Goal: Task Accomplishment & Management: Complete application form

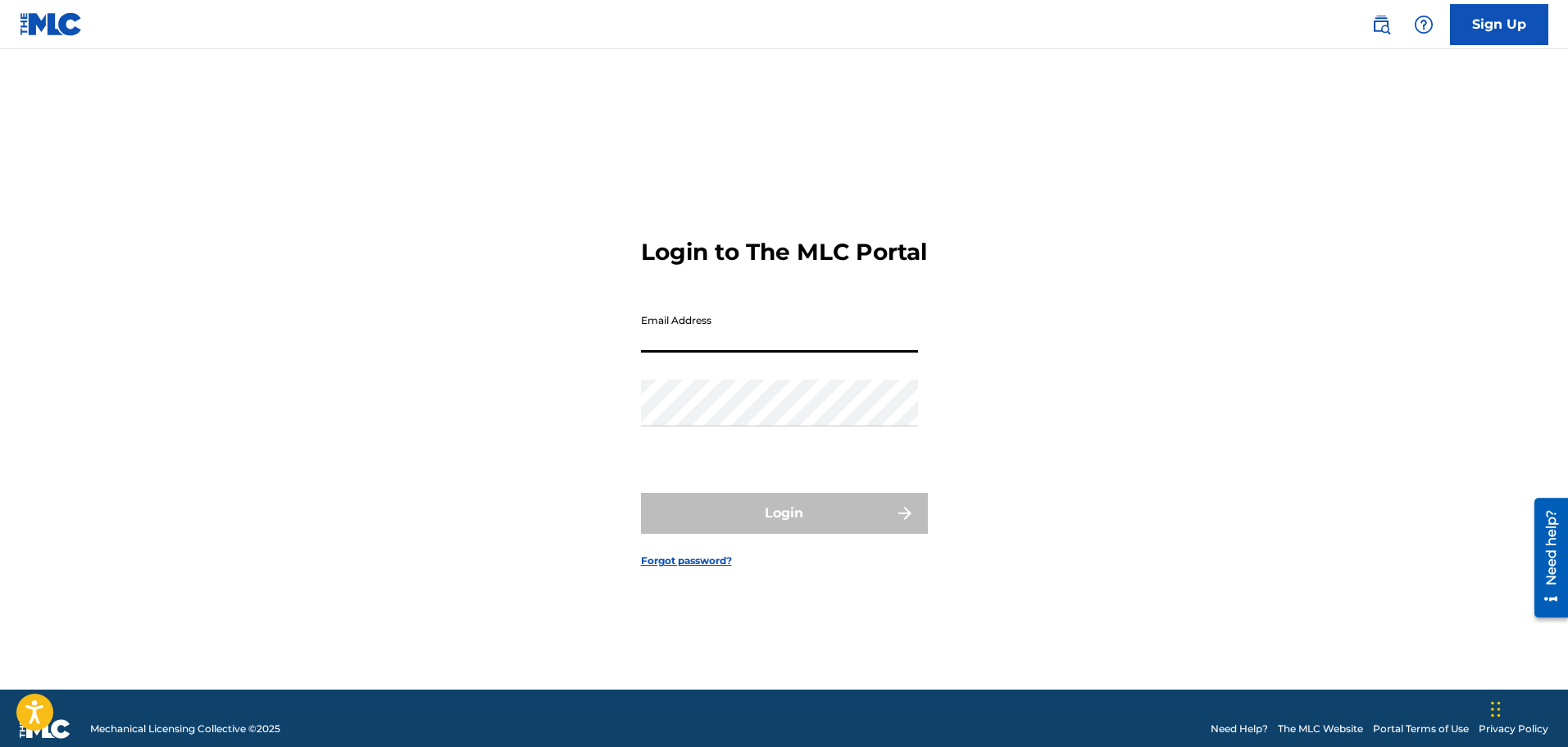
click at [687, 342] on input "Email Address" at bounding box center [779, 329] width 277 height 47
type input "[EMAIL_ADDRESS][DOMAIN_NAME]"
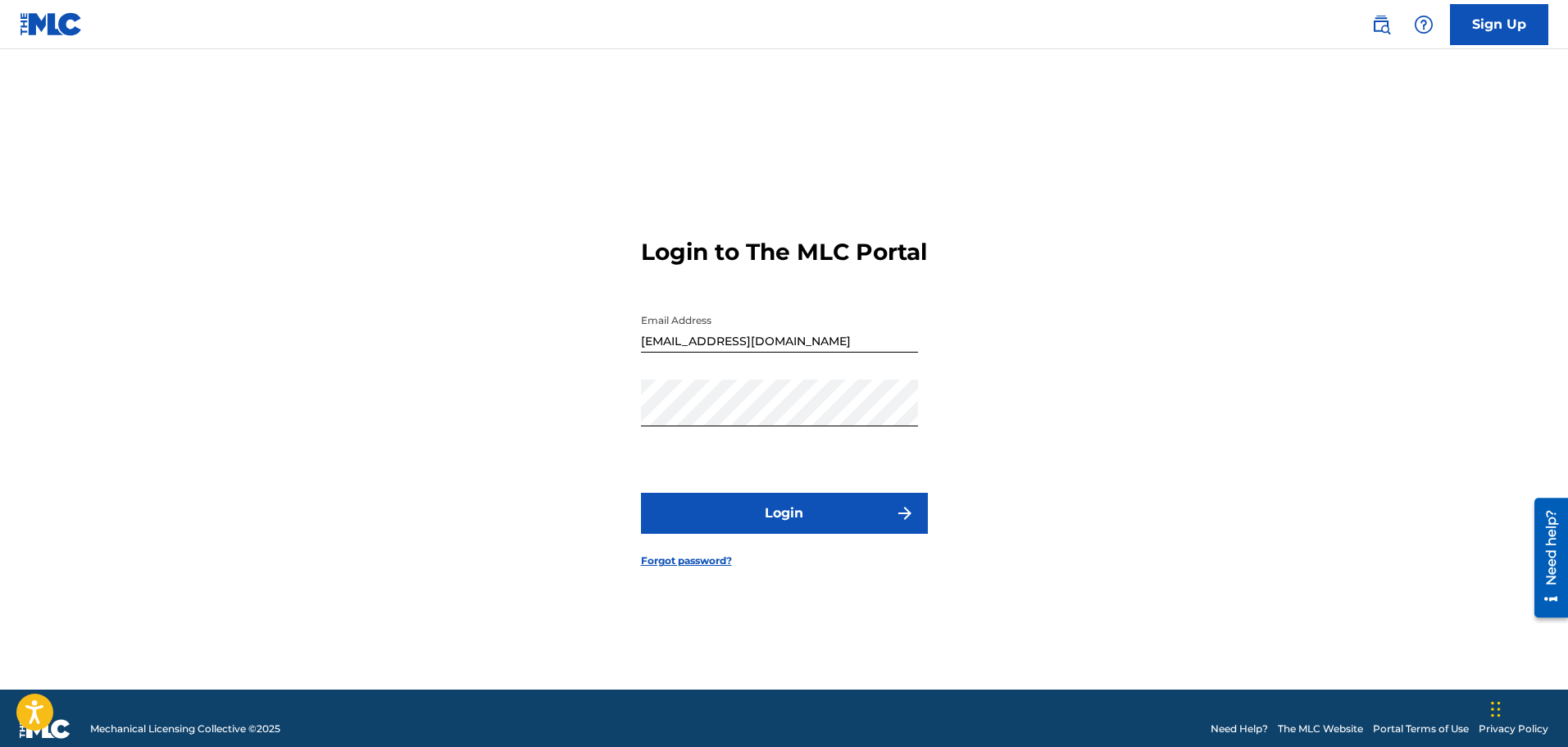
click at [778, 522] on button "Login" at bounding box center [784, 513] width 287 height 41
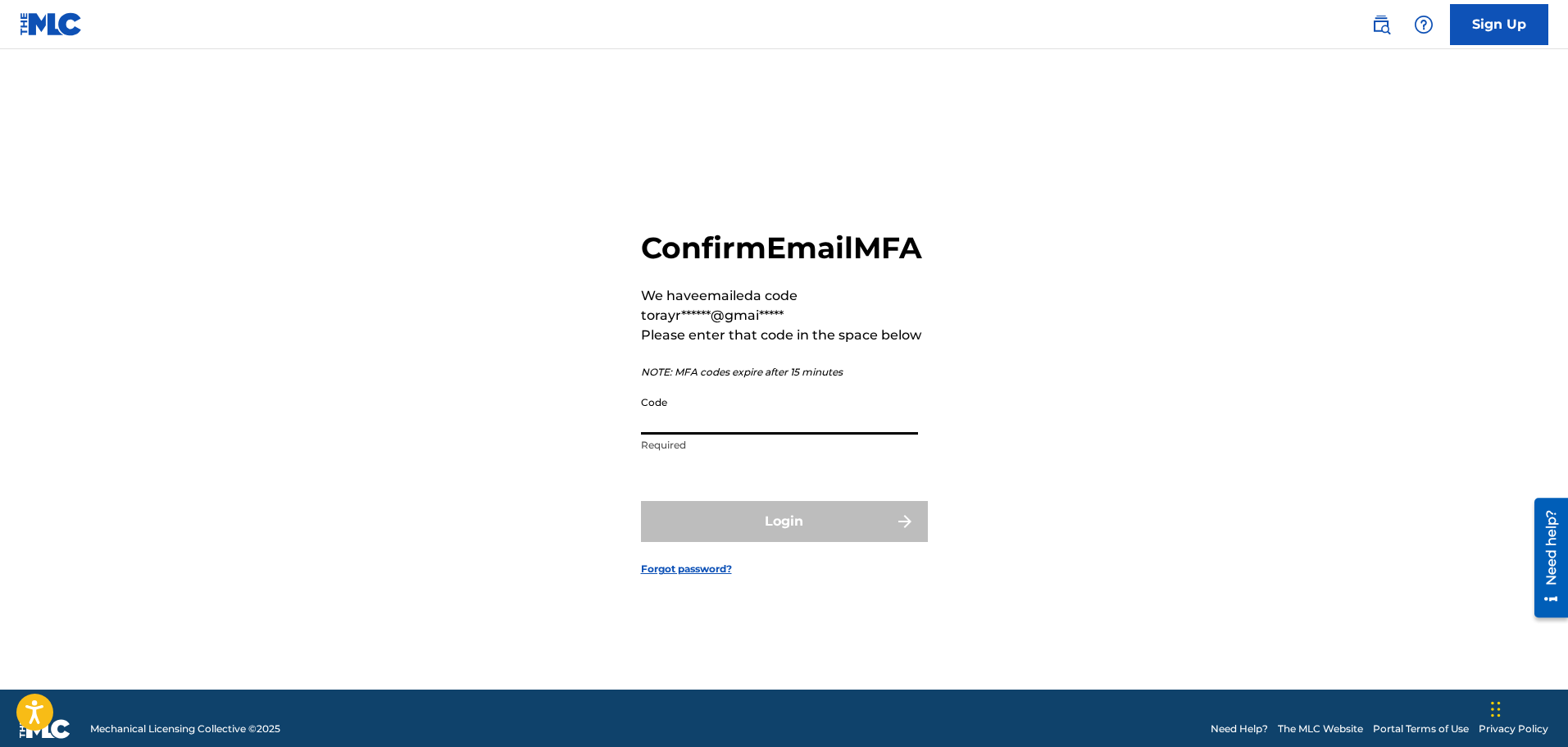
click at [721, 432] on input "Code" at bounding box center [779, 411] width 277 height 47
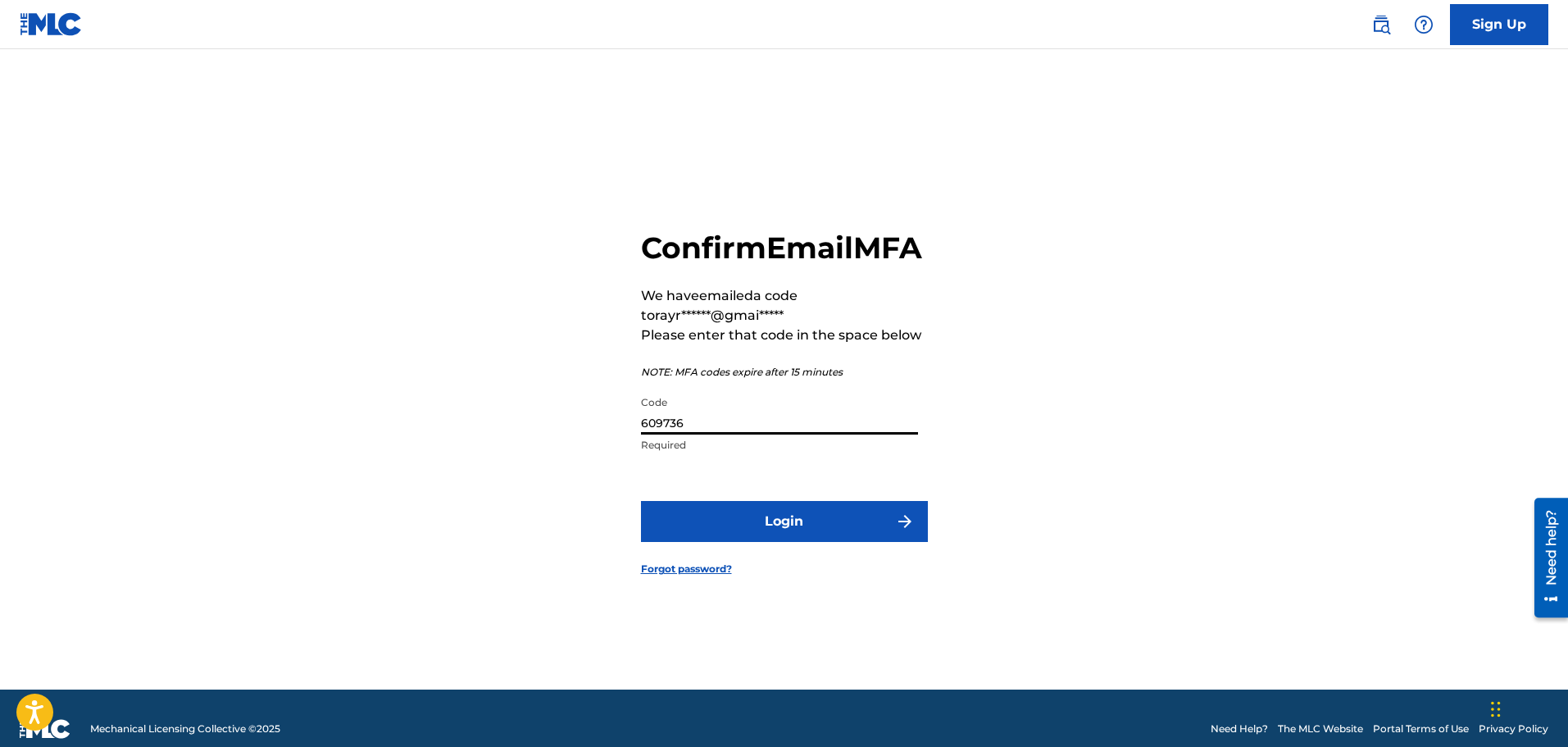
type input "609736"
click at [791, 536] on button "Login" at bounding box center [784, 521] width 287 height 41
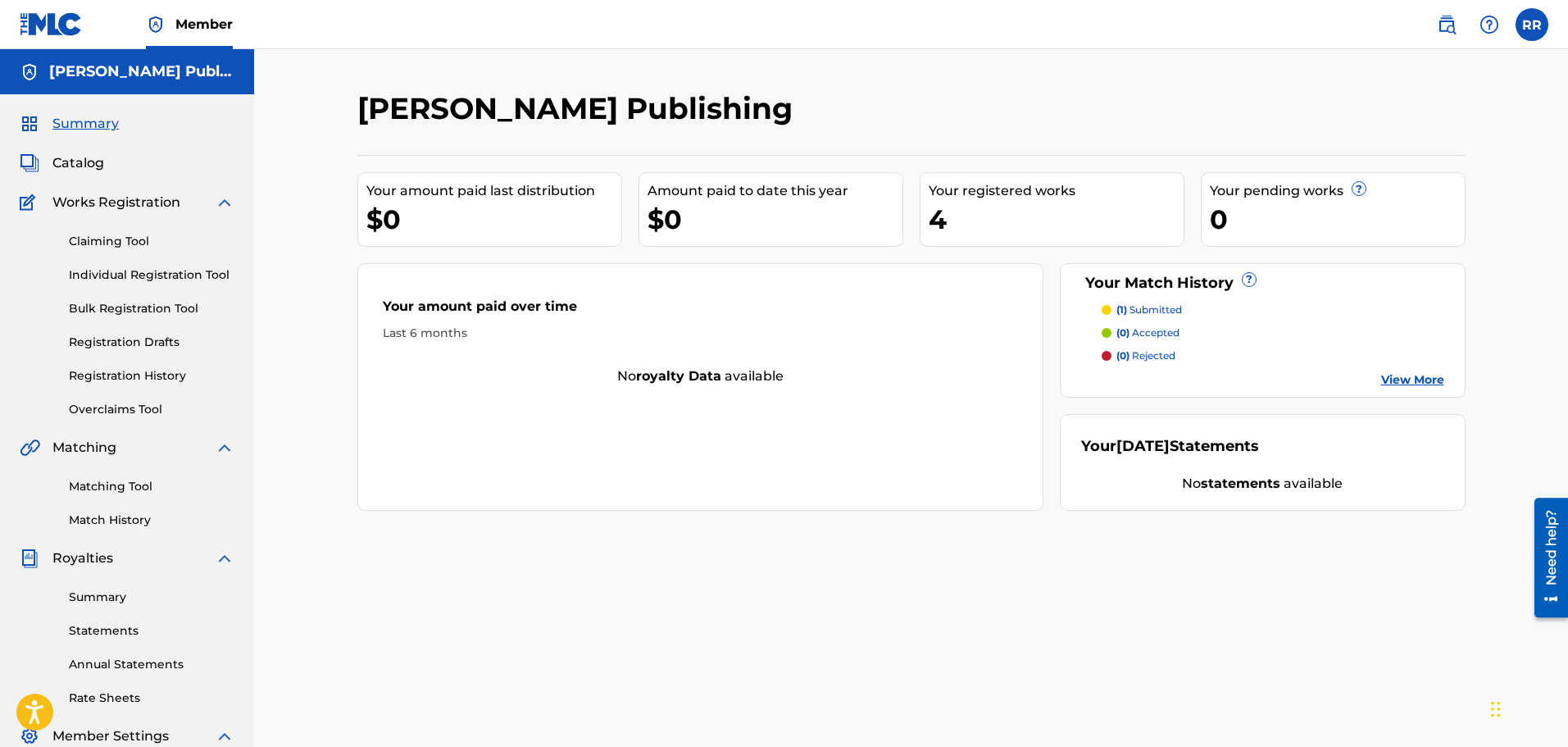
click at [136, 239] on link "Claiming Tool" at bounding box center [151, 241] width 165 height 18
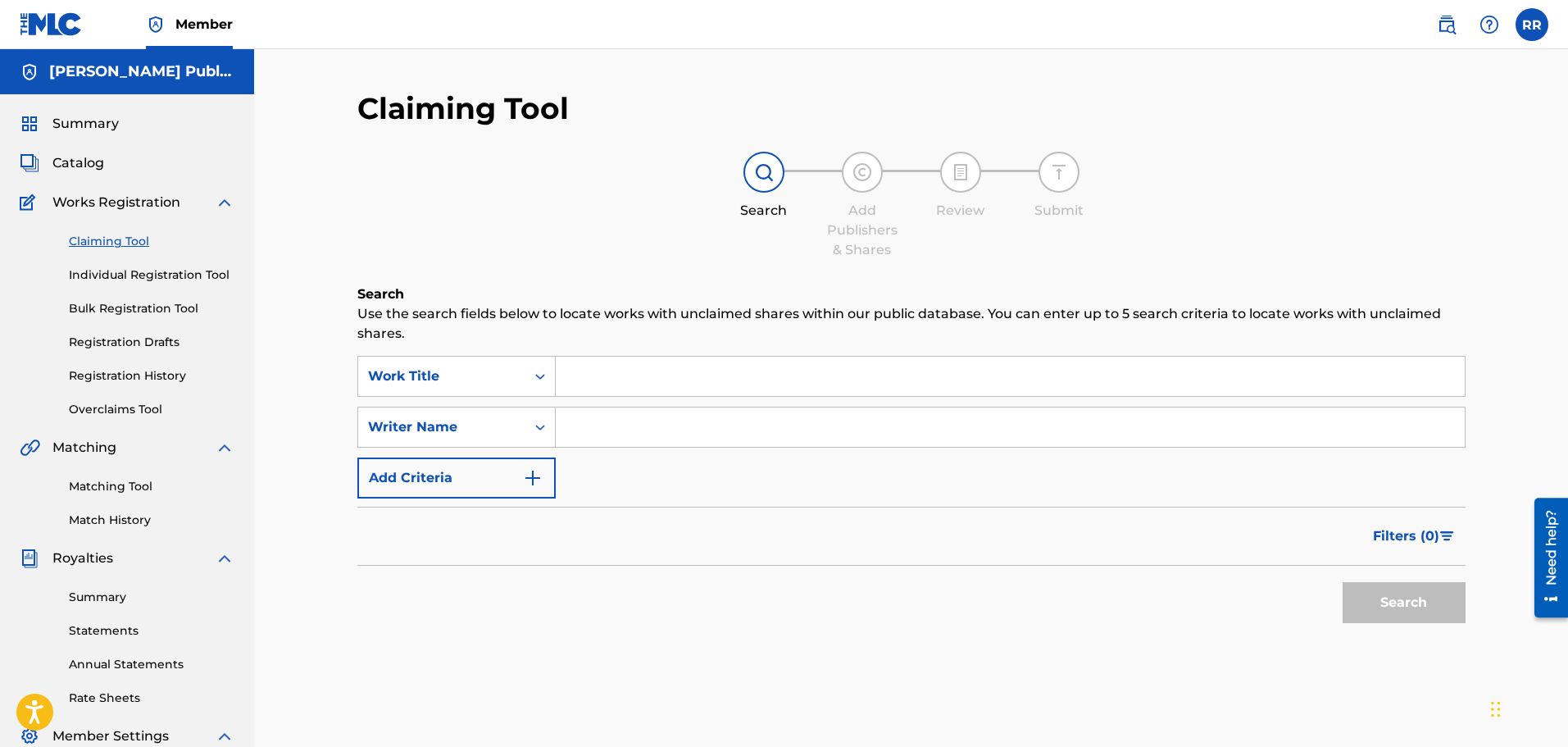
click at [171, 271] on link "Individual Registration Tool" at bounding box center [151, 274] width 165 height 18
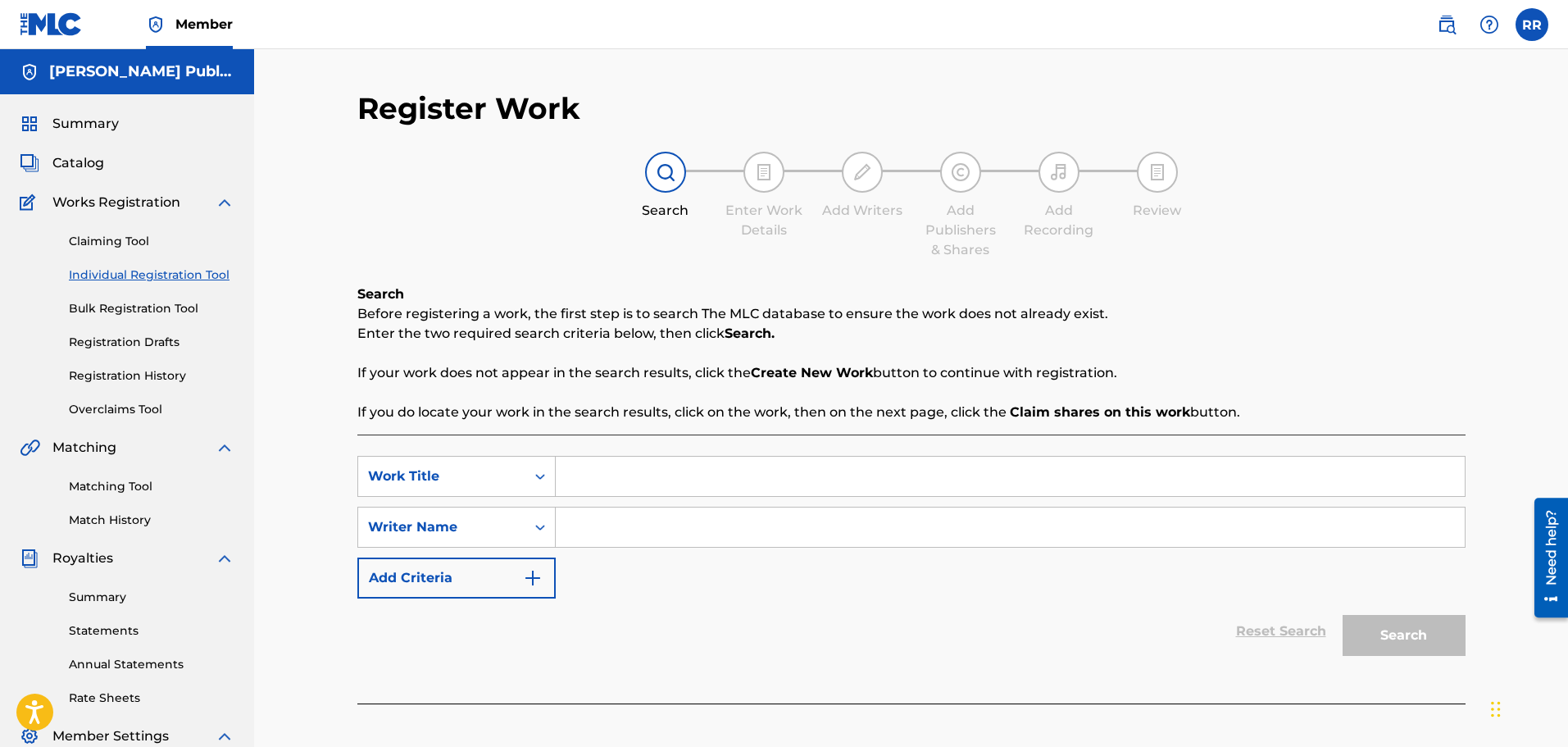
click at [619, 476] on input "Search Form" at bounding box center [1009, 476] width 909 height 39
type input "Springtime"
click at [595, 525] on input "Search Form" at bounding box center [1009, 527] width 909 height 39
type input "[PERSON_NAME]"
click at [529, 577] on img "Search Form" at bounding box center [532, 577] width 19 height 19
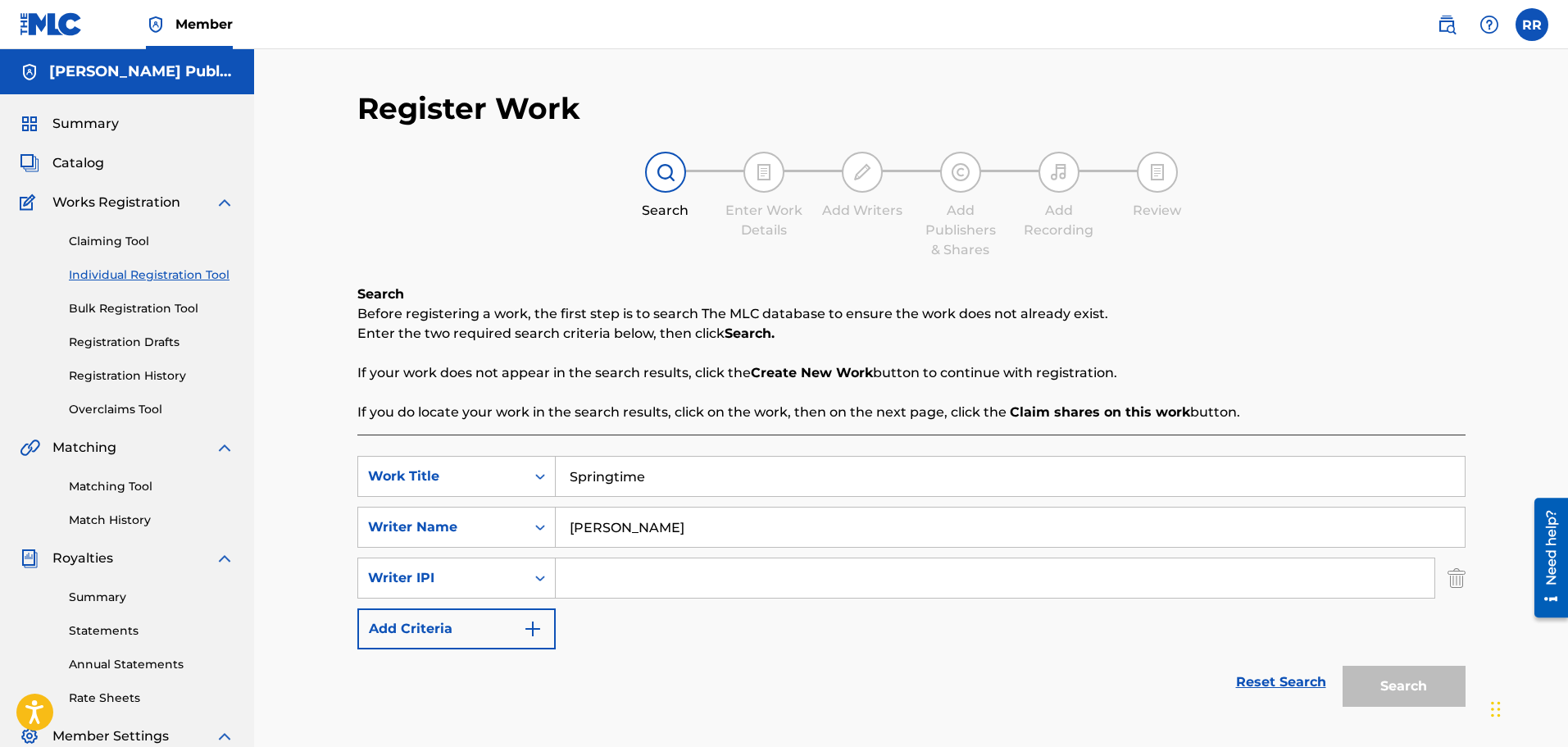
click at [529, 624] on img "Search Form" at bounding box center [532, 629] width 19 height 19
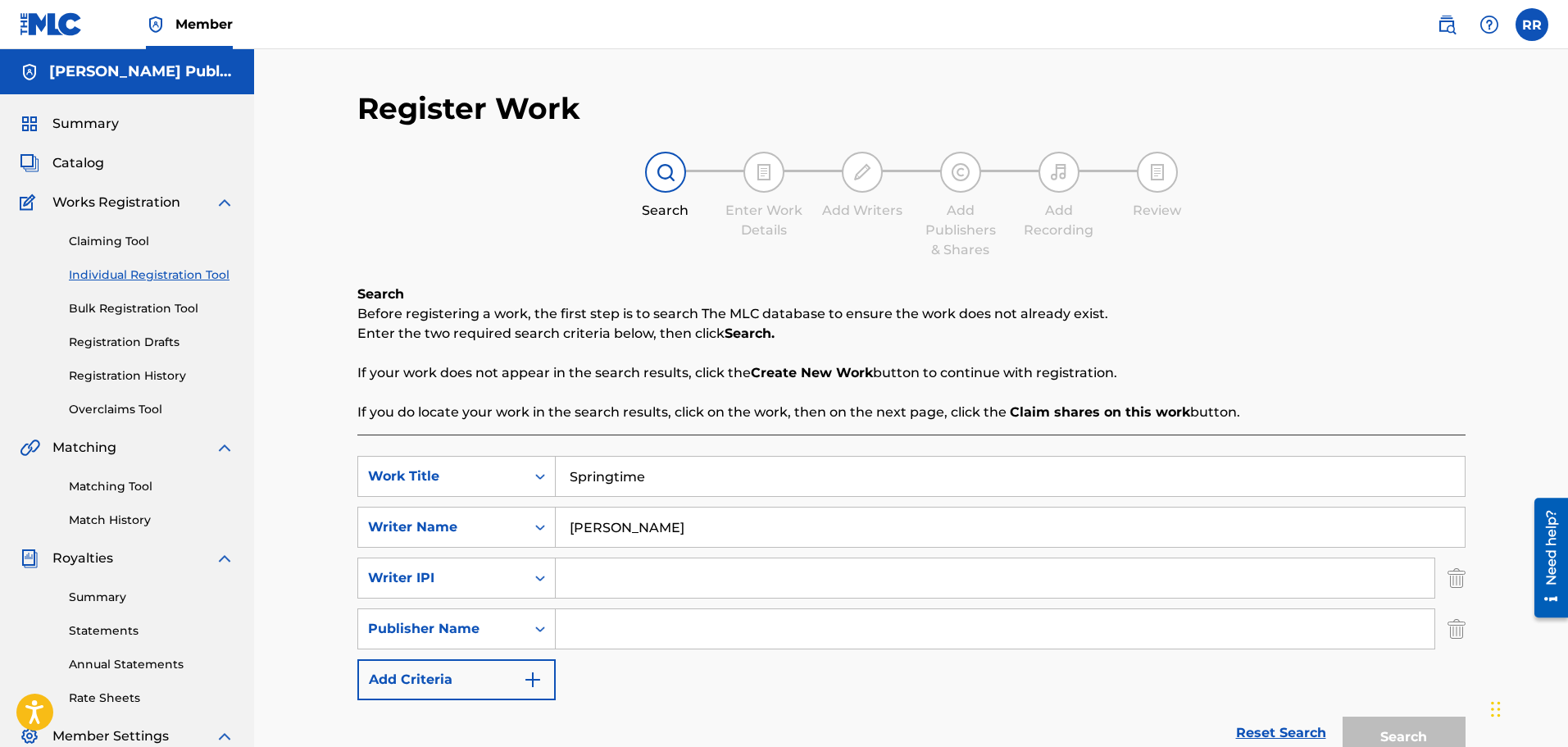
click at [575, 578] on input "Search Form" at bounding box center [994, 577] width 878 height 39
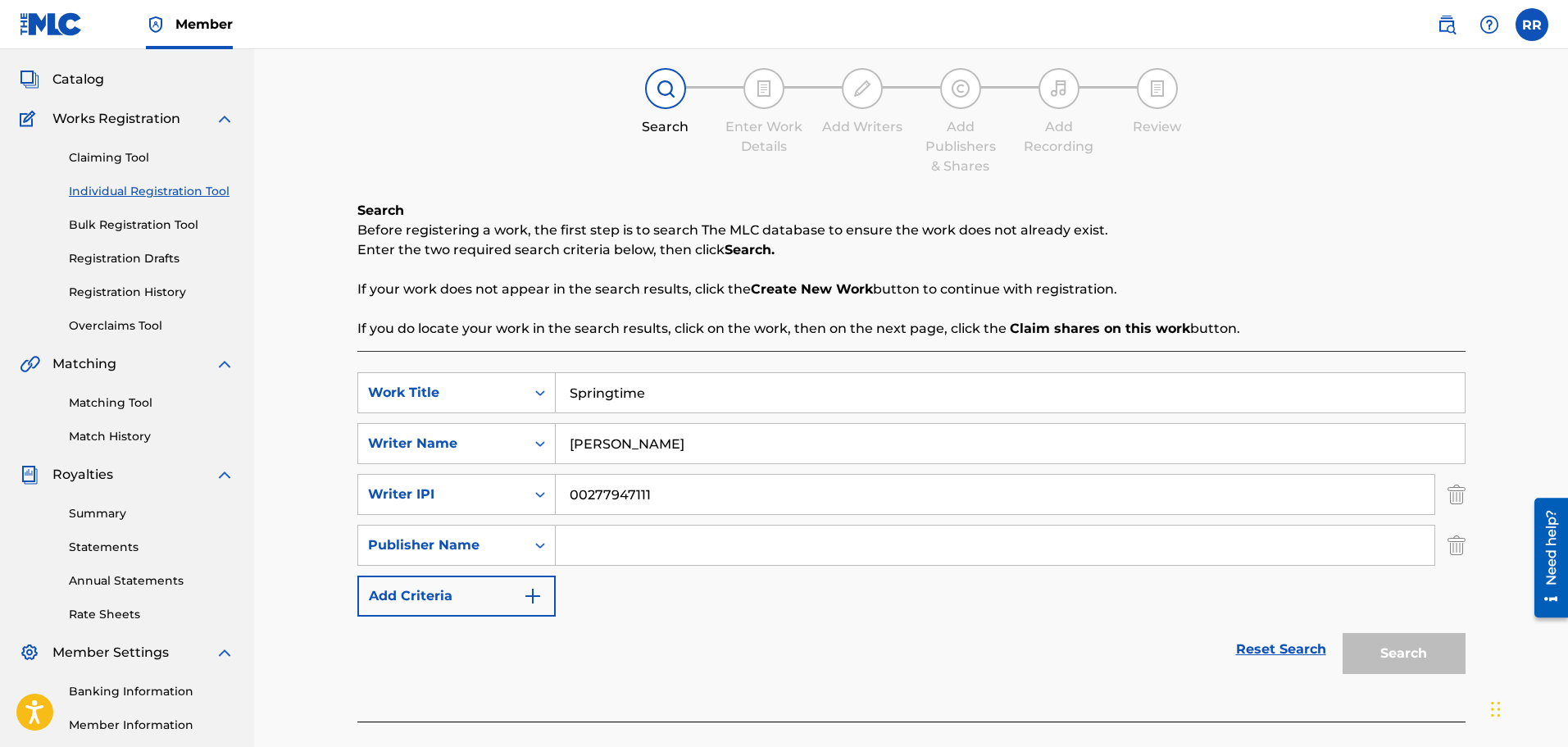
scroll to position [164, 0]
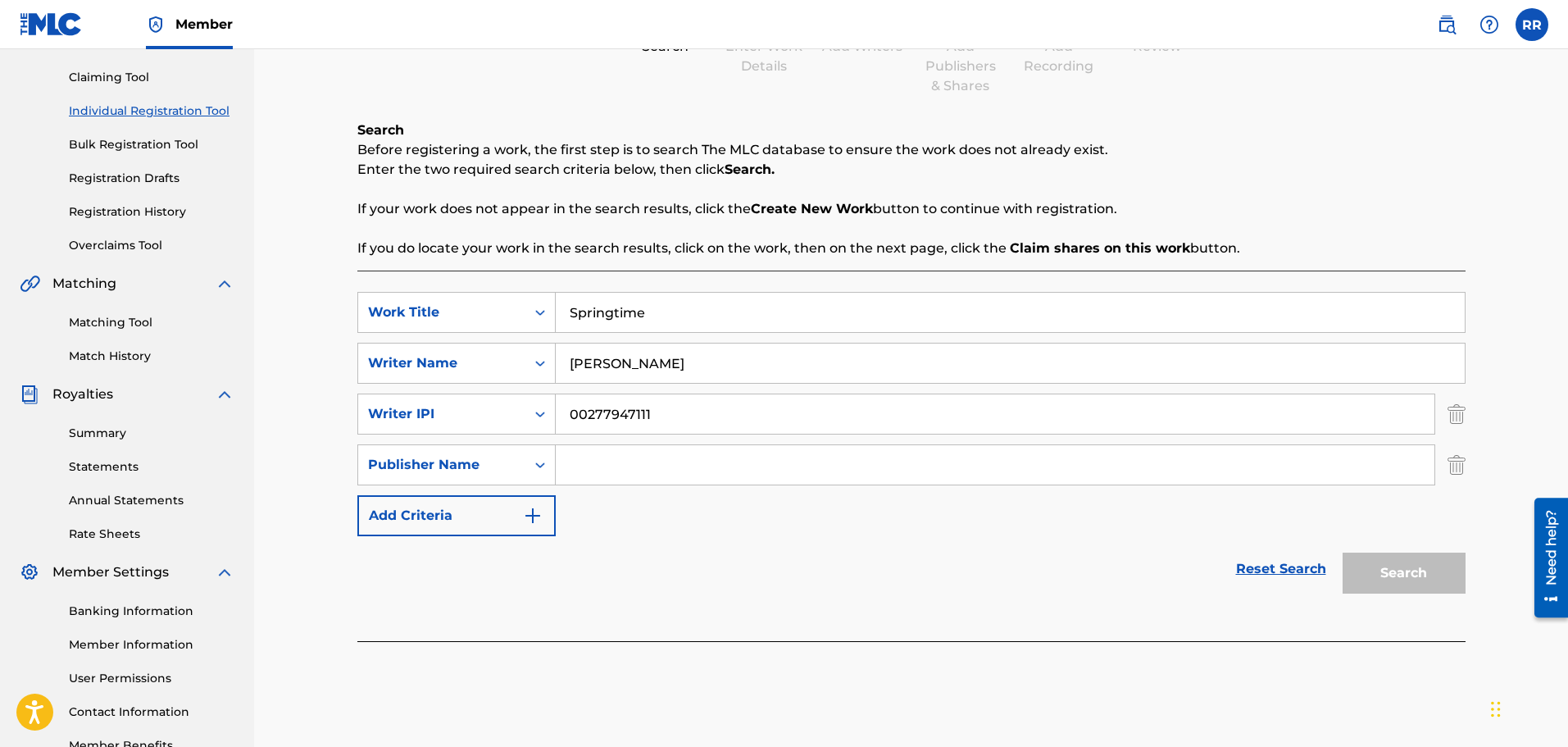
click at [592, 416] on input "00277947111" at bounding box center [994, 414] width 878 height 39
click at [586, 417] on input "00277947111" at bounding box center [994, 414] width 878 height 39
click at [1399, 568] on div "Search" at bounding box center [1399, 569] width 131 height 65
click at [648, 411] on input "277947111" at bounding box center [994, 414] width 878 height 39
type input "2"
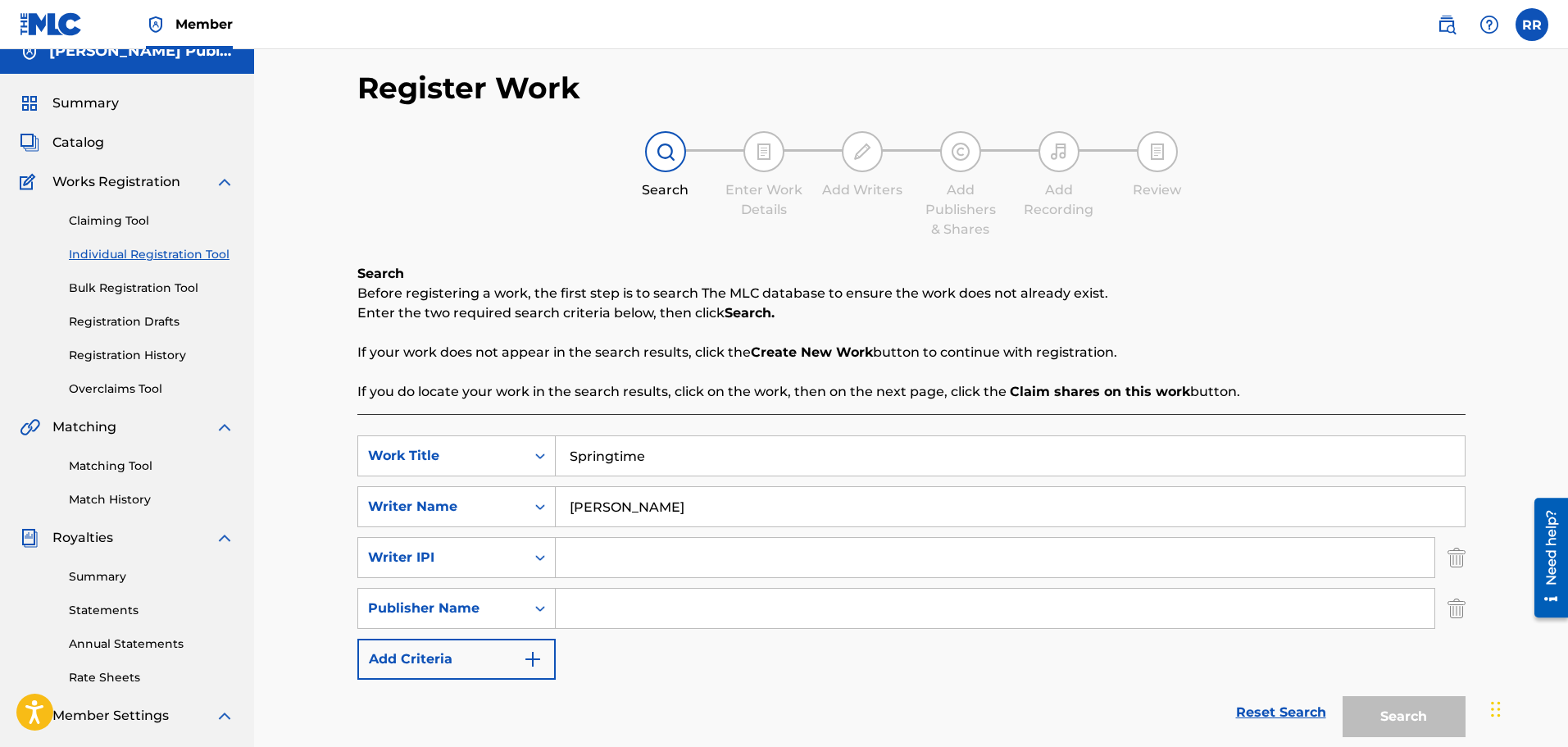
scroll to position [0, 0]
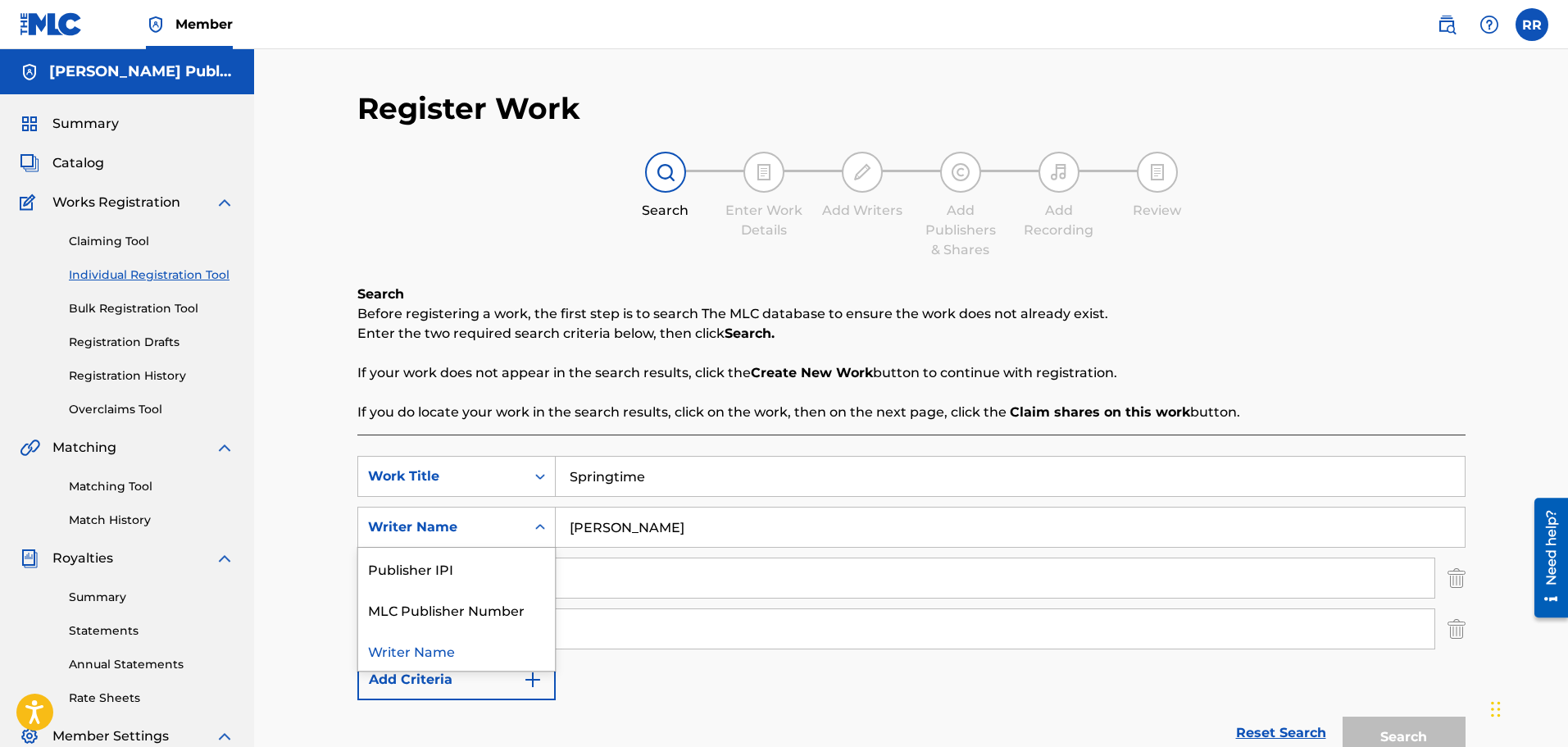
click at [539, 526] on icon "Search Form" at bounding box center [540, 527] width 17 height 17
click at [664, 682] on div "SearchWithCriteriabc470896-53e8-4ac7-a81d-6999c3e8c165 Work Title Springtime Se…" at bounding box center [911, 577] width 1108 height 244
click at [579, 573] on input "Search Form" at bounding box center [994, 577] width 878 height 39
click at [180, 272] on link "Individual Registration Tool" at bounding box center [151, 274] width 165 height 18
click at [133, 237] on link "Claiming Tool" at bounding box center [151, 241] width 165 height 18
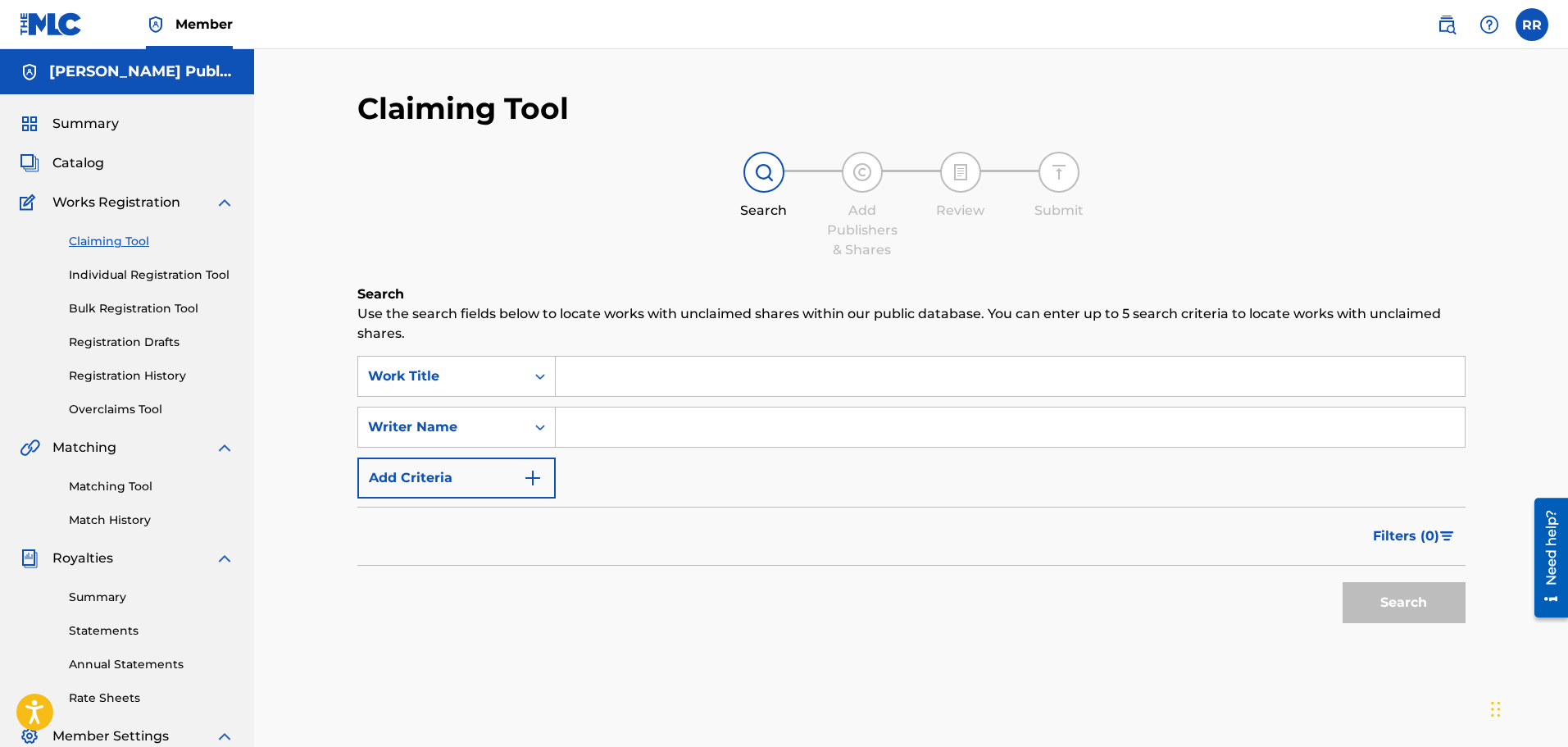
click at [602, 364] on input "Search Form" at bounding box center [1009, 376] width 909 height 39
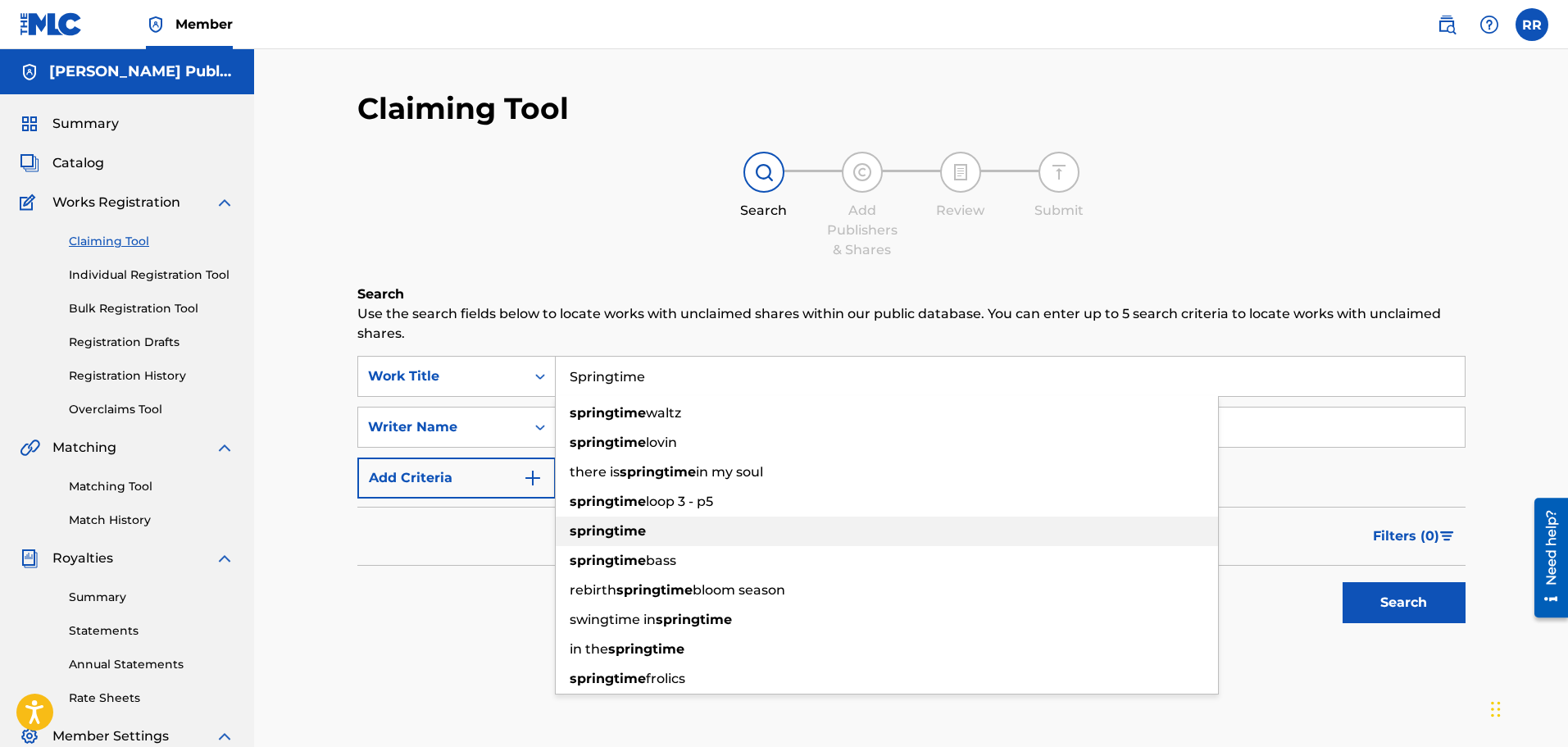
click at [612, 533] on strong "springtime" at bounding box center [607, 530] width 76 height 16
type input "springtime"
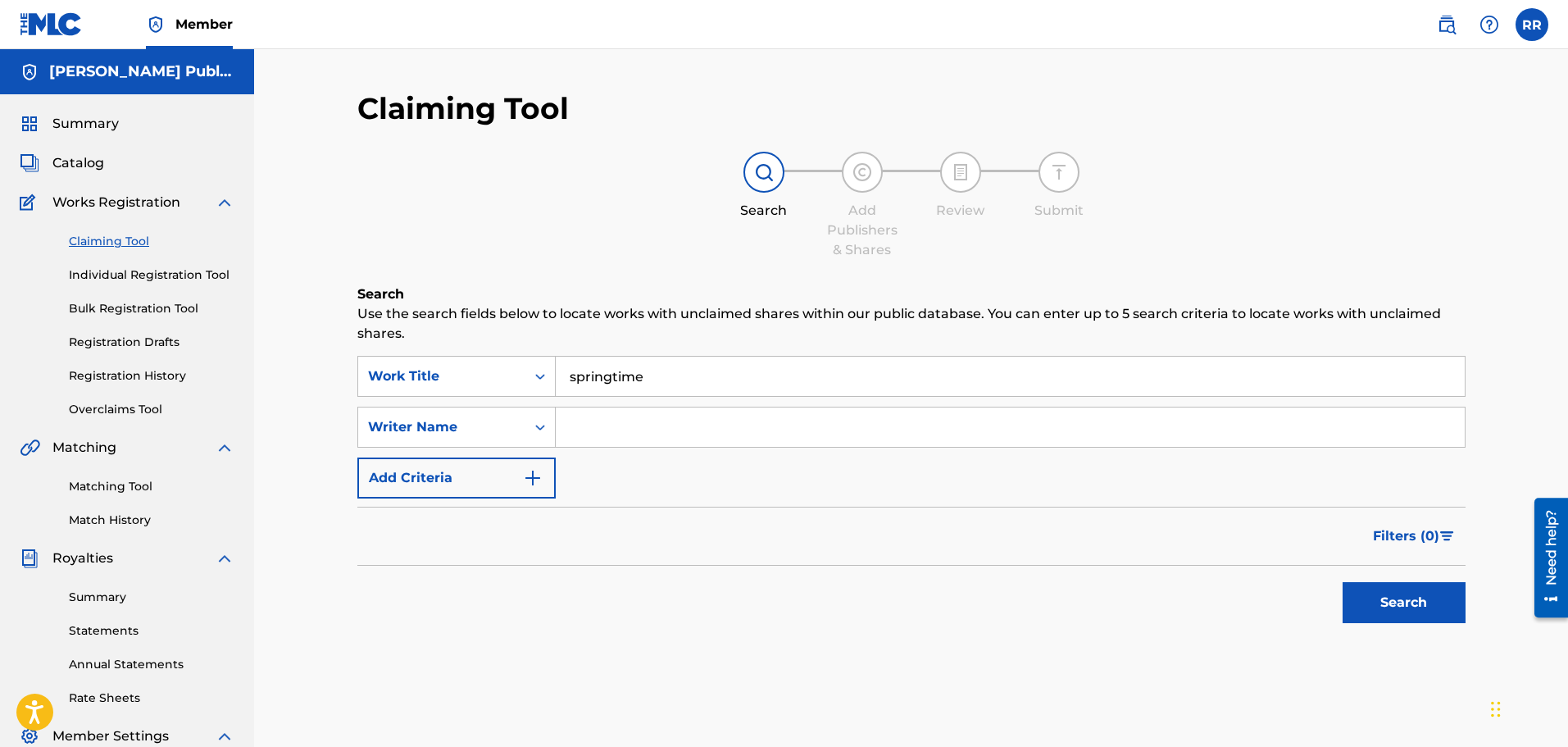
click at [580, 421] on input "Search Form" at bounding box center [1009, 427] width 909 height 39
type input "[PERSON_NAME]"
click at [531, 478] on img "Search Form" at bounding box center [532, 478] width 19 height 19
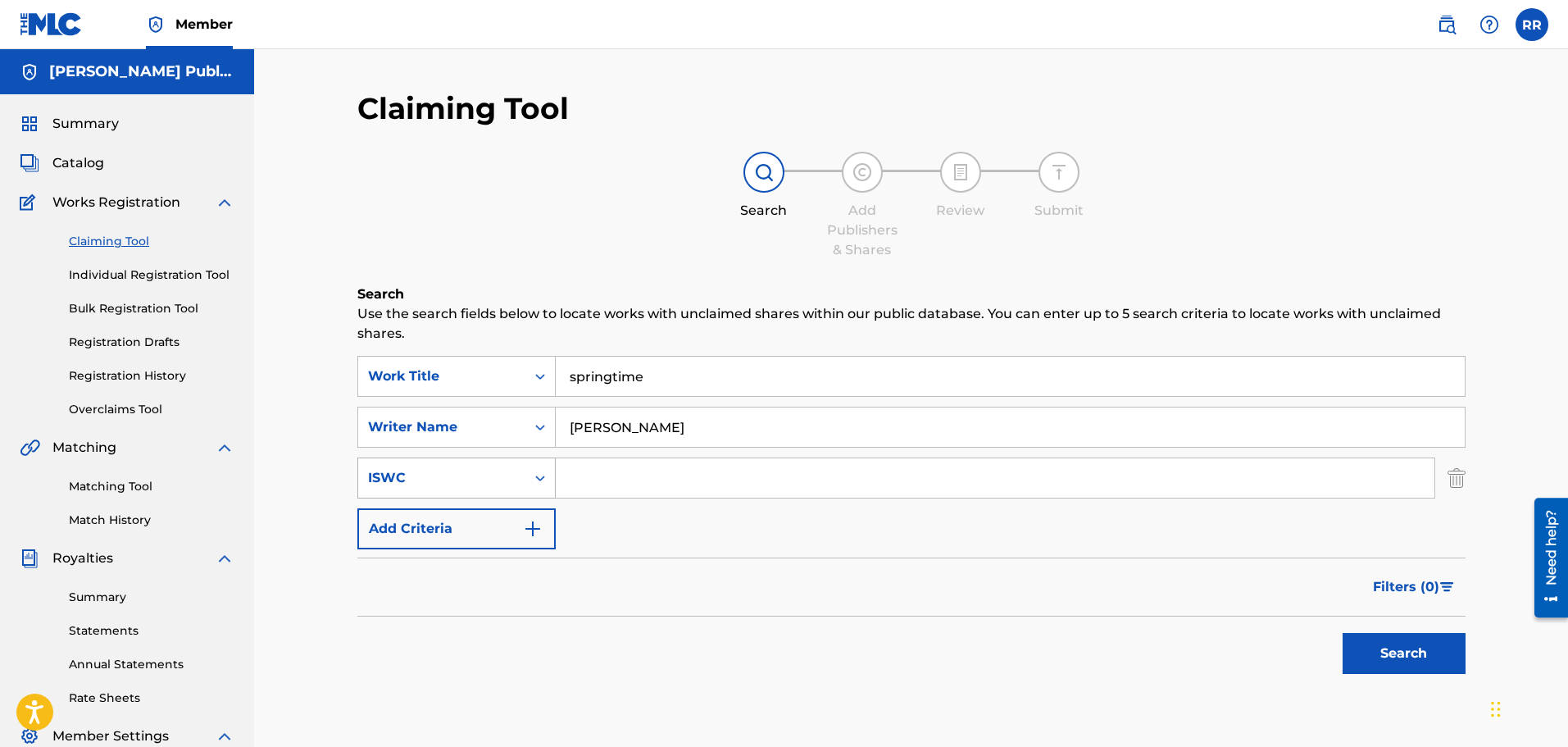
click at [539, 478] on icon "Search Form" at bounding box center [540, 478] width 17 height 17
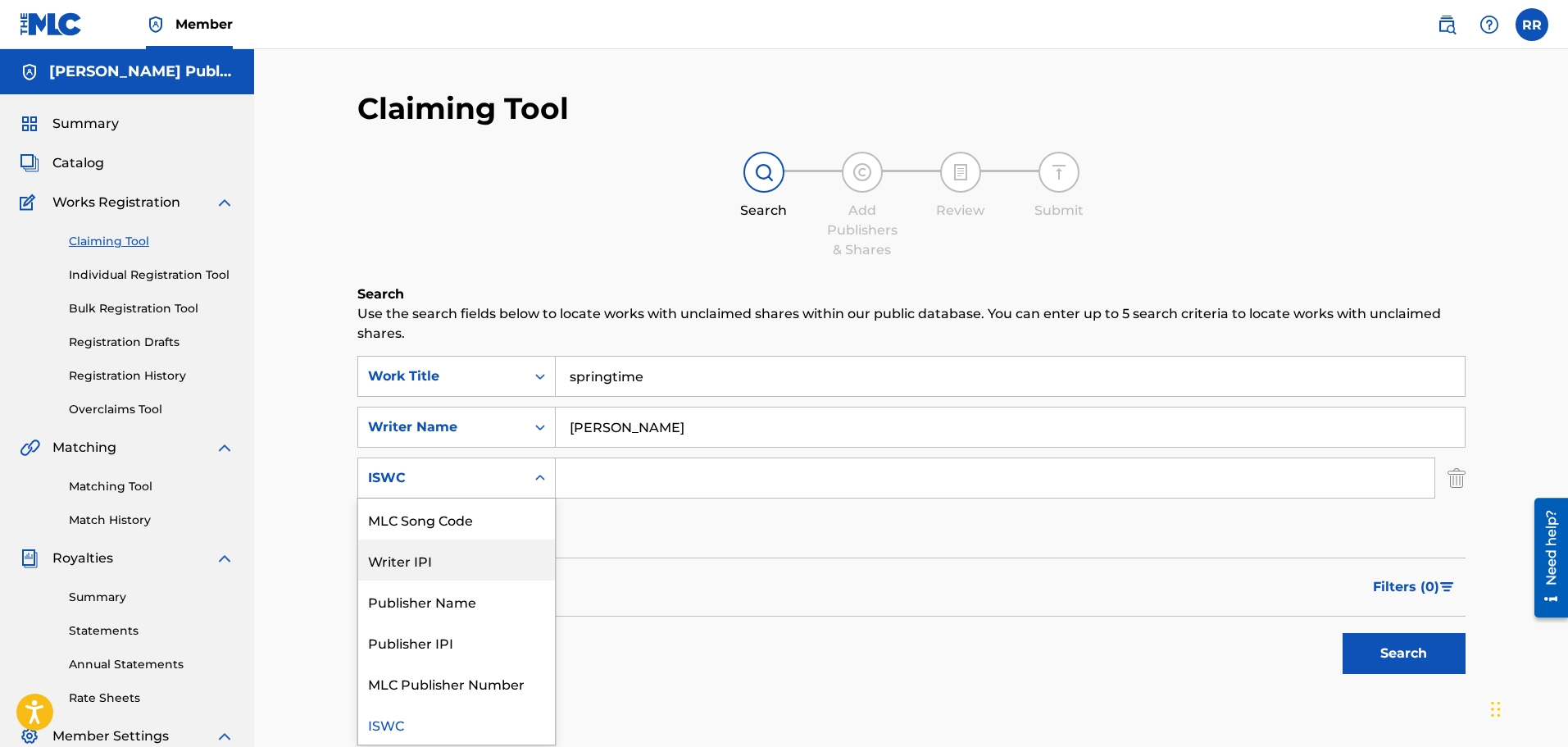
click at [443, 555] on div "Writer IPI" at bounding box center [456, 560] width 196 height 41
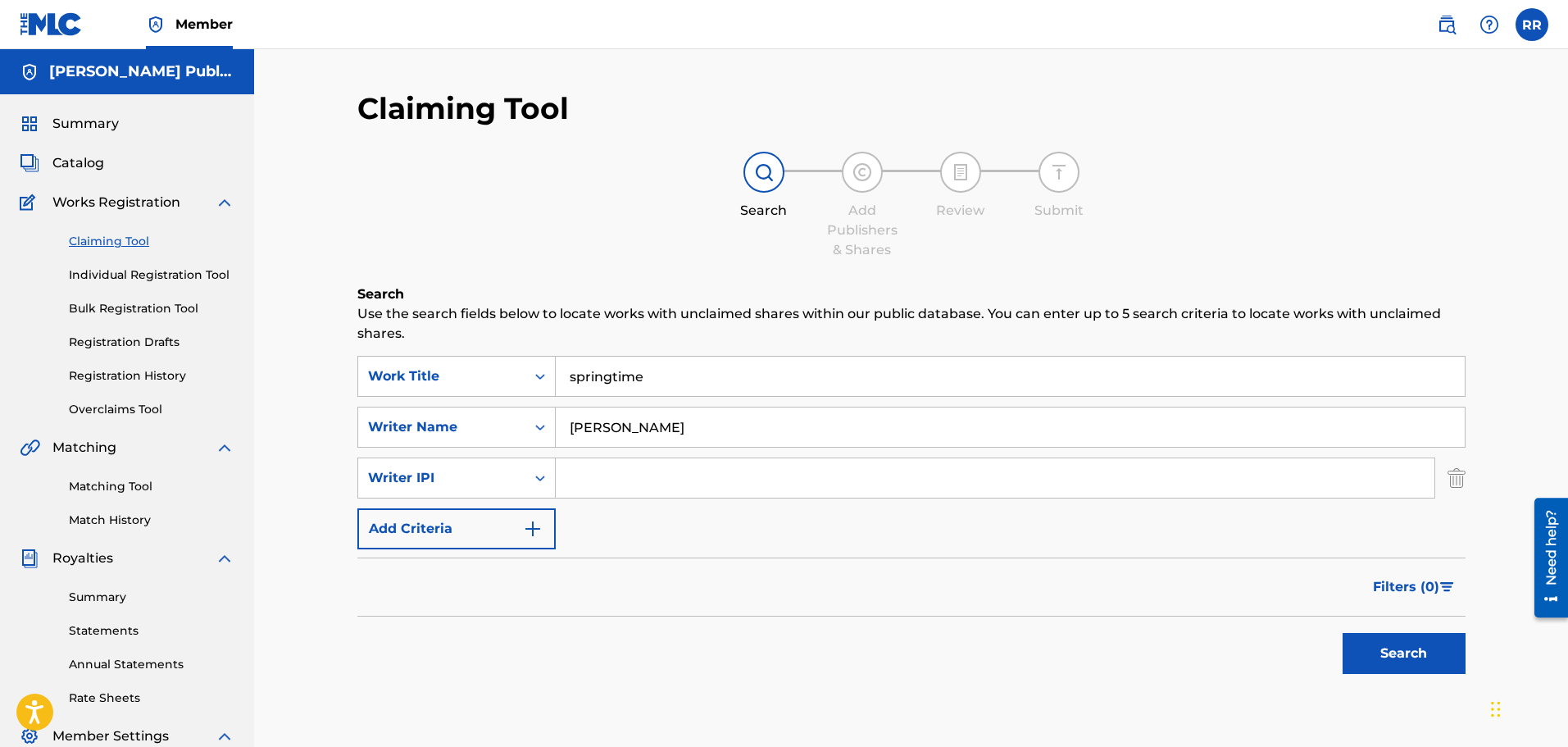
click at [586, 472] on input "Search Form" at bounding box center [994, 478] width 878 height 39
type input "277947111"
click at [1388, 652] on button "Search" at bounding box center [1404, 653] width 123 height 41
click at [187, 271] on link "Individual Registration Tool" at bounding box center [151, 274] width 165 height 18
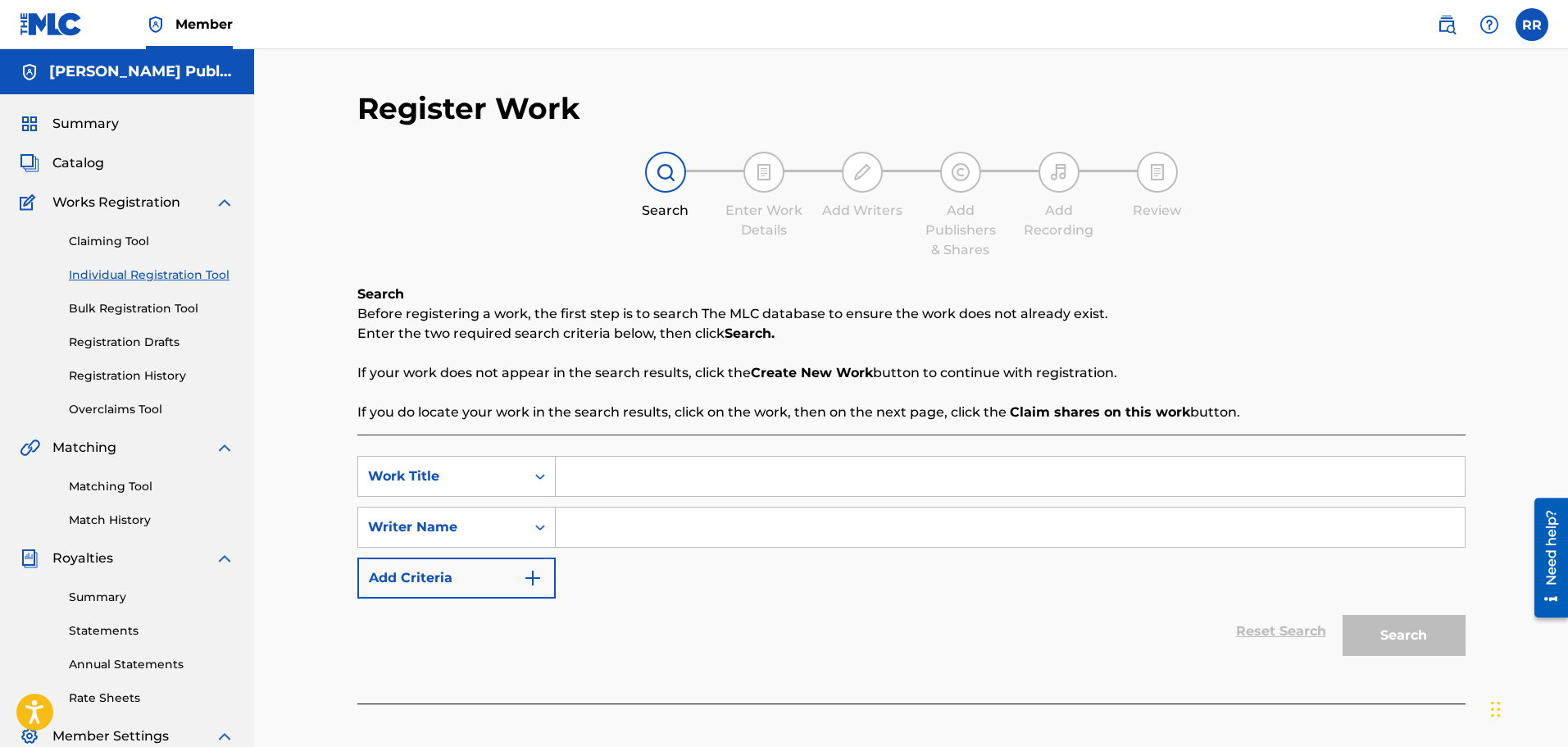
click at [594, 471] on input "Search Form" at bounding box center [1009, 476] width 909 height 39
type input "Springtime"
click at [620, 529] on input "Search Form" at bounding box center [1009, 527] width 909 height 39
type input "[PERSON_NAME]"
click at [529, 575] on img "Search Form" at bounding box center [532, 577] width 19 height 19
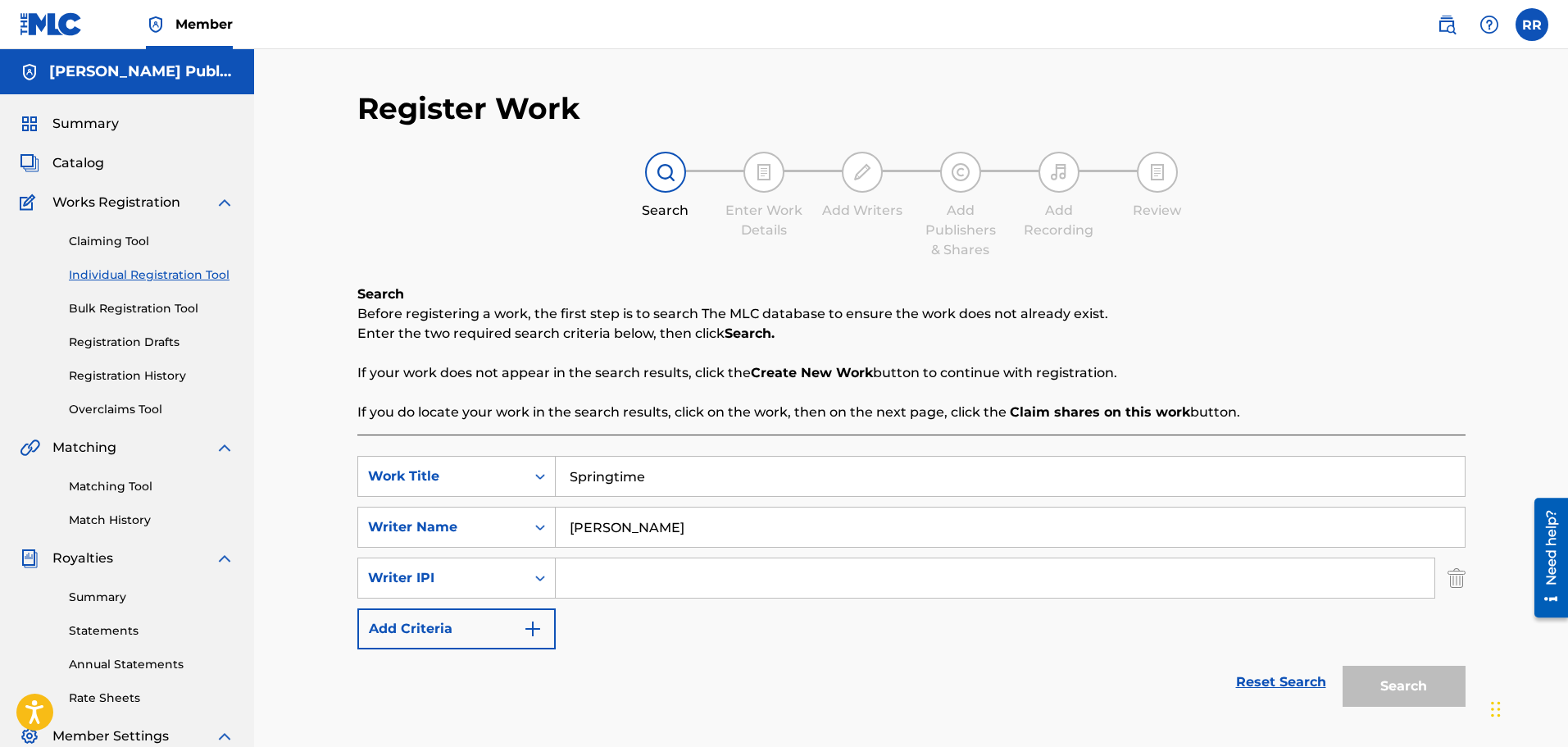
click at [598, 573] on input "Search Form" at bounding box center [994, 577] width 878 height 39
type input "277947111"
click at [1389, 679] on button "Search" at bounding box center [1404, 686] width 123 height 41
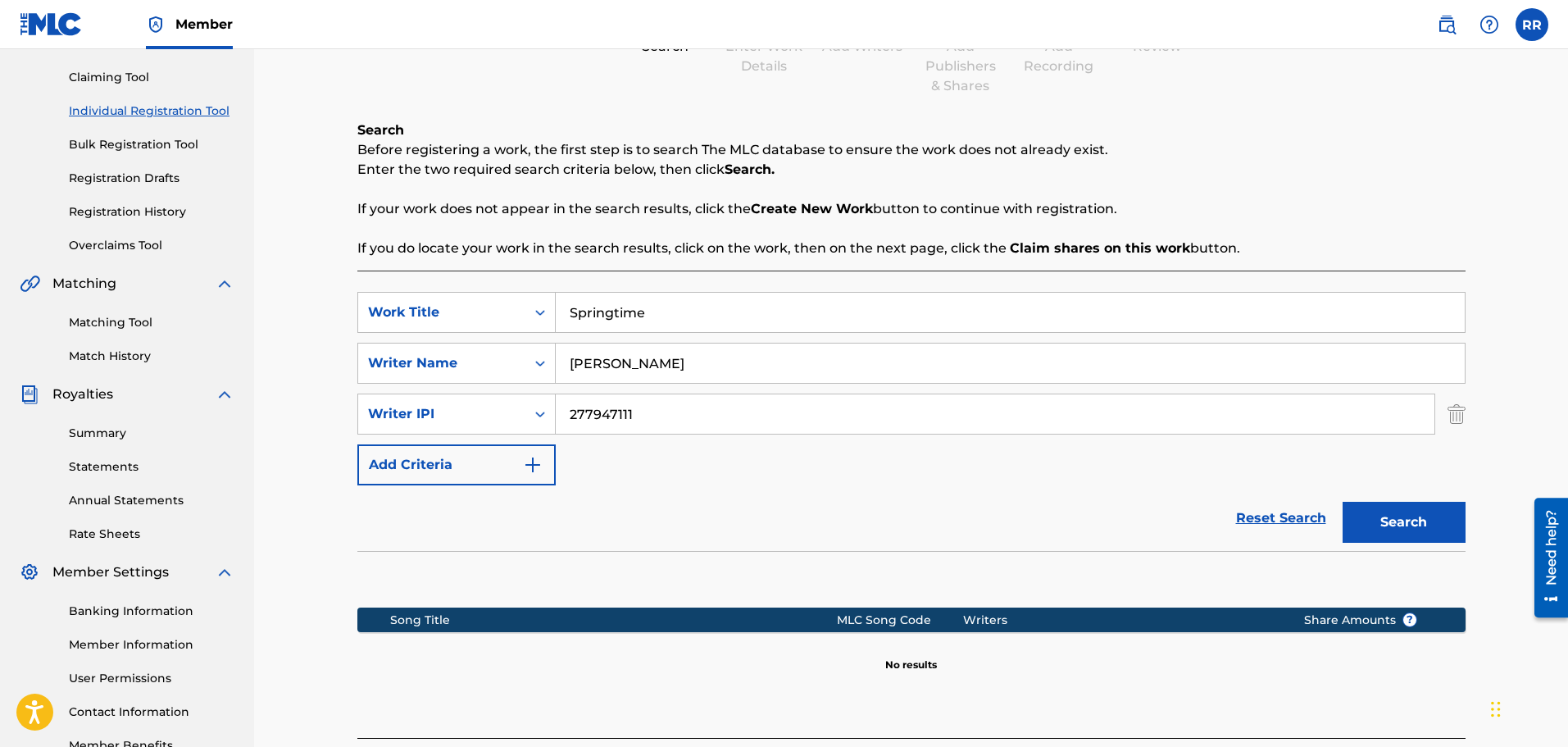
scroll to position [292, 0]
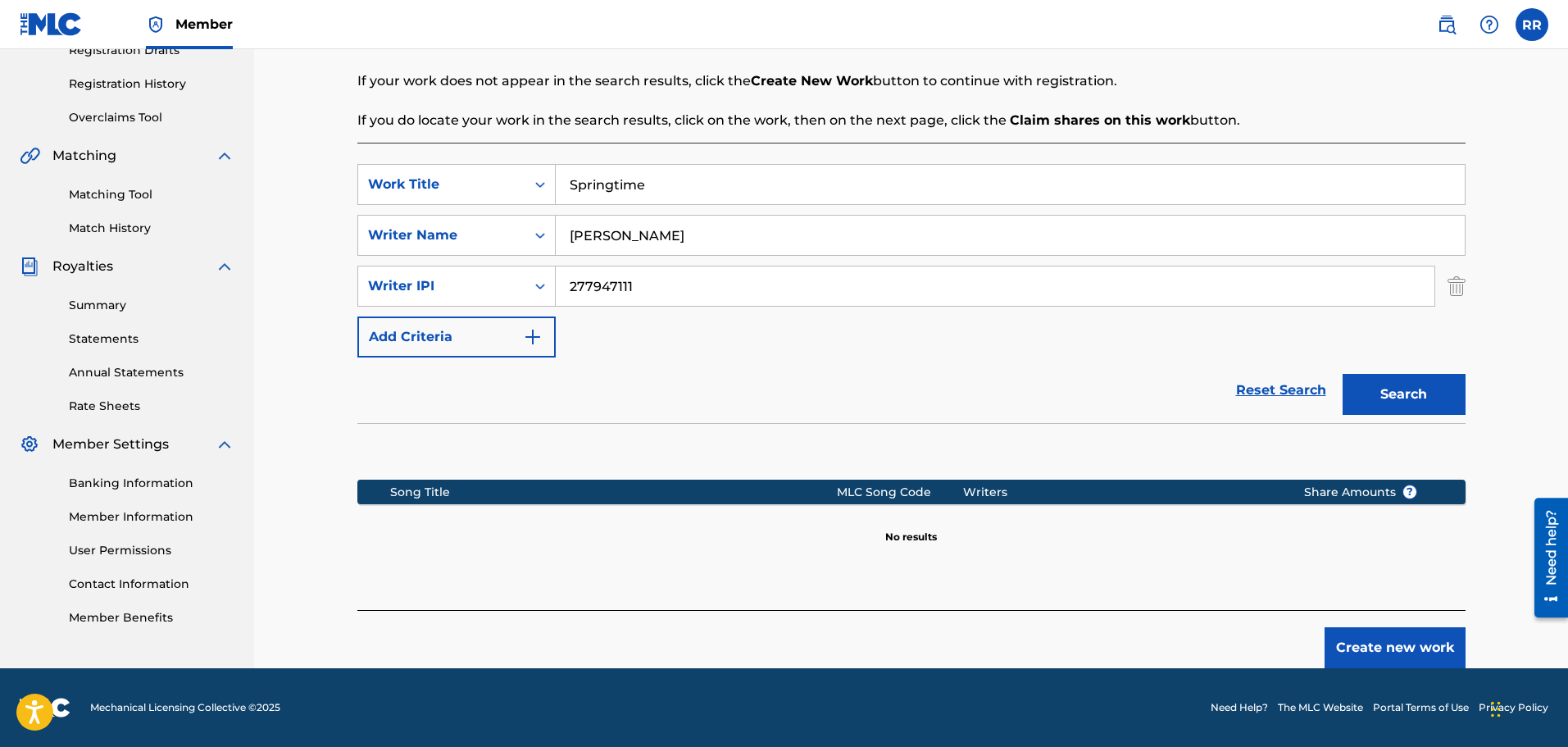
click at [1381, 644] on button "Create new work" at bounding box center [1395, 647] width 141 height 41
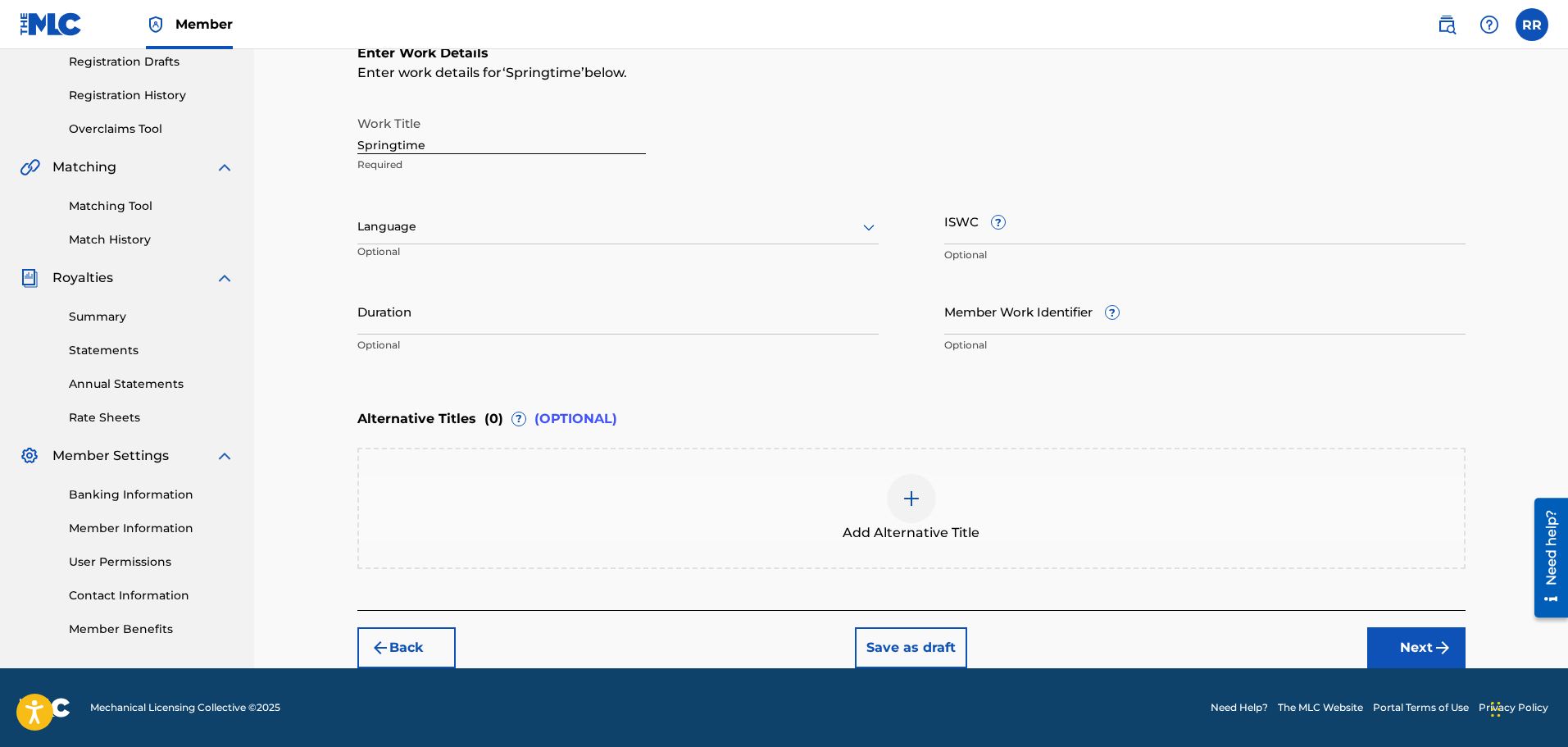
scroll to position [280, 0]
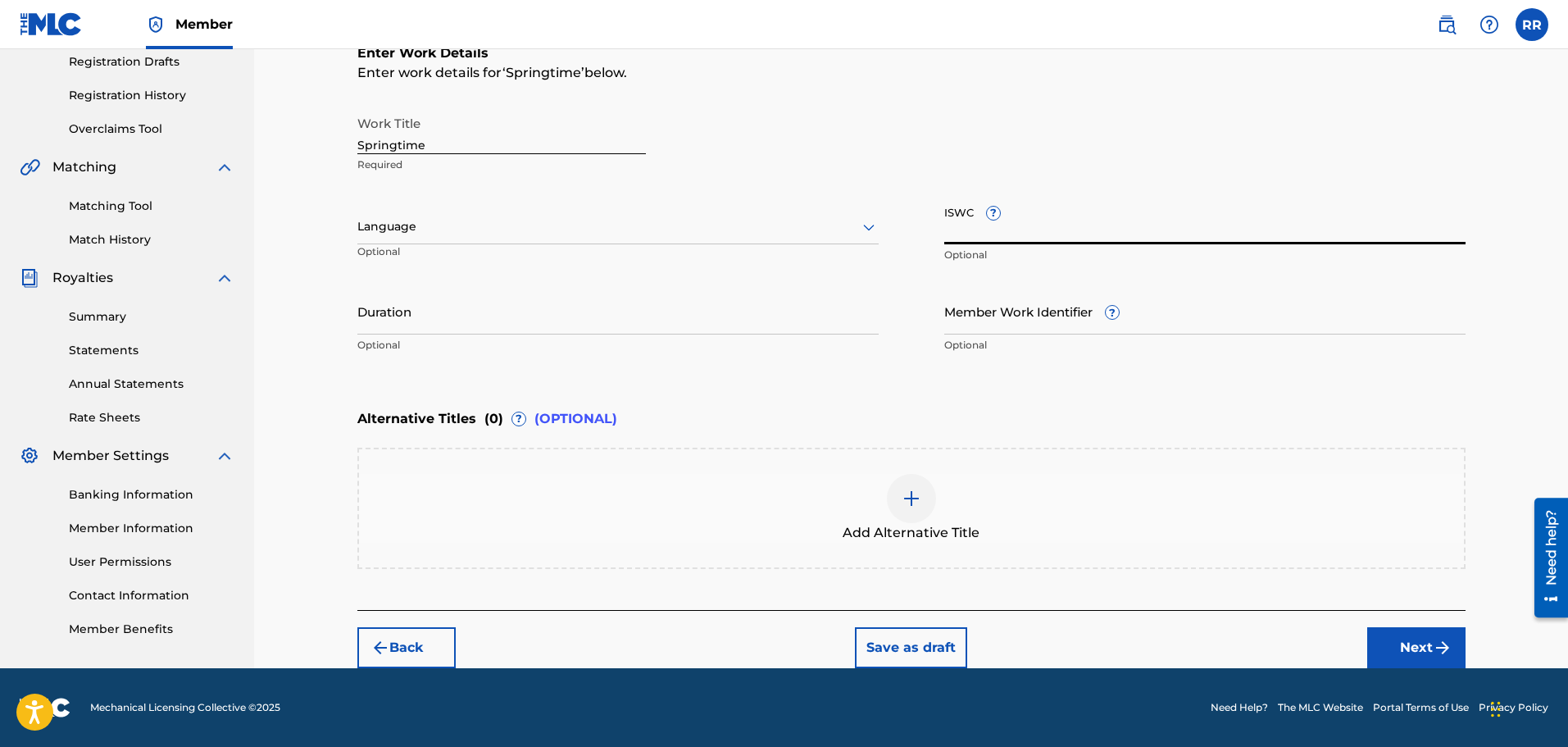
click at [971, 227] on input "ISWC ?" at bounding box center [1204, 221] width 521 height 47
paste input "T-061603159-4"
type input "T-061603159-4"
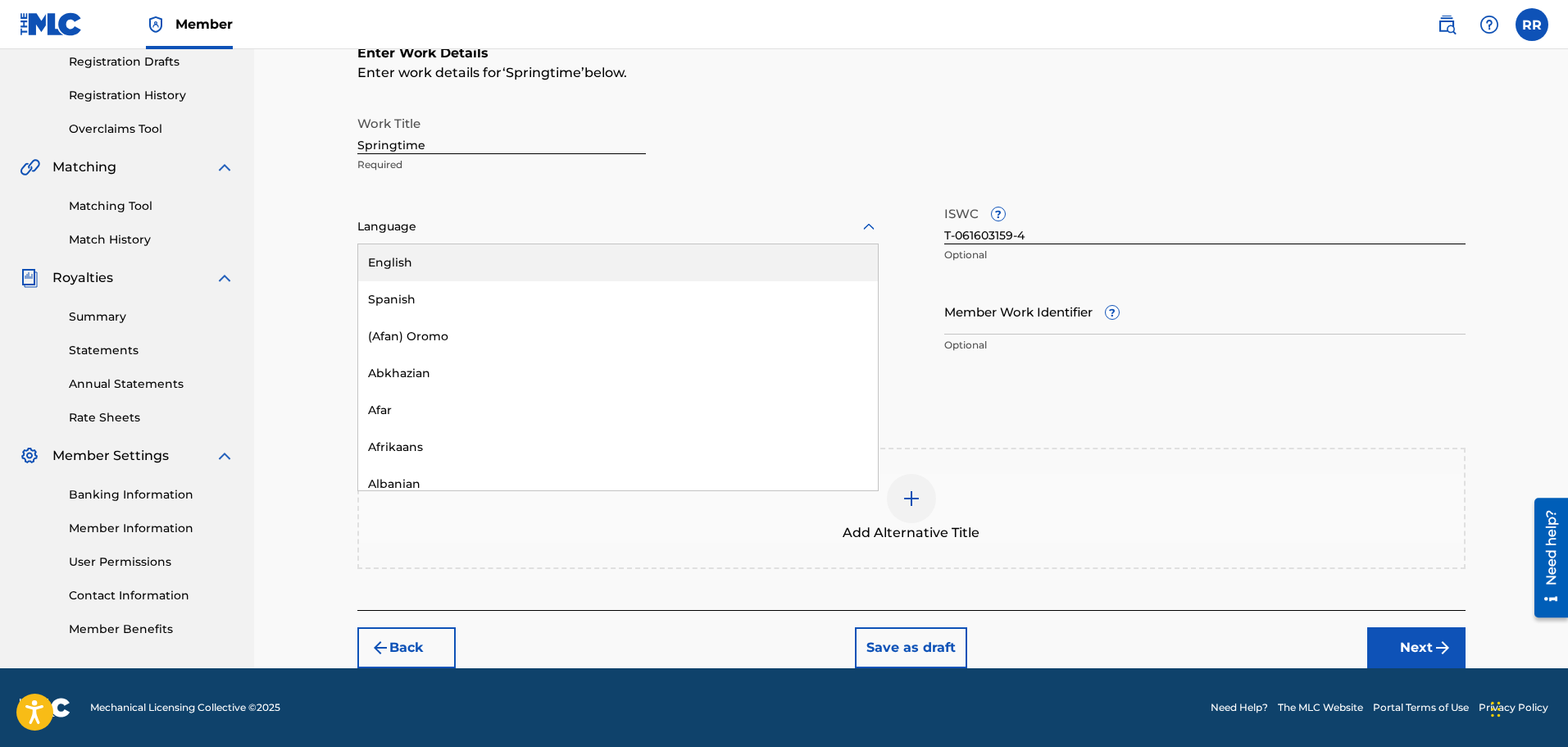
click at [867, 227] on icon at bounding box center [869, 227] width 12 height 7
click at [830, 182] on div "Work Title Springtime Required 153 results available. Use Up and Down to choose…" at bounding box center [911, 234] width 1108 height 254
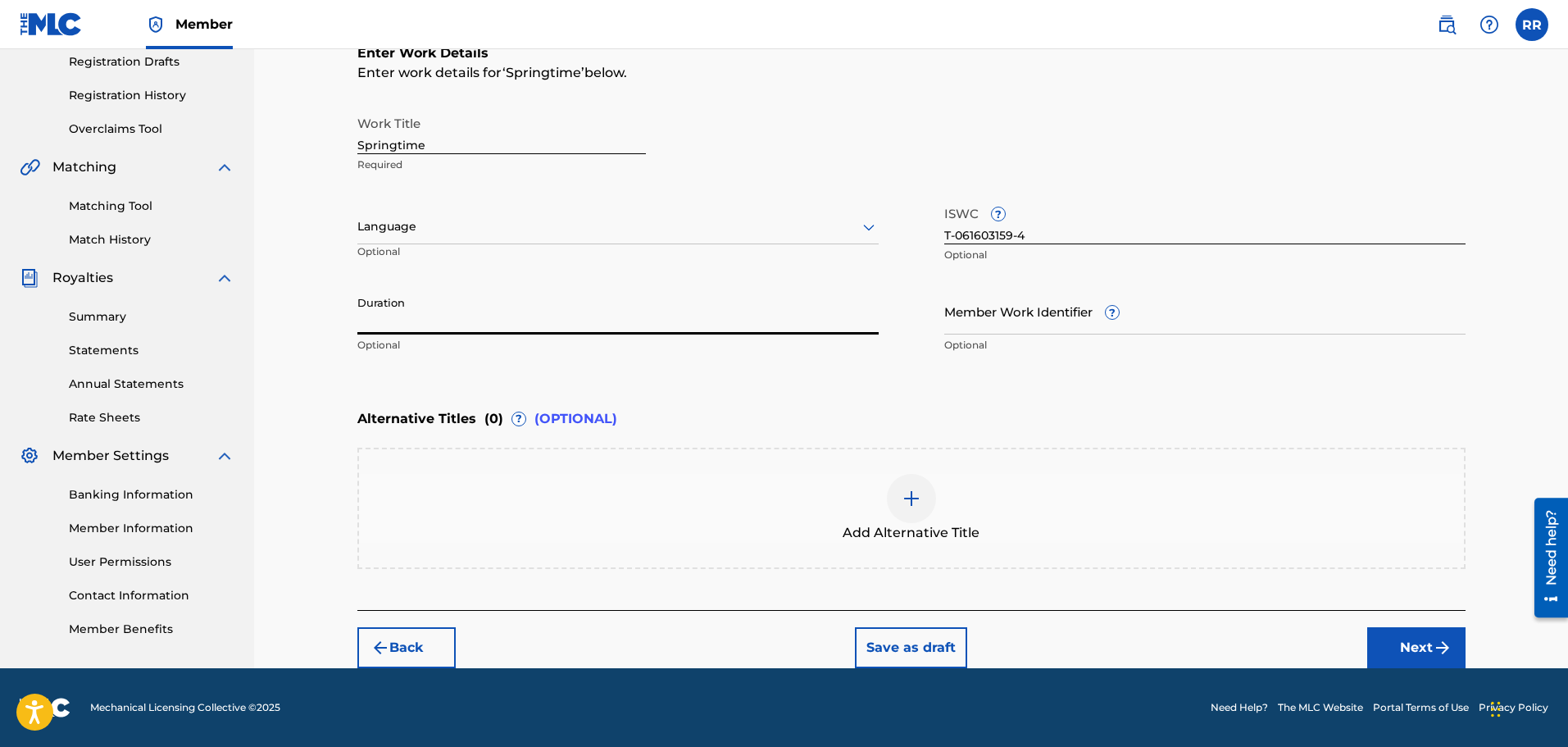
click at [404, 322] on input "Duration" at bounding box center [617, 311] width 521 height 47
type input "03:12"
click at [1416, 644] on button "Next" at bounding box center [1415, 647] width 98 height 41
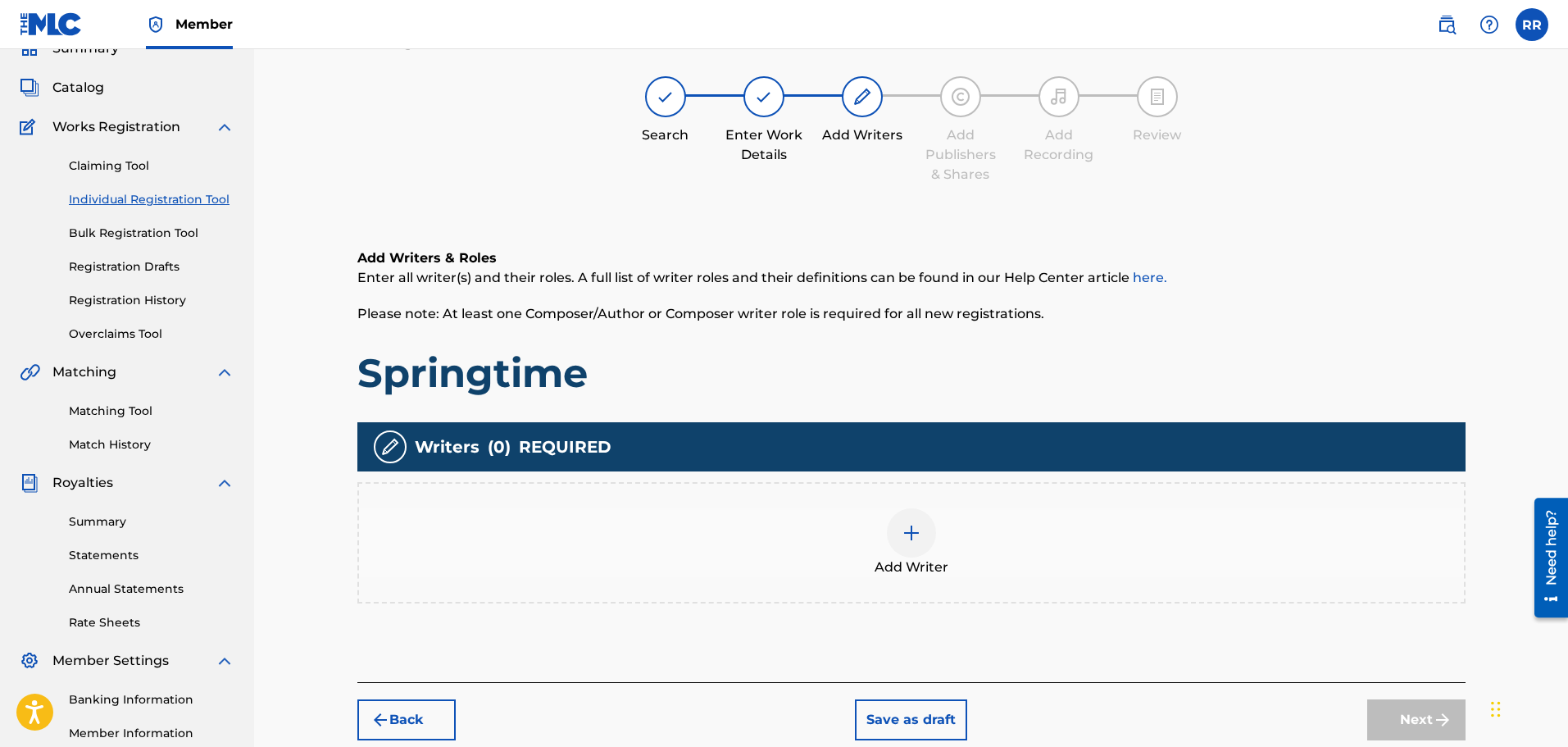
scroll to position [74, 0]
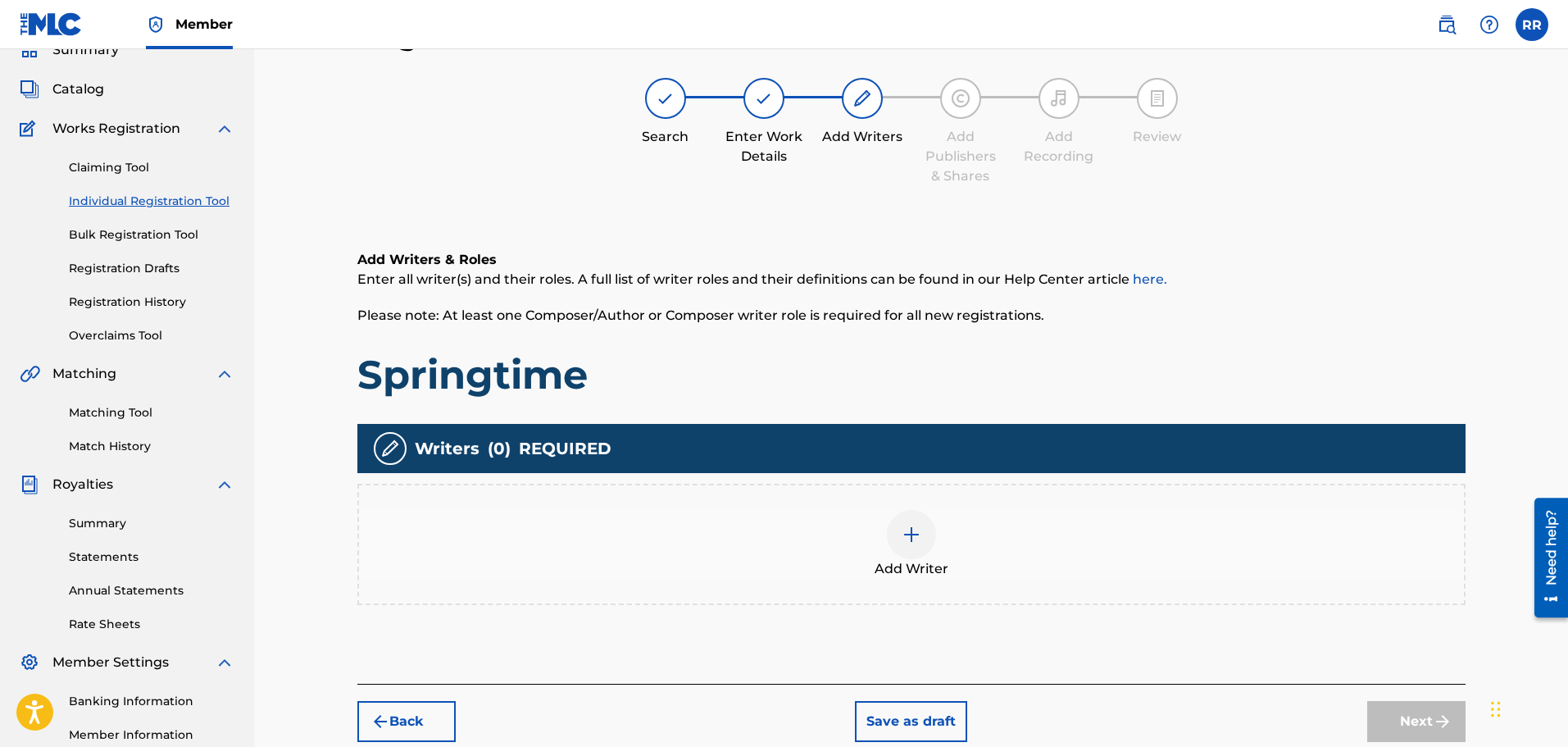
click at [913, 530] on img at bounding box center [911, 534] width 19 height 19
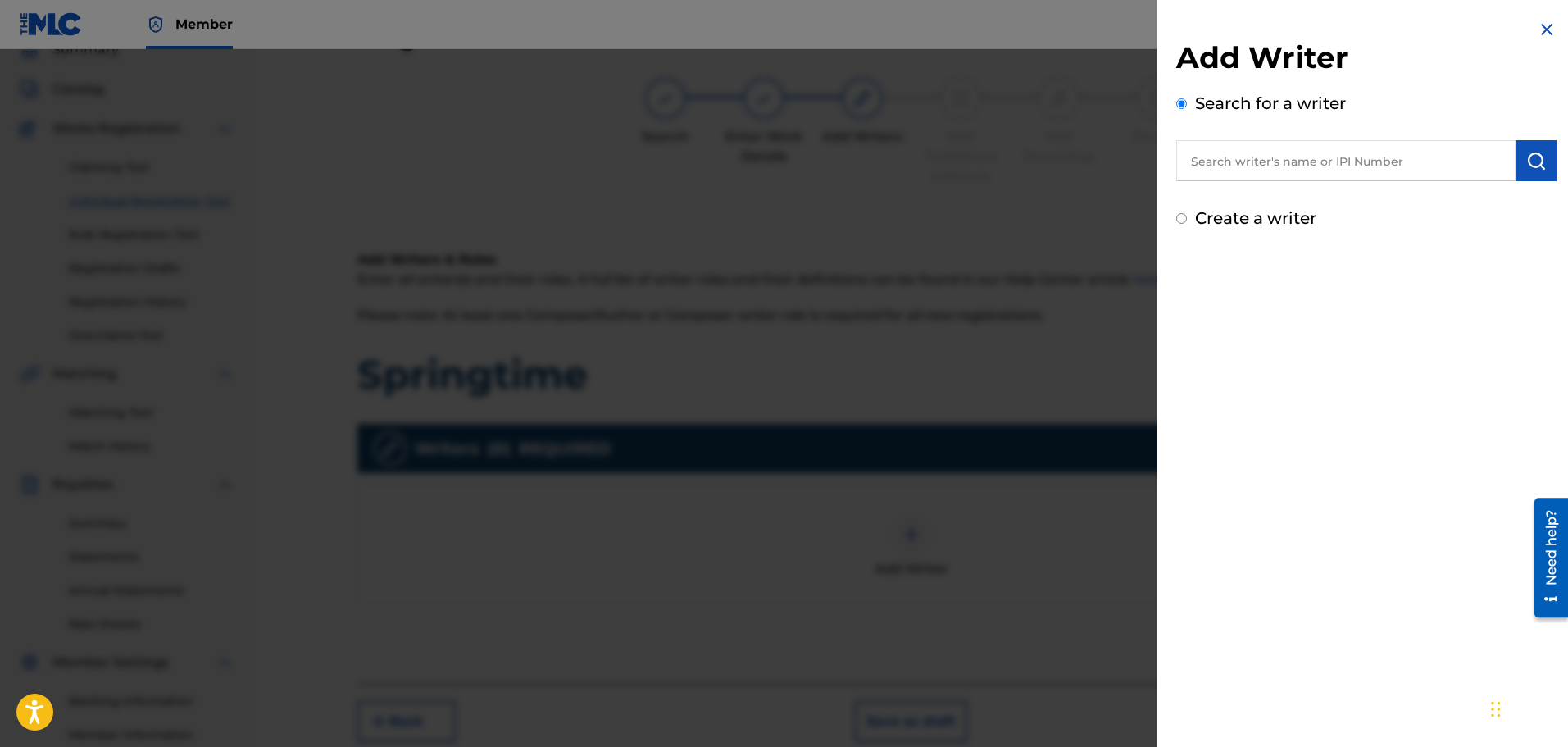
click at [1203, 162] on input "text" at bounding box center [1346, 160] width 339 height 41
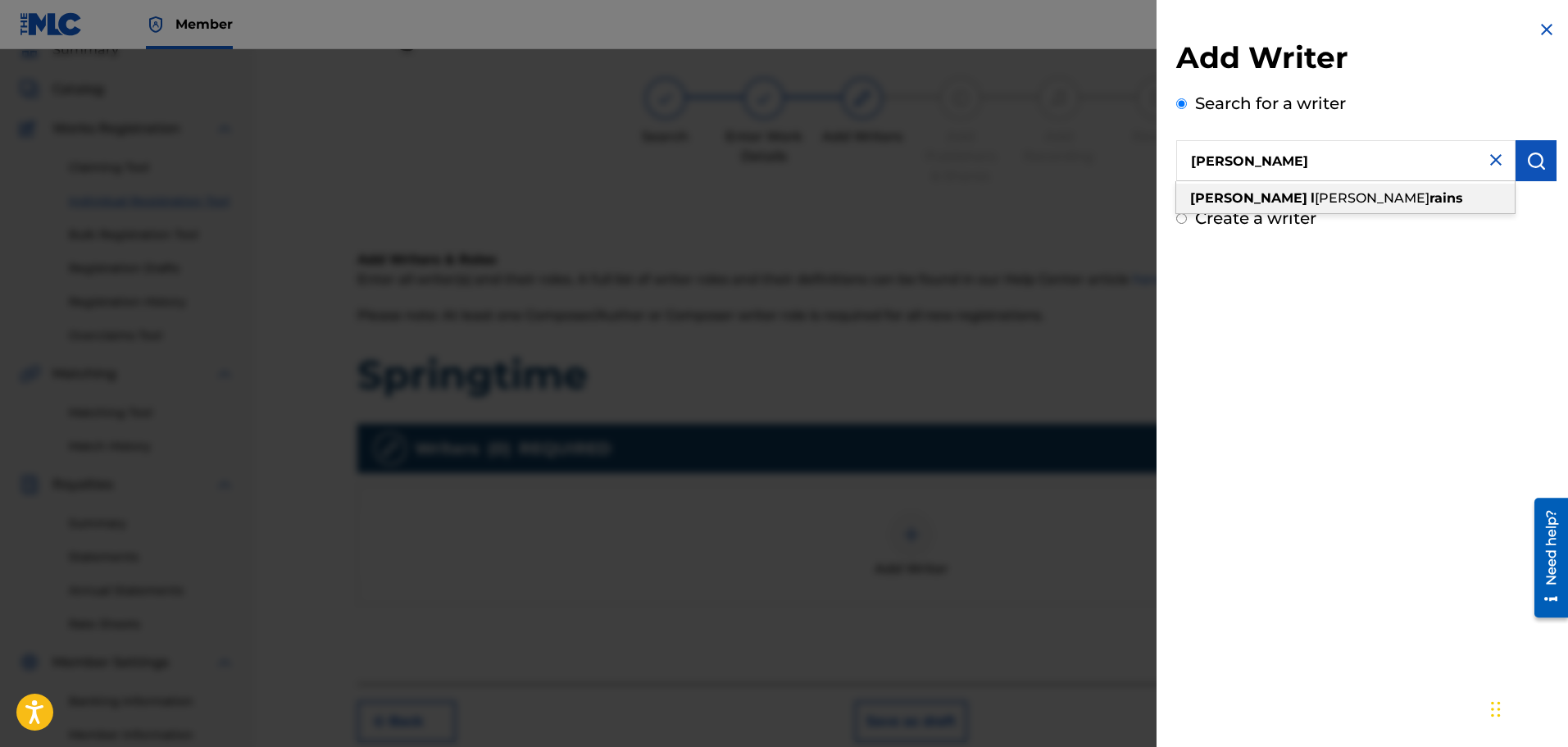
click at [1310, 201] on strong "l" at bounding box center [1312, 198] width 4 height 16
type input "[PERSON_NAME]"
click at [1179, 217] on input "Create a writer" at bounding box center [1181, 218] width 11 height 11
radio input "false"
radio input "true"
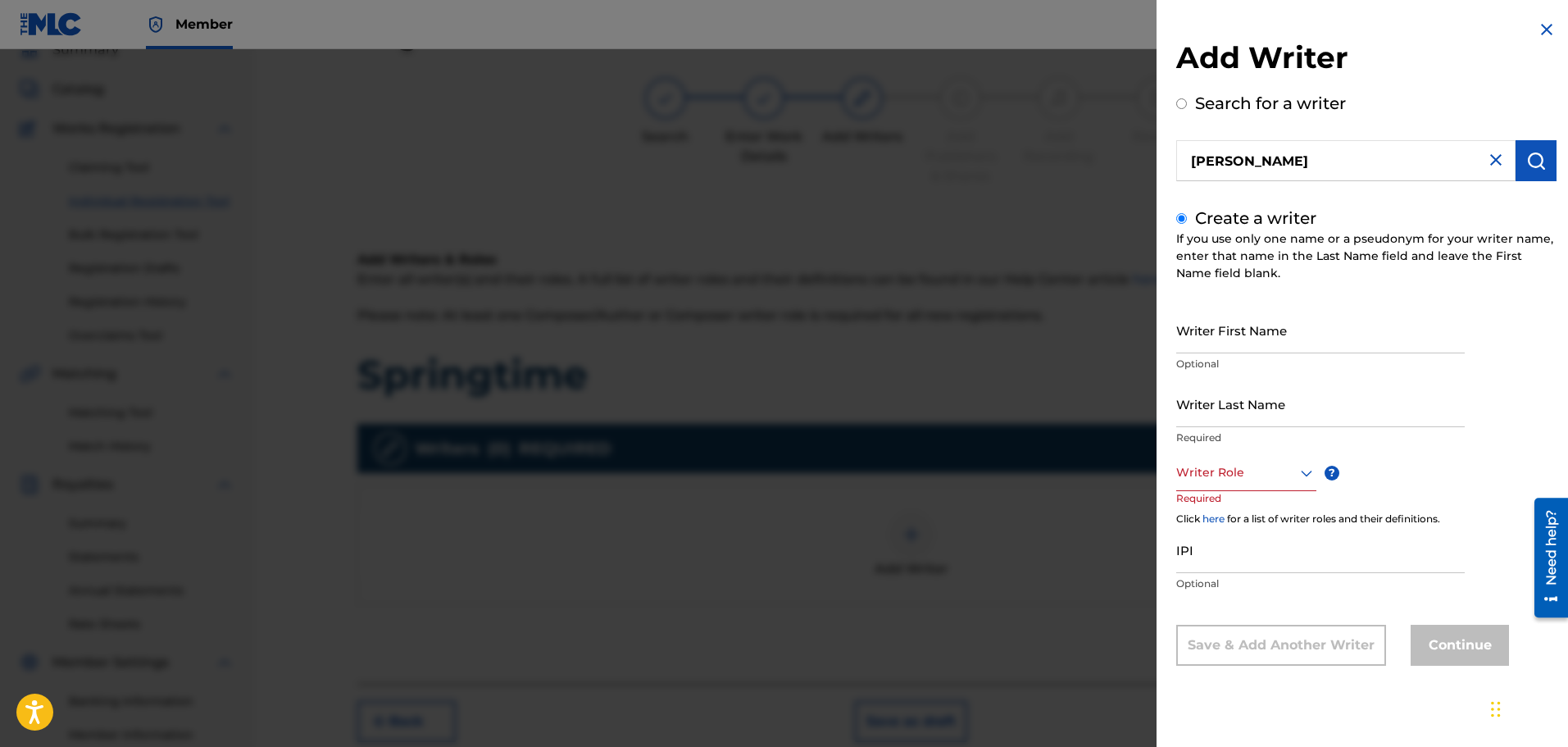
click at [1226, 339] on input "Writer First Name" at bounding box center [1321, 330] width 289 height 47
type input "[PERSON_NAME]"
type input "Rains"
click at [1307, 473] on icon at bounding box center [1306, 473] width 12 height 7
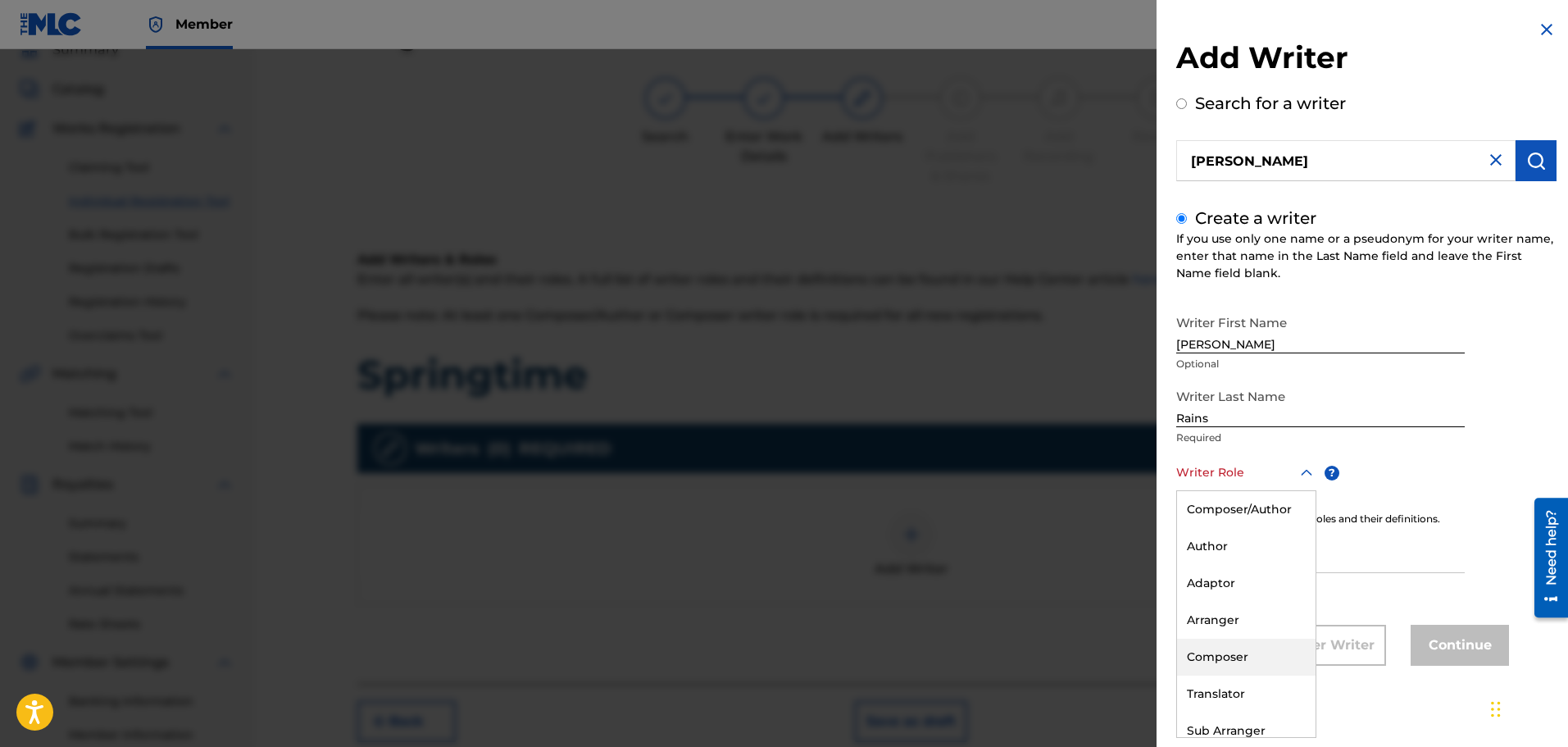
click at [1223, 657] on div "Composer" at bounding box center [1246, 657] width 138 height 37
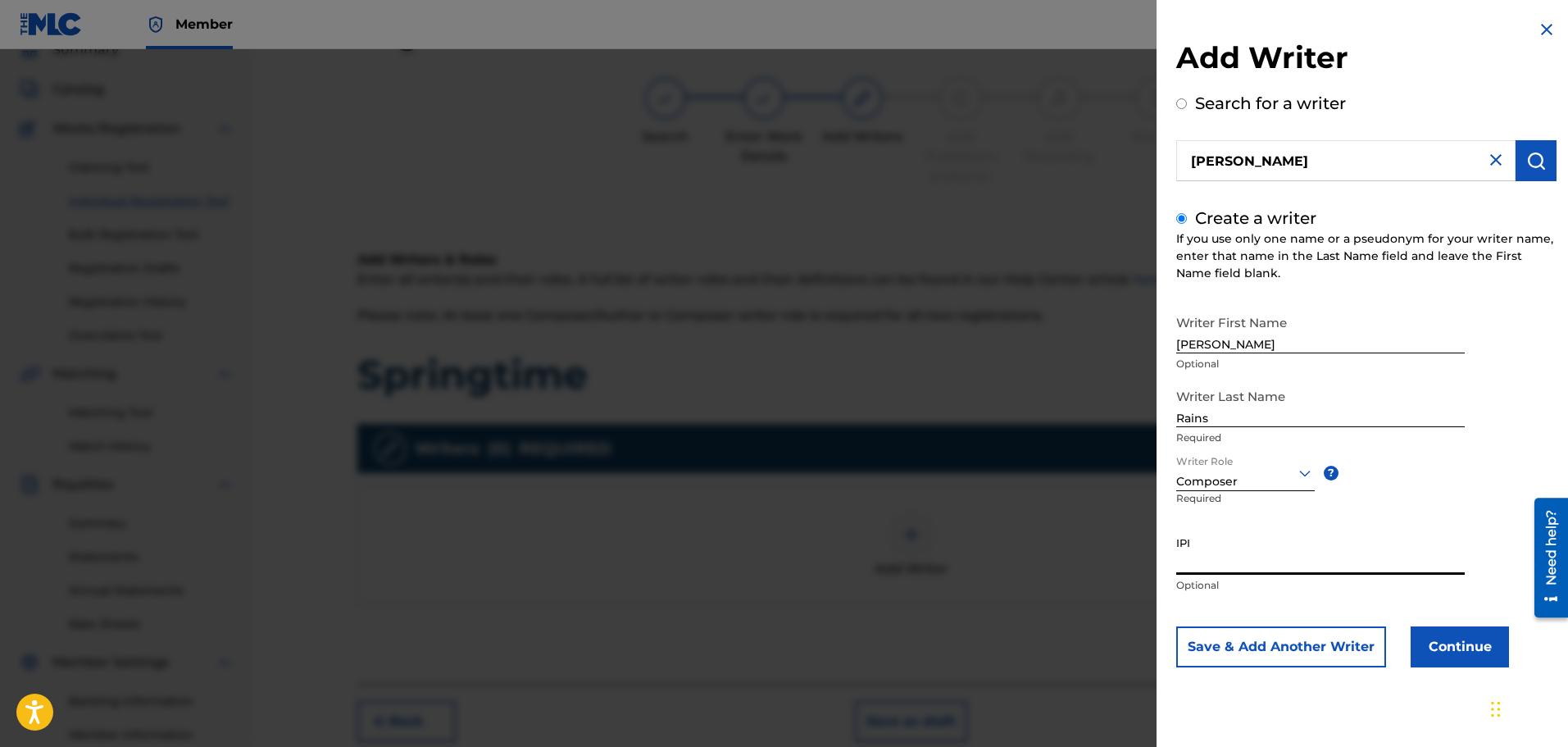
click at [1220, 560] on input "IPI" at bounding box center [1321, 551] width 289 height 47
type input "00277947111"
click at [1455, 647] on button "Continue" at bounding box center [1459, 646] width 98 height 41
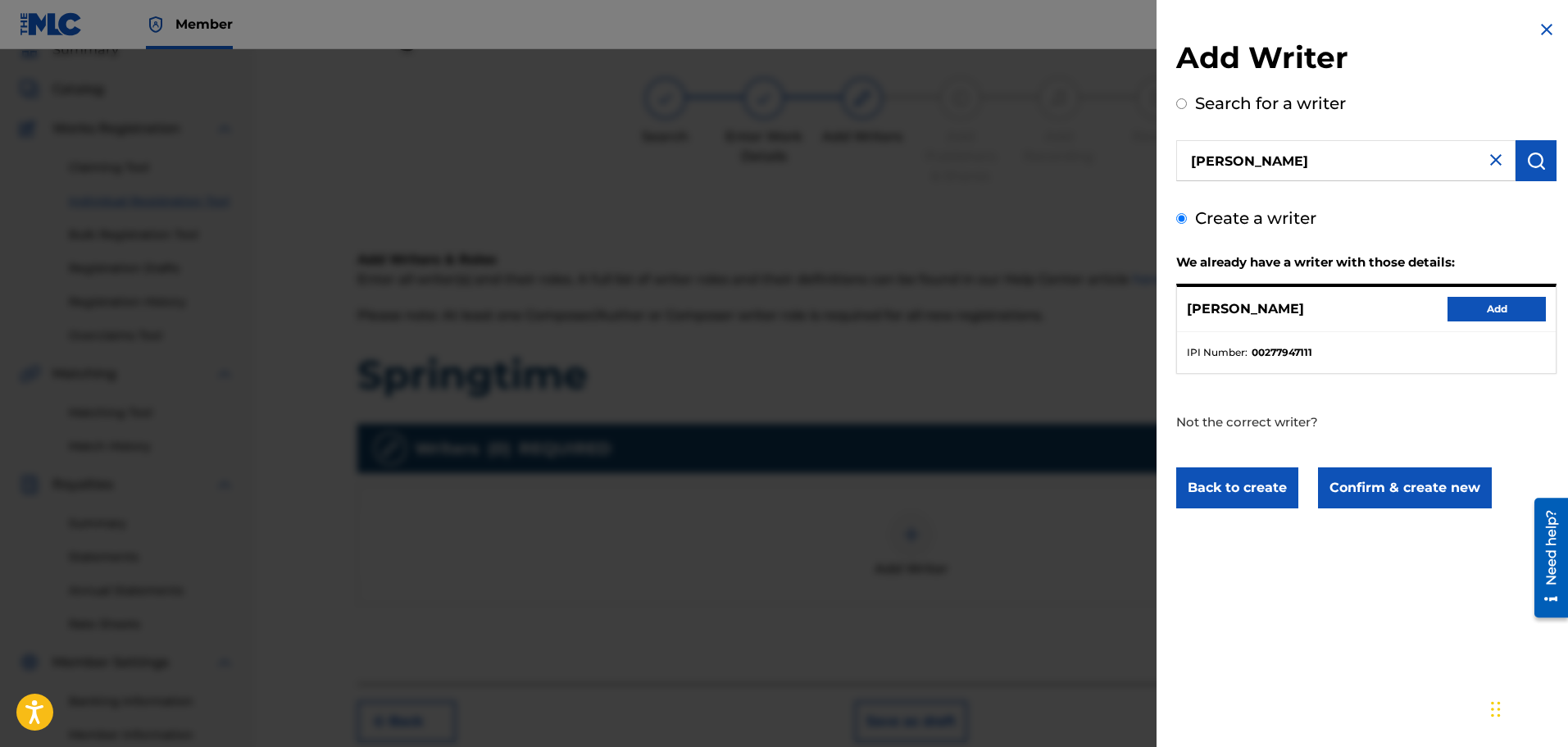
click at [1488, 306] on button "Add" at bounding box center [1496, 309] width 98 height 24
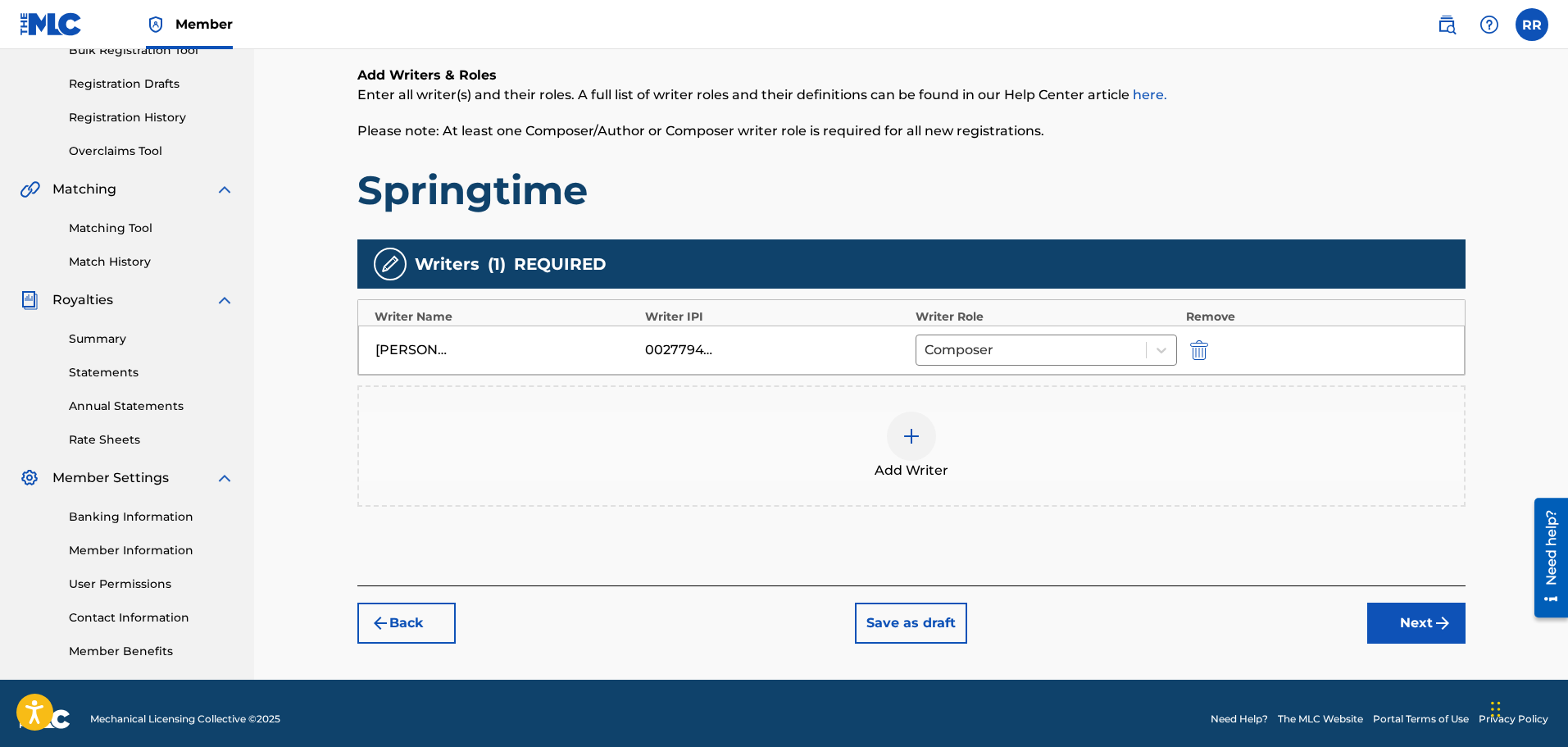
scroll to position [269, 0]
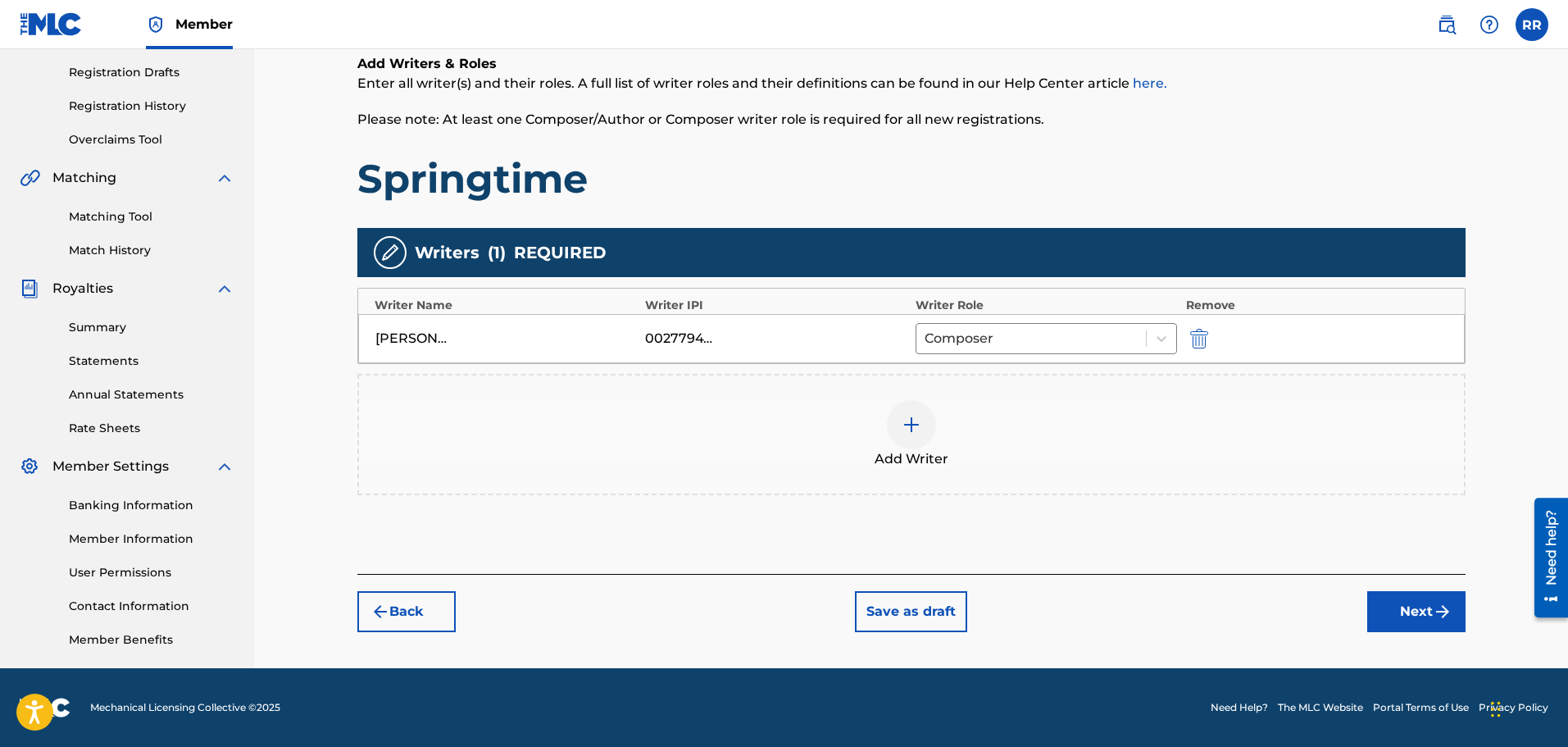
click at [1414, 606] on button "Next" at bounding box center [1415, 611] width 98 height 41
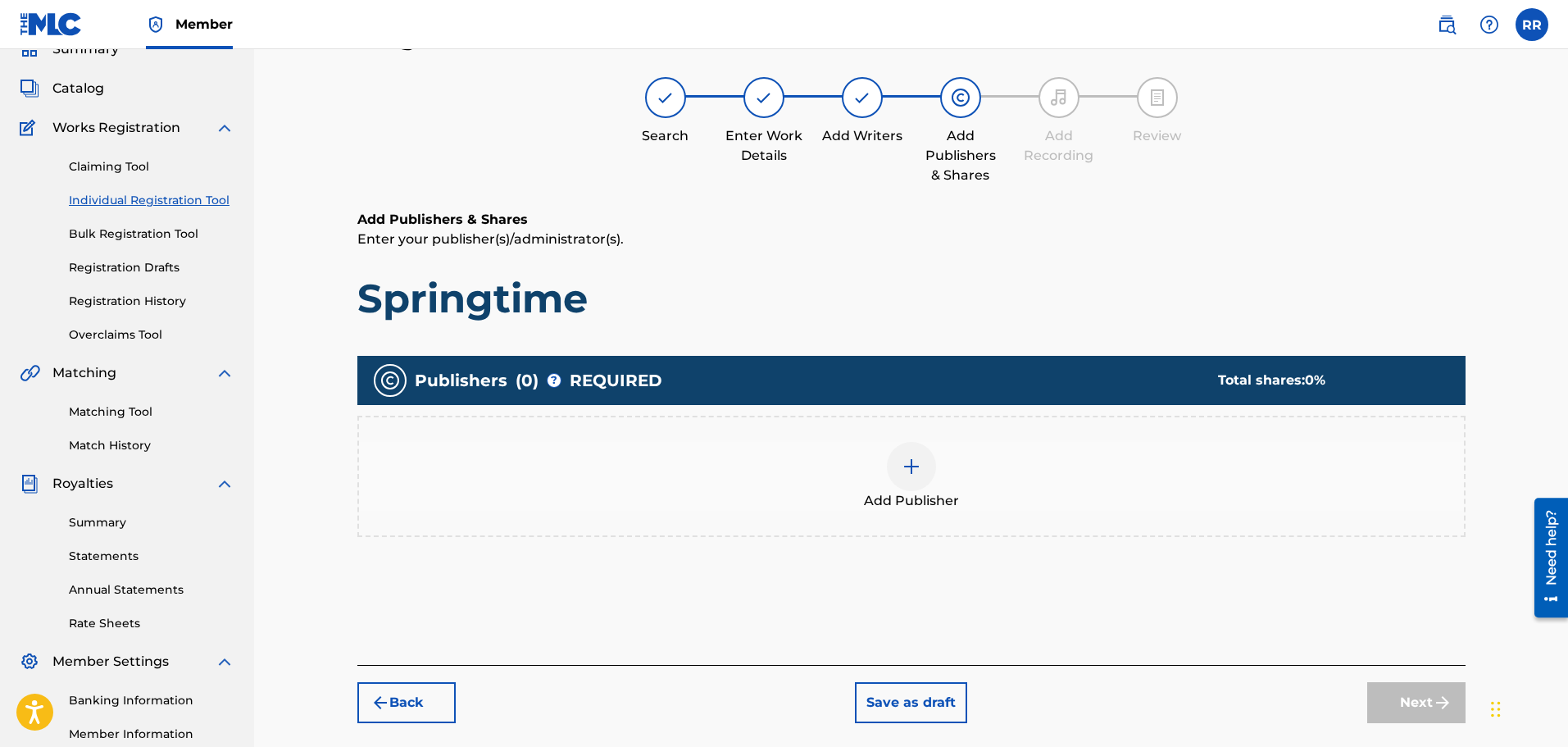
scroll to position [74, 0]
click at [908, 465] on img at bounding box center [911, 467] width 19 height 19
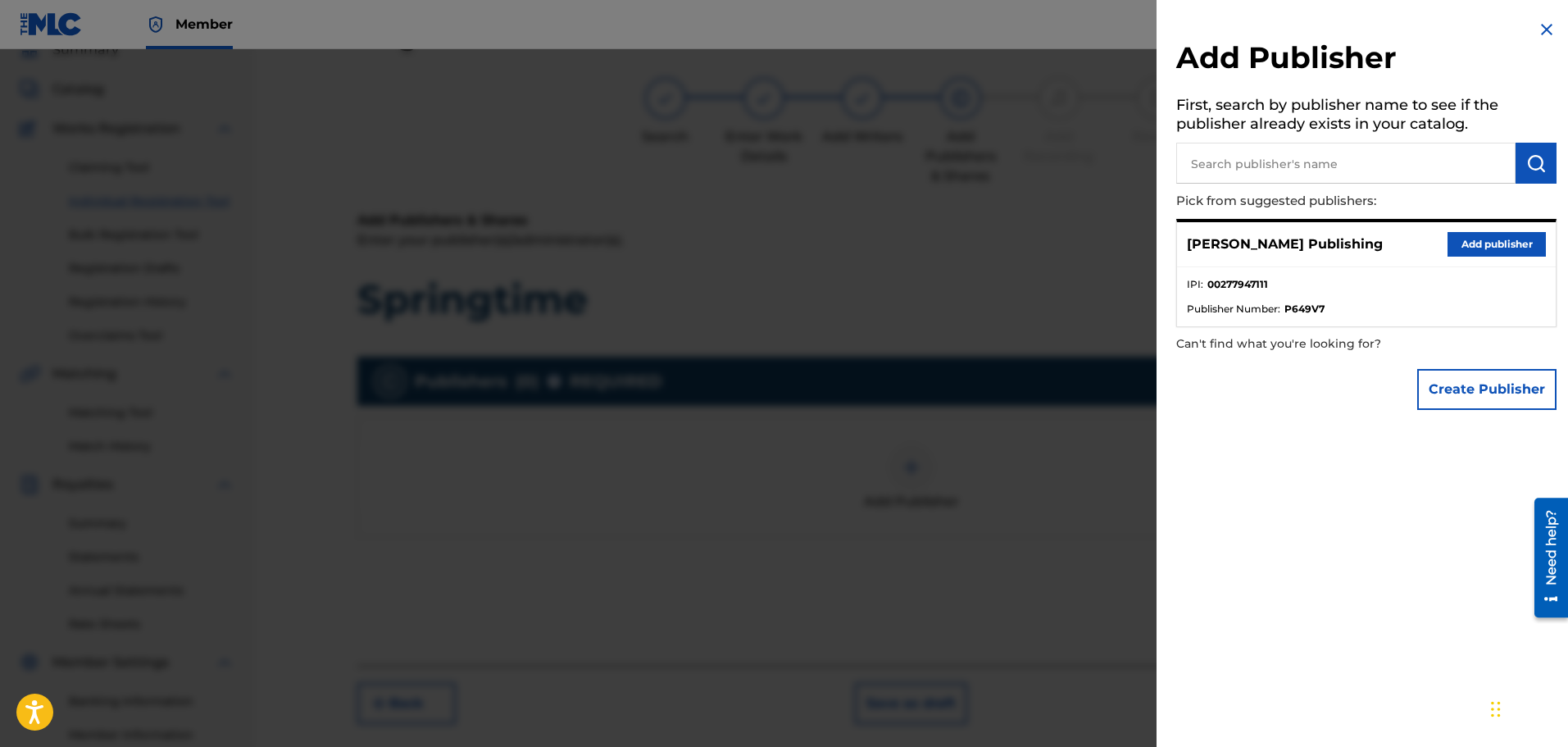
drag, startPoint x: 1493, startPoint y: 239, endPoint x: 1486, endPoint y: 310, distance: 71.3
click at [1486, 310] on div "[PERSON_NAME] Publishing Add publisher IPI : 00277947111 Publisher Number : P64…" at bounding box center [1366, 273] width 380 height 108
click at [1482, 243] on button "Add publisher" at bounding box center [1496, 243] width 98 height 24
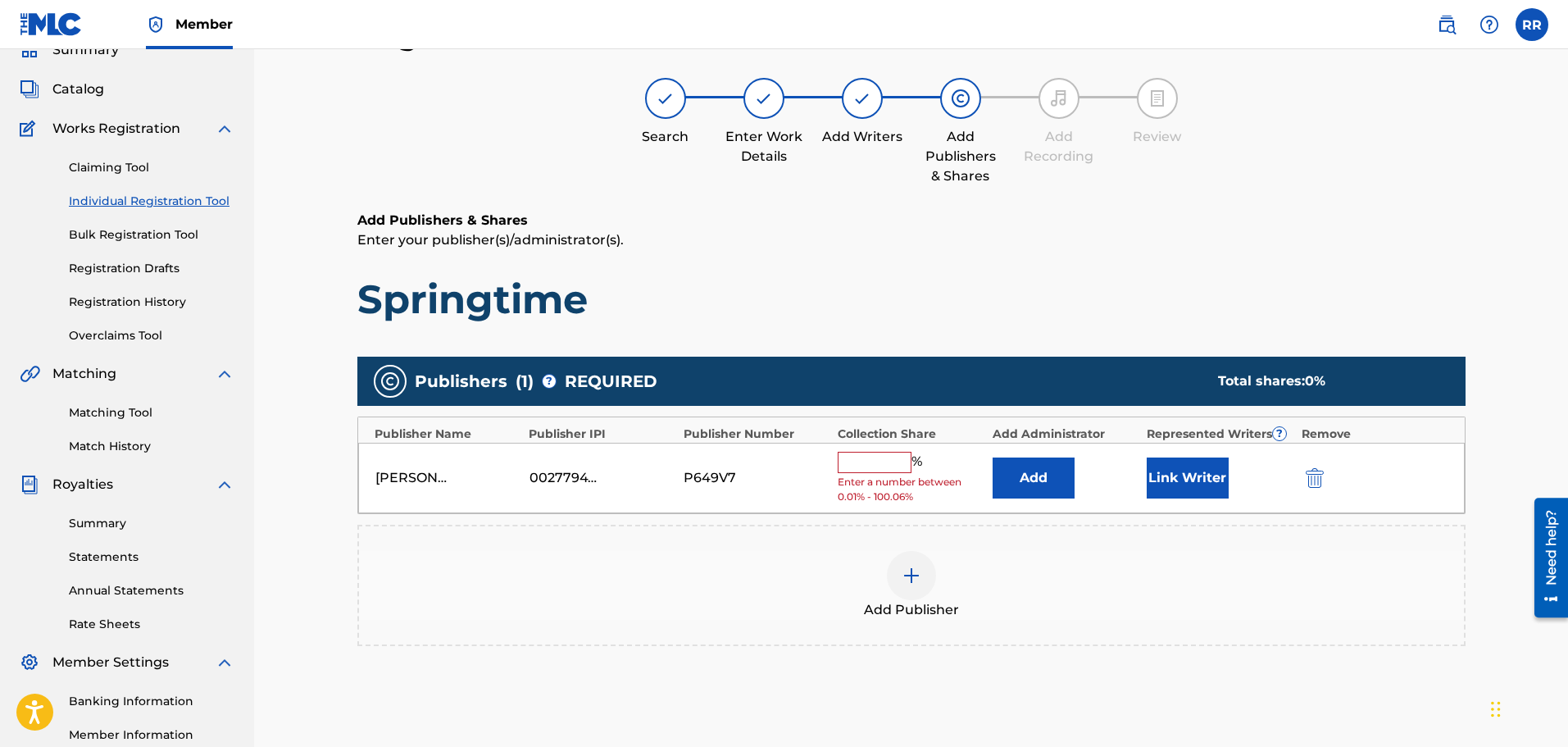
click at [867, 462] on input "text" at bounding box center [874, 462] width 74 height 21
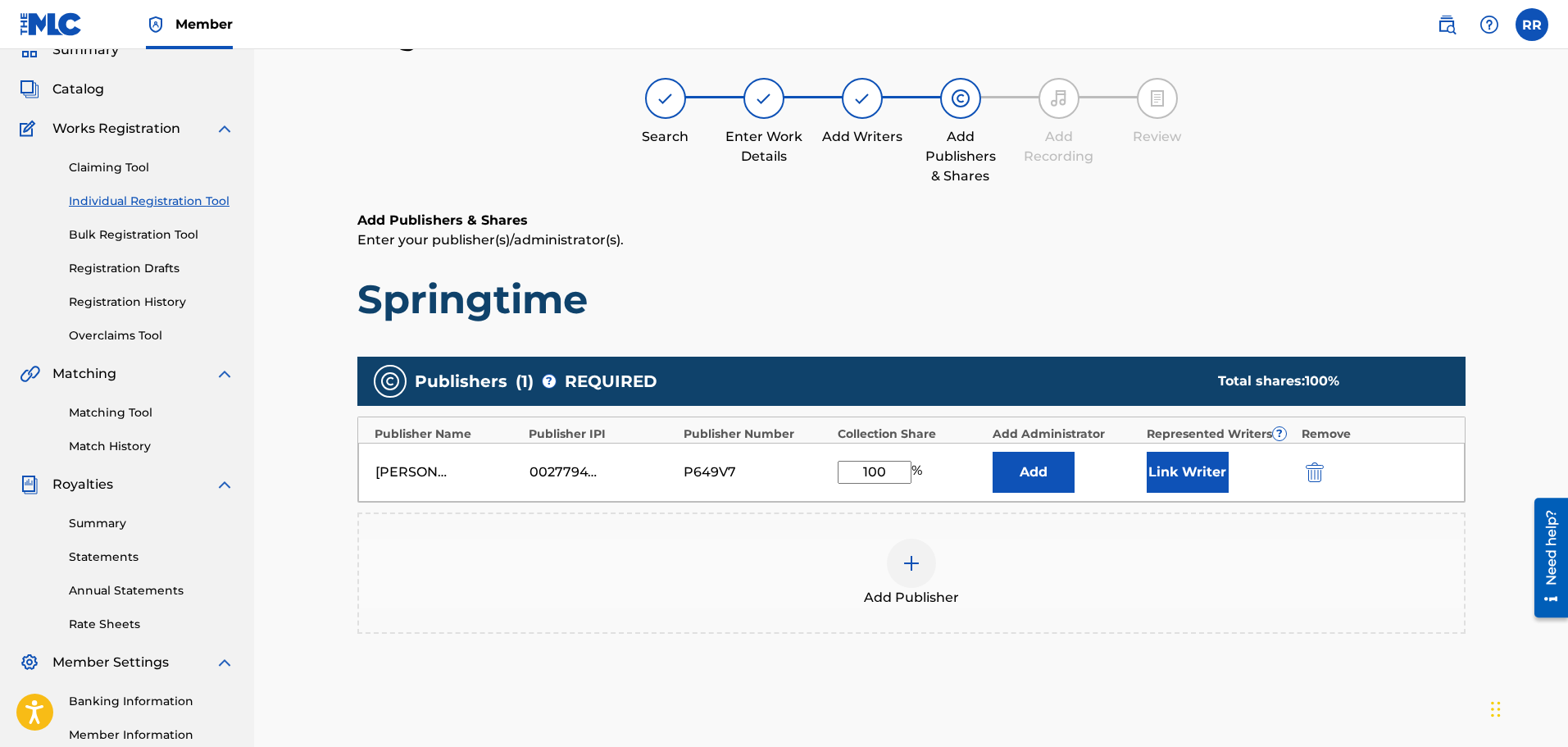
type input "100"
click at [1196, 468] on button "Link Writer" at bounding box center [1188, 472] width 82 height 41
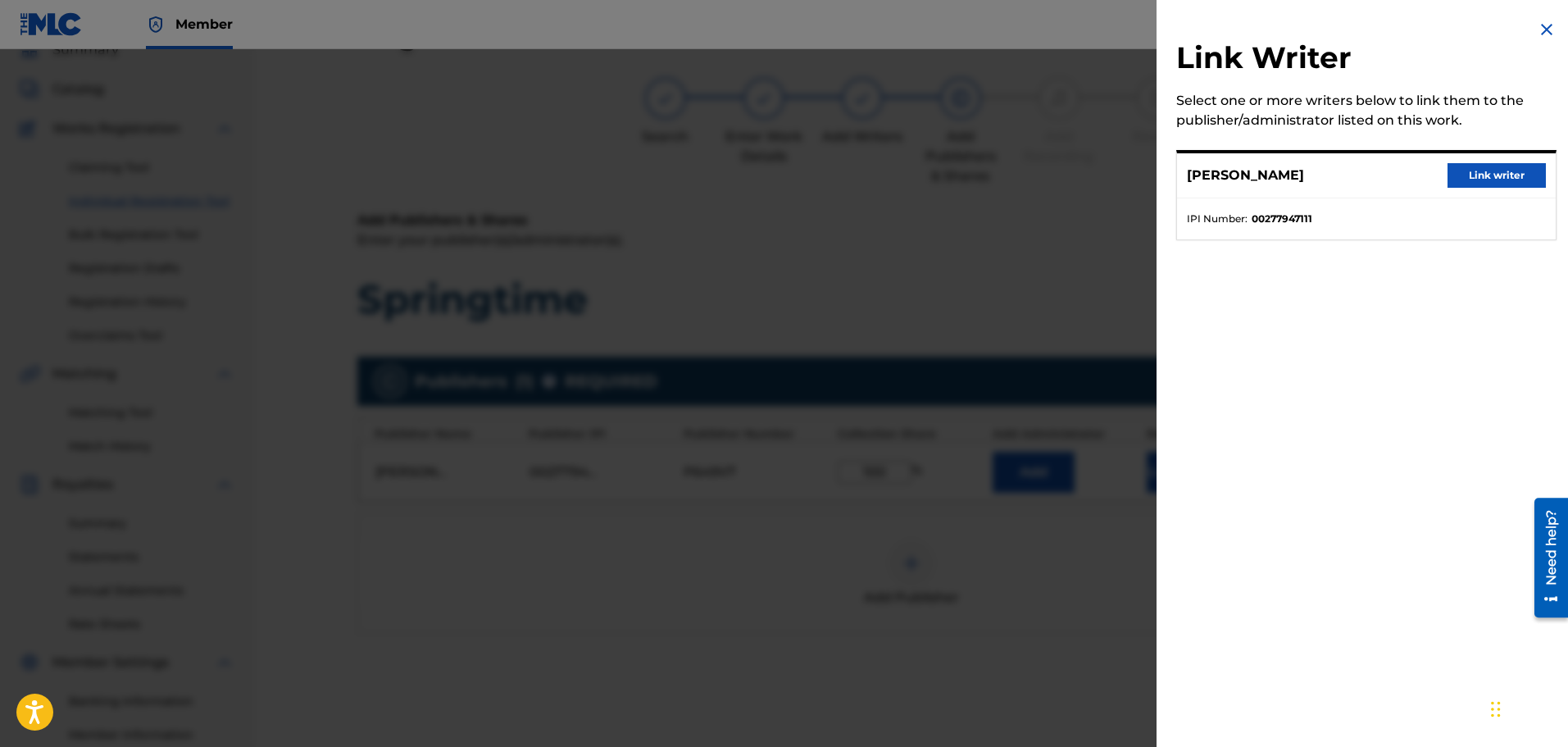
click at [1495, 175] on button "Link writer" at bounding box center [1496, 175] width 98 height 24
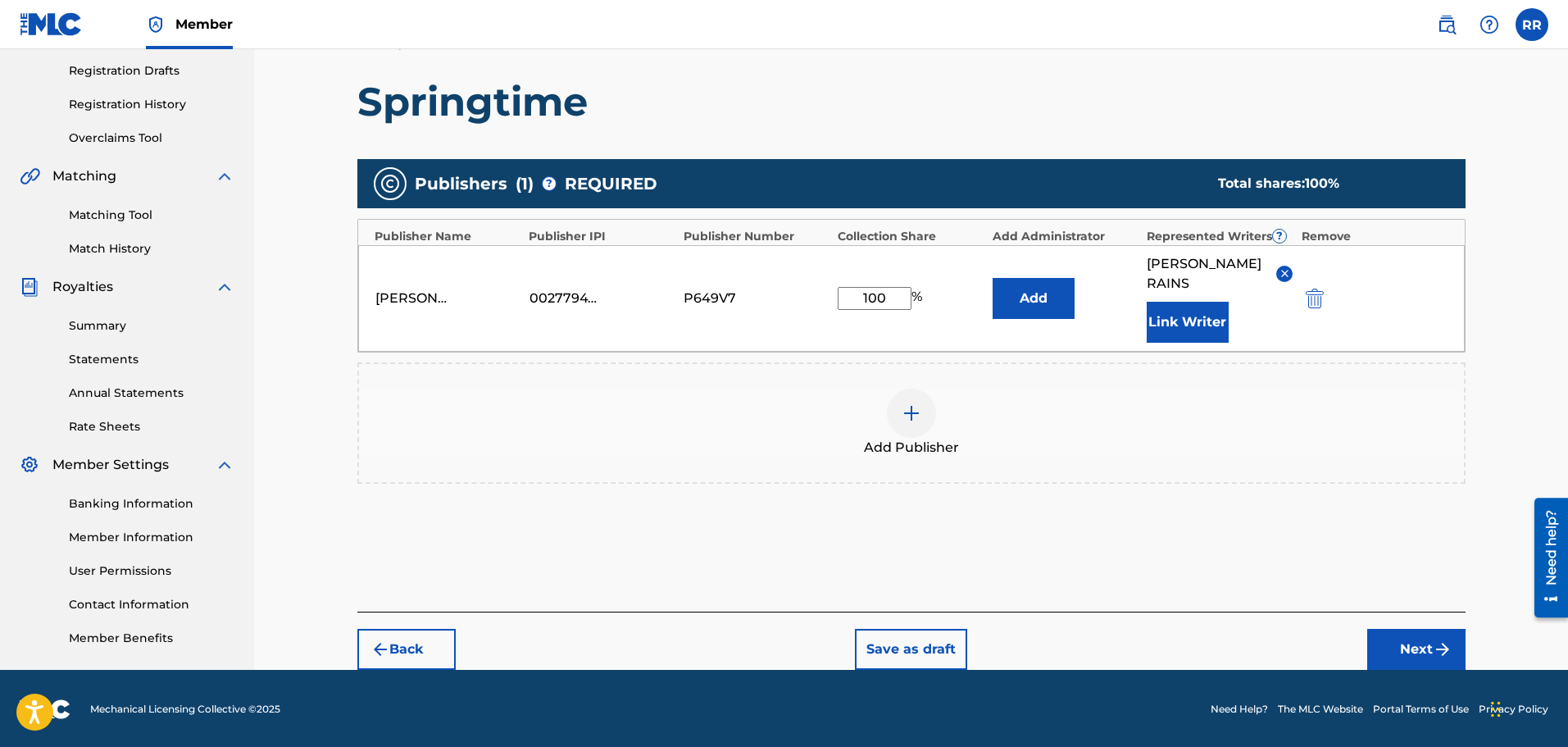
scroll to position [273, 0]
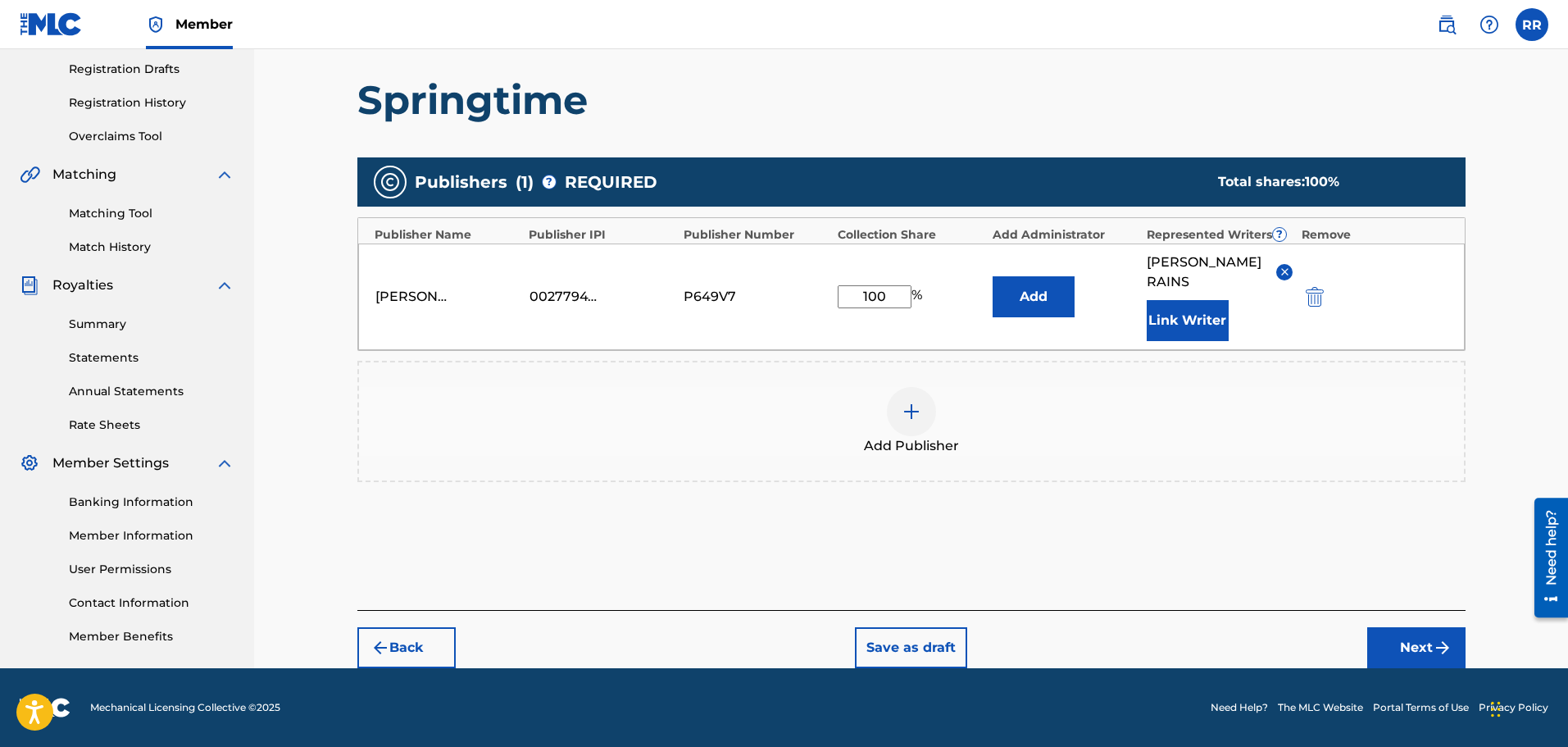
click at [1406, 642] on button "Next" at bounding box center [1415, 647] width 98 height 41
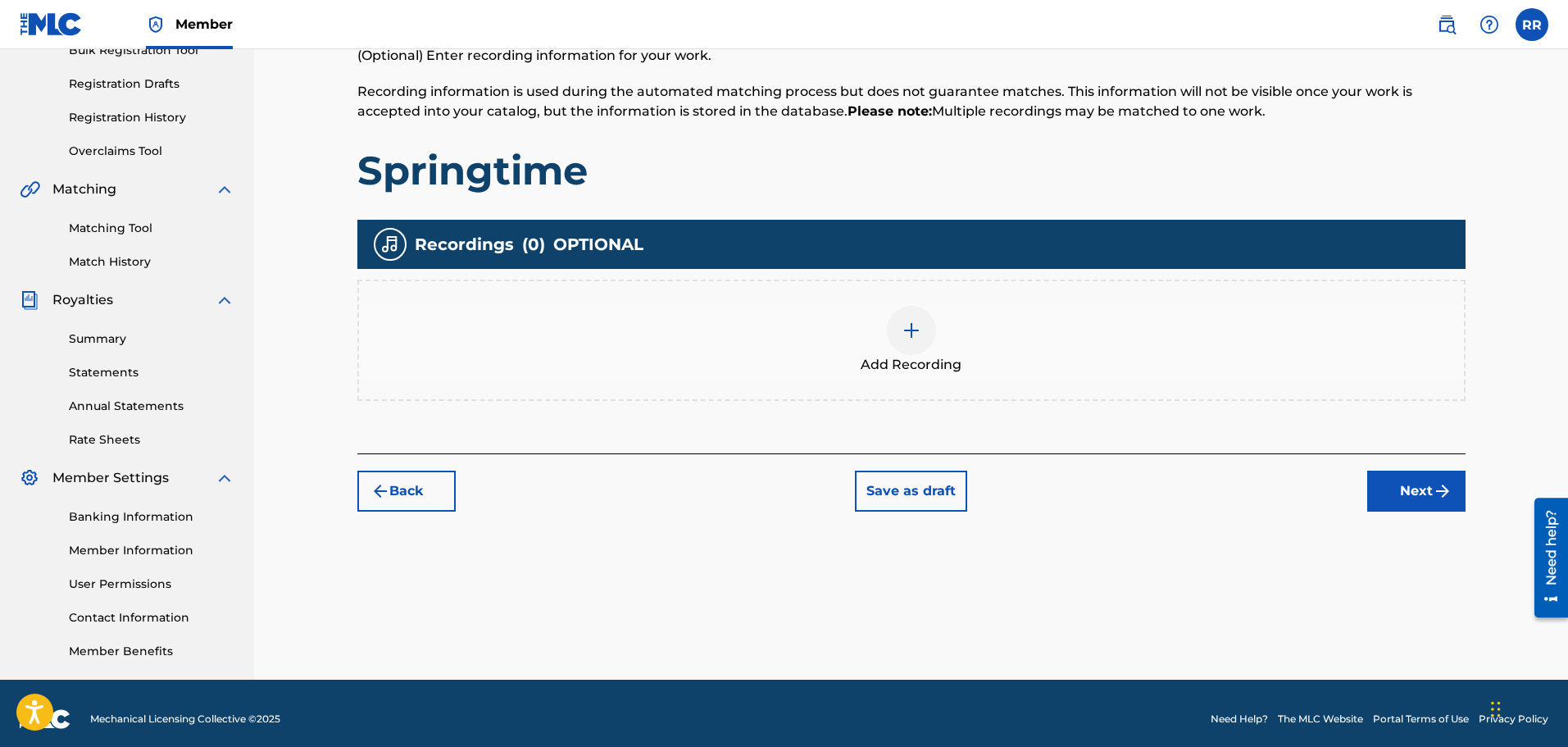
scroll to position [269, 0]
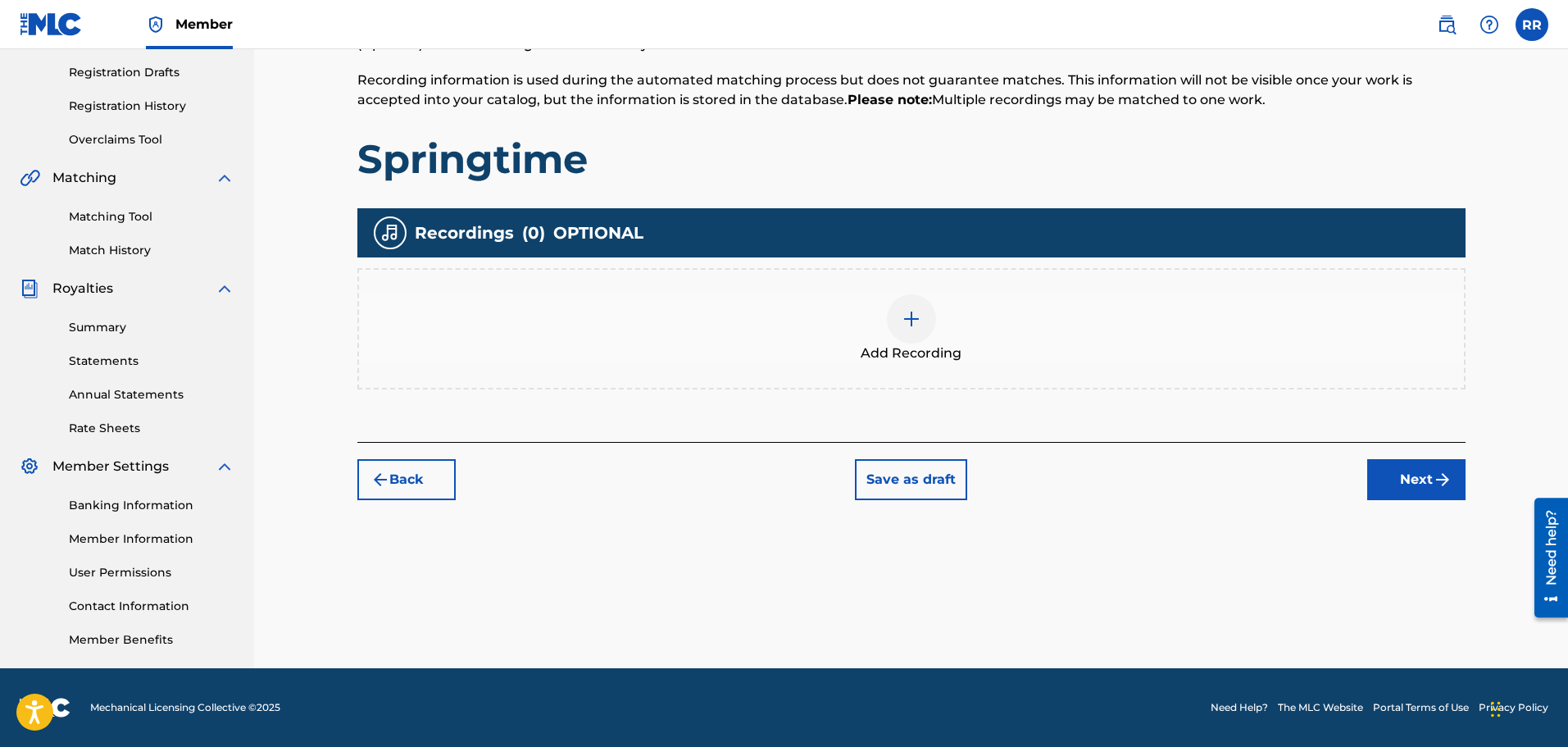
click at [1425, 475] on button "Next" at bounding box center [1415, 479] width 98 height 41
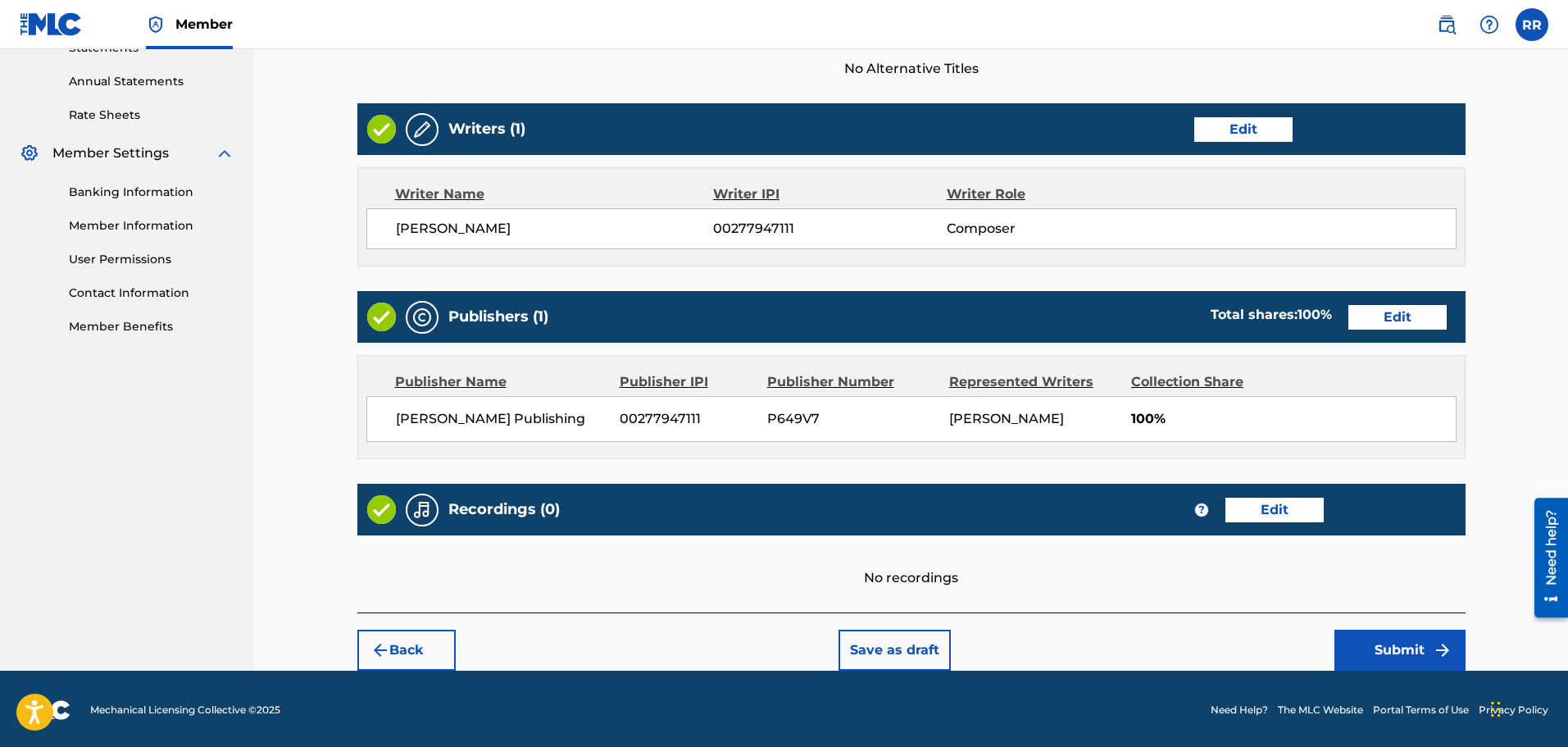
scroll to position [585, 0]
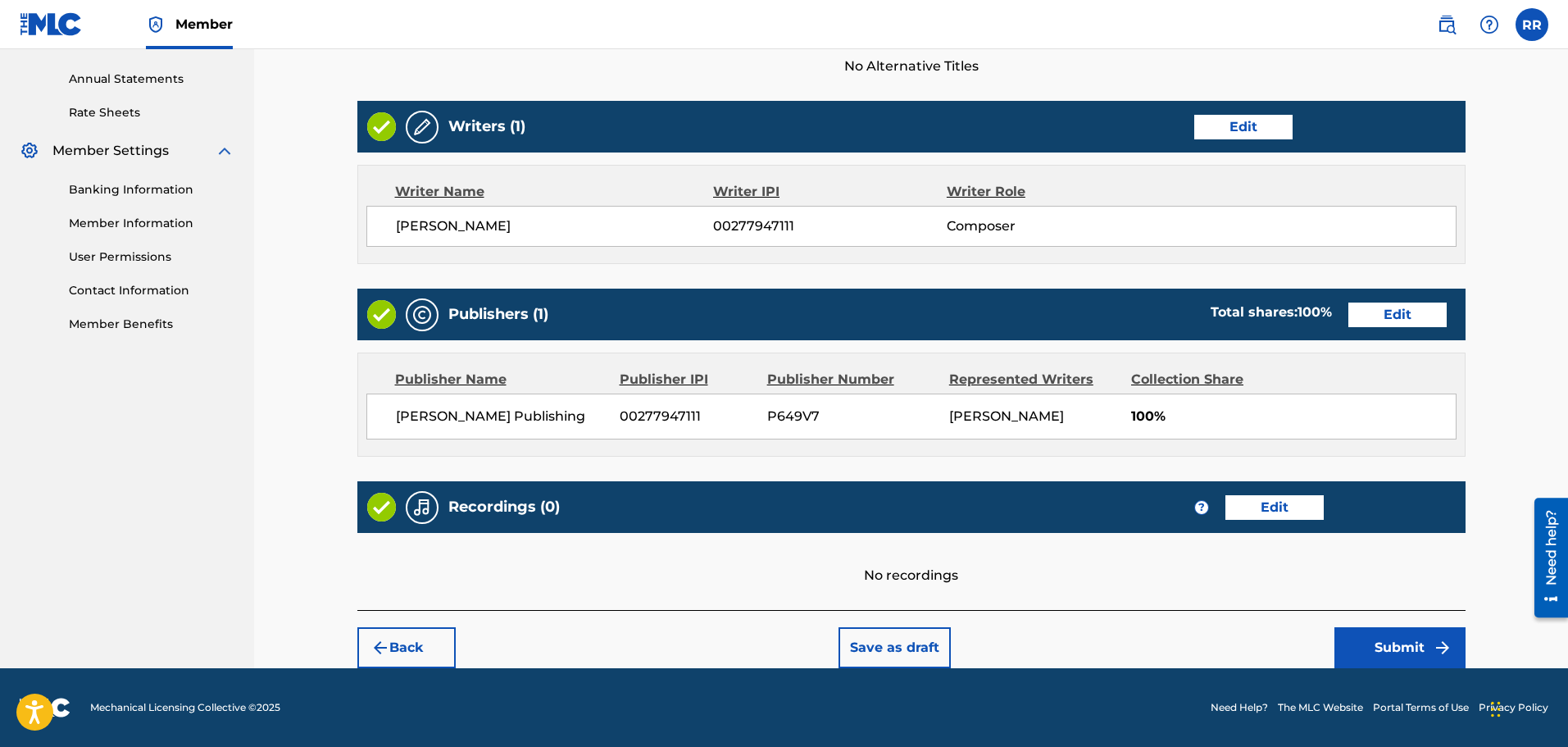
click at [1396, 644] on button "Submit" at bounding box center [1399, 647] width 131 height 41
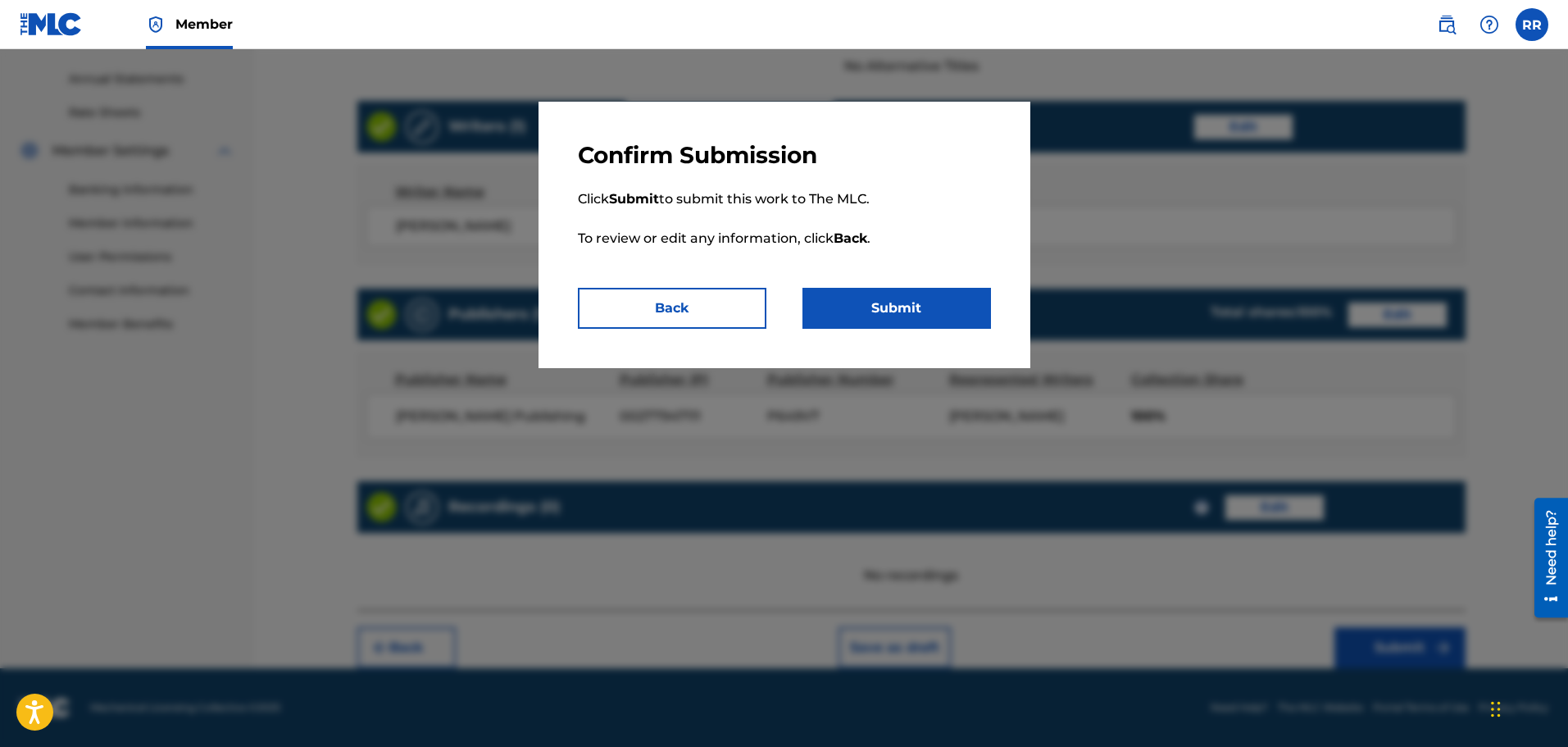
click at [896, 300] on button "Submit" at bounding box center [896, 308] width 189 height 41
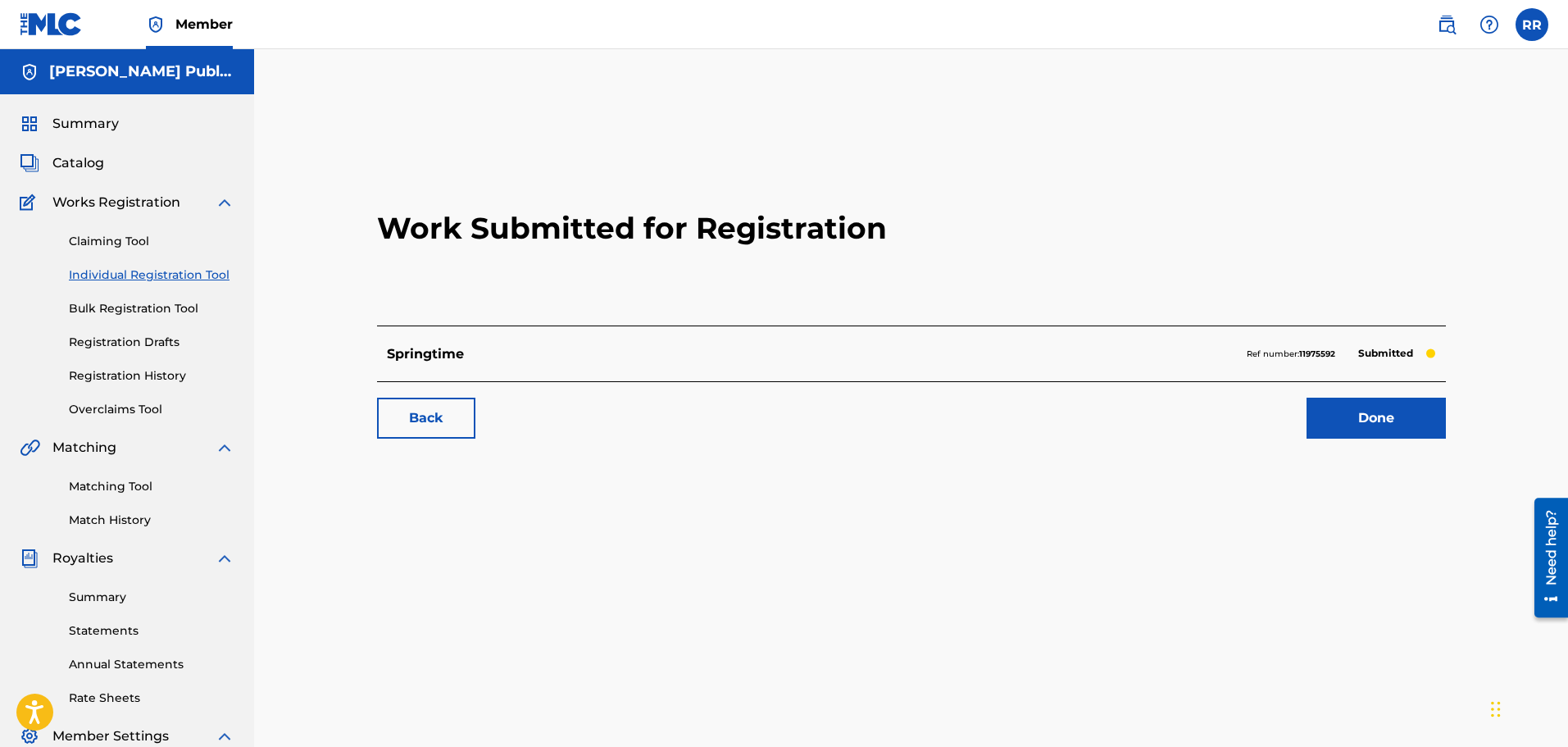
click at [1362, 414] on link "Done" at bounding box center [1376, 418] width 139 height 41
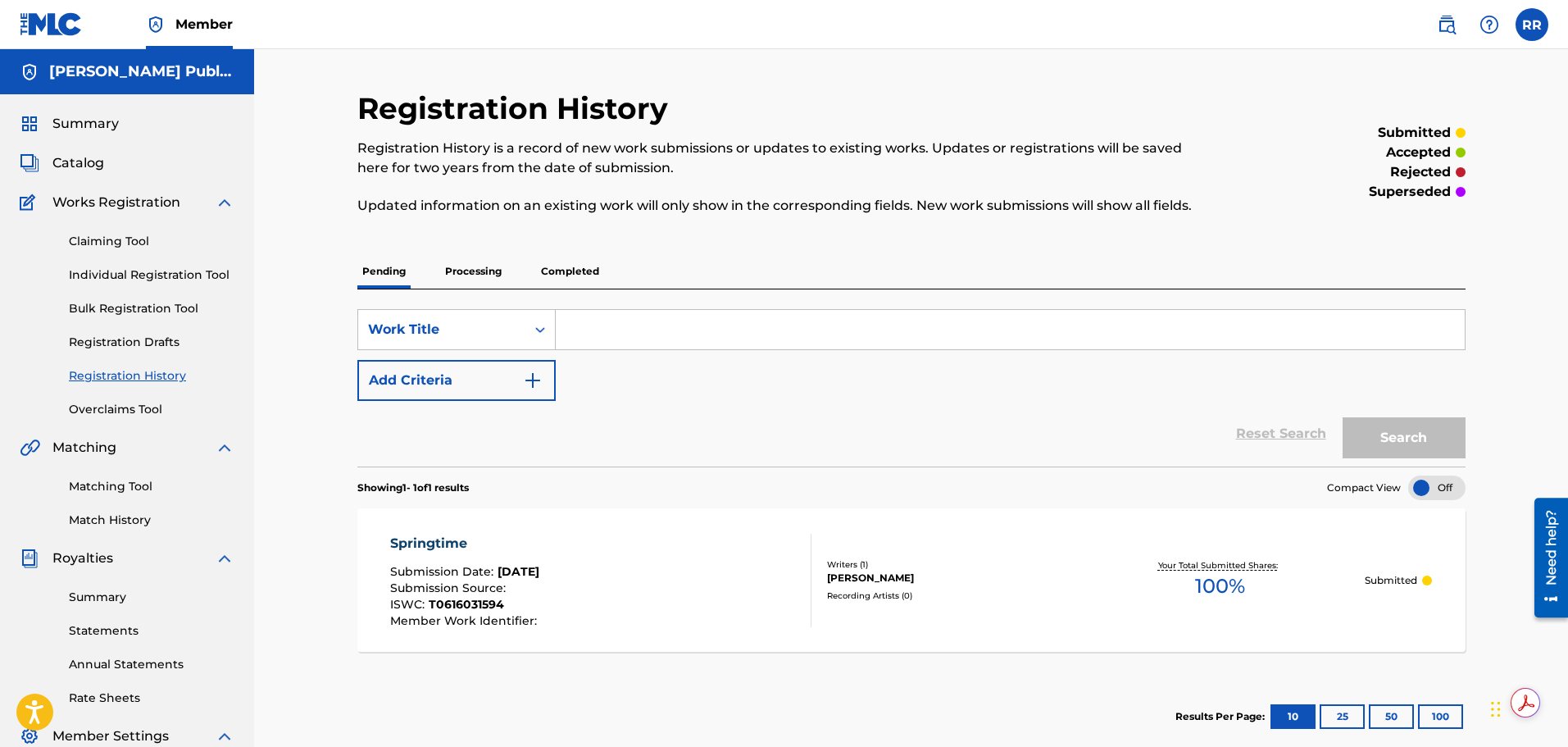
click at [86, 160] on span "Catalog" at bounding box center [79, 163] width 52 height 19
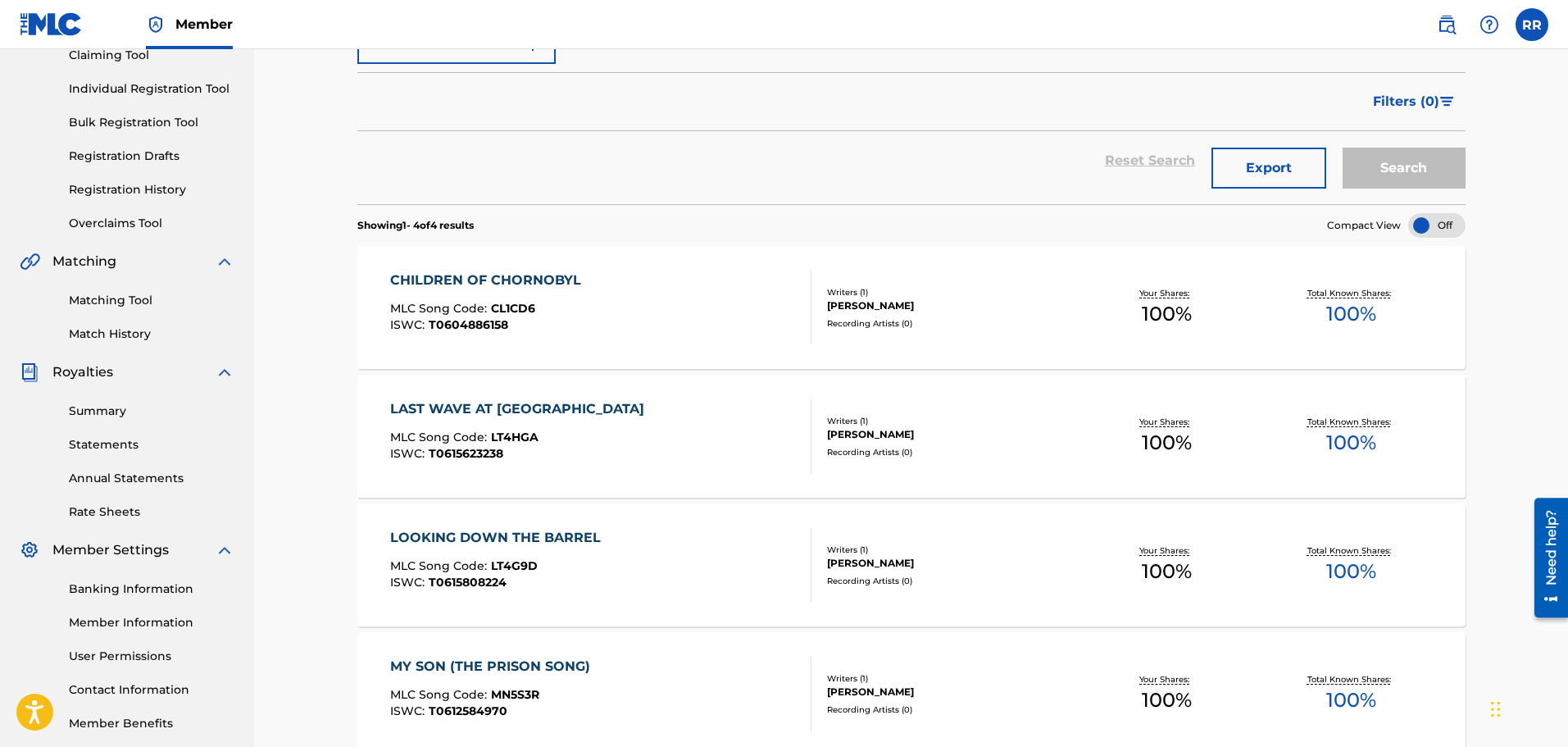
scroll to position [22, 0]
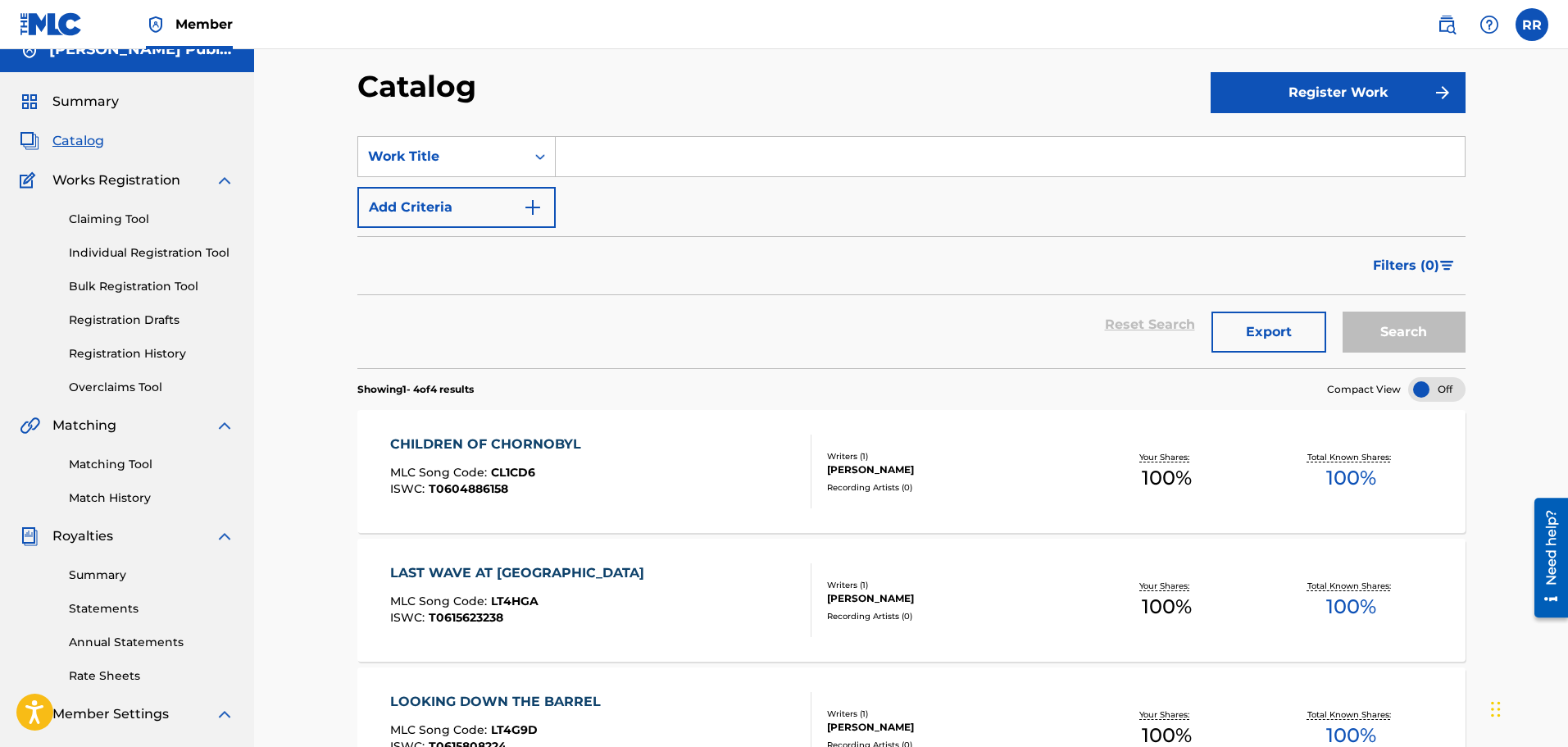
click at [164, 249] on link "Individual Registration Tool" at bounding box center [151, 253] width 165 height 18
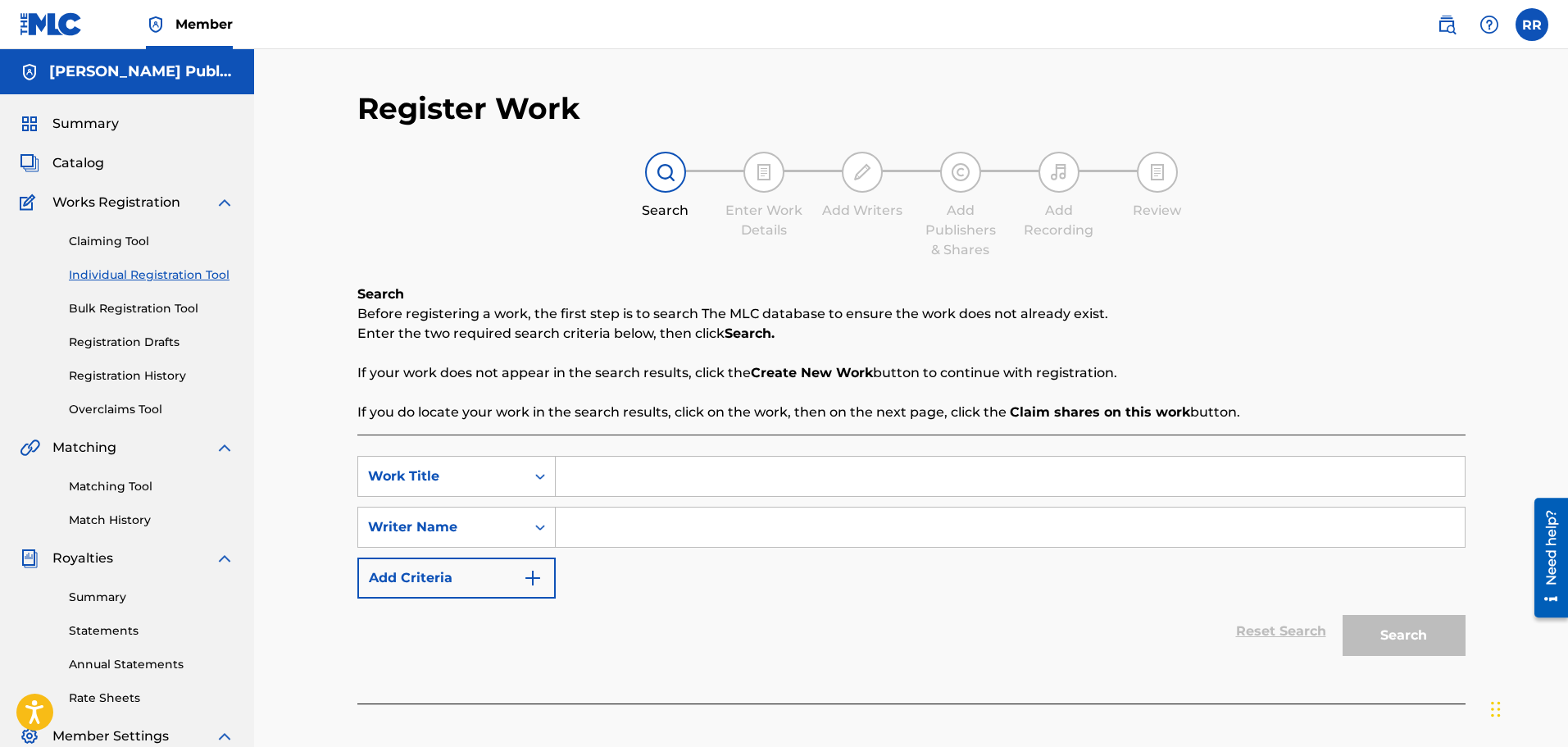
click at [130, 239] on link "Claiming Tool" at bounding box center [151, 241] width 165 height 18
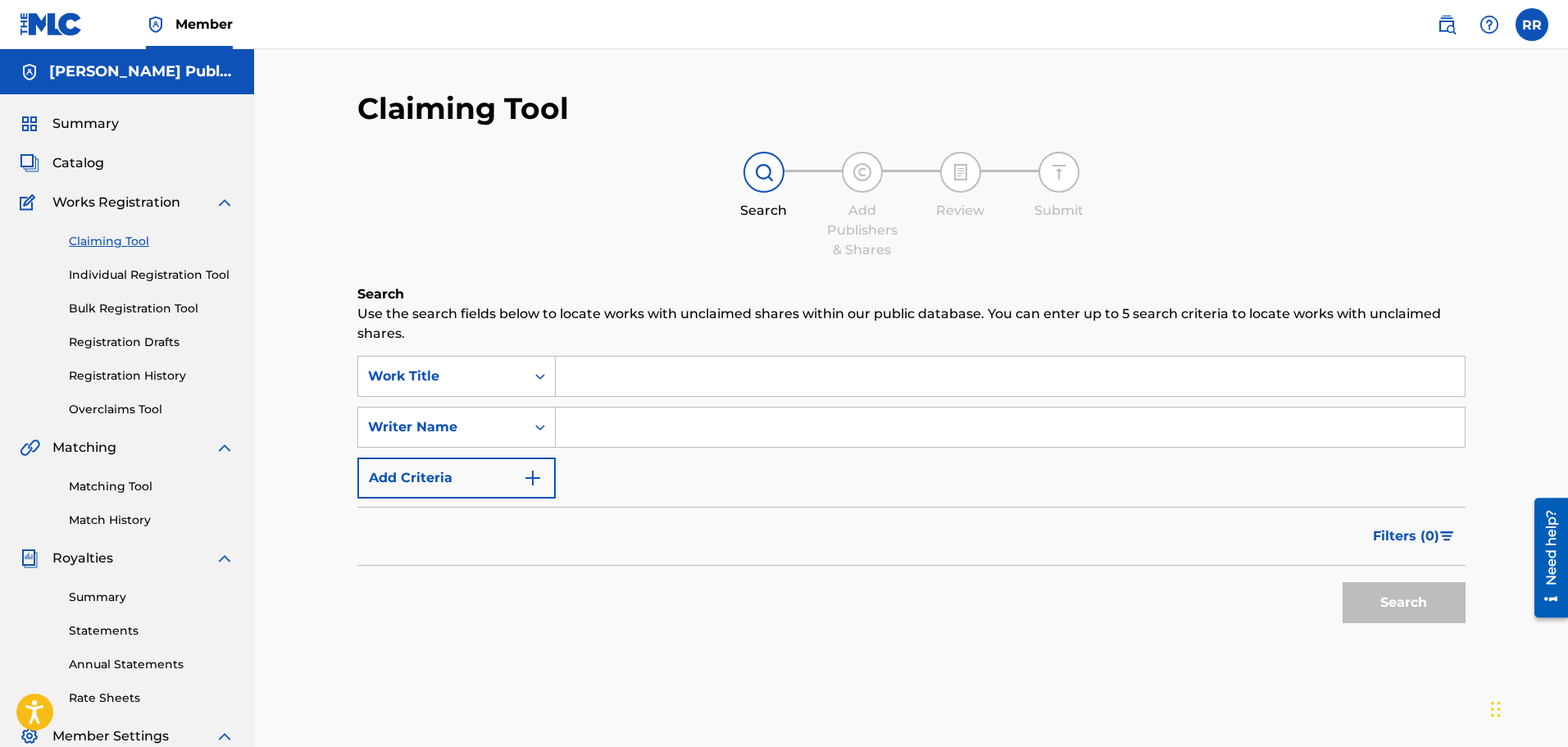
click at [601, 373] on input "Search Form" at bounding box center [1009, 376] width 909 height 39
type input "I Never Dream of You"
click at [579, 431] on input "Search Form" at bounding box center [1009, 427] width 909 height 39
type input "[PERSON_NAME]"
click at [1399, 603] on button "Search" at bounding box center [1404, 603] width 123 height 41
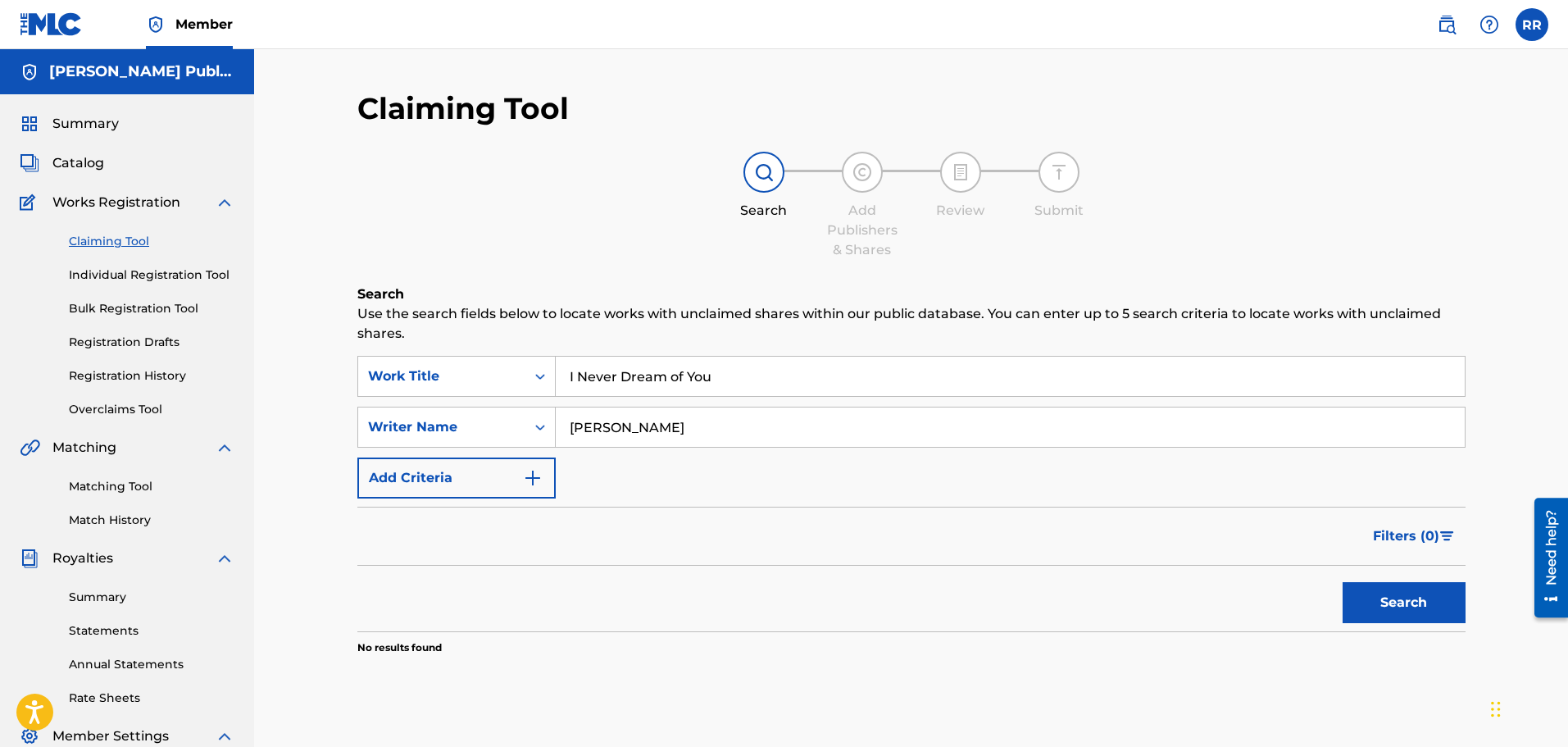
click at [99, 271] on link "Individual Registration Tool" at bounding box center [151, 274] width 165 height 18
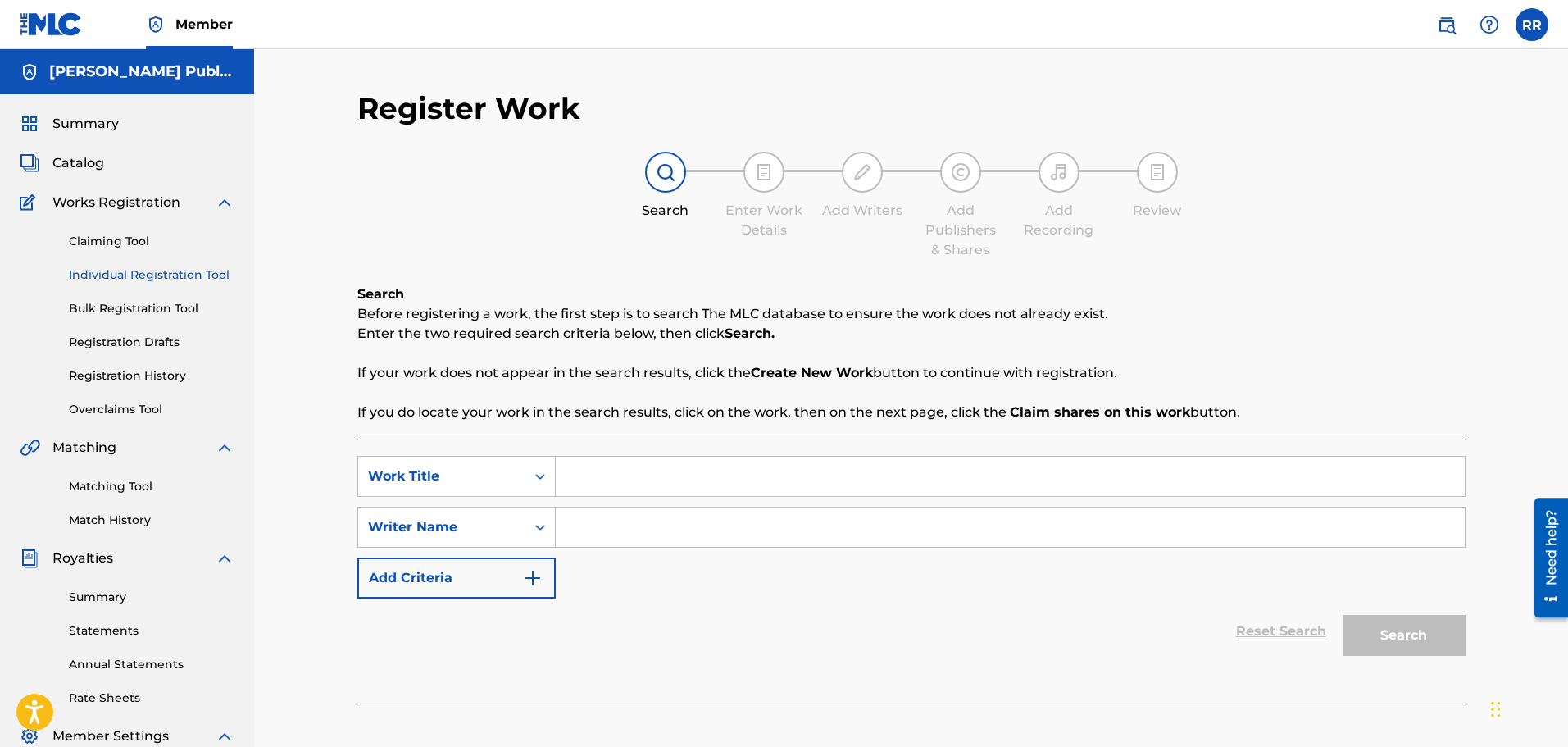
click at [582, 477] on input "Search Form" at bounding box center [1009, 476] width 909 height 39
type input "I Never Dream of You"
click at [601, 529] on input "Search Form" at bounding box center [1009, 527] width 909 height 39
type input "[PERSON_NAME]"
click at [1394, 635] on button "Search" at bounding box center [1404, 635] width 123 height 41
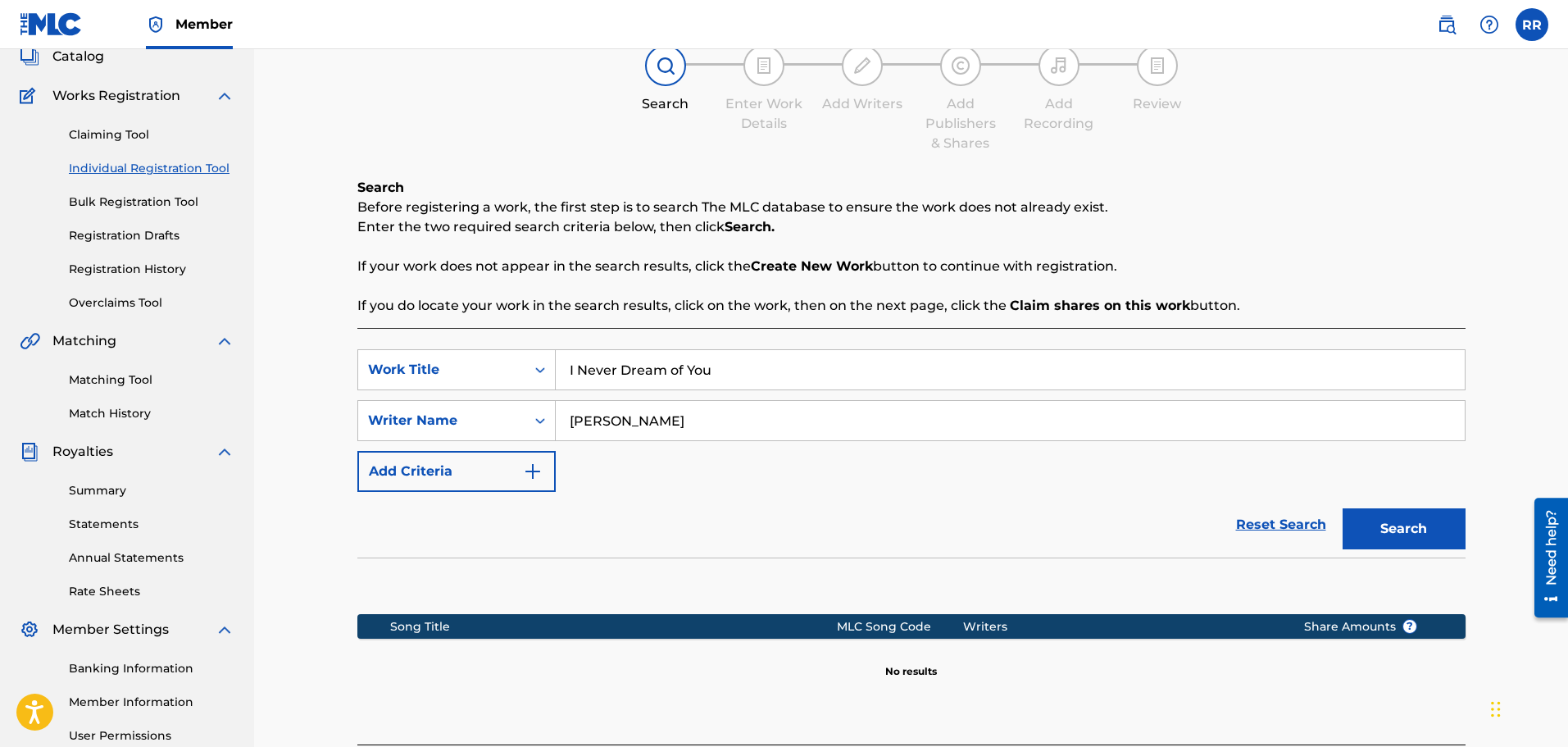
scroll to position [246, 0]
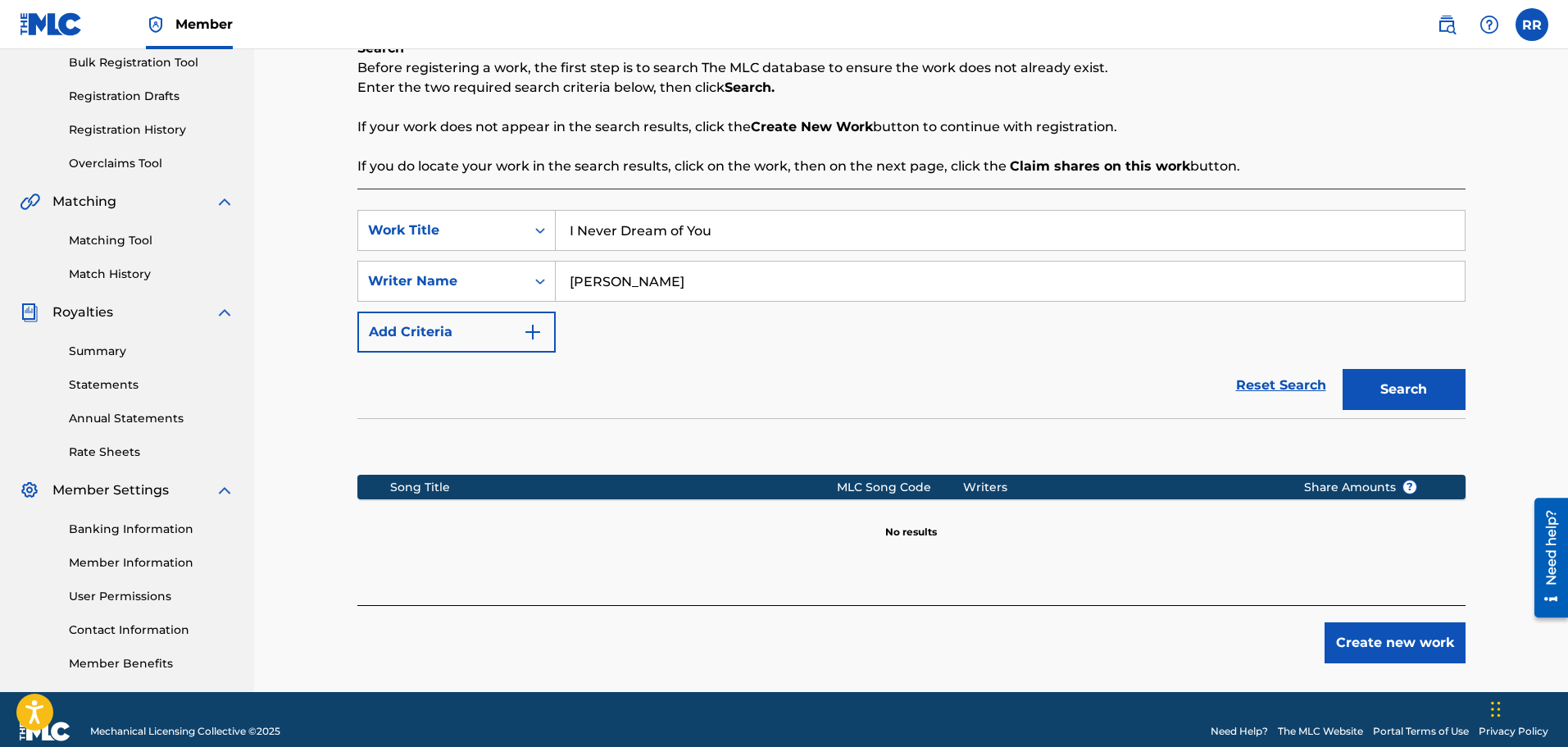
click at [1373, 640] on button "Create new work" at bounding box center [1395, 642] width 141 height 41
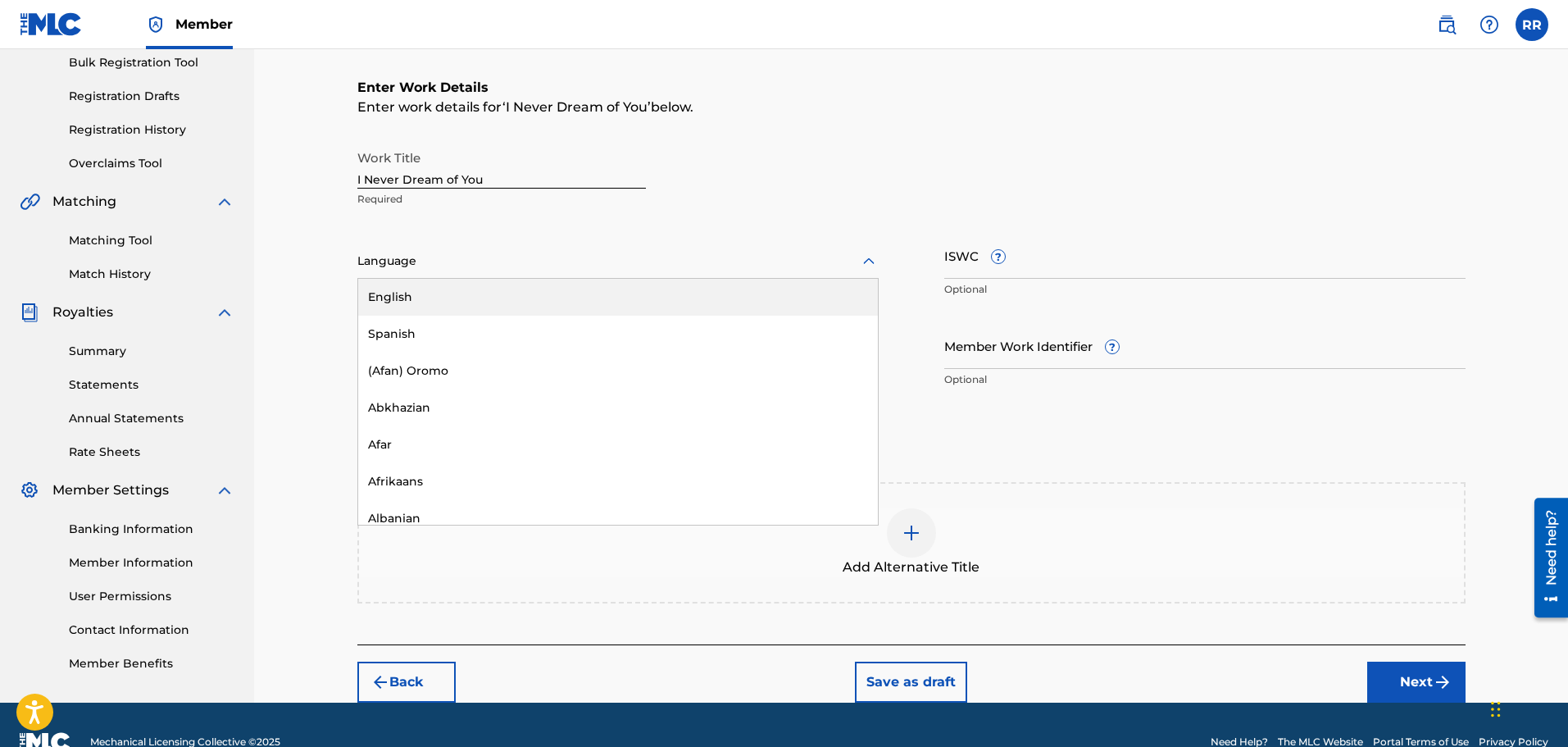
click at [871, 263] on icon at bounding box center [869, 261] width 12 height 7
click at [443, 289] on div "English" at bounding box center [617, 297] width 519 height 37
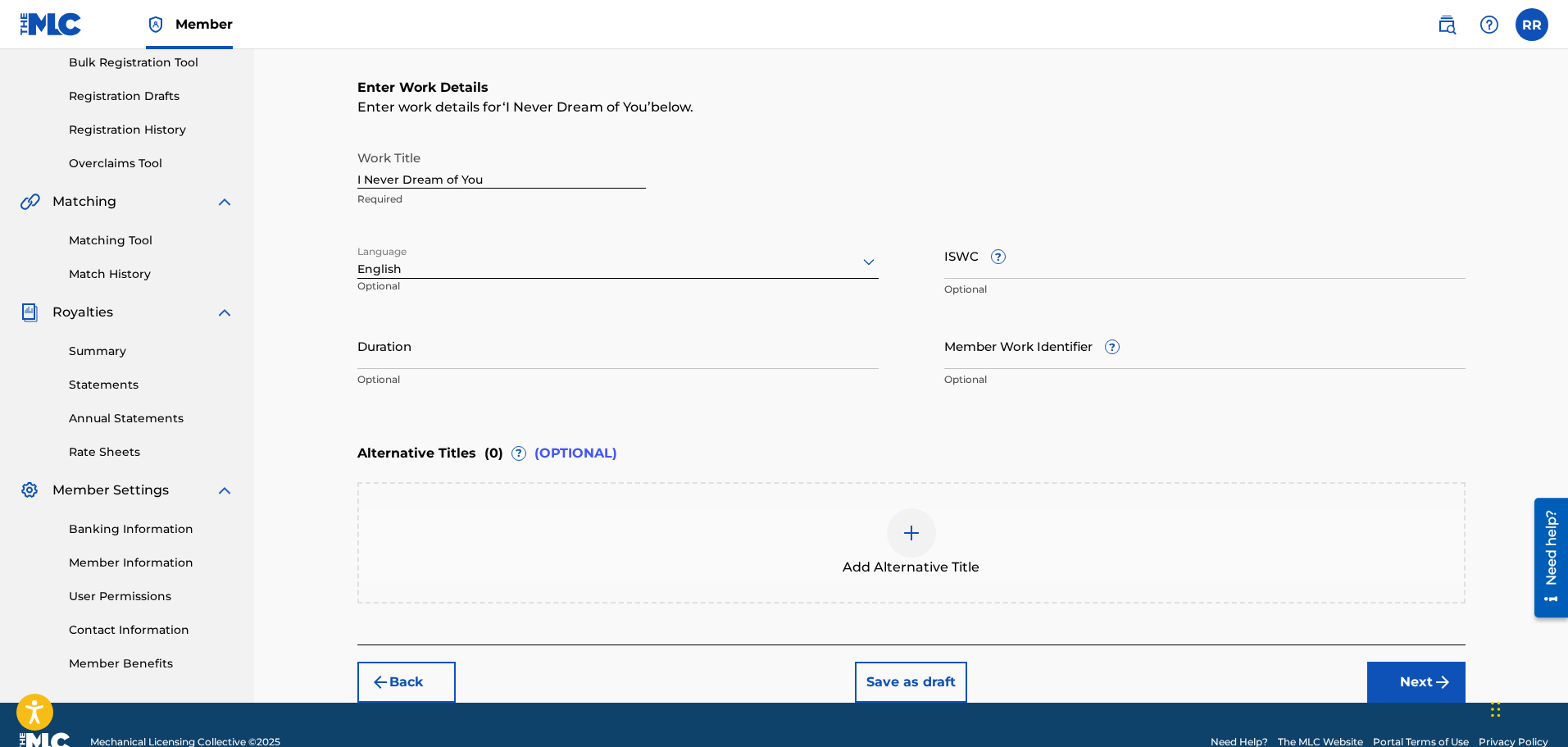
click at [403, 349] on input "Duration" at bounding box center [617, 346] width 521 height 47
type input "02:45"
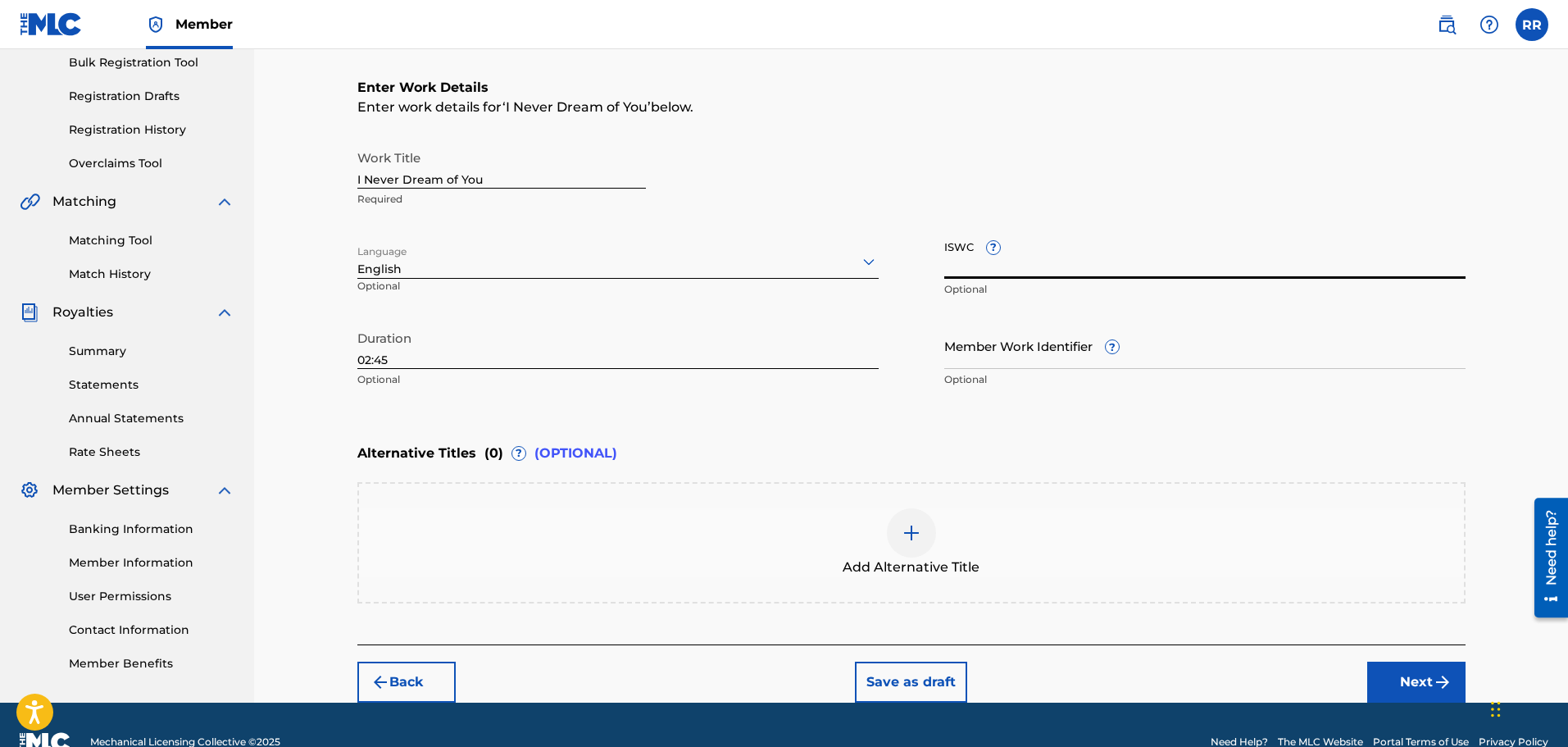
click at [962, 268] on input "ISWC ?" at bounding box center [1204, 255] width 521 height 47
paste input "T-061466006-8"
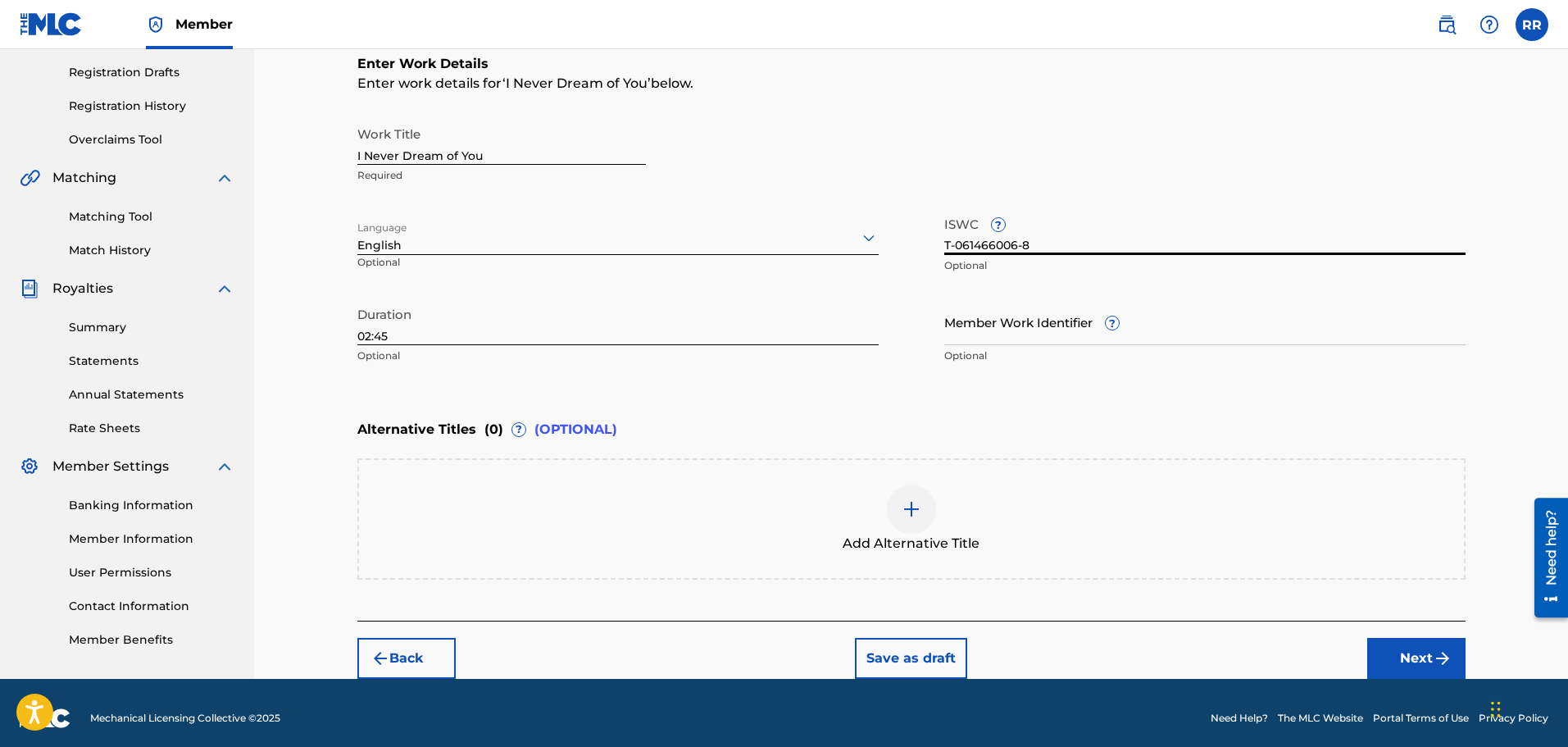
scroll to position [280, 0]
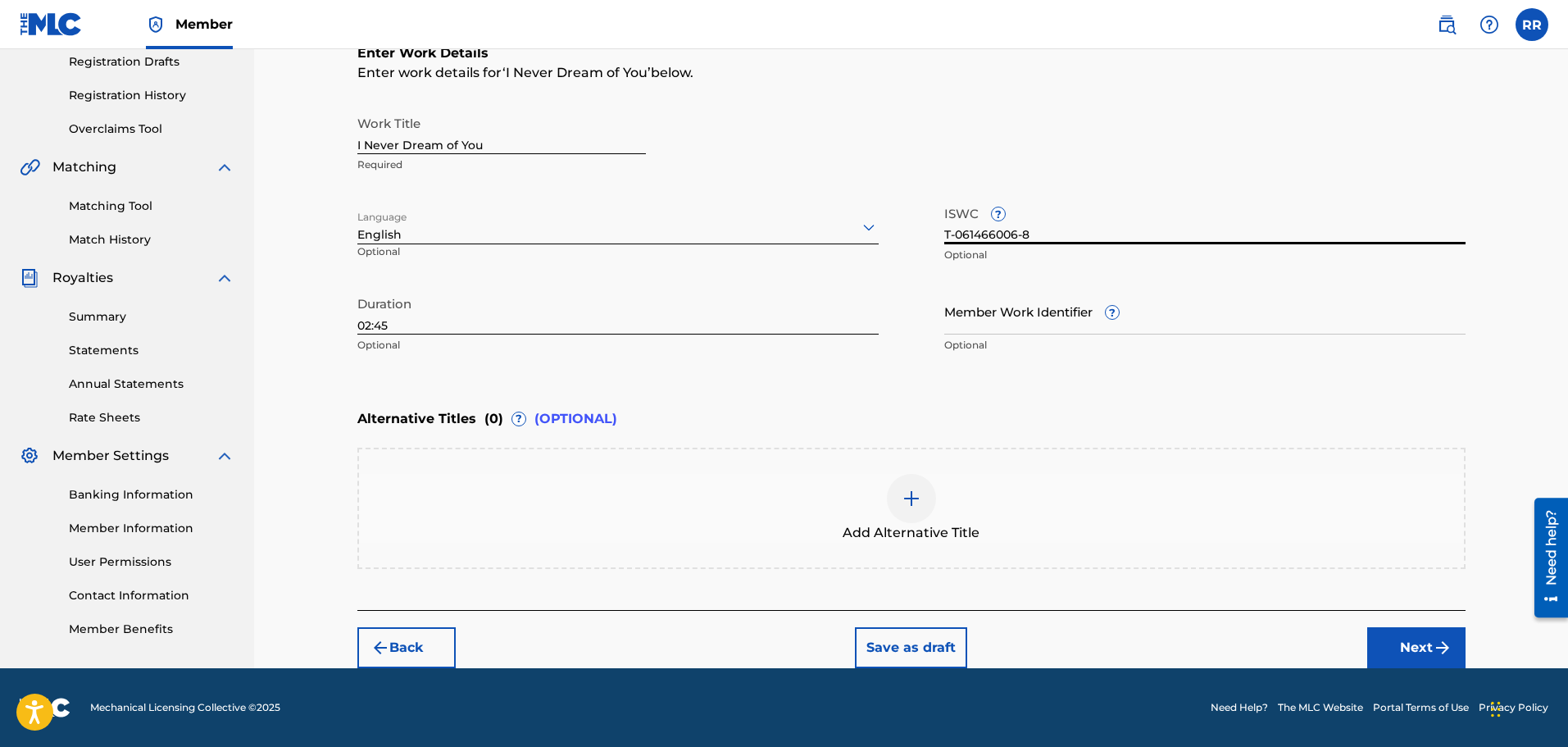
type input "T-061466006-8"
click at [1415, 647] on button "Next" at bounding box center [1415, 647] width 98 height 41
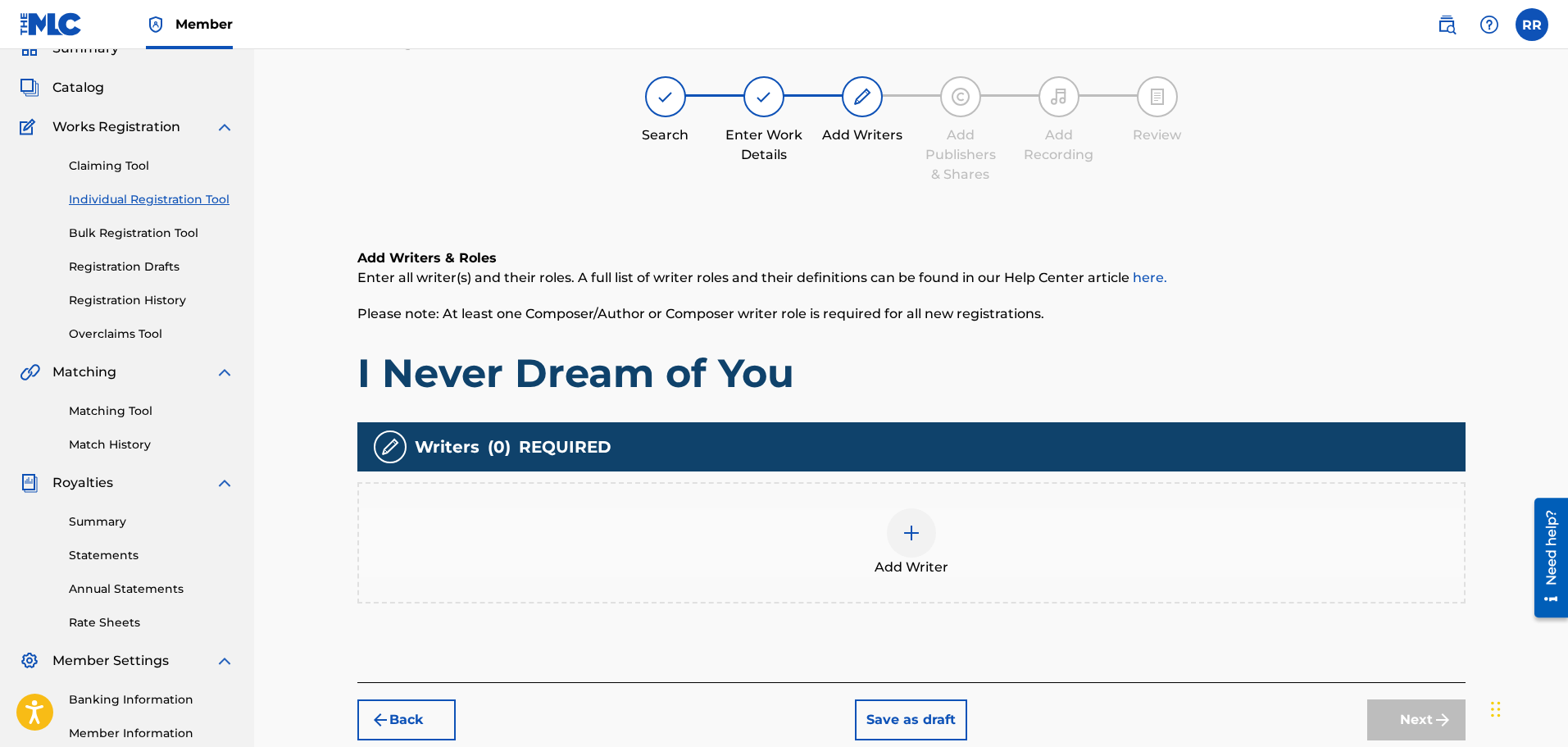
scroll to position [74, 0]
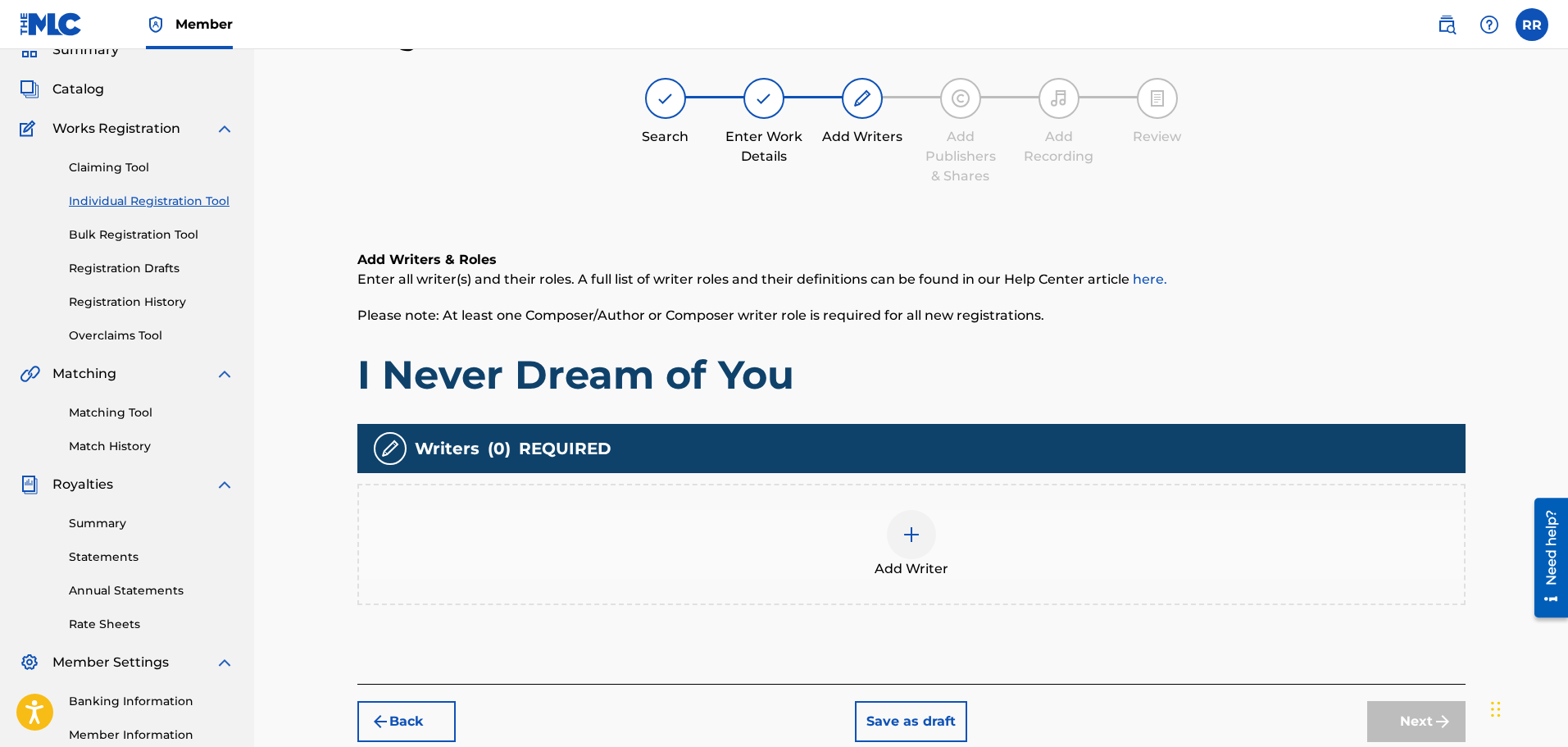
click at [913, 530] on img at bounding box center [911, 534] width 19 height 19
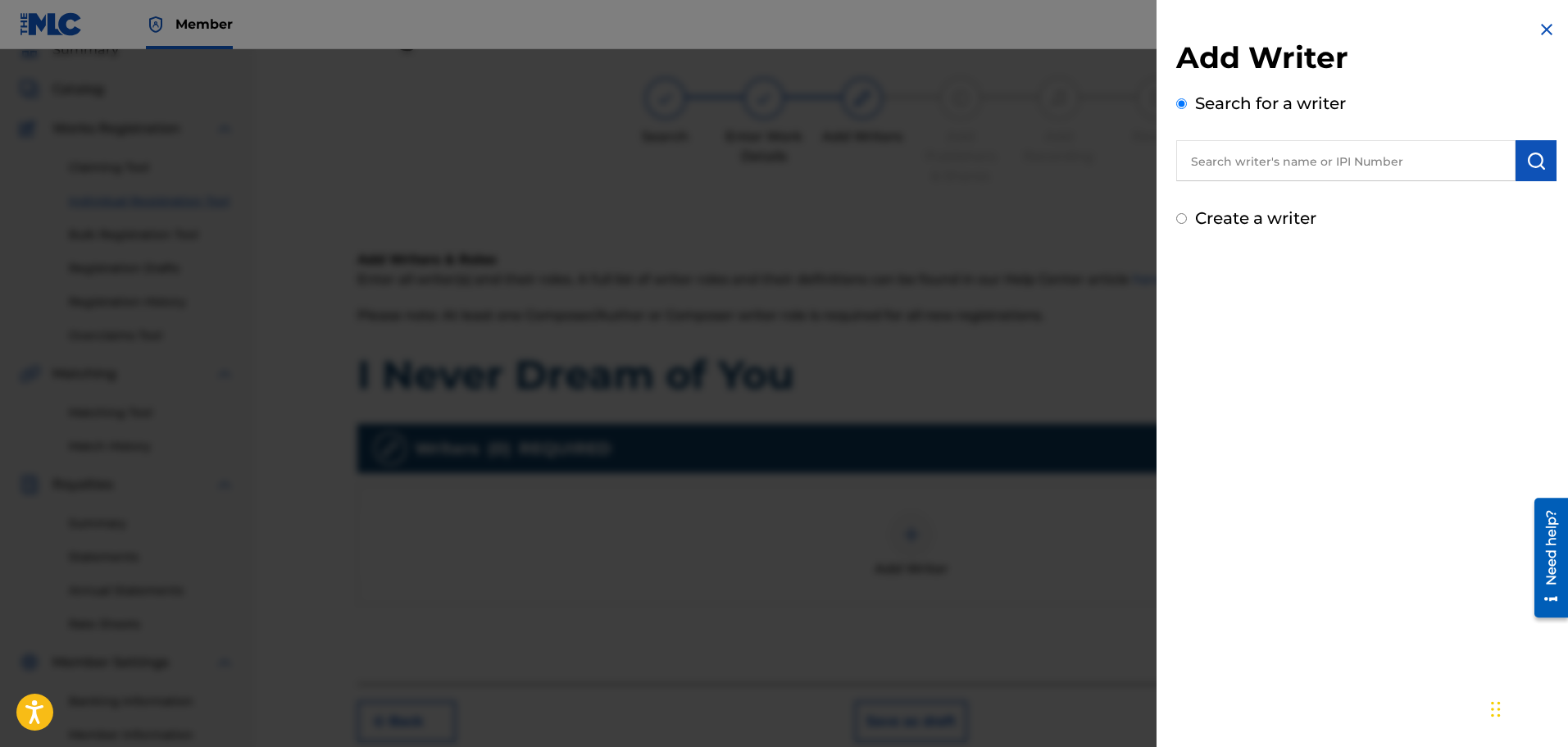
click at [1212, 162] on input "text" at bounding box center [1346, 160] width 339 height 41
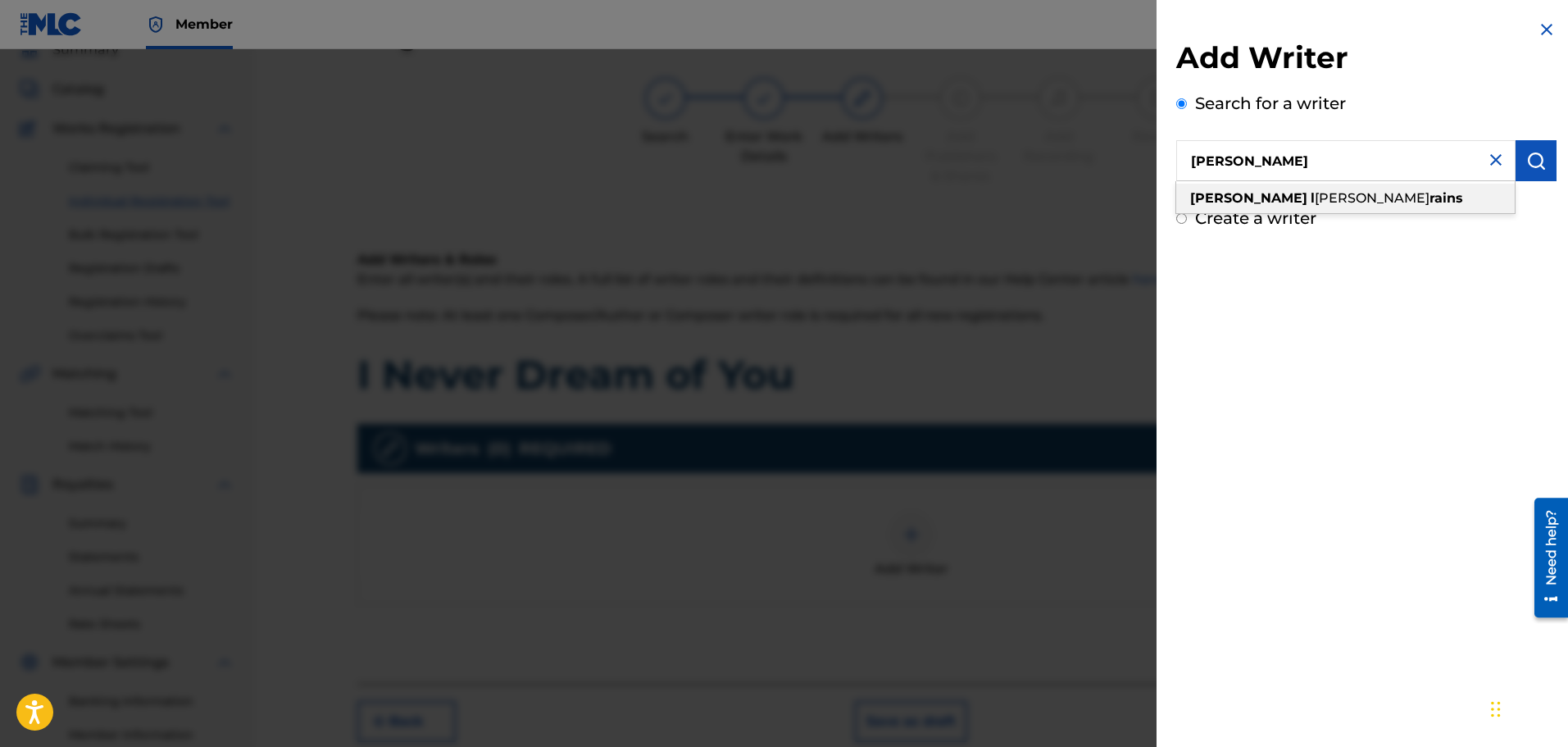
click at [1430, 196] on strong "rains" at bounding box center [1446, 198] width 34 height 16
type input "[PERSON_NAME]"
click at [1182, 218] on input "Create a writer" at bounding box center [1181, 218] width 11 height 11
radio input "false"
radio input "true"
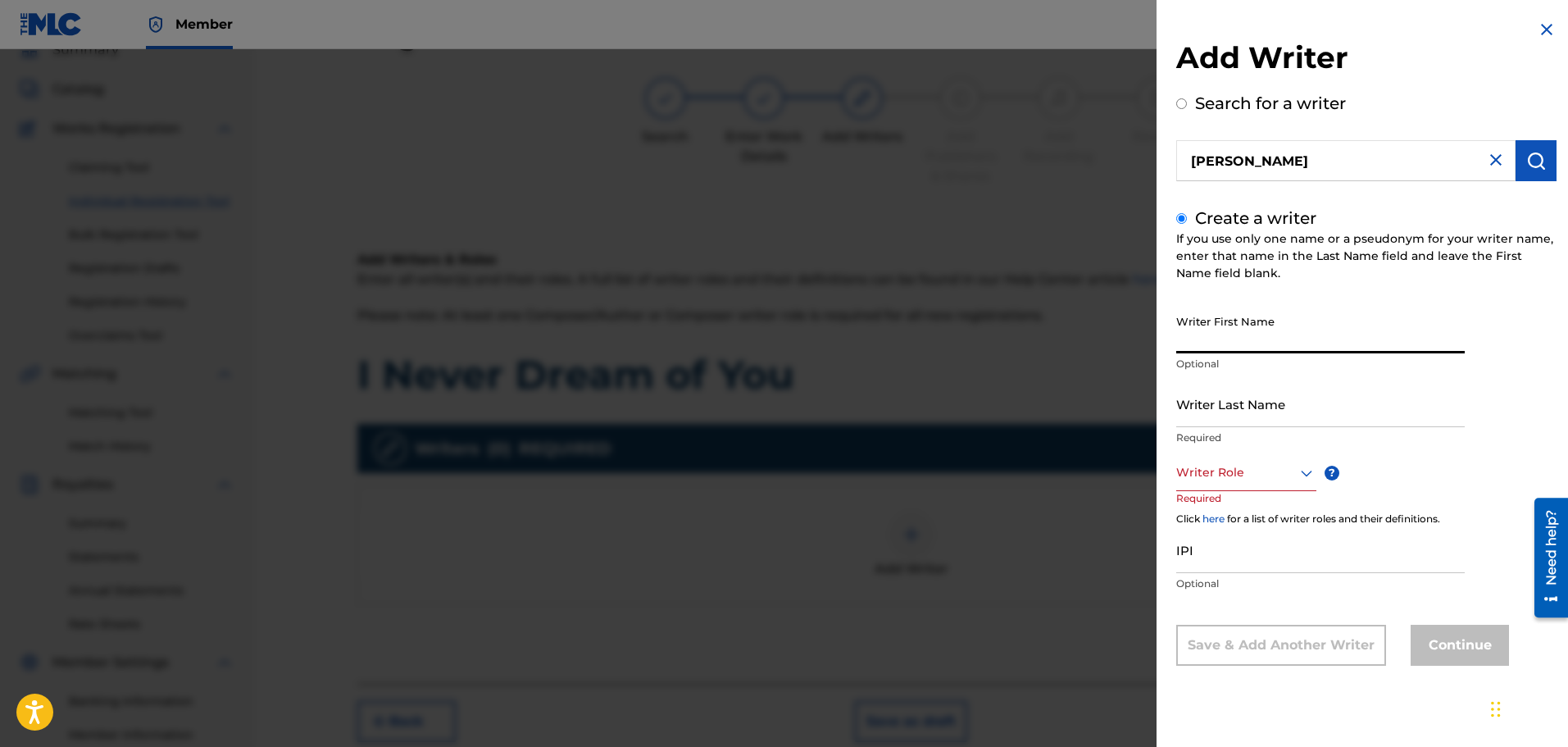
click at [1201, 337] on input "Writer First Name" at bounding box center [1321, 330] width 289 height 47
type input "[PERSON_NAME]"
type input "Rains"
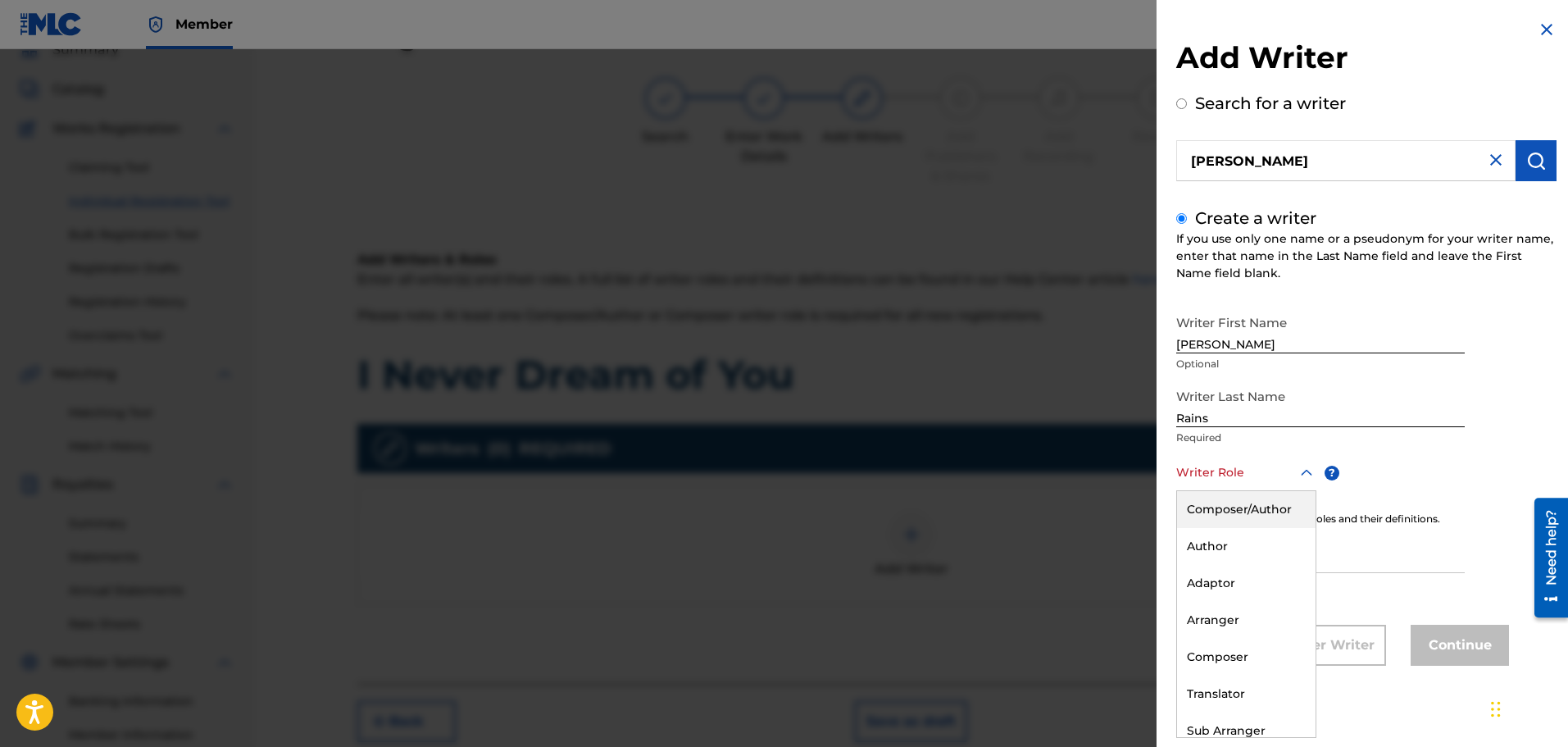
click at [1309, 472] on icon at bounding box center [1306, 473] width 12 height 7
click at [1263, 509] on div "Composer/Author" at bounding box center [1246, 509] width 138 height 37
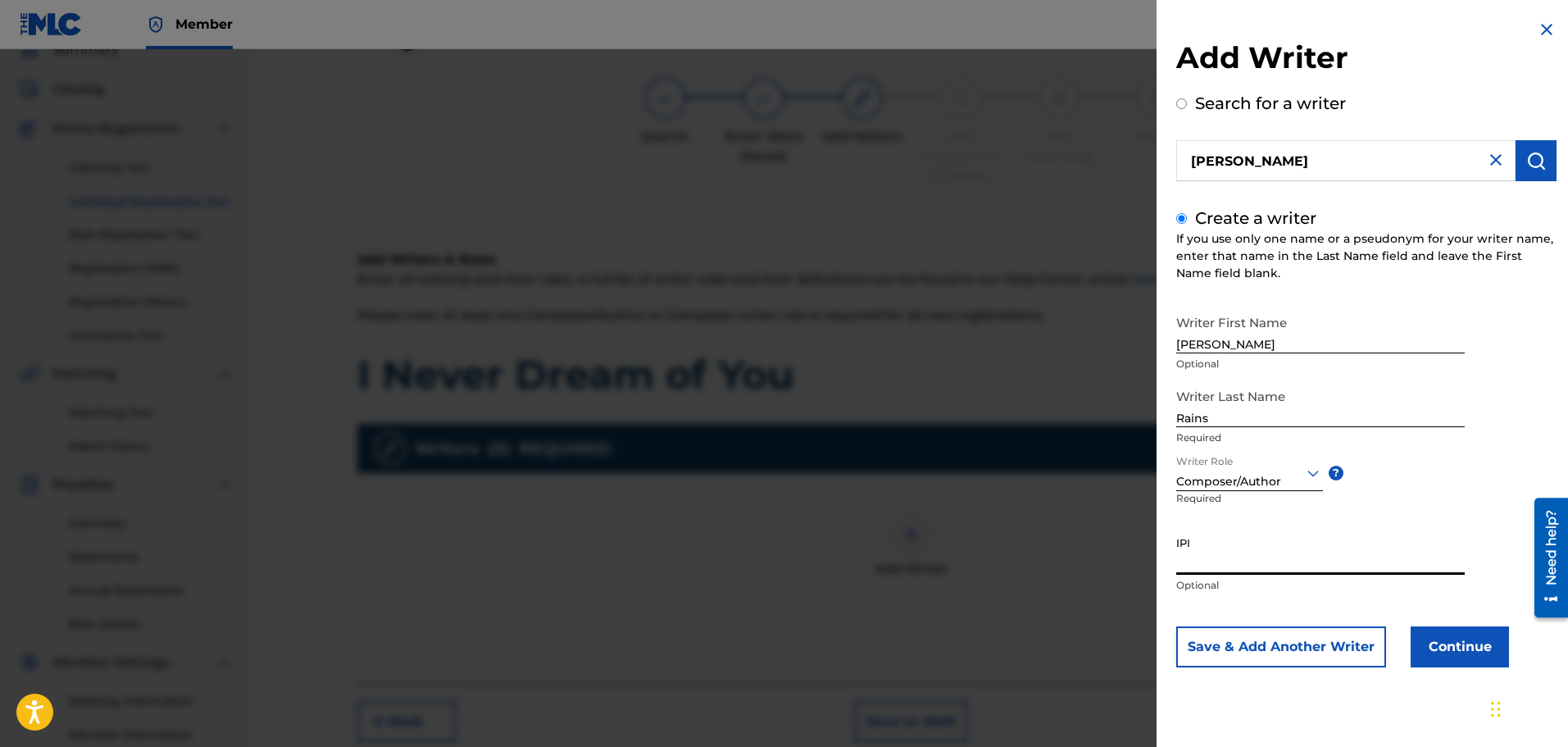
click at [1222, 557] on input "IPI" at bounding box center [1321, 551] width 289 height 47
type input "00277947111"
click at [1452, 646] on button "Continue" at bounding box center [1459, 646] width 98 height 41
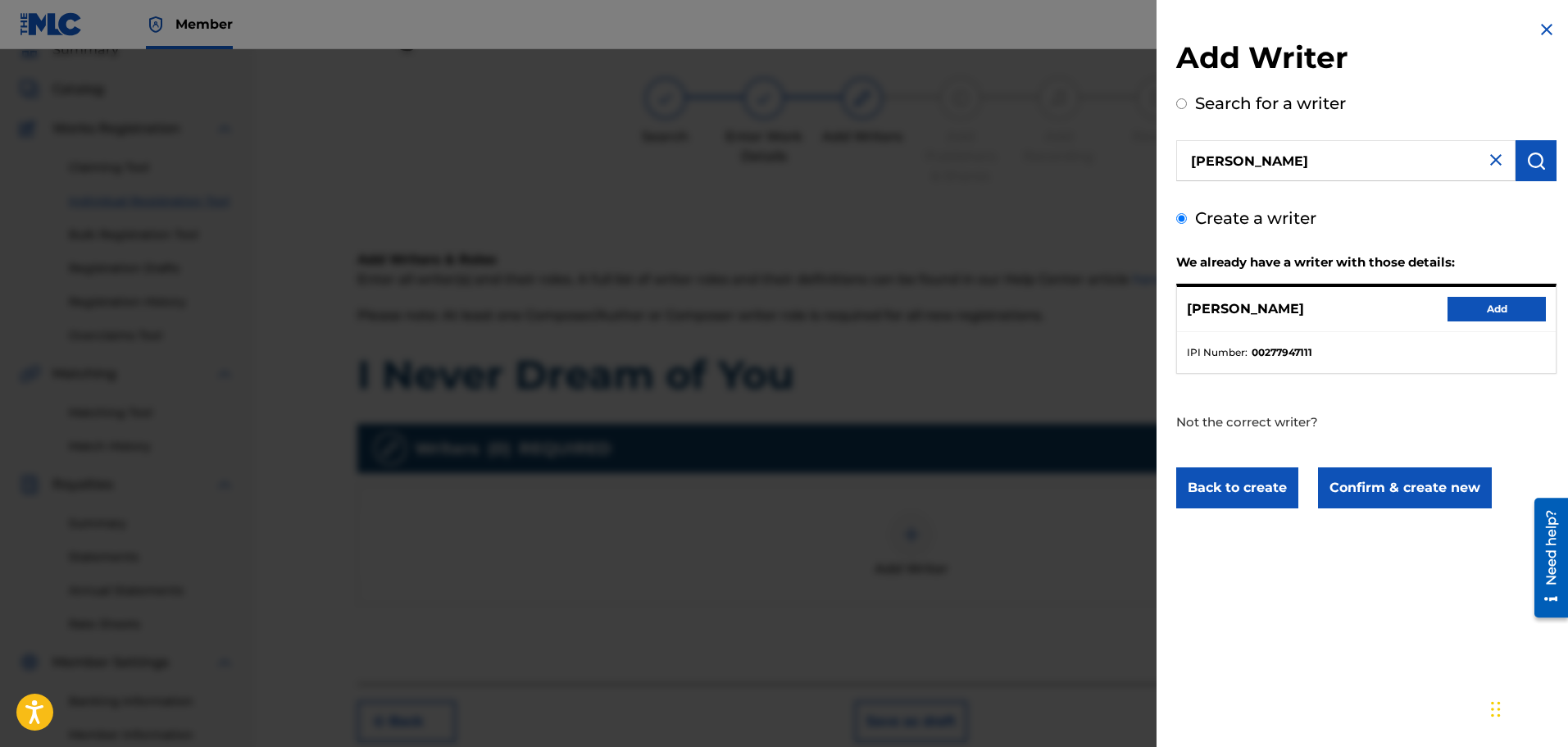
click at [1492, 309] on button "Add" at bounding box center [1496, 309] width 98 height 24
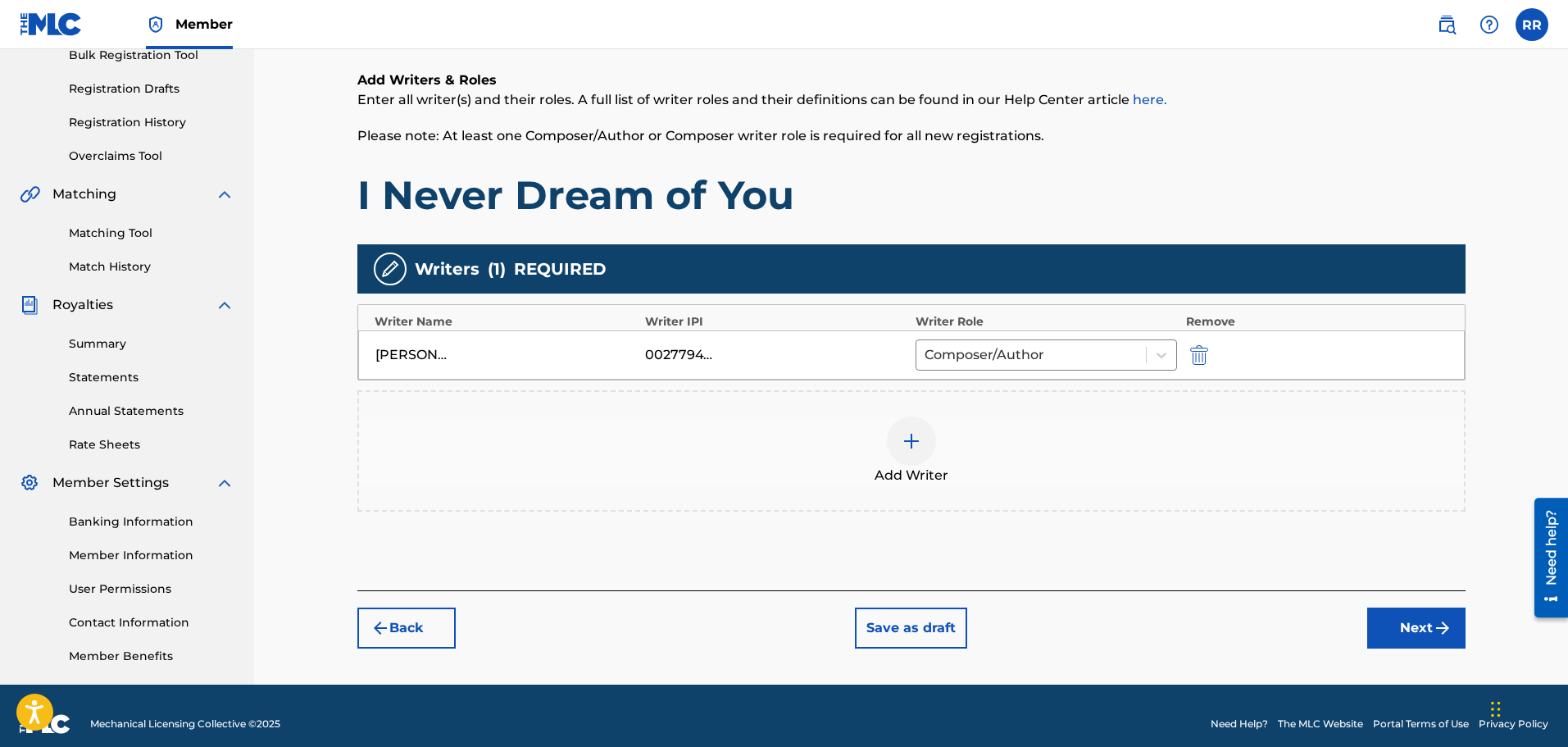
scroll to position [269, 0]
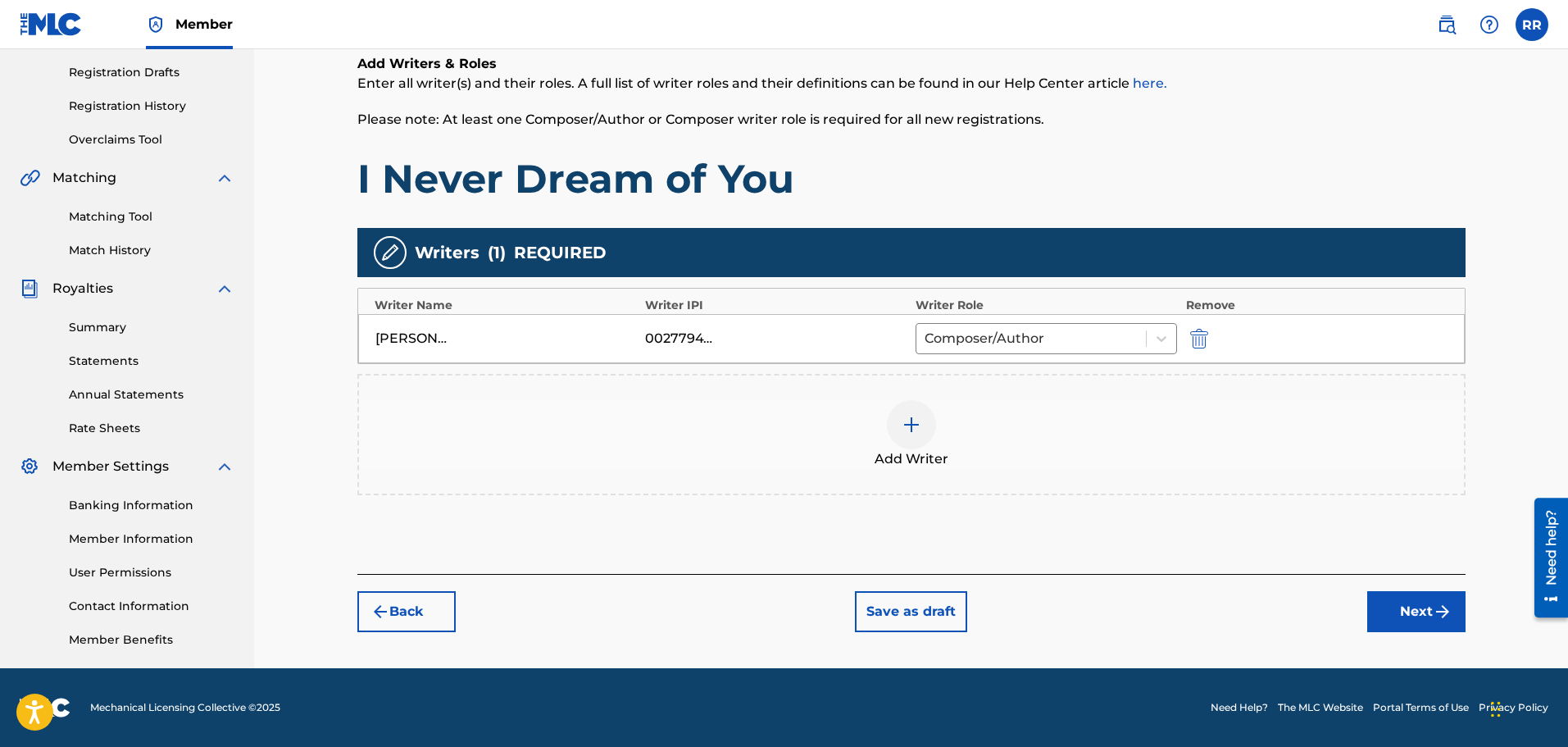
click at [1404, 610] on button "Next" at bounding box center [1415, 611] width 98 height 41
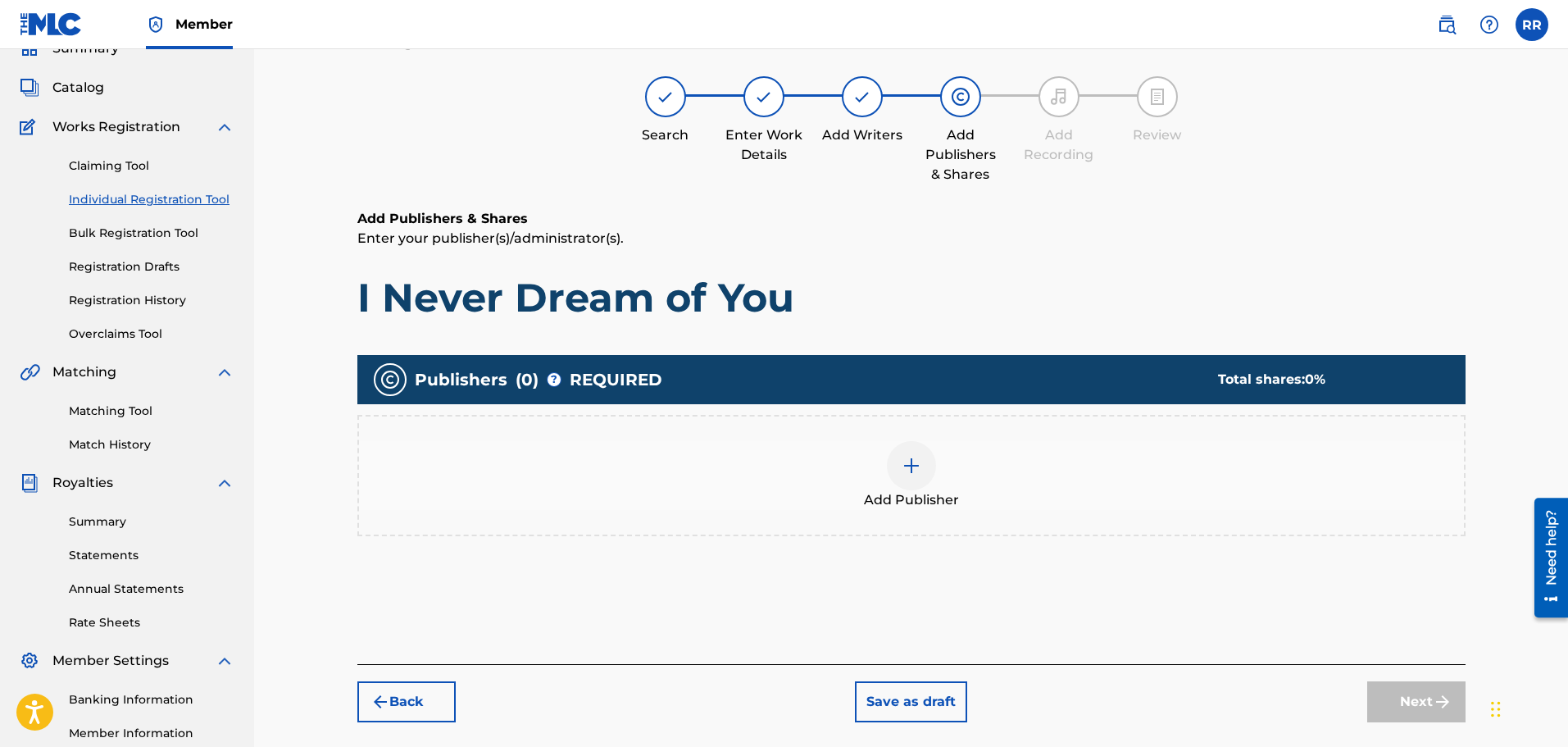
scroll to position [74, 0]
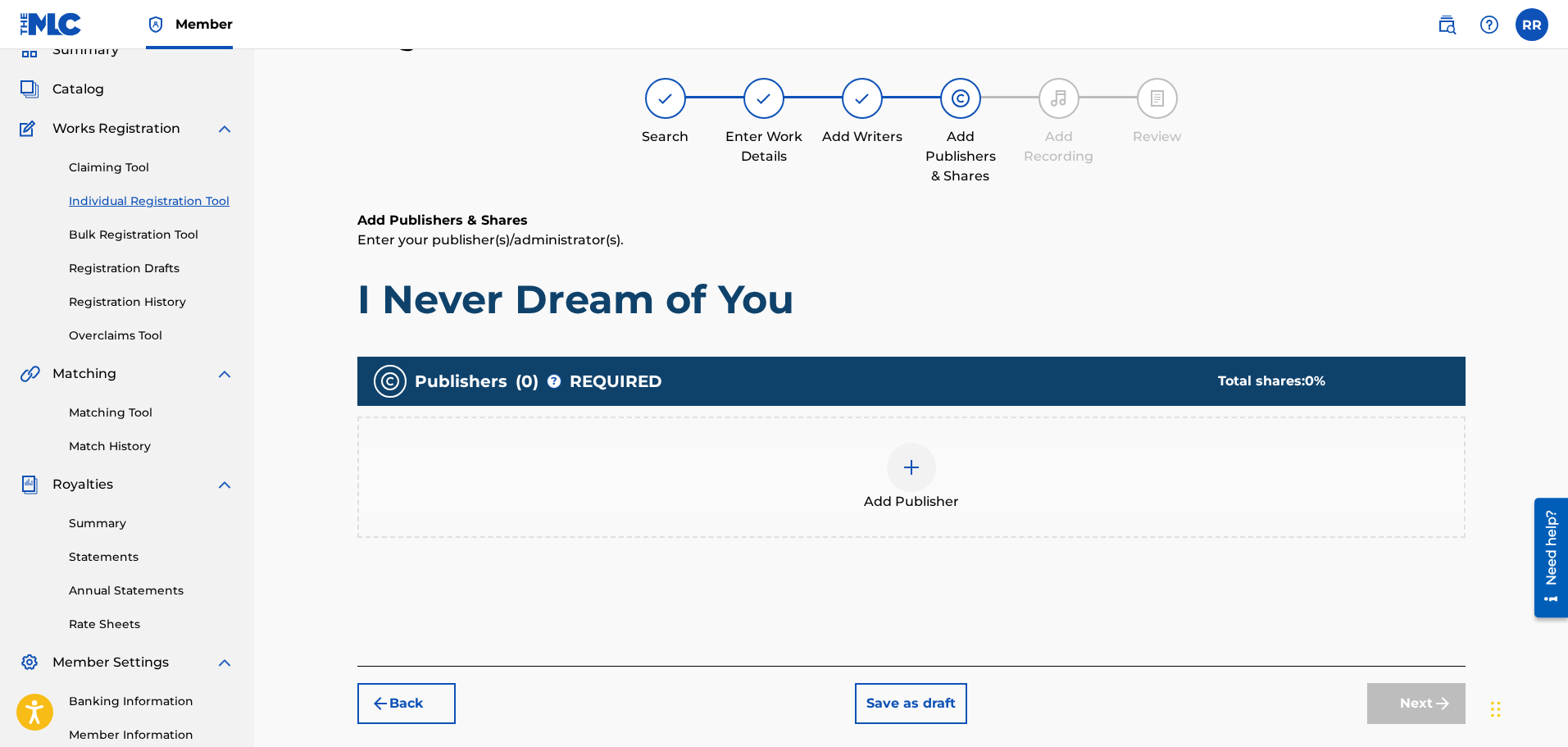
click at [909, 464] on img at bounding box center [911, 467] width 19 height 19
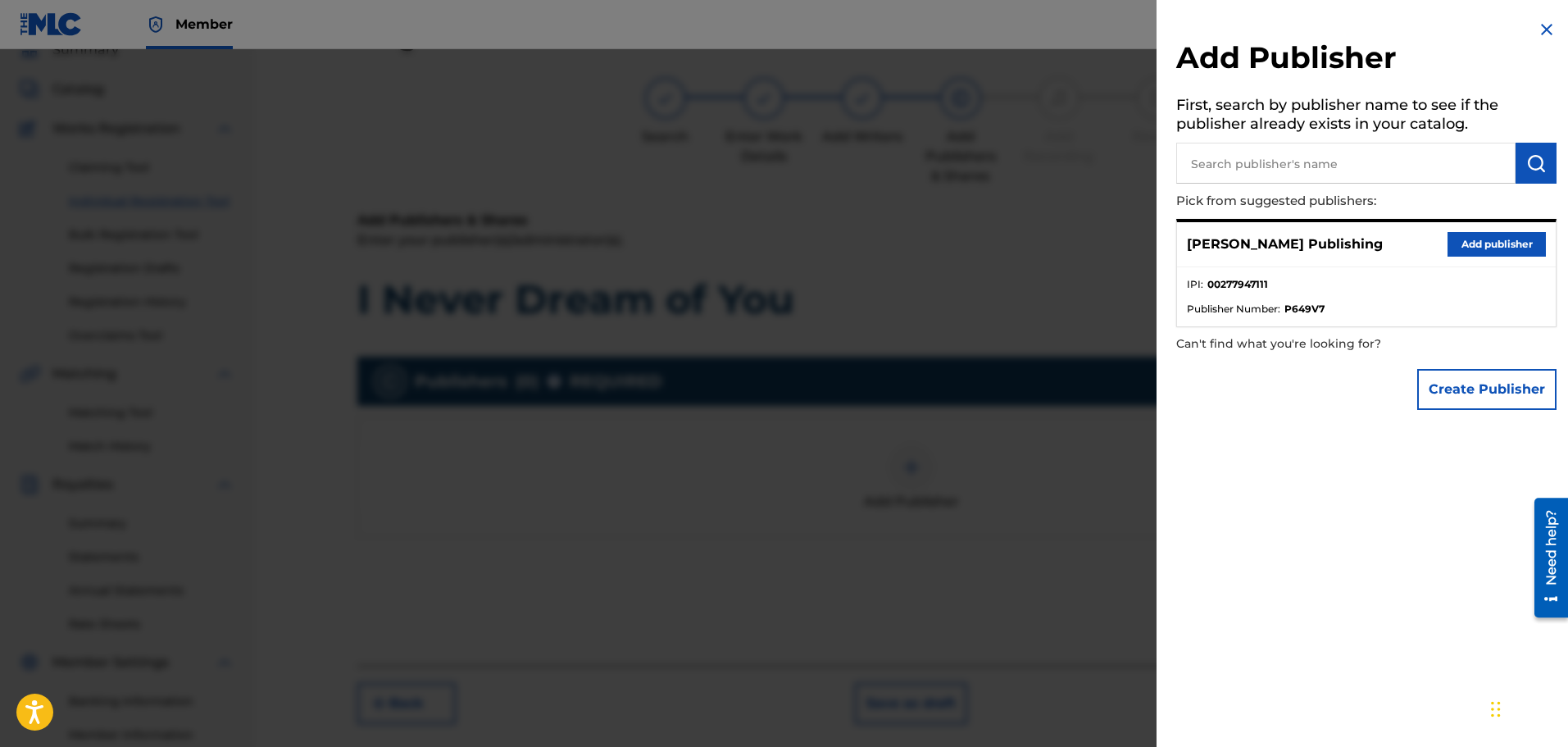
click at [1498, 242] on button "Add publisher" at bounding box center [1496, 243] width 98 height 24
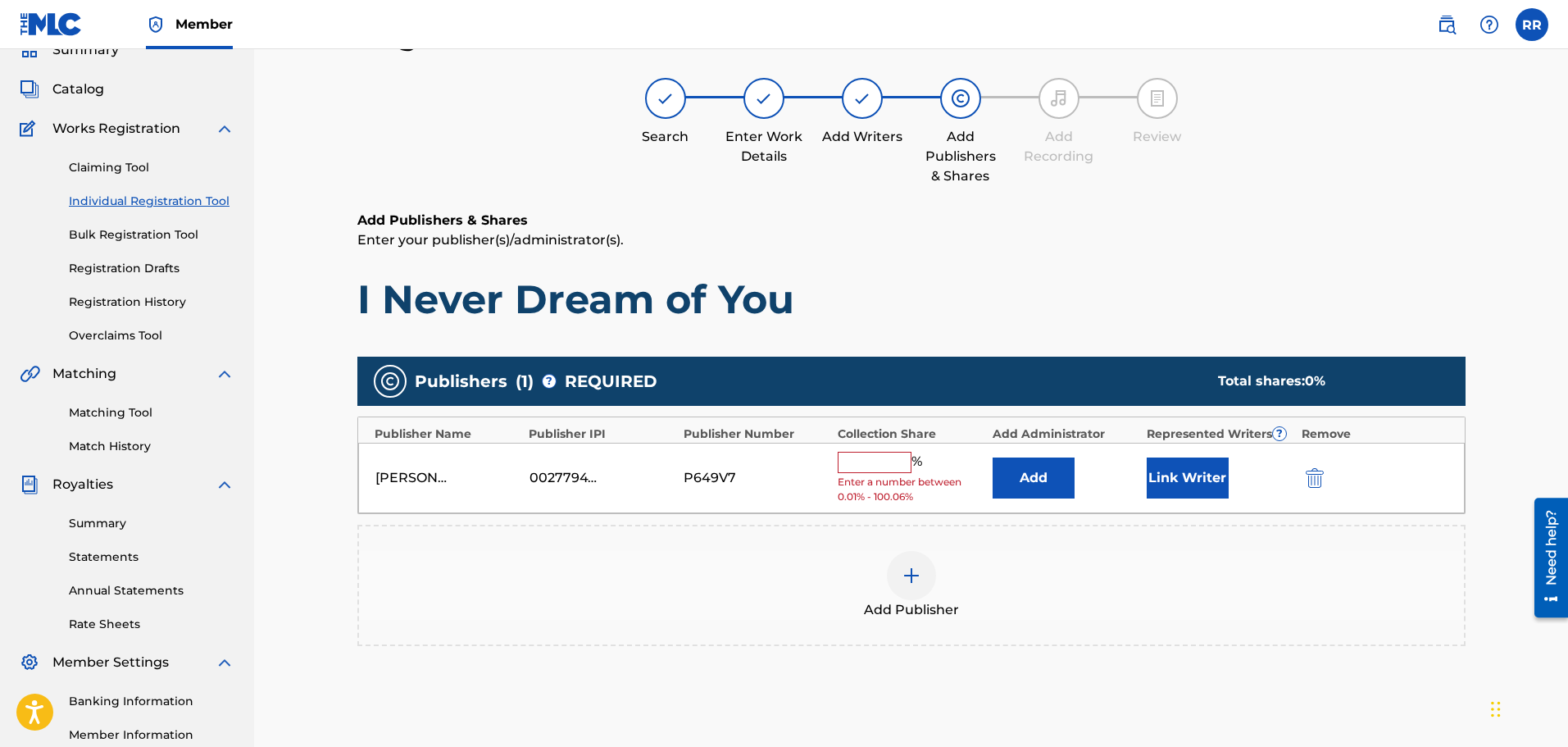
click at [863, 457] on input "text" at bounding box center [874, 462] width 74 height 21
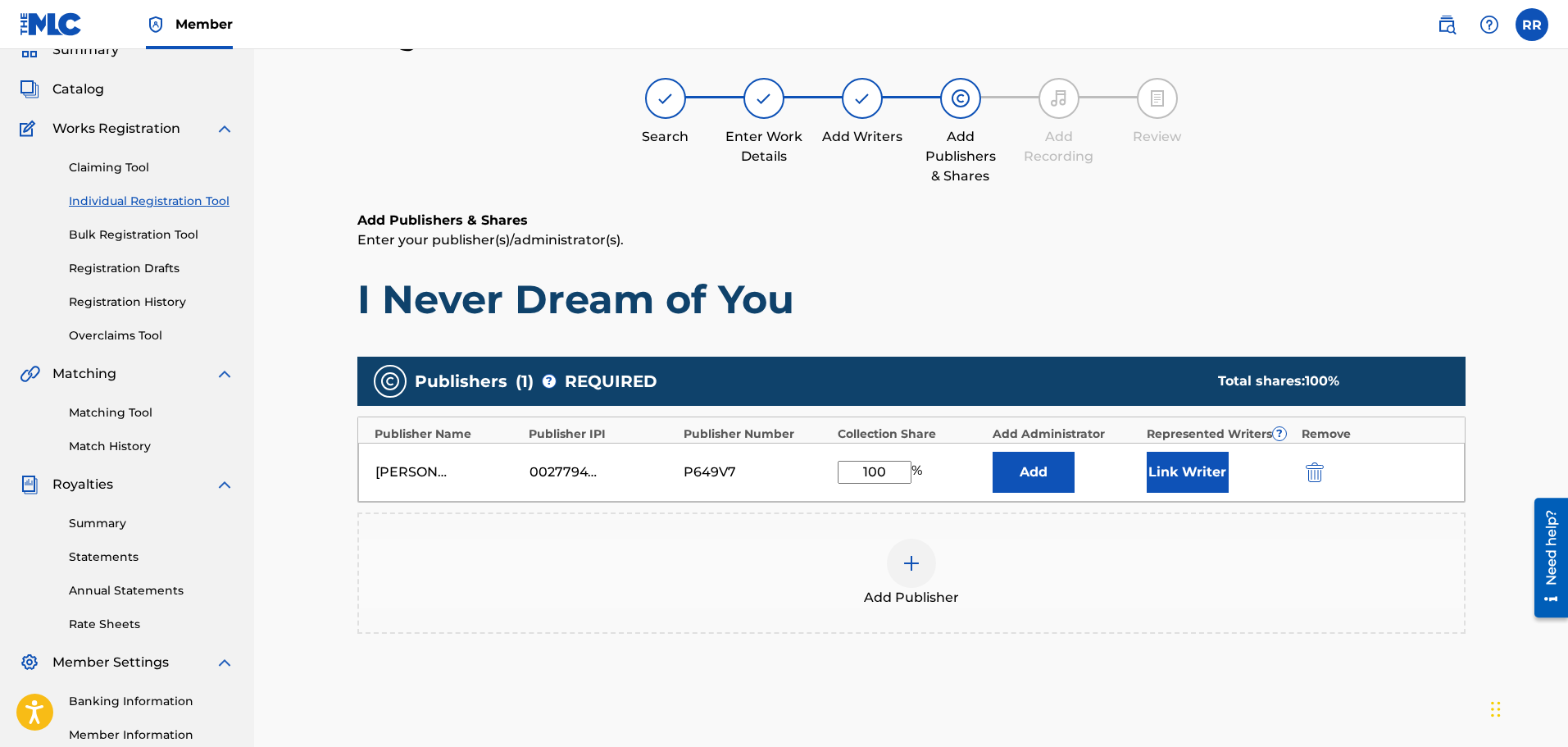
type input "100"
click at [1183, 466] on button "Link Writer" at bounding box center [1188, 472] width 82 height 41
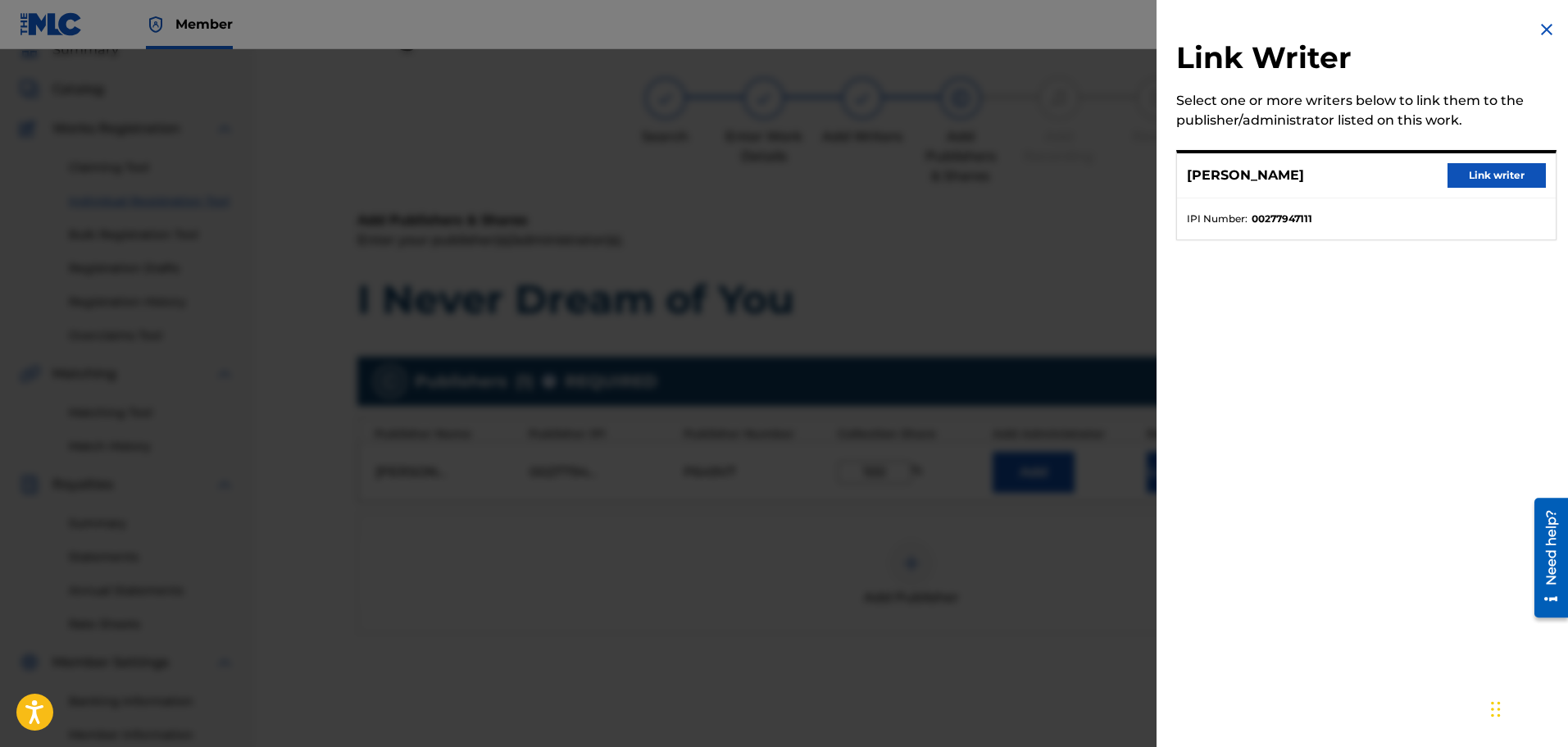
click at [1493, 173] on button "Link writer" at bounding box center [1496, 175] width 98 height 24
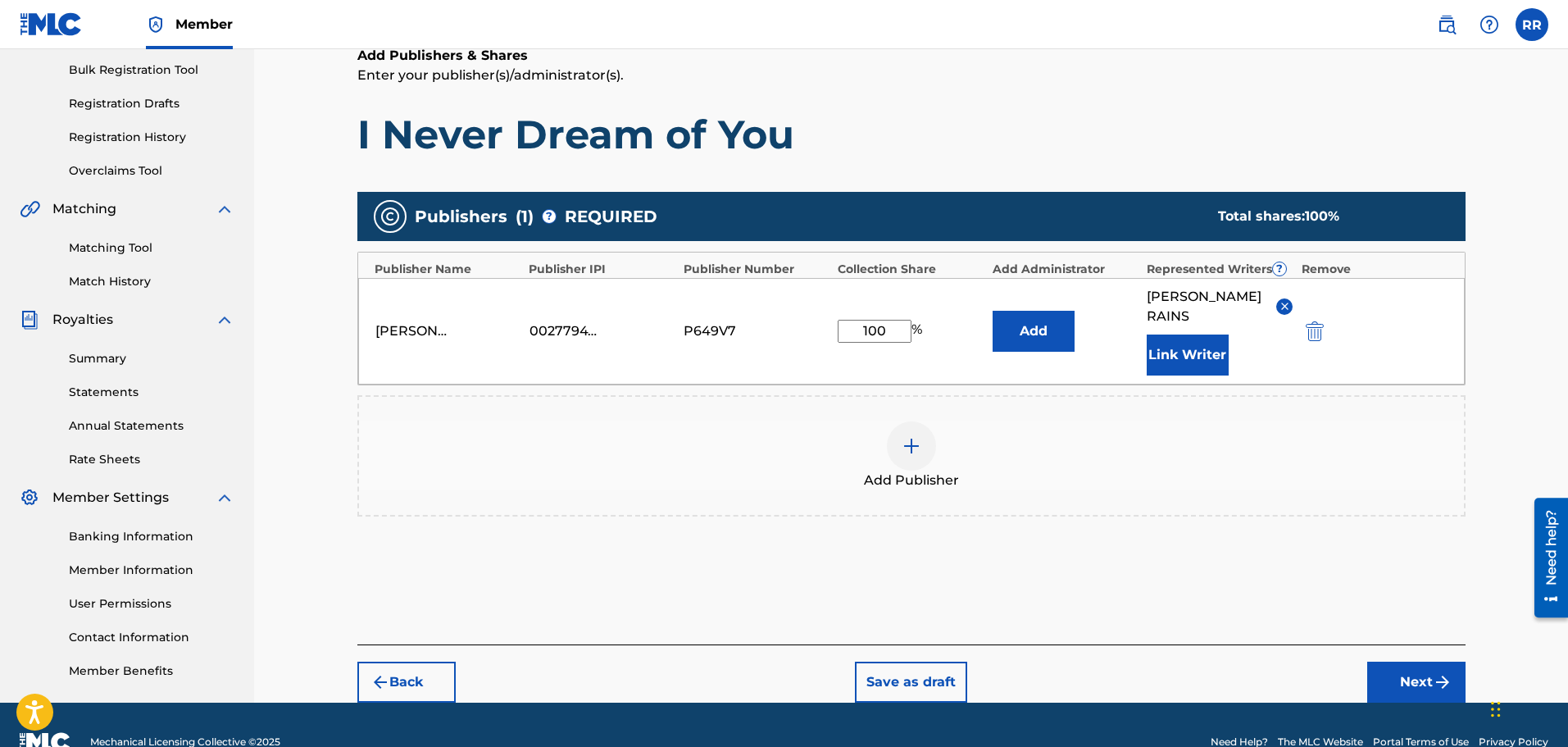
scroll to position [273, 0]
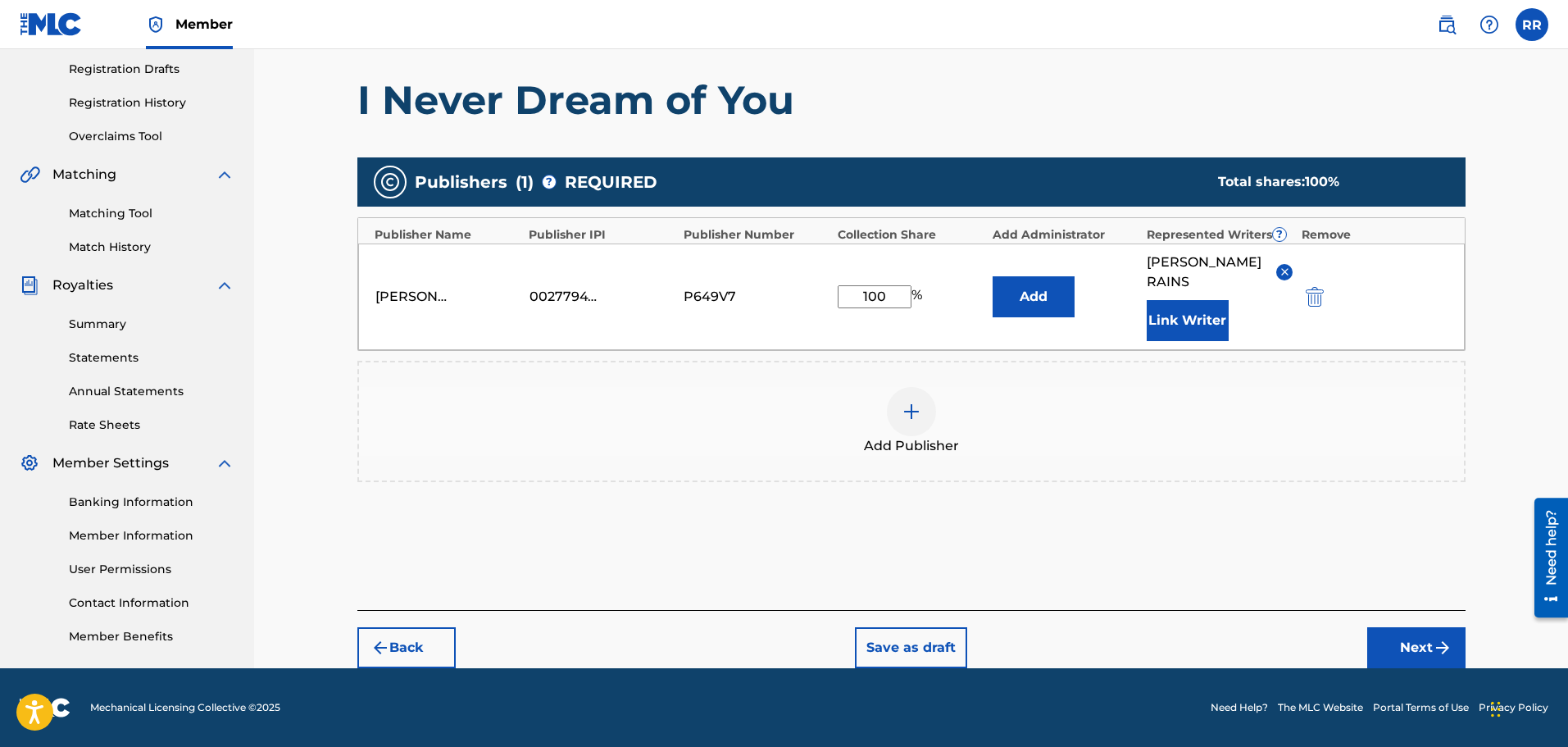
click at [1409, 645] on button "Next" at bounding box center [1415, 647] width 98 height 41
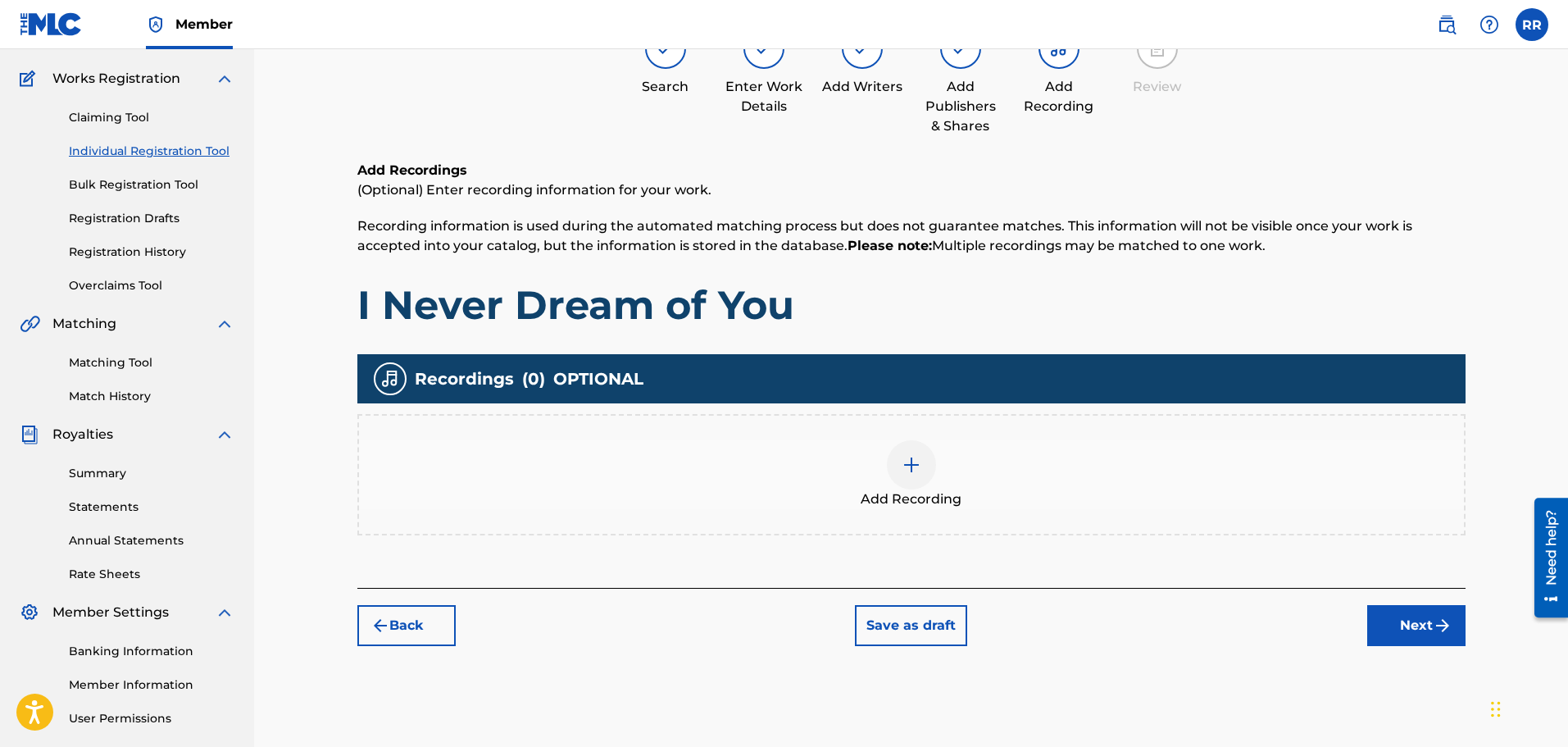
scroll to position [74, 0]
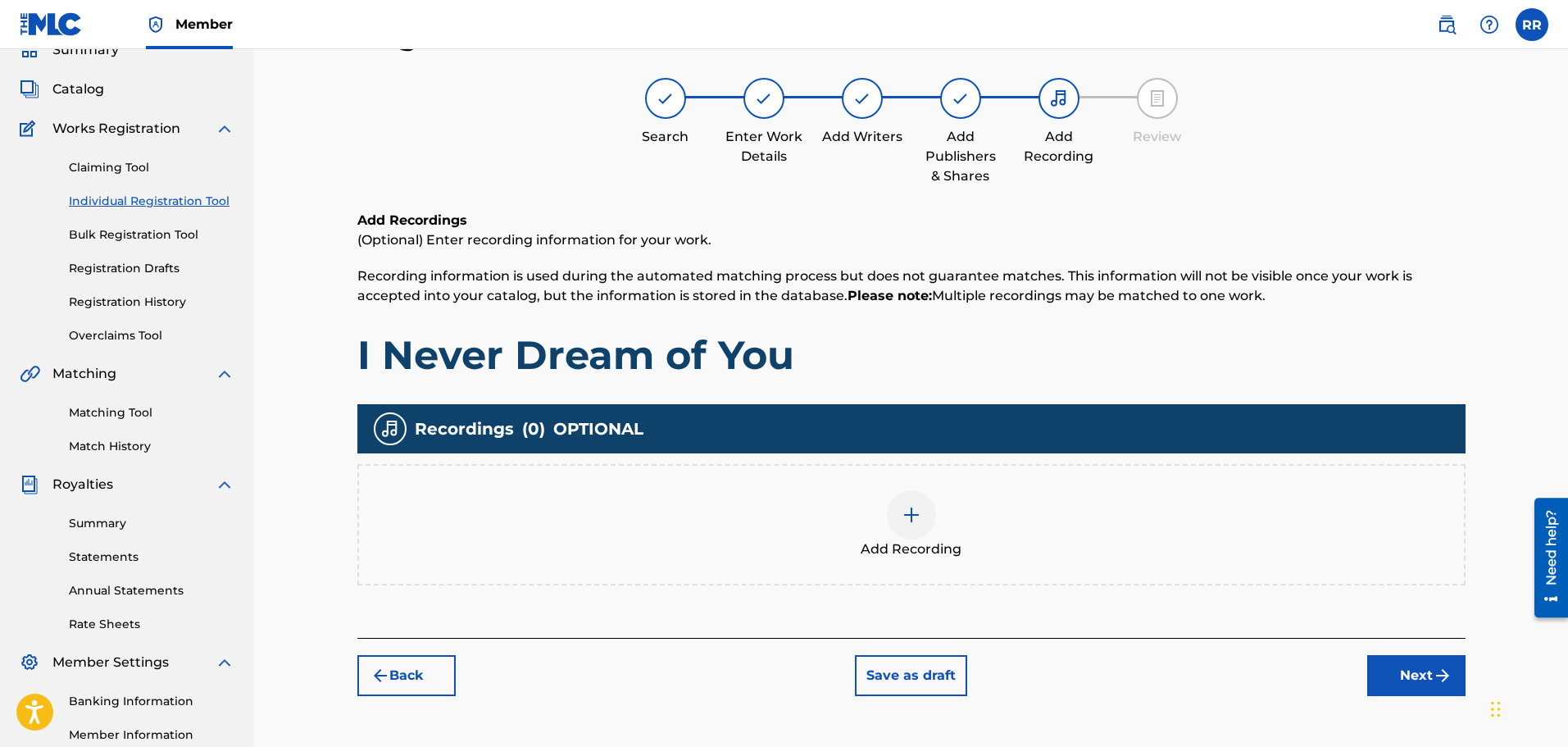
click at [1408, 673] on button "Next" at bounding box center [1415, 676] width 98 height 41
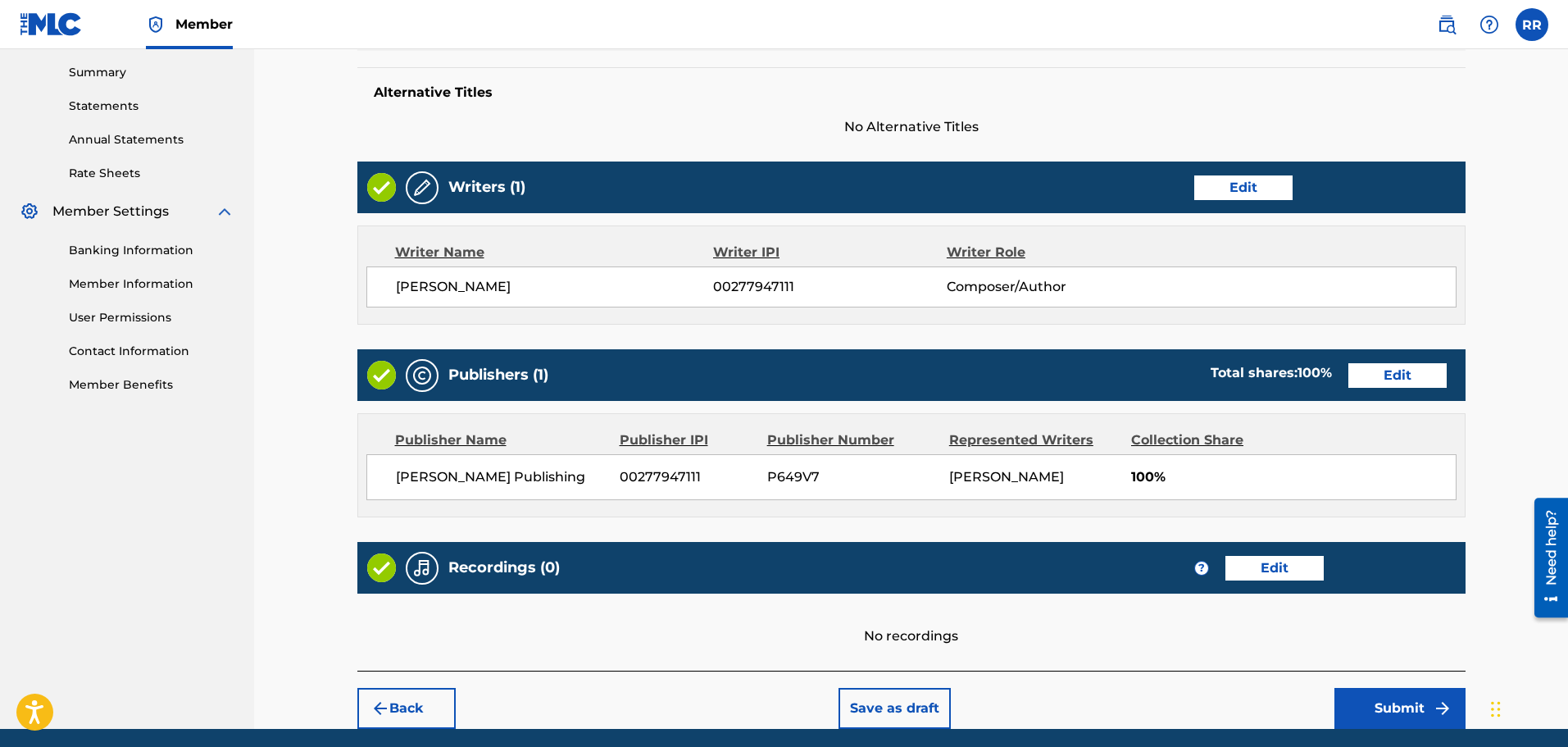
scroll to position [585, 0]
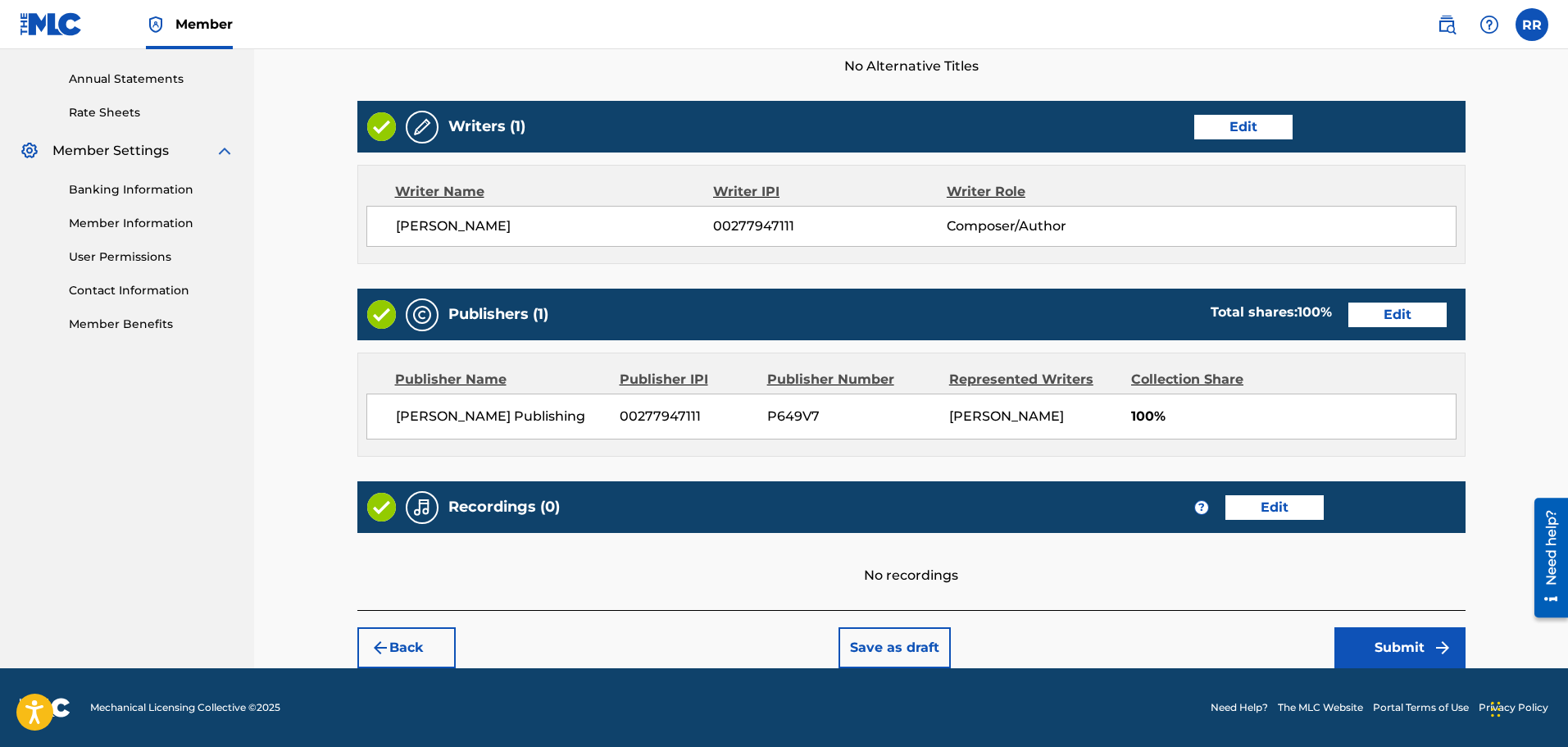
click at [1401, 641] on button "Submit" at bounding box center [1399, 647] width 131 height 41
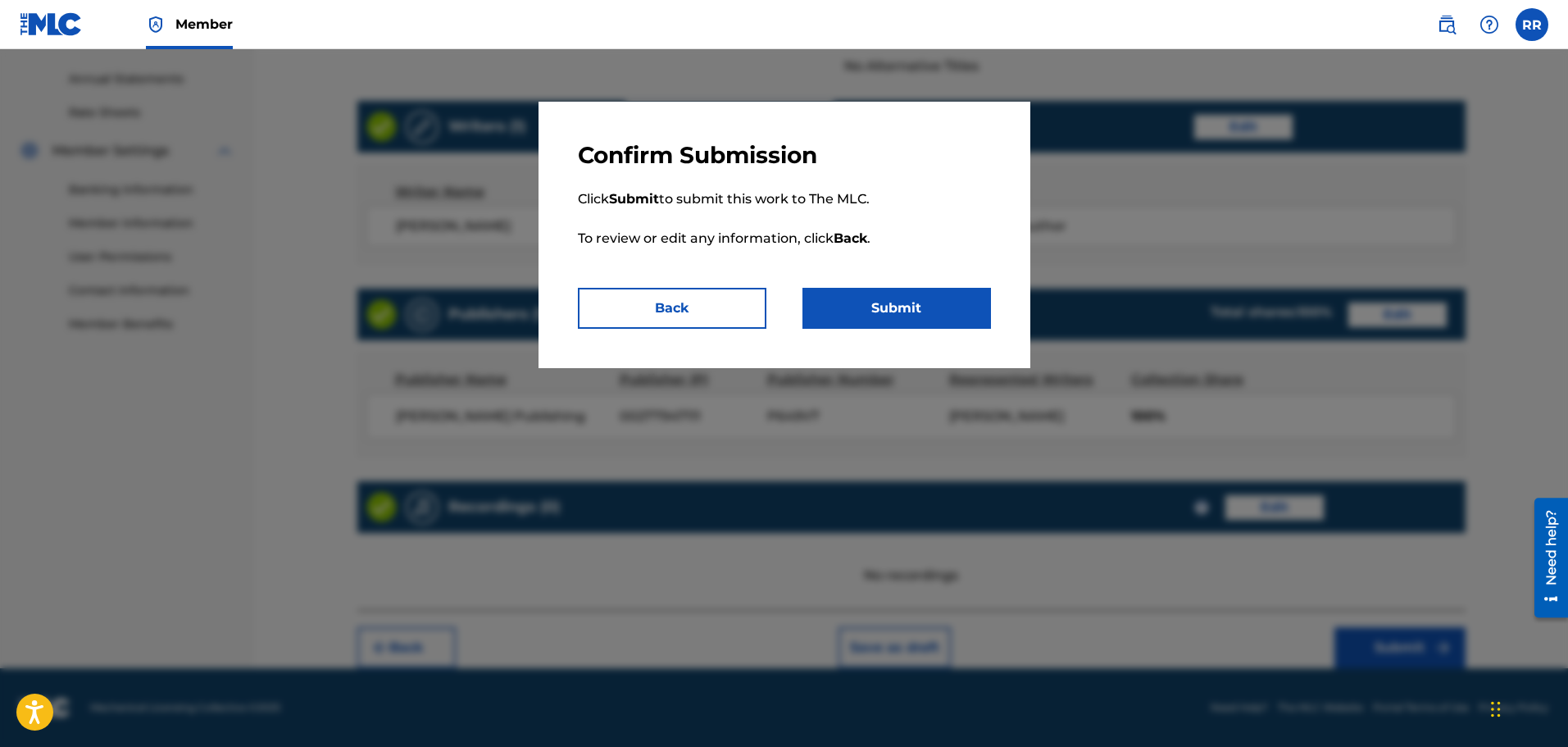
click at [884, 299] on button "Submit" at bounding box center [896, 308] width 189 height 41
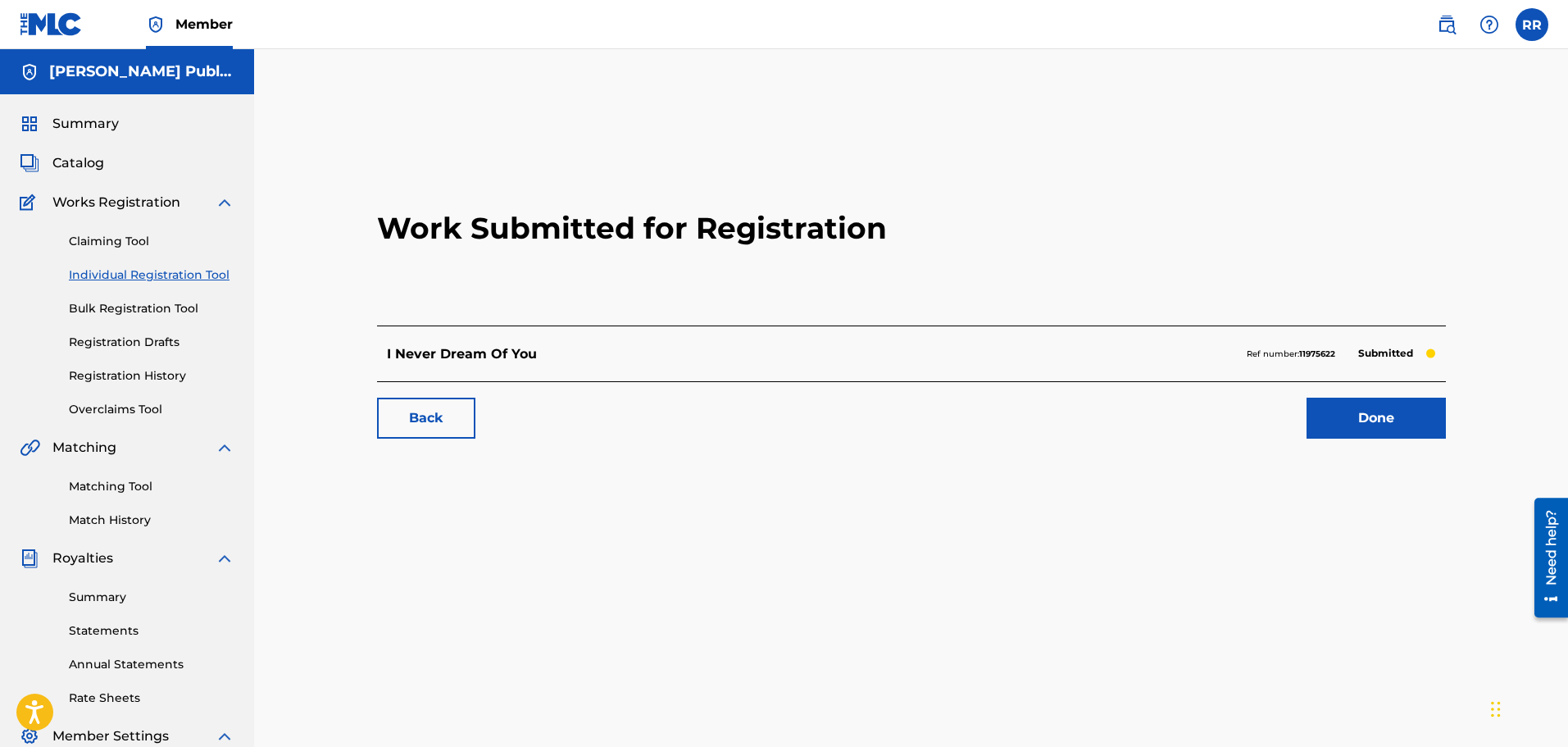
click at [1343, 415] on link "Done" at bounding box center [1376, 418] width 139 height 41
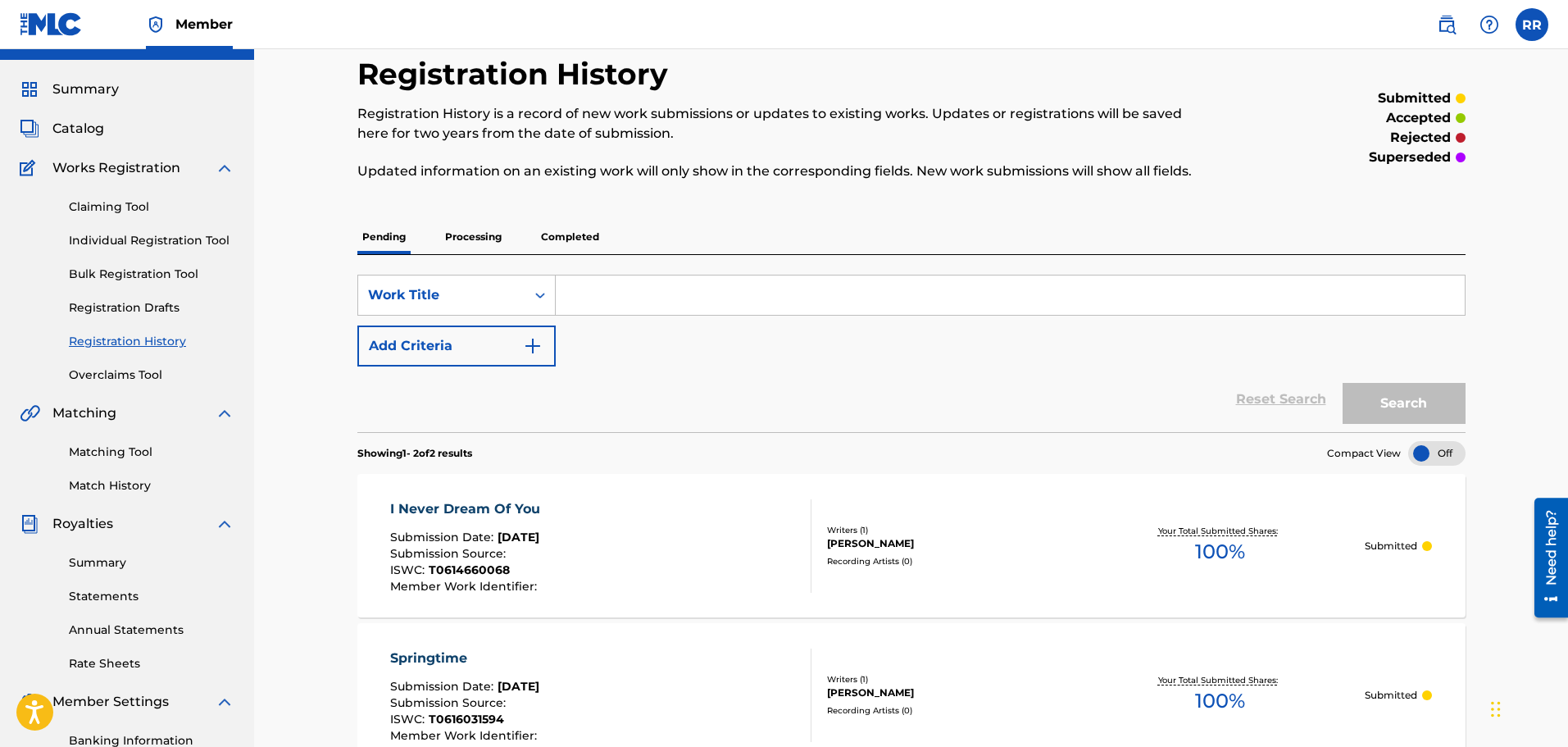
scroll to position [24, 0]
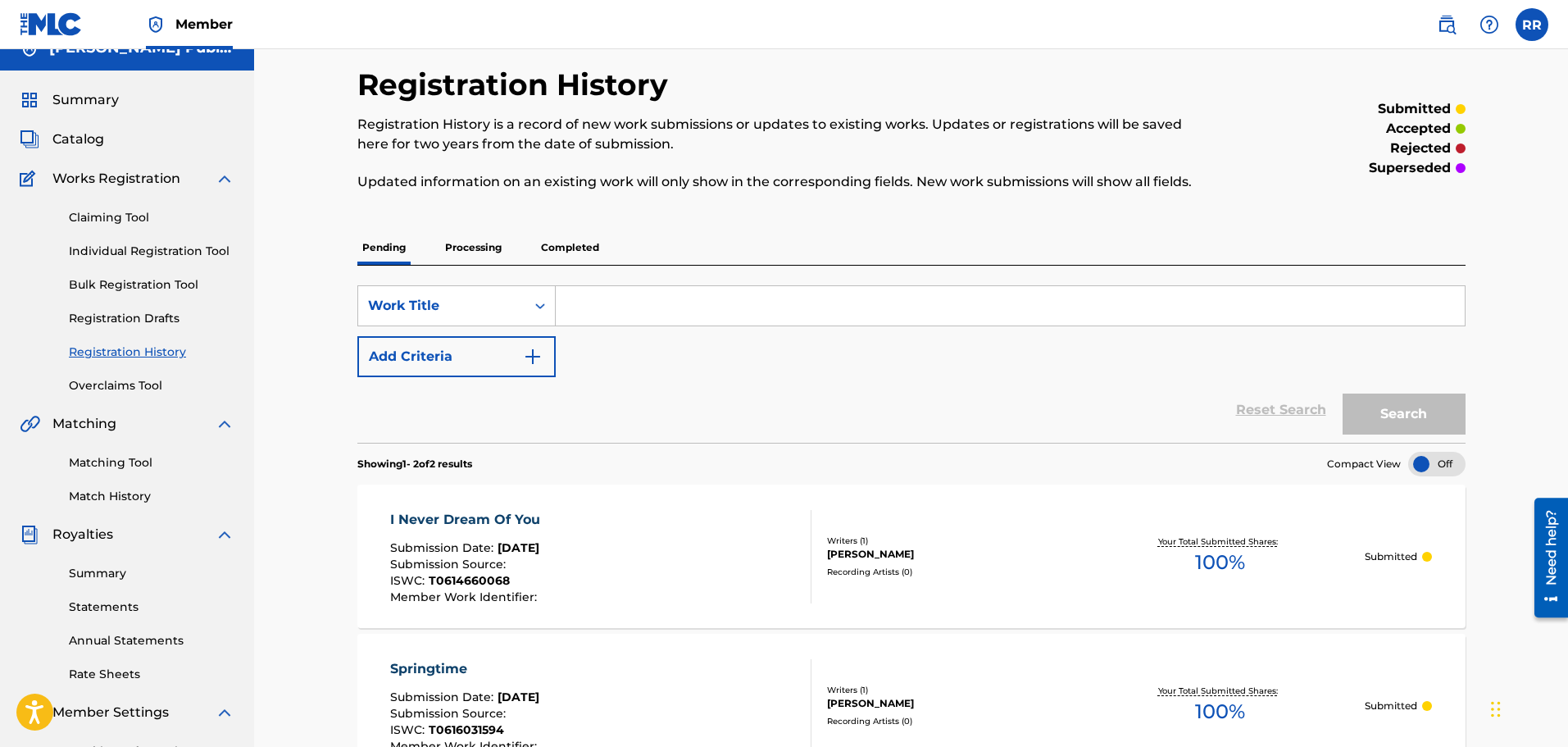
click at [113, 212] on link "Claiming Tool" at bounding box center [151, 217] width 165 height 18
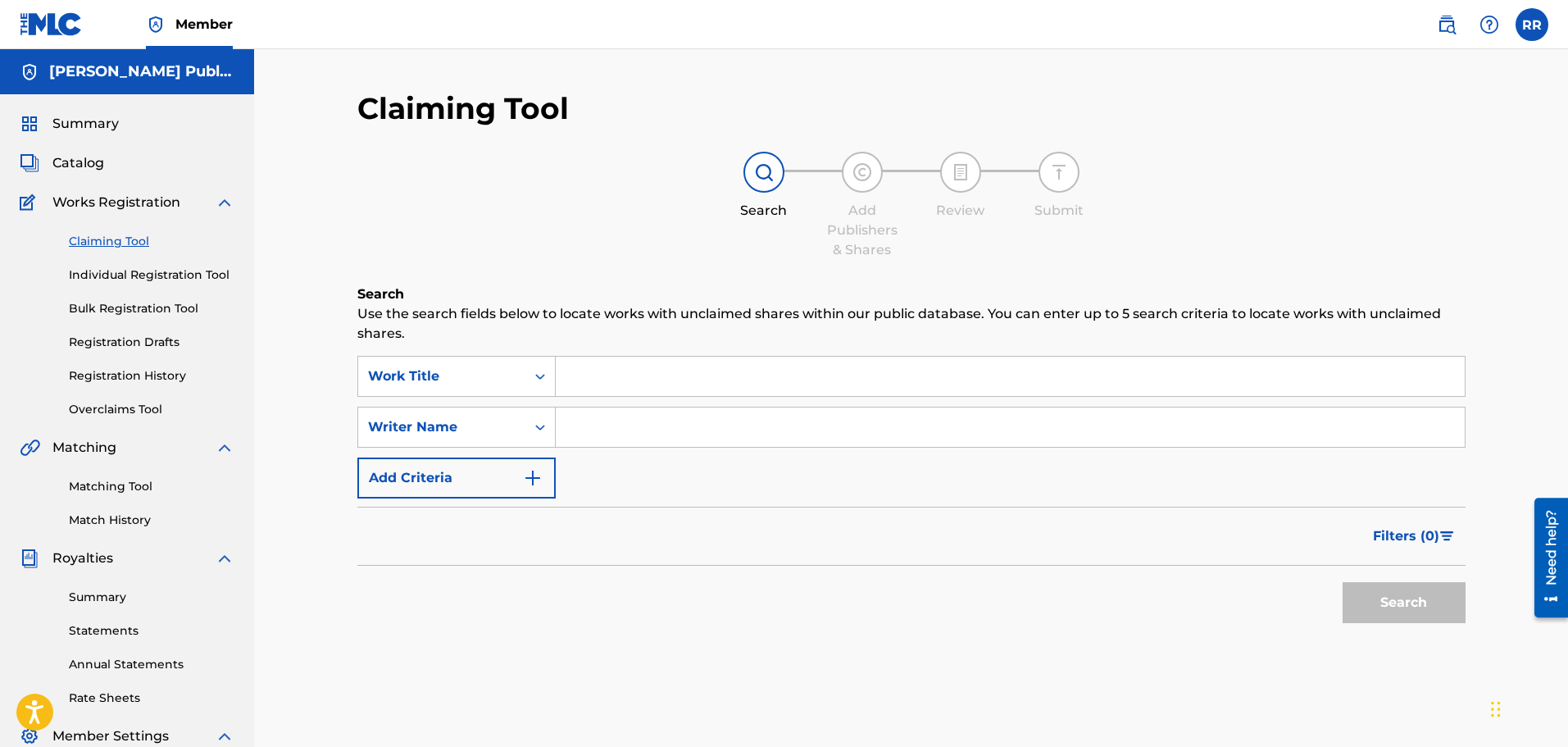
click at [603, 377] on input "Search Form" at bounding box center [1009, 376] width 909 height 39
type input "Elephant's Lament"
click at [571, 442] on input "Search Form" at bounding box center [1009, 427] width 909 height 39
type input "[PERSON_NAME]"
click at [1388, 596] on button "Search" at bounding box center [1404, 603] width 123 height 41
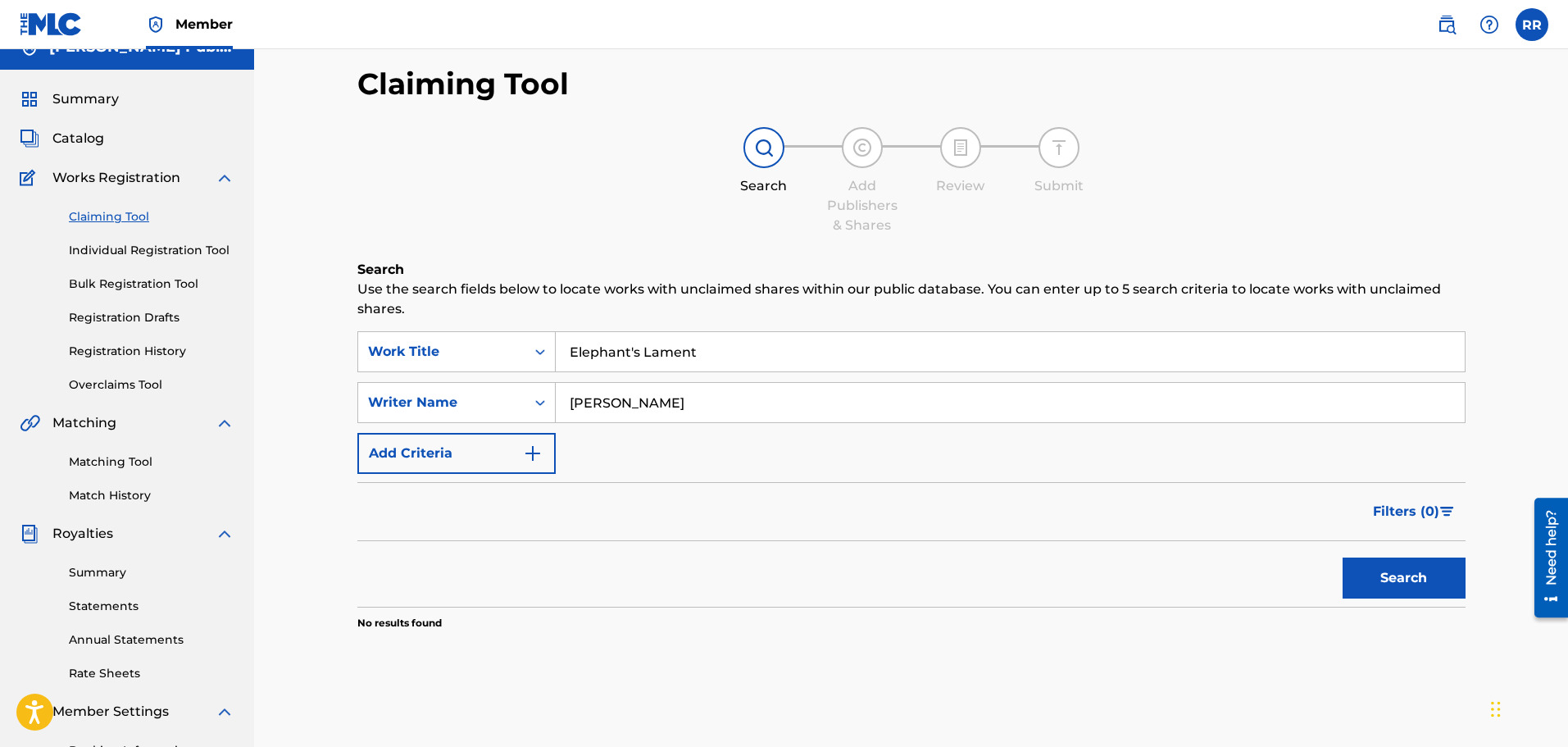
scroll to position [24, 0]
click at [107, 246] on link "Individual Registration Tool" at bounding box center [151, 251] width 165 height 18
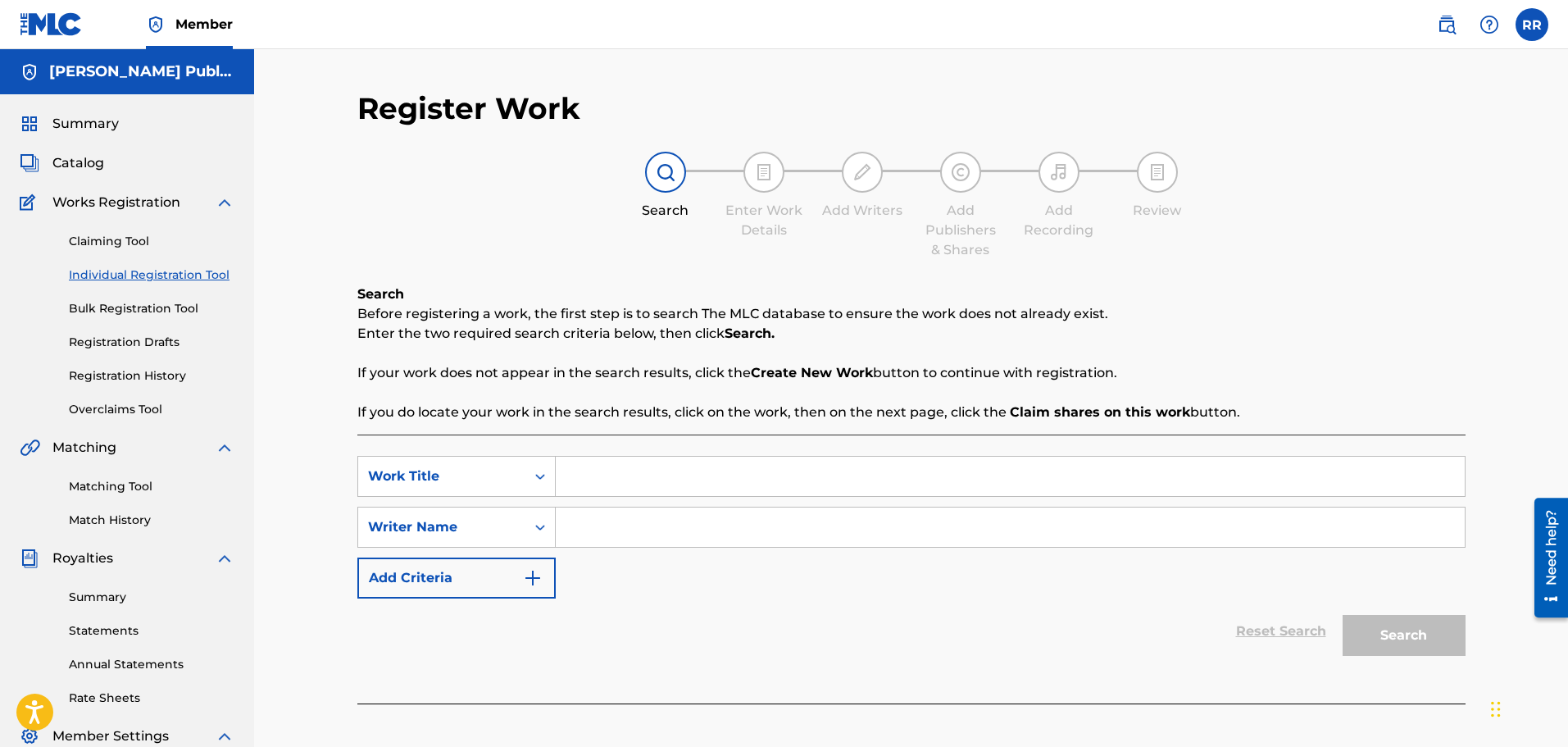
click at [587, 478] on input "Search Form" at bounding box center [1009, 476] width 909 height 39
type input "Elephant's Lament"
click at [579, 528] on input "Search Form" at bounding box center [1009, 527] width 909 height 39
type input "[PERSON_NAME]"
click at [1391, 634] on button "Search" at bounding box center [1404, 635] width 123 height 41
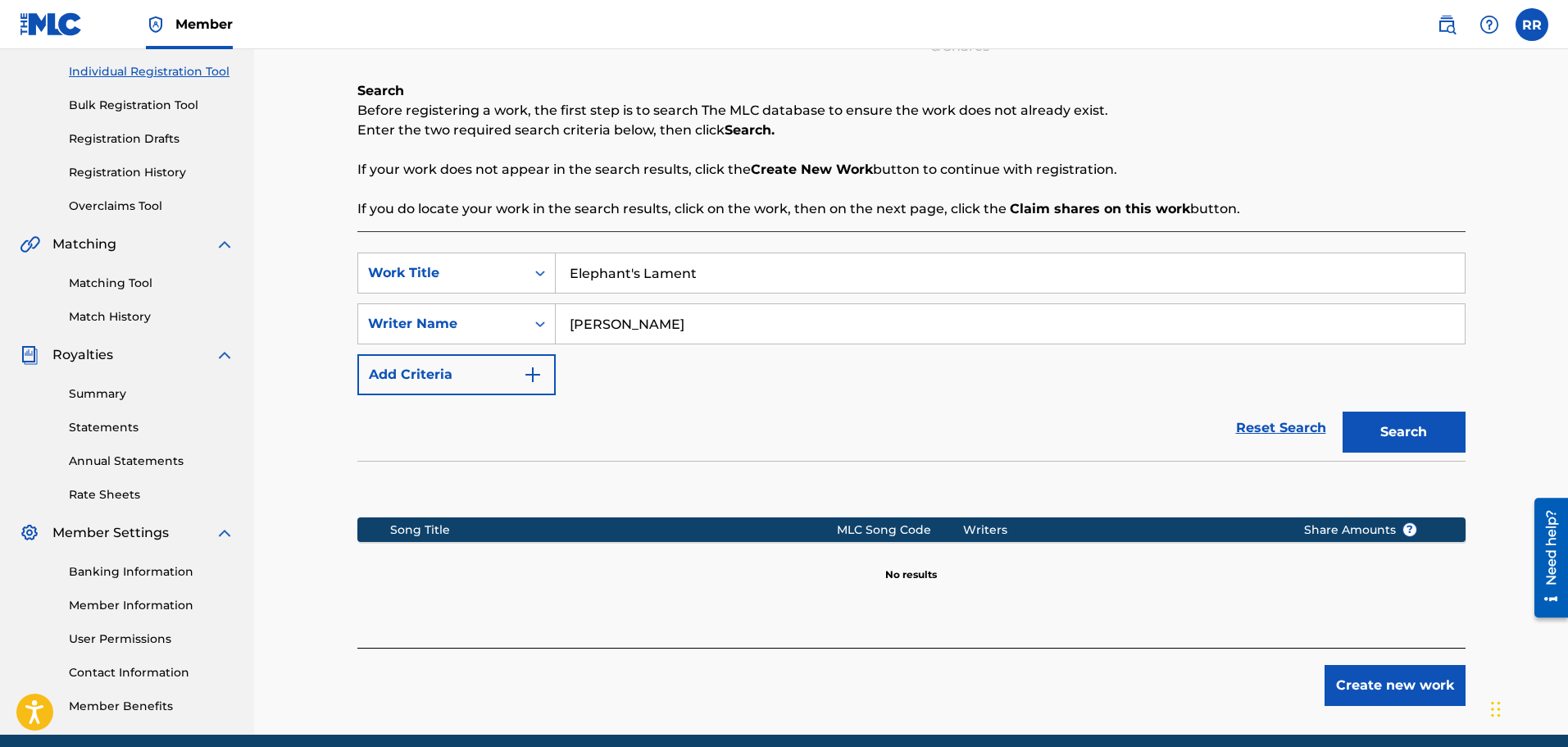
scroll to position [269, 0]
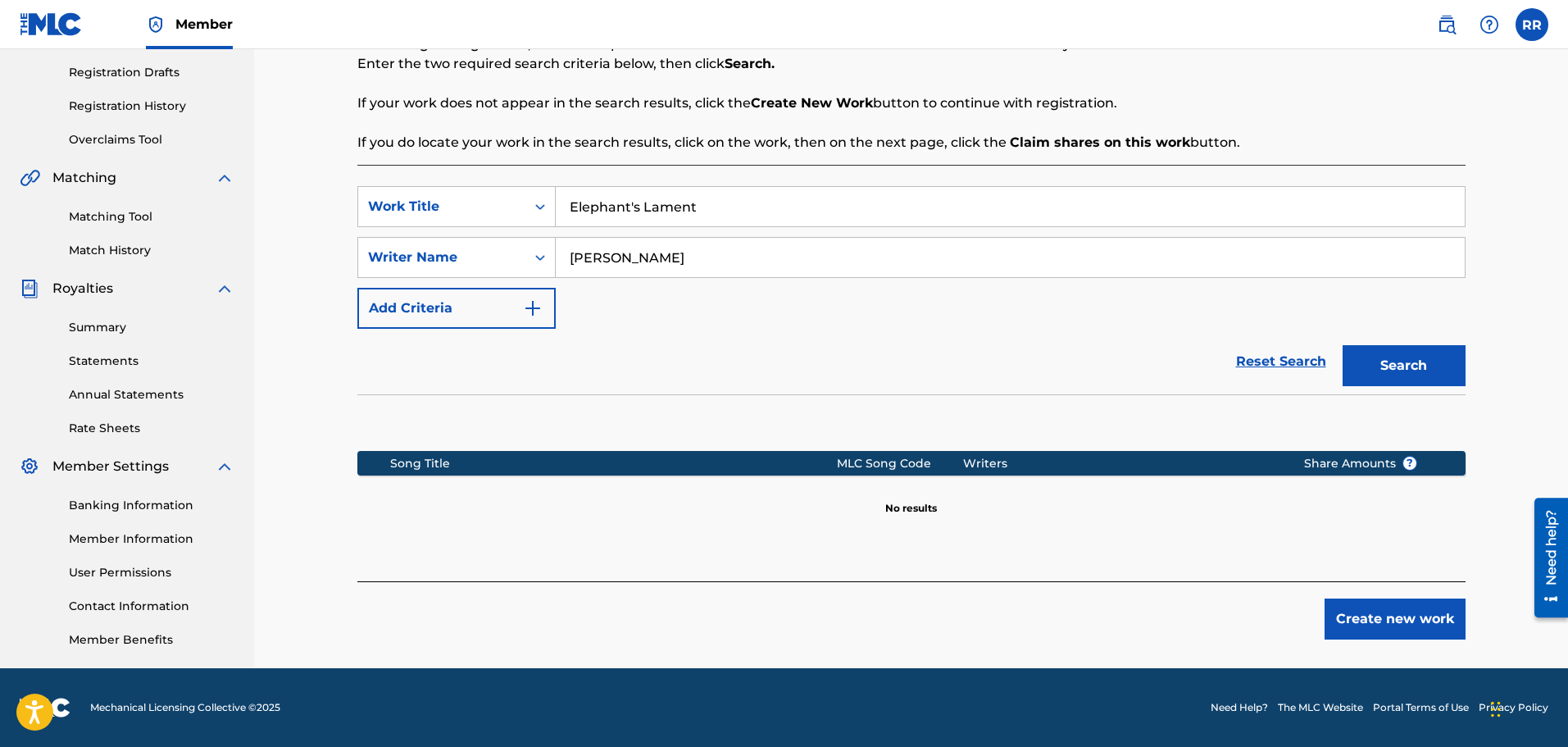
click at [1367, 620] on button "Create new work" at bounding box center [1395, 619] width 141 height 41
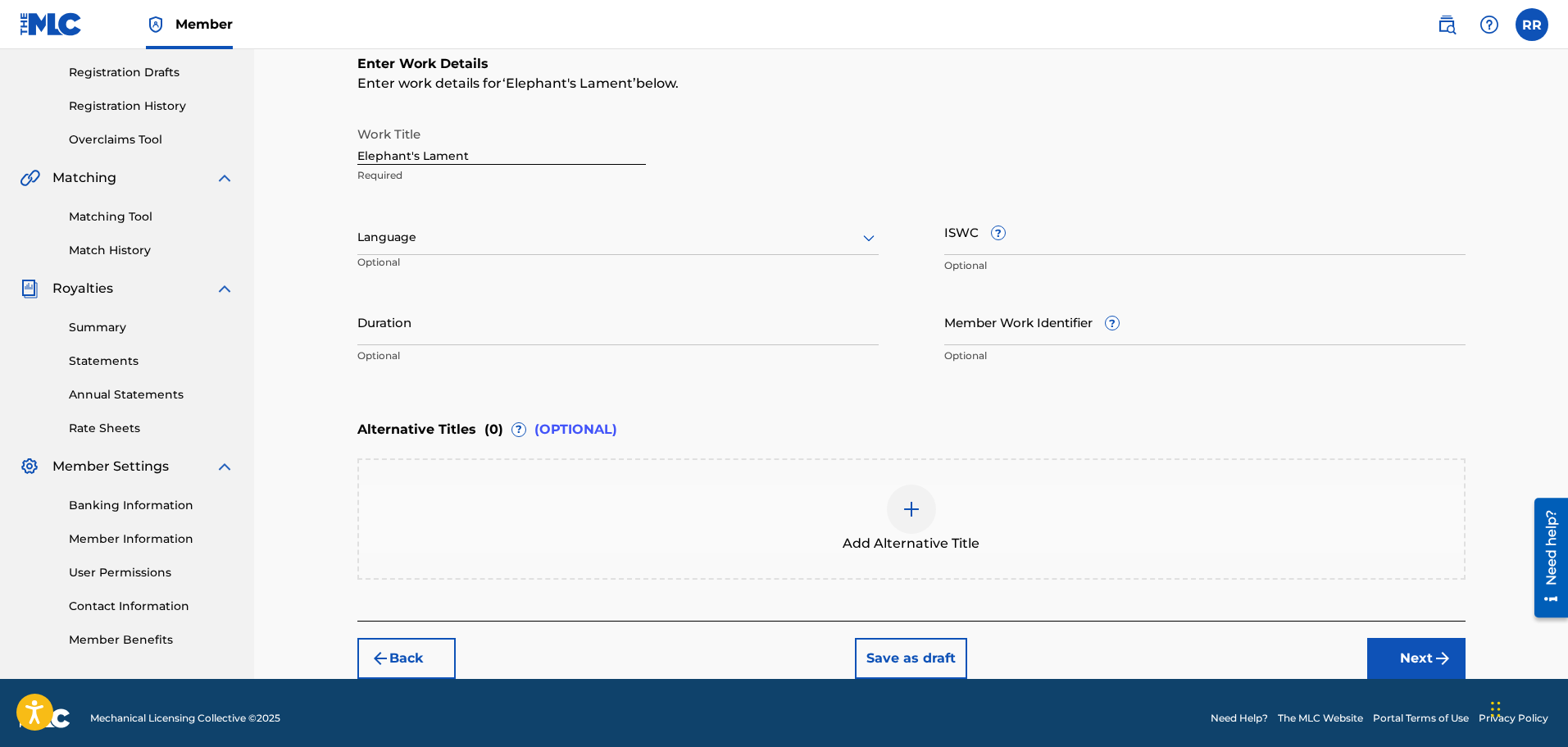
click at [863, 237] on icon at bounding box center [868, 238] width 19 height 19
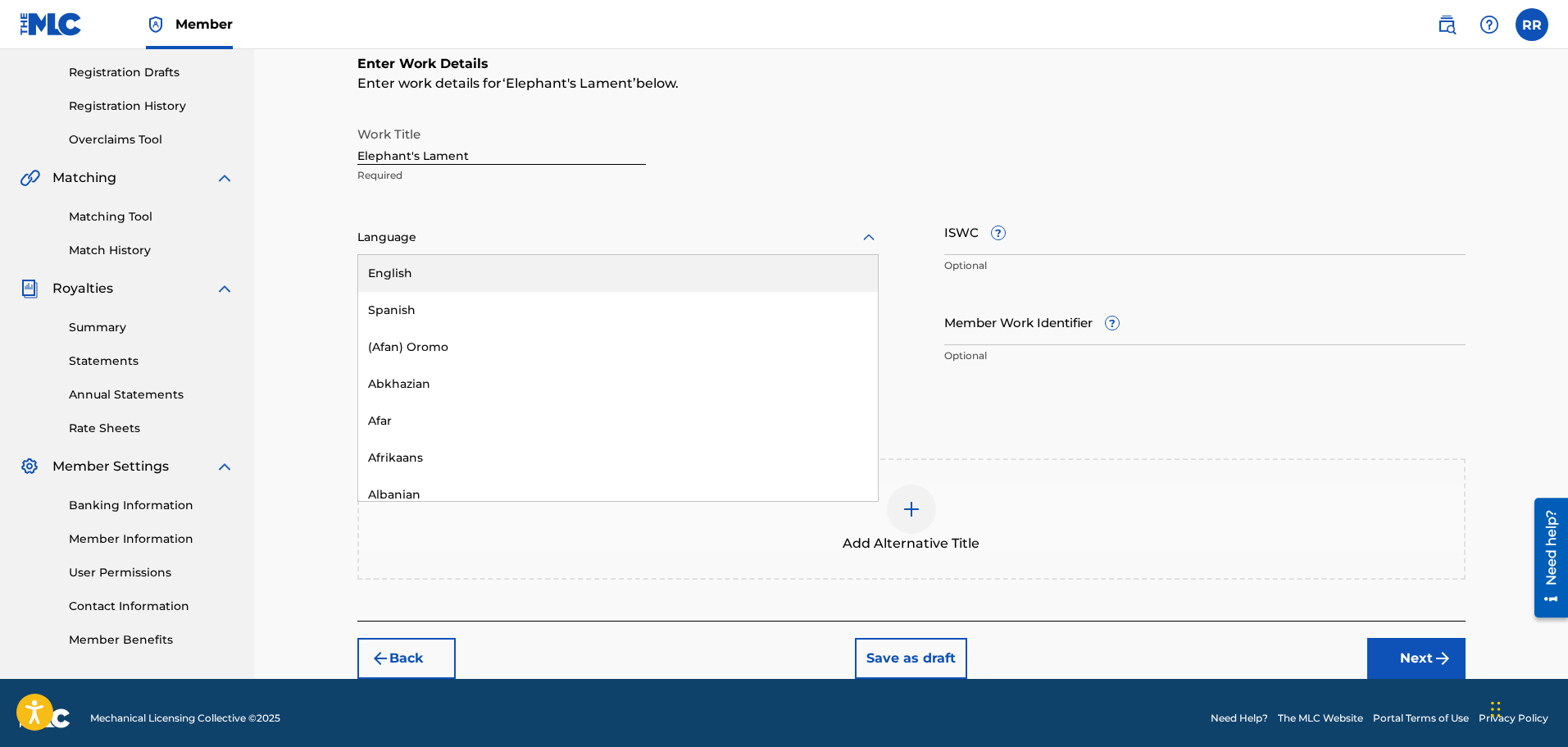
click at [435, 268] on div "English" at bounding box center [617, 274] width 519 height 37
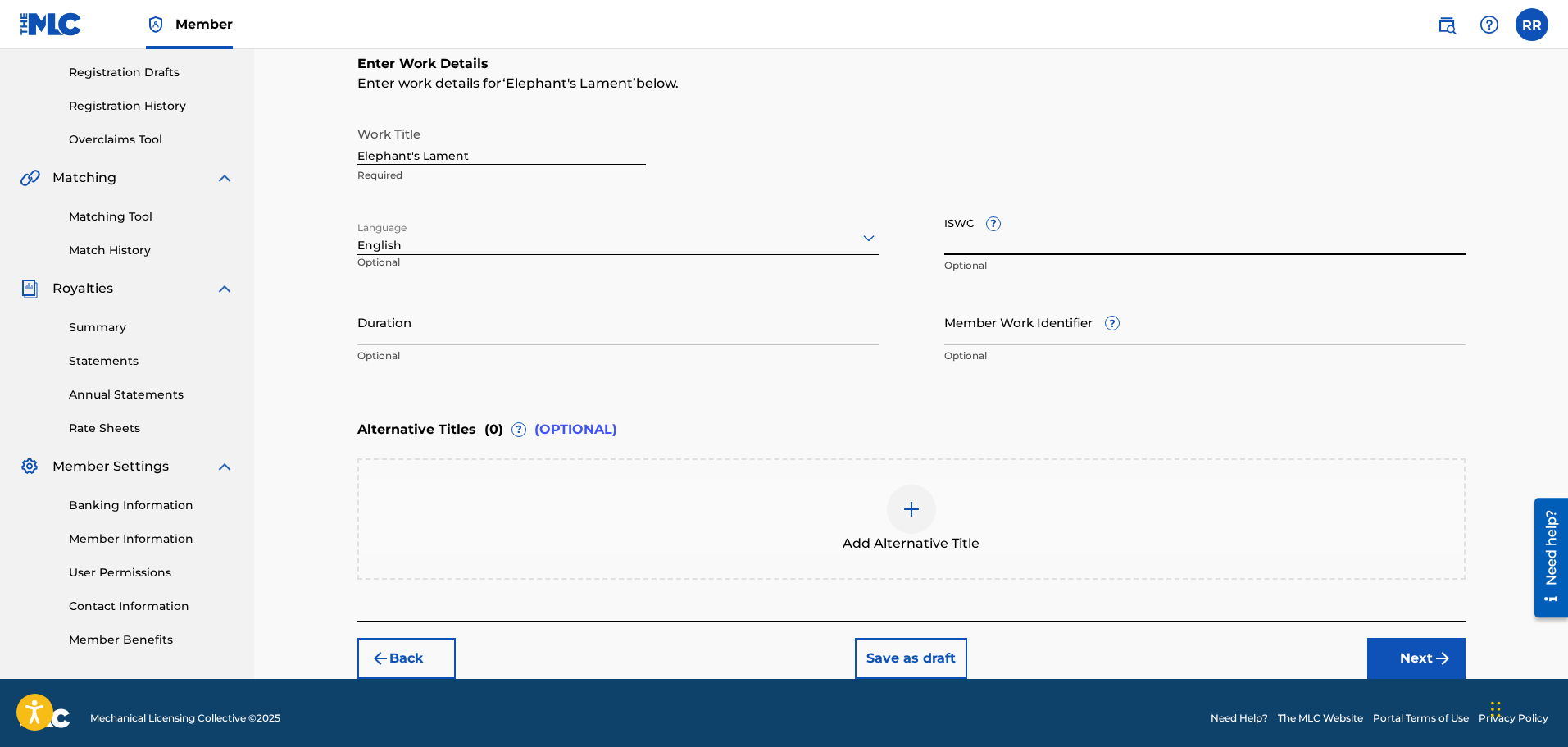
click at [974, 240] on input "ISWC ?" at bounding box center [1204, 232] width 521 height 47
click at [441, 329] on input "Duration" at bounding box center [617, 322] width 521 height 47
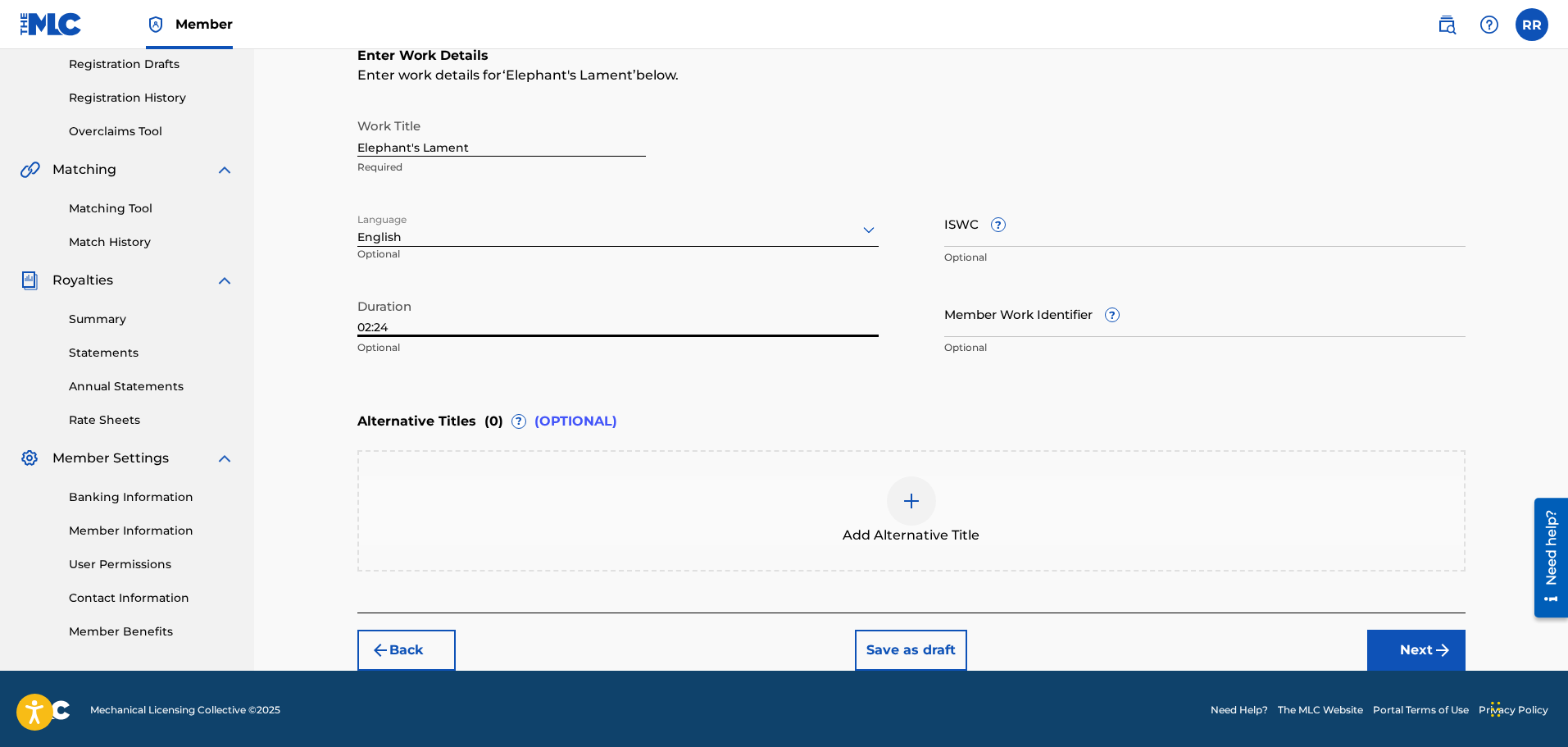
scroll to position [280, 0]
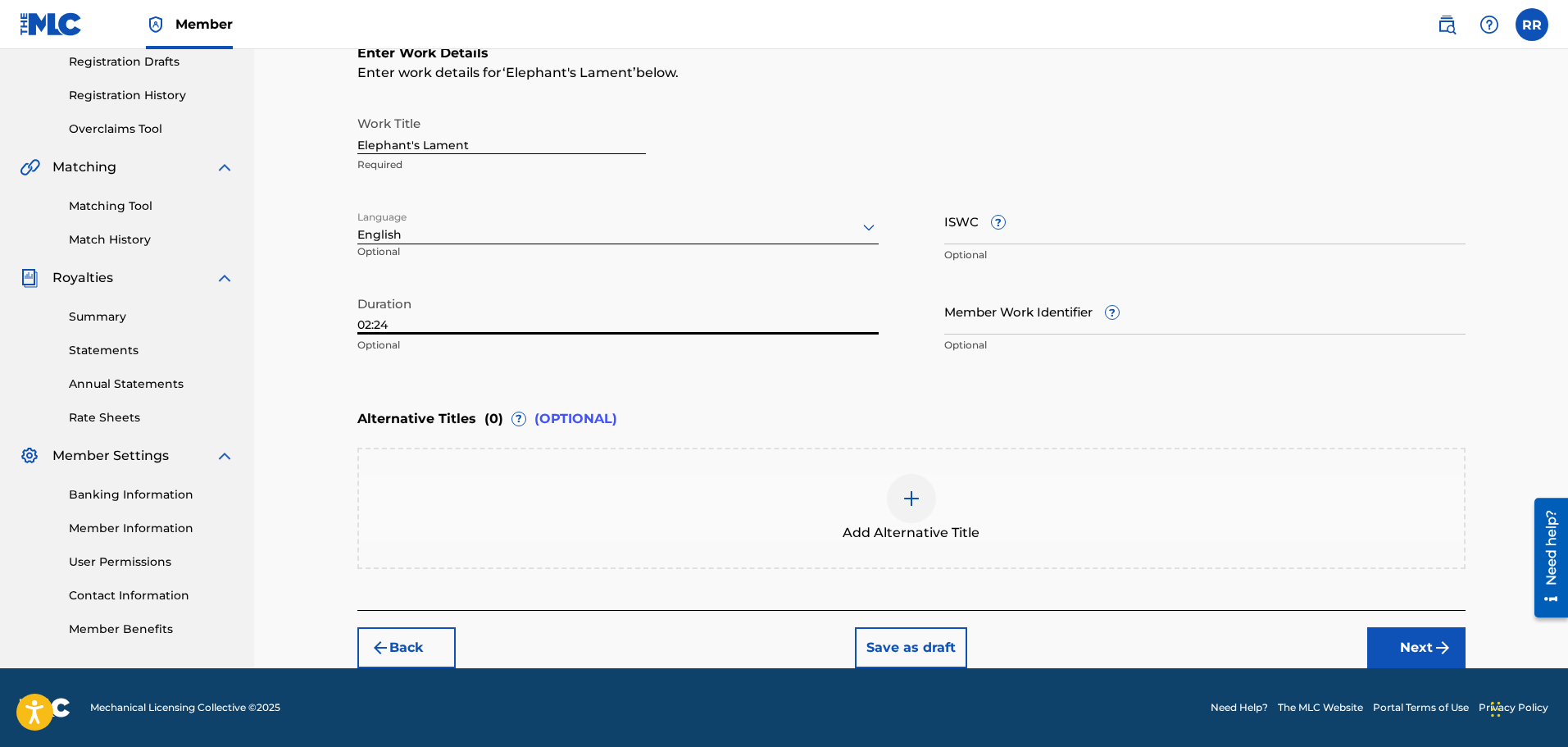
type input "02:24"
click at [1404, 645] on button "Next" at bounding box center [1415, 647] width 98 height 41
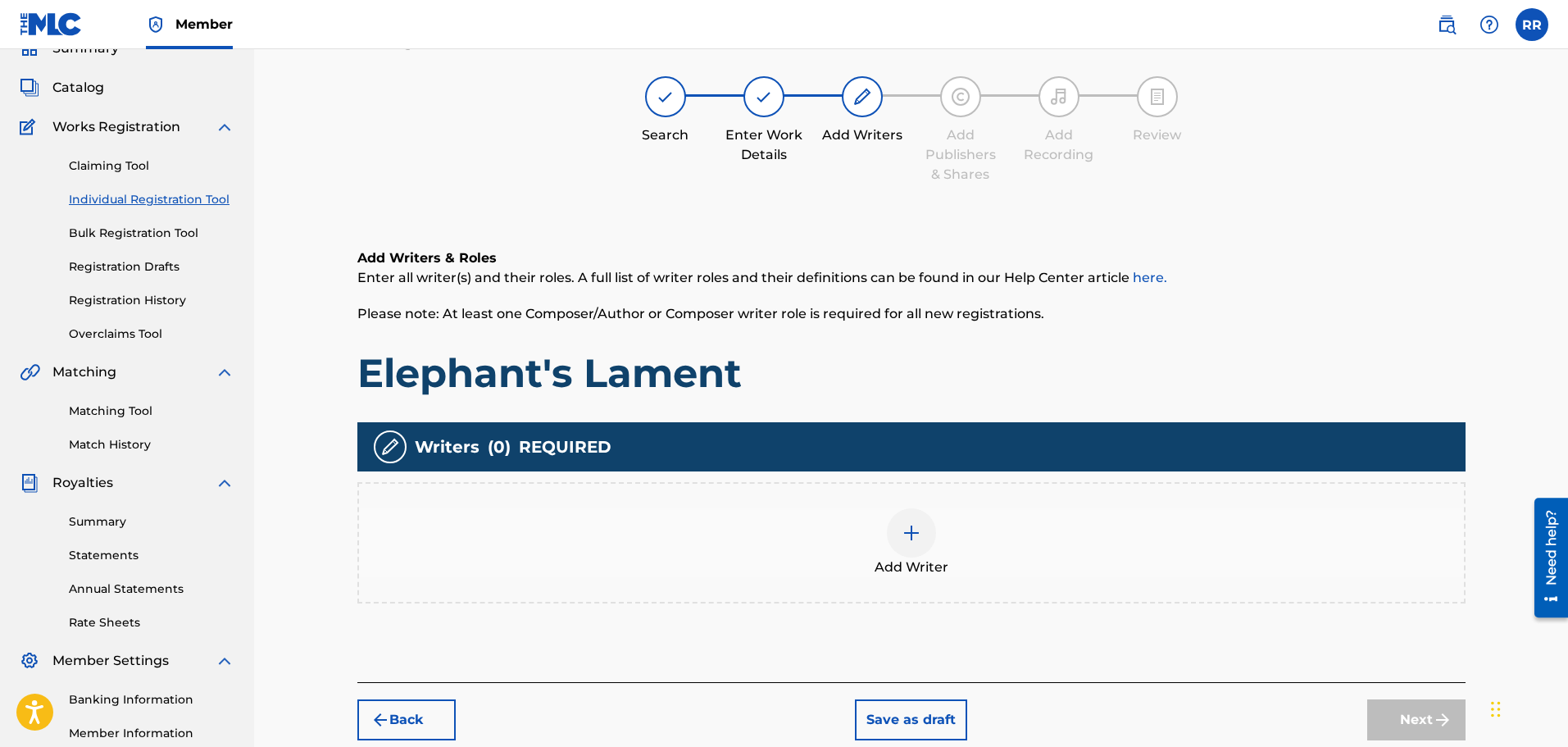
scroll to position [74, 0]
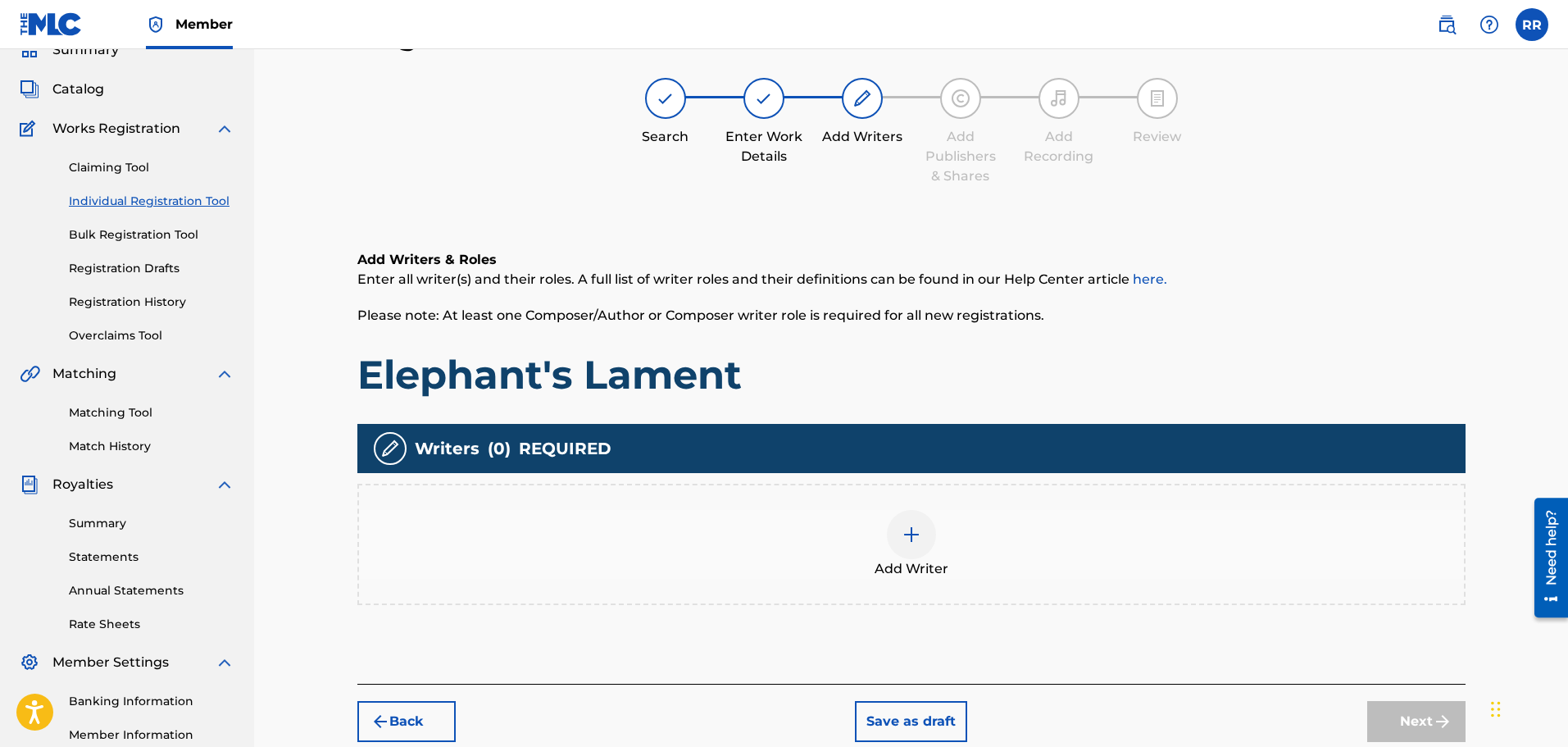
click at [911, 529] on img at bounding box center [911, 534] width 19 height 19
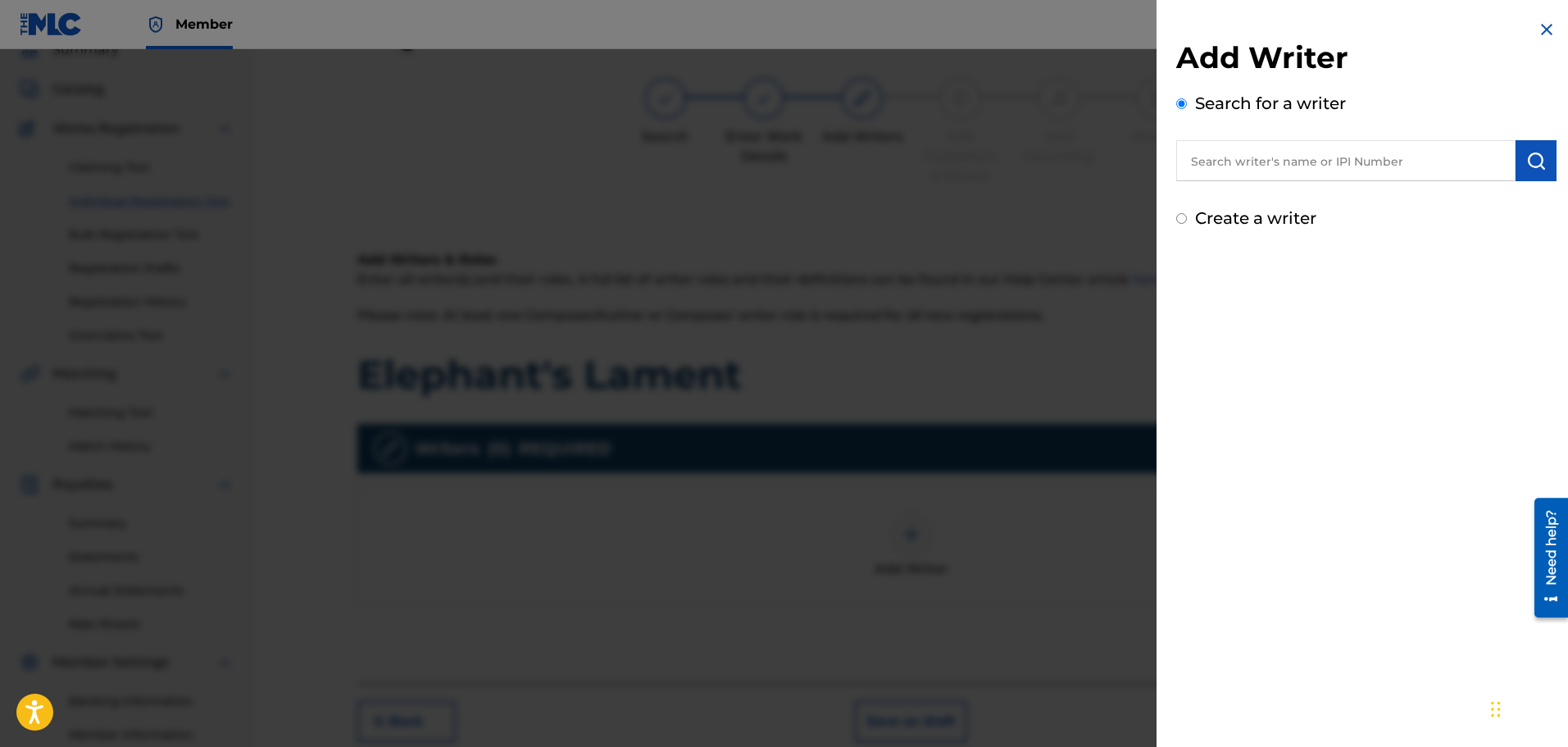
click at [1222, 155] on input "text" at bounding box center [1346, 160] width 339 height 41
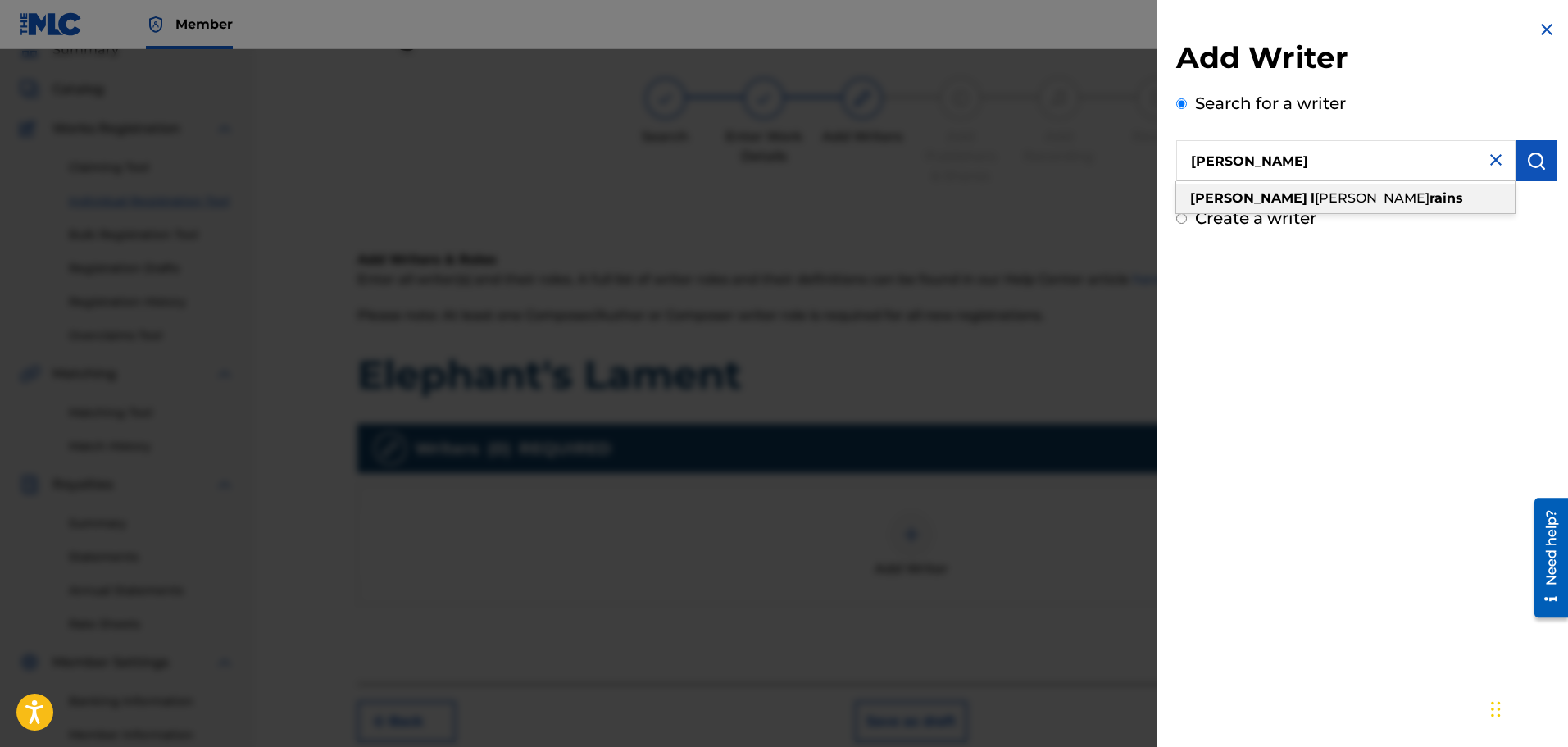
click at [1430, 199] on strong "rains" at bounding box center [1446, 198] width 34 height 16
type input "[PERSON_NAME]"
click at [1527, 154] on img "submit" at bounding box center [1535, 160] width 19 height 19
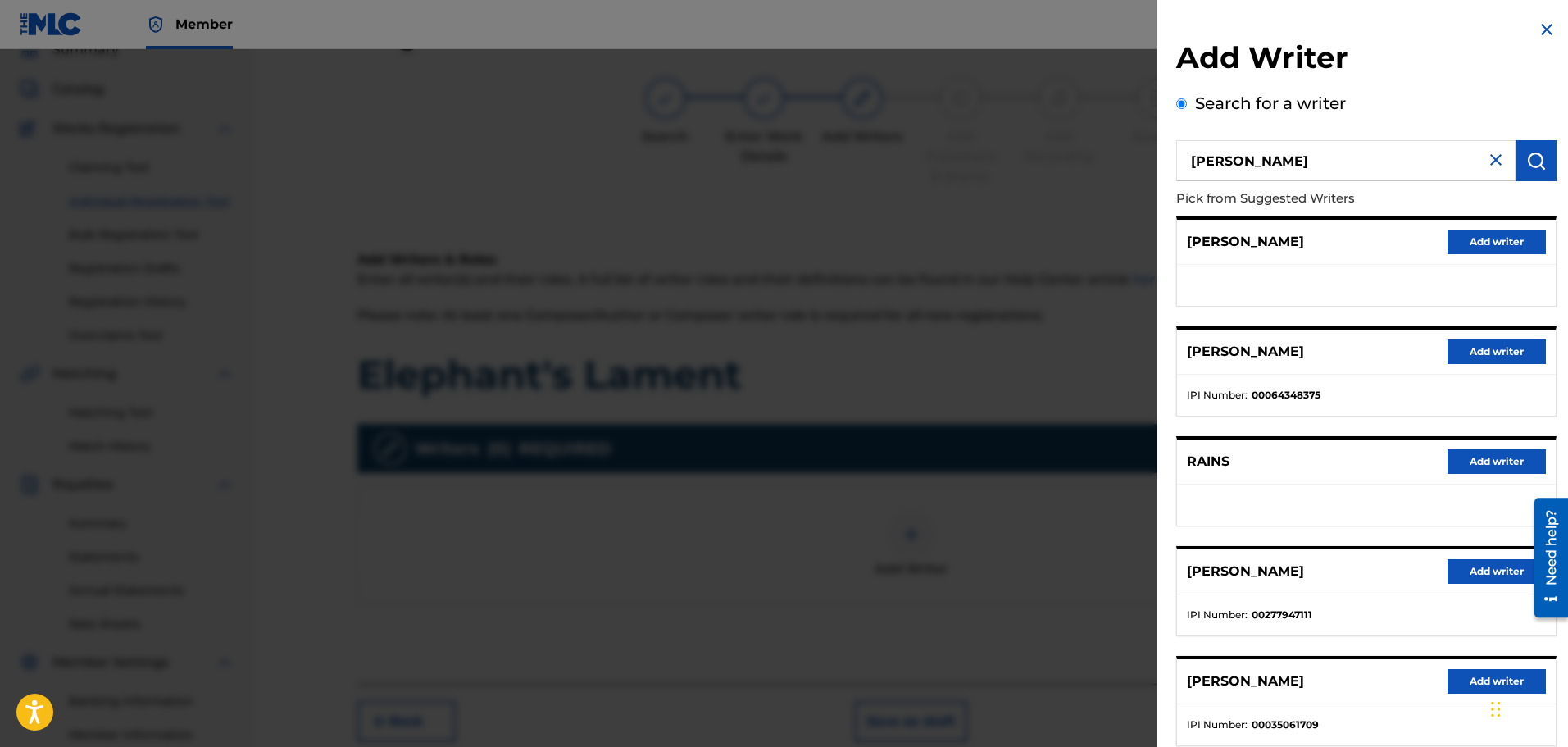
click at [1478, 569] on button "Add writer" at bounding box center [1496, 571] width 98 height 24
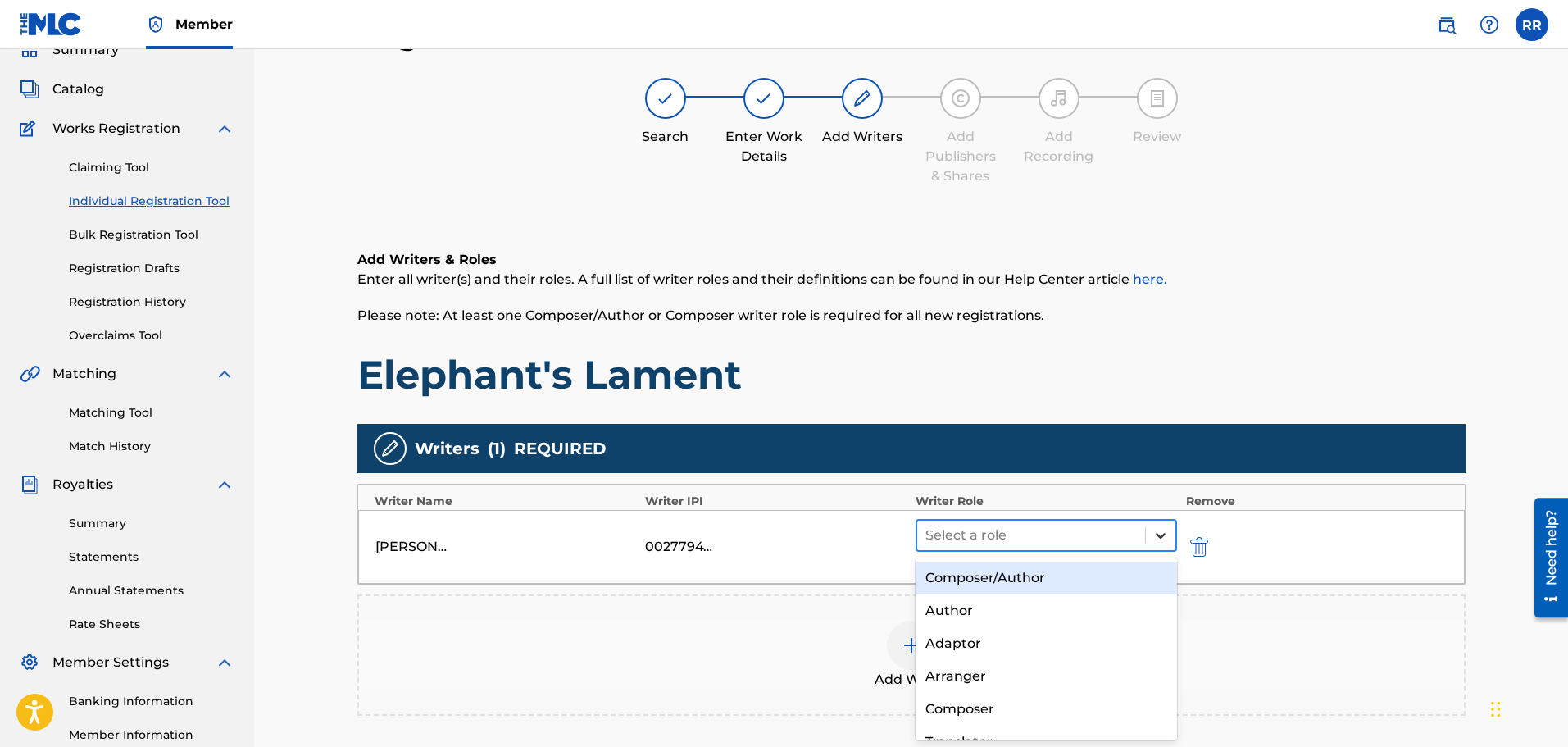
click at [1159, 535] on icon at bounding box center [1160, 535] width 17 height 17
click at [1033, 580] on div "Composer/Author" at bounding box center [1046, 577] width 263 height 33
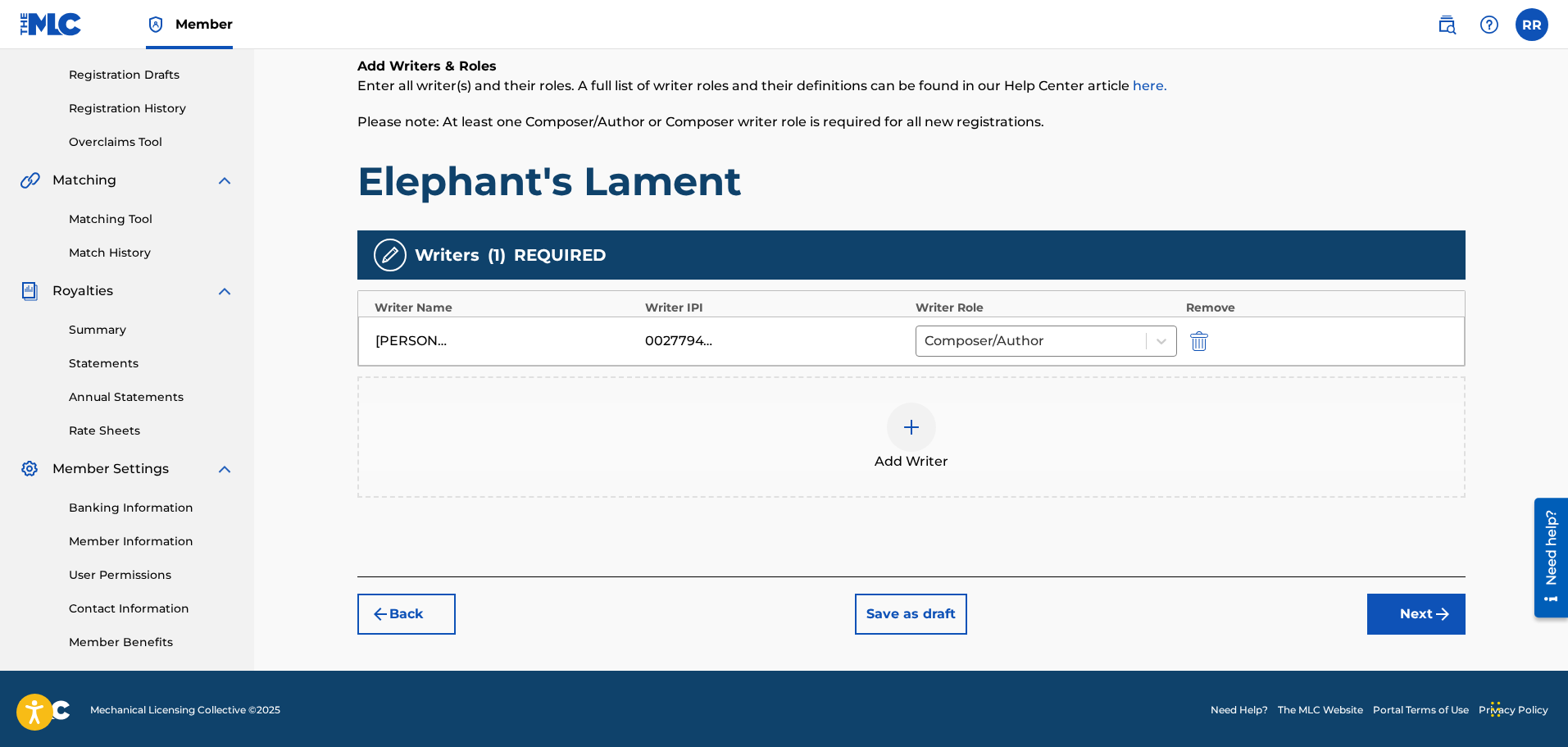
scroll to position [269, 0]
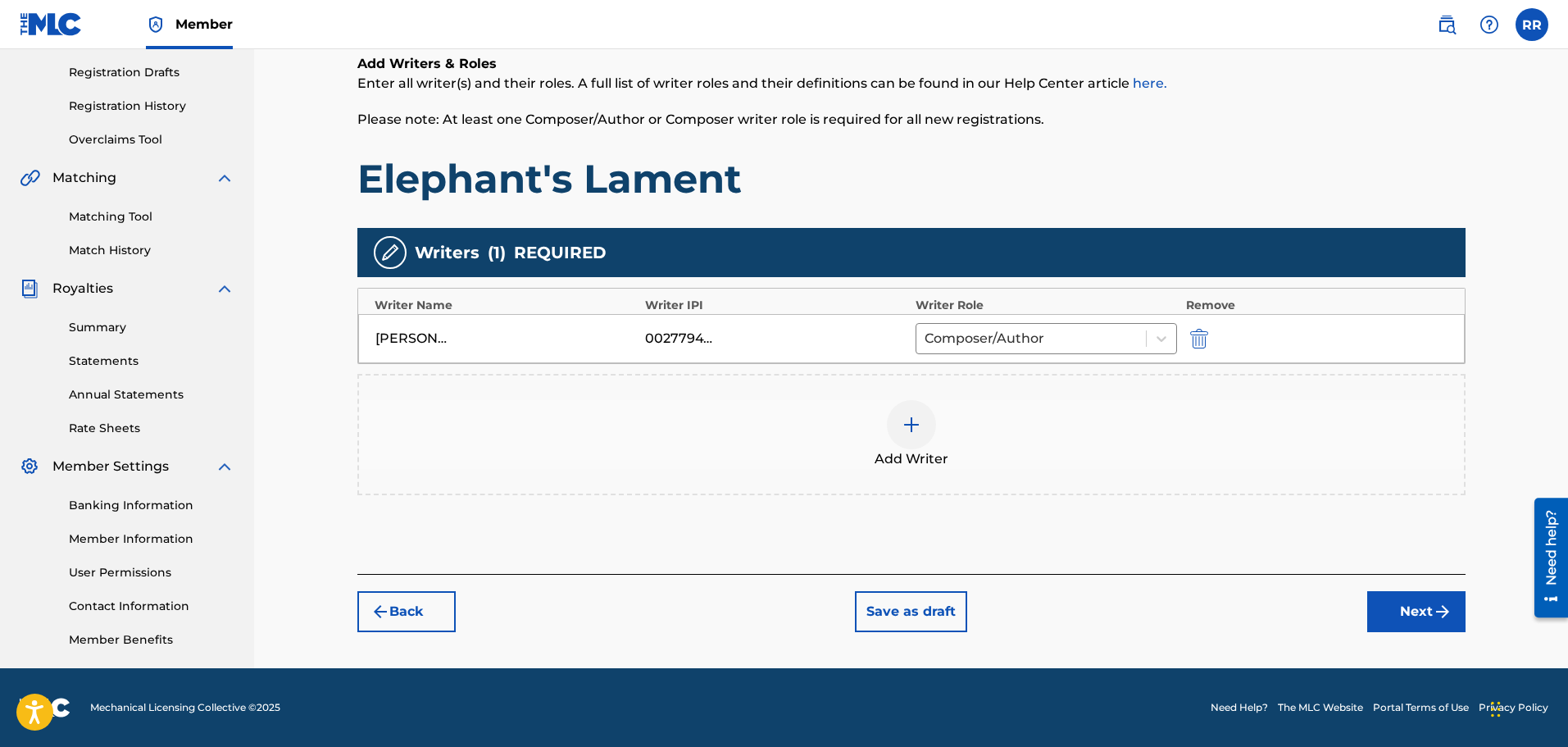
click at [1402, 608] on button "Next" at bounding box center [1415, 611] width 98 height 41
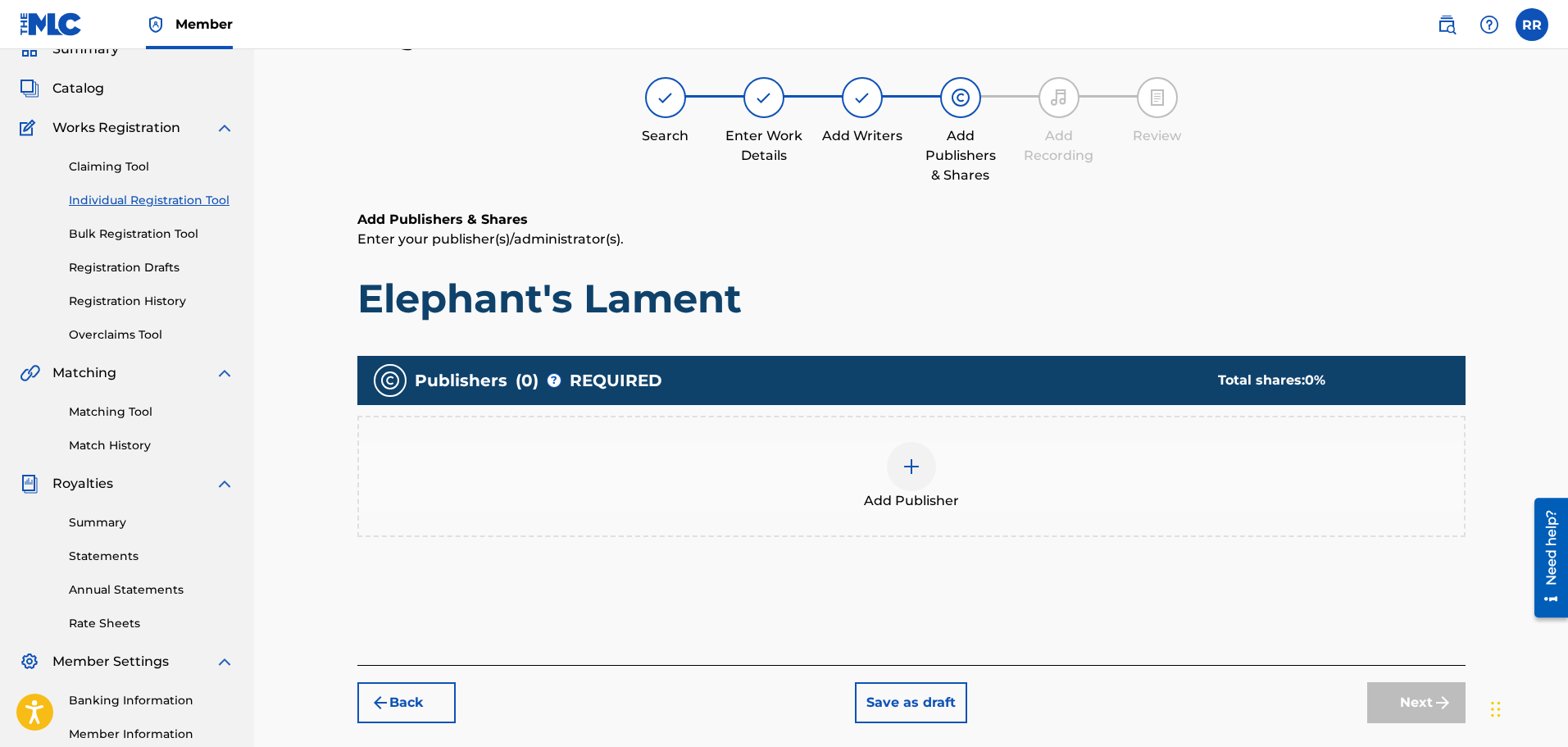
scroll to position [74, 0]
click at [911, 459] on img at bounding box center [911, 467] width 19 height 19
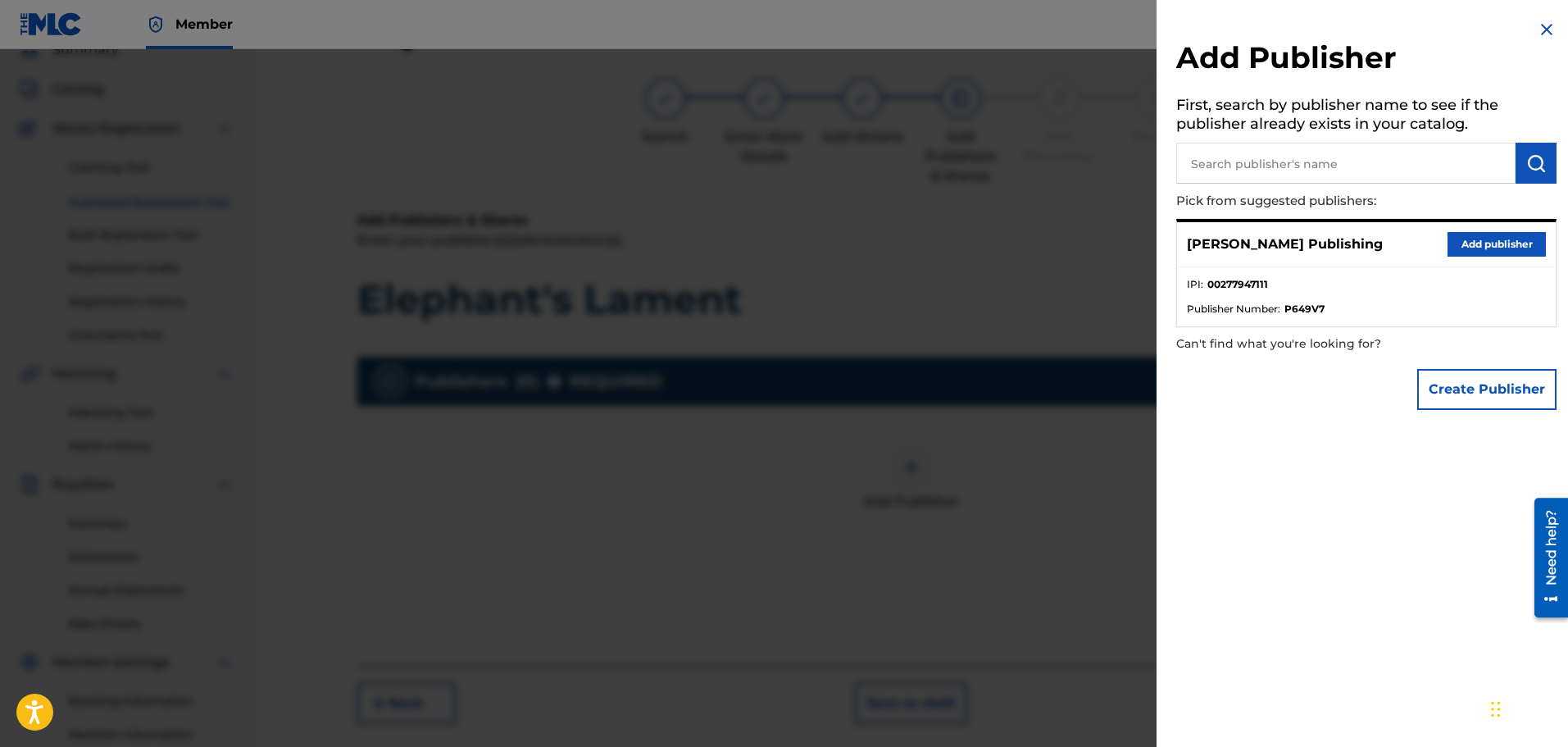
click at [1477, 243] on button "Add publisher" at bounding box center [1496, 243] width 98 height 24
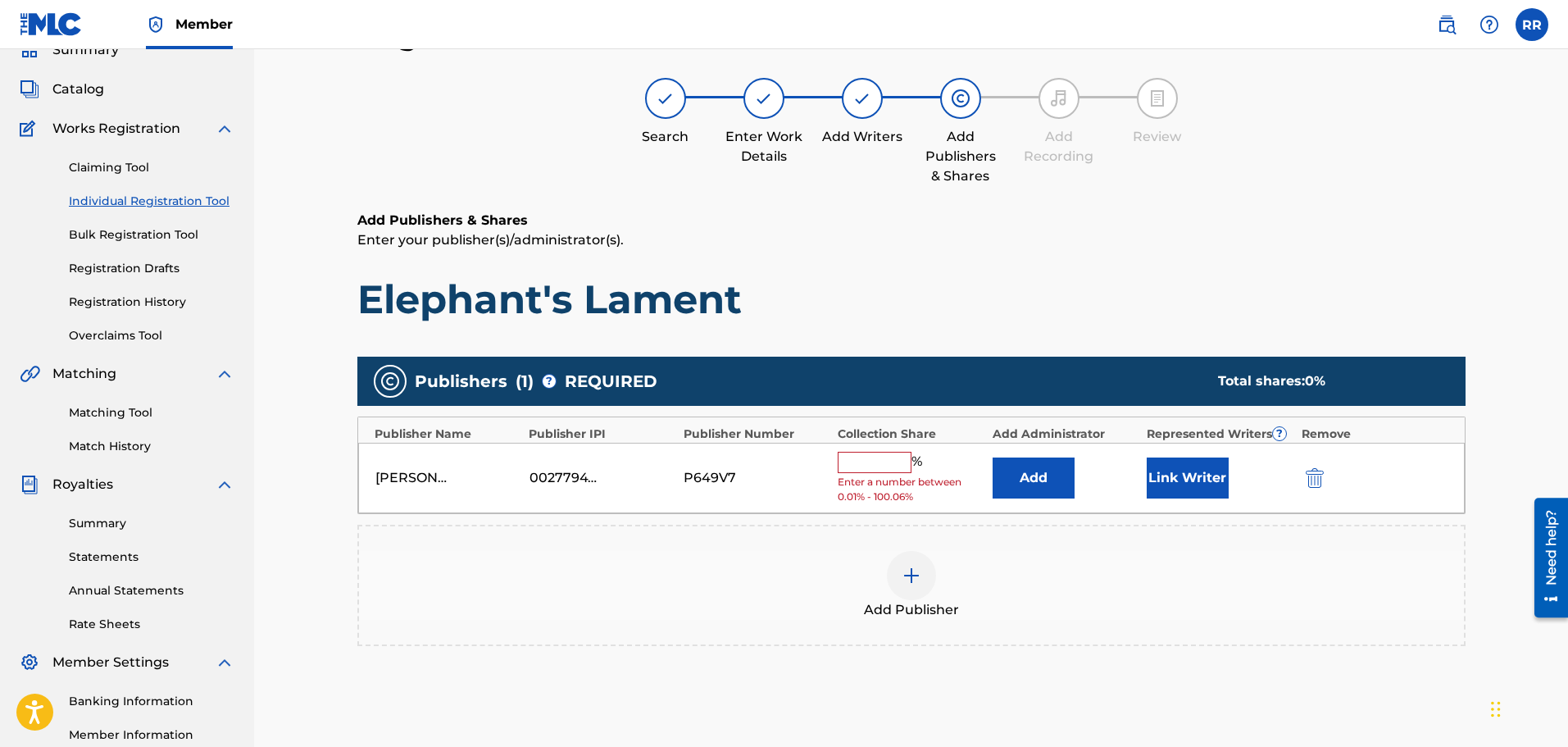
click at [886, 462] on input "text" at bounding box center [874, 462] width 74 height 21
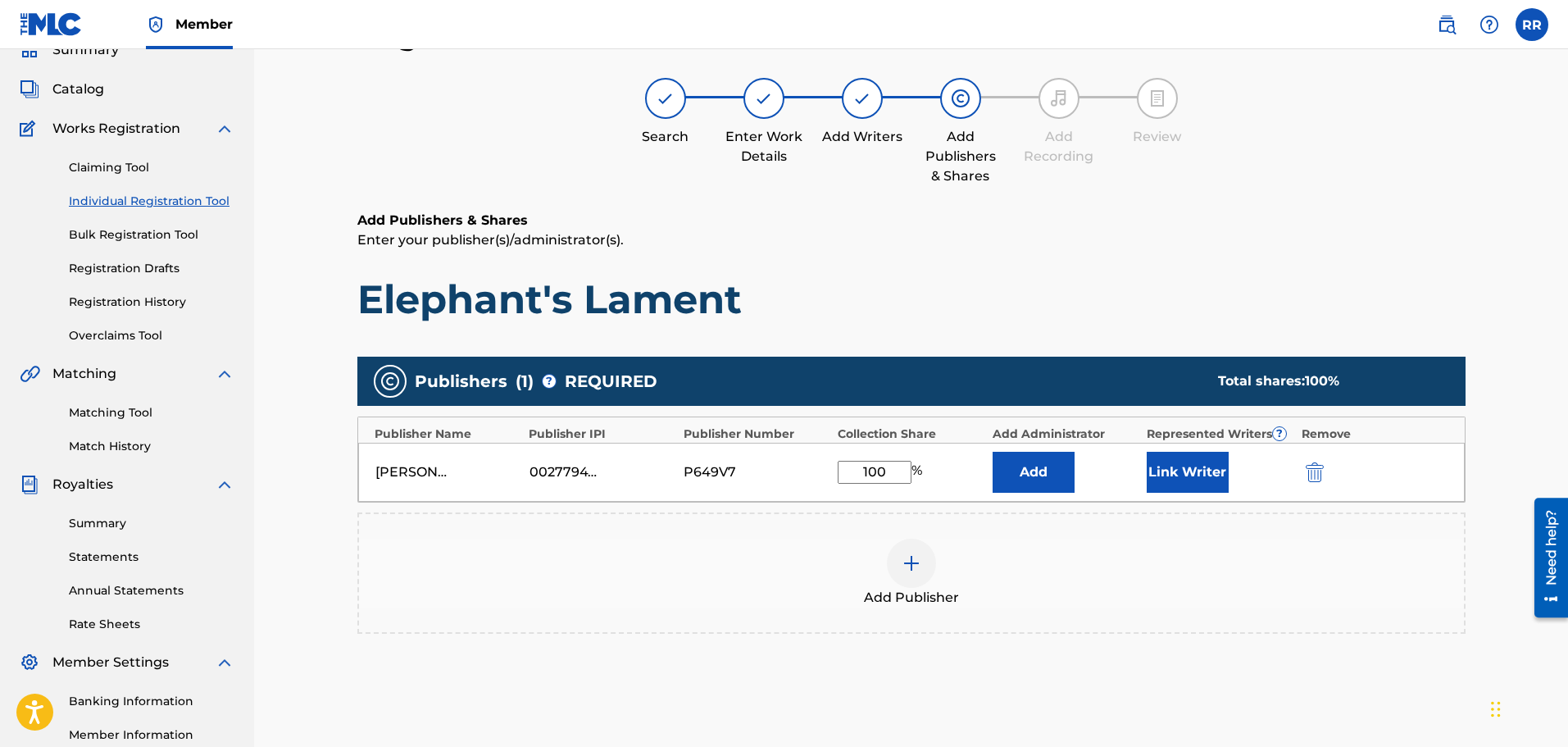
type input "100"
click at [1185, 464] on button "Link Writer" at bounding box center [1188, 472] width 82 height 41
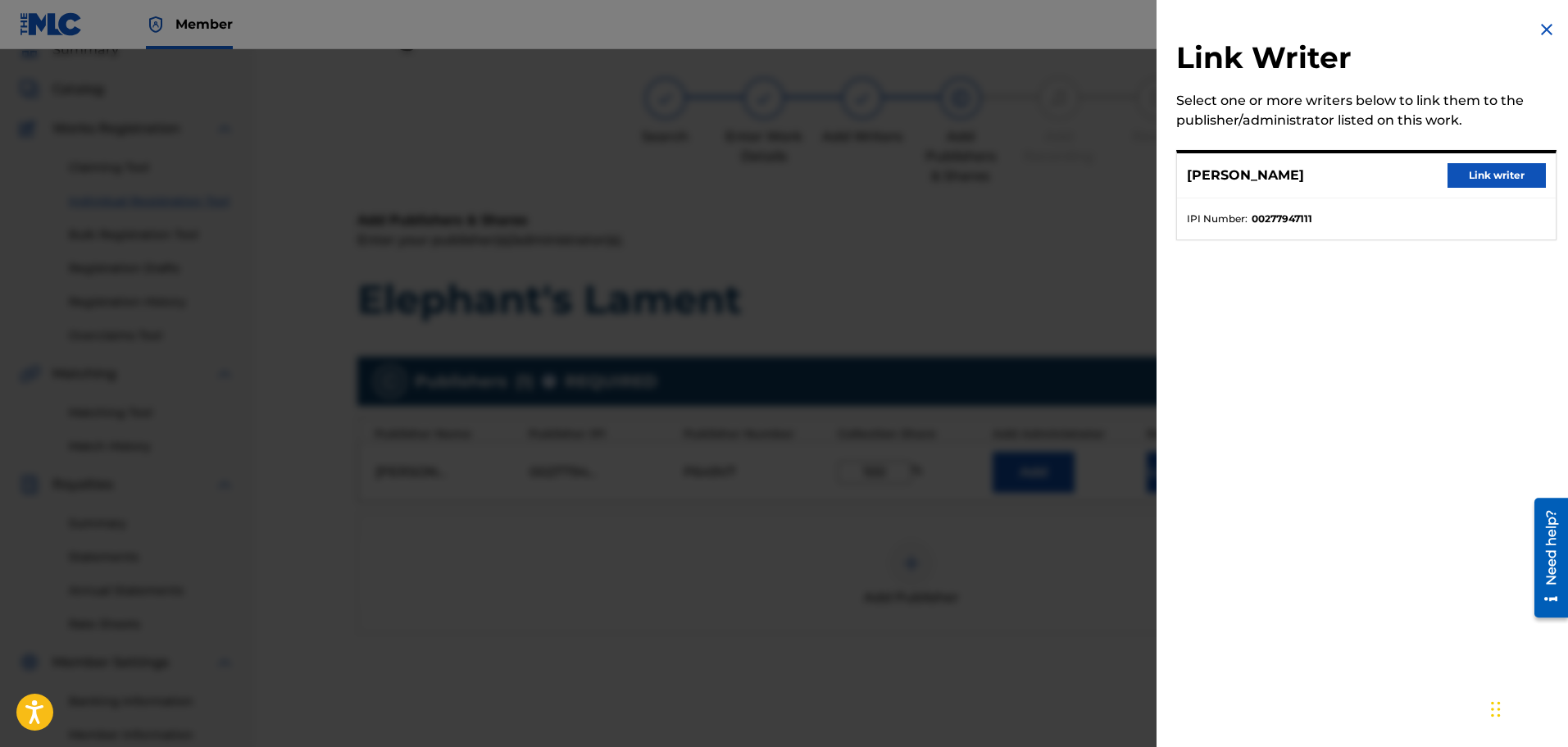
click at [1479, 170] on button "Link writer" at bounding box center [1496, 175] width 98 height 24
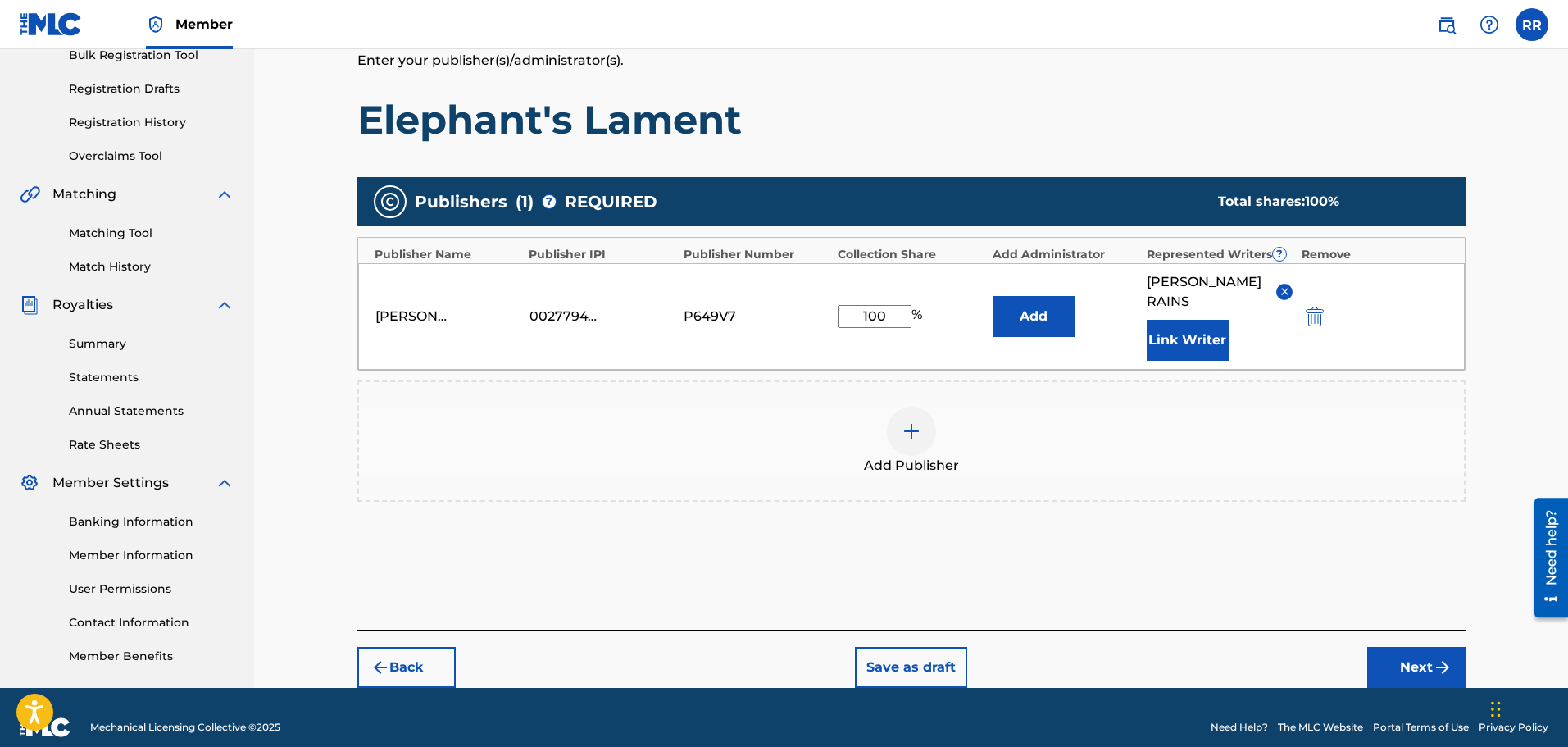
scroll to position [273, 0]
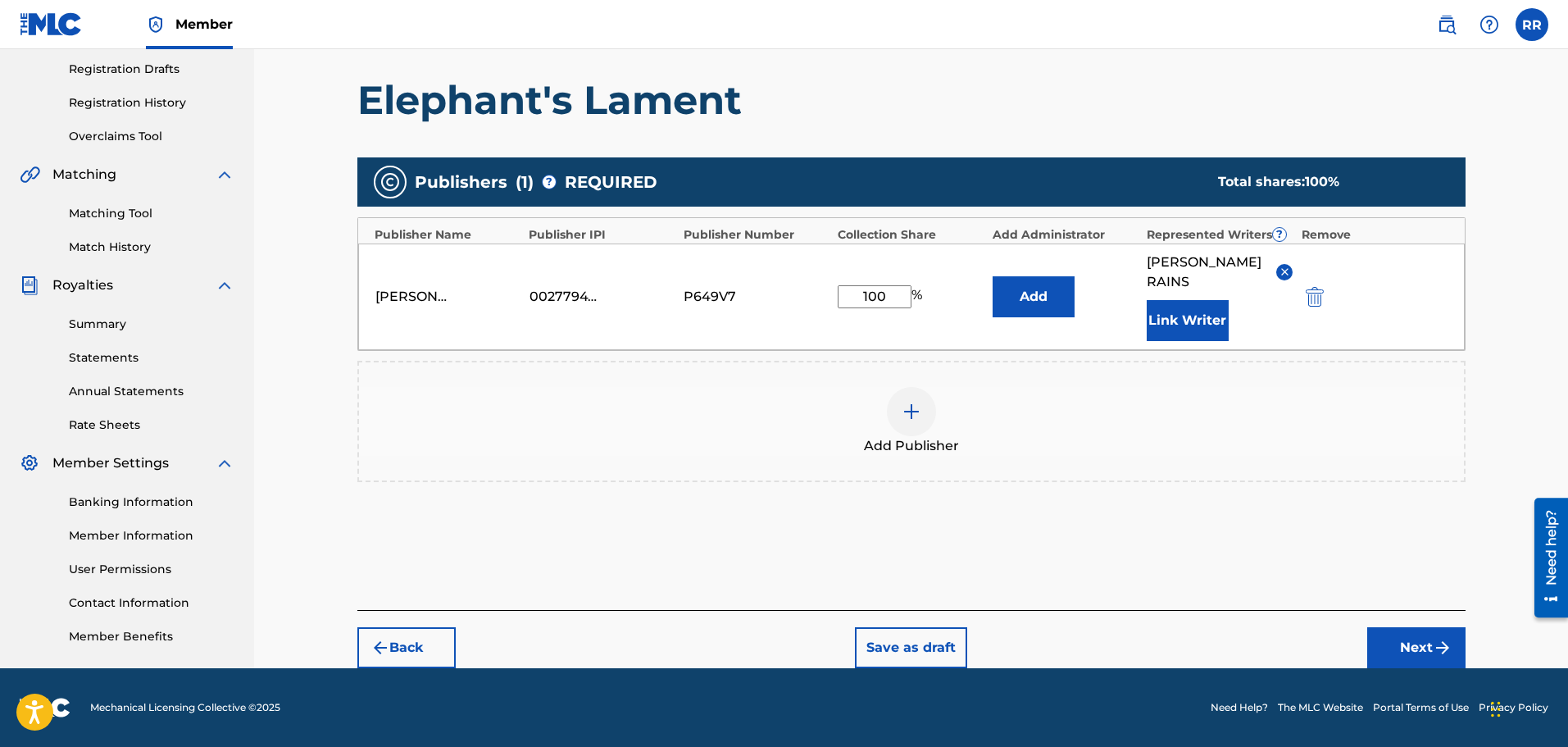
click at [1419, 642] on button "Next" at bounding box center [1415, 647] width 98 height 41
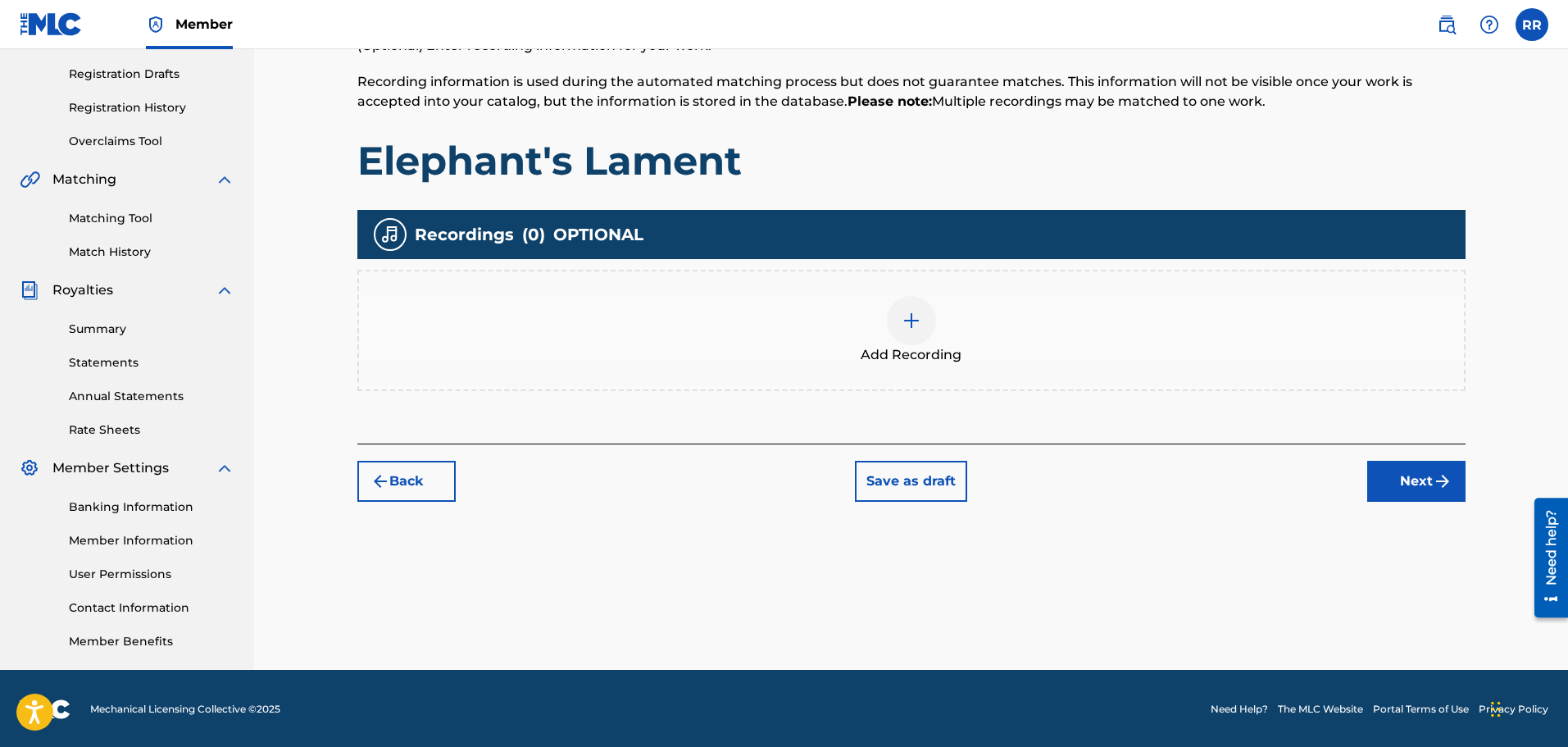
scroll to position [269, 0]
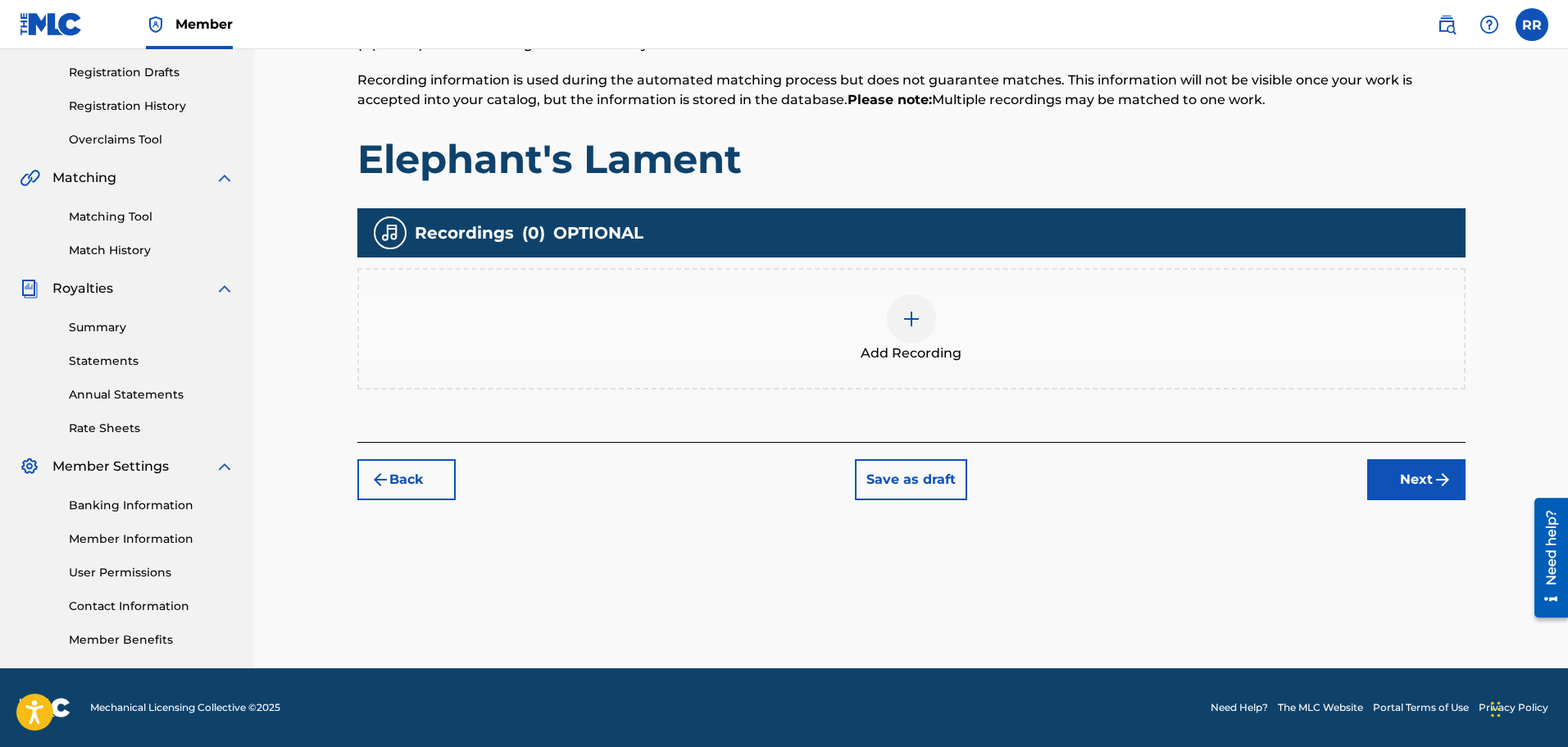
click at [1420, 475] on button "Next" at bounding box center [1415, 479] width 98 height 41
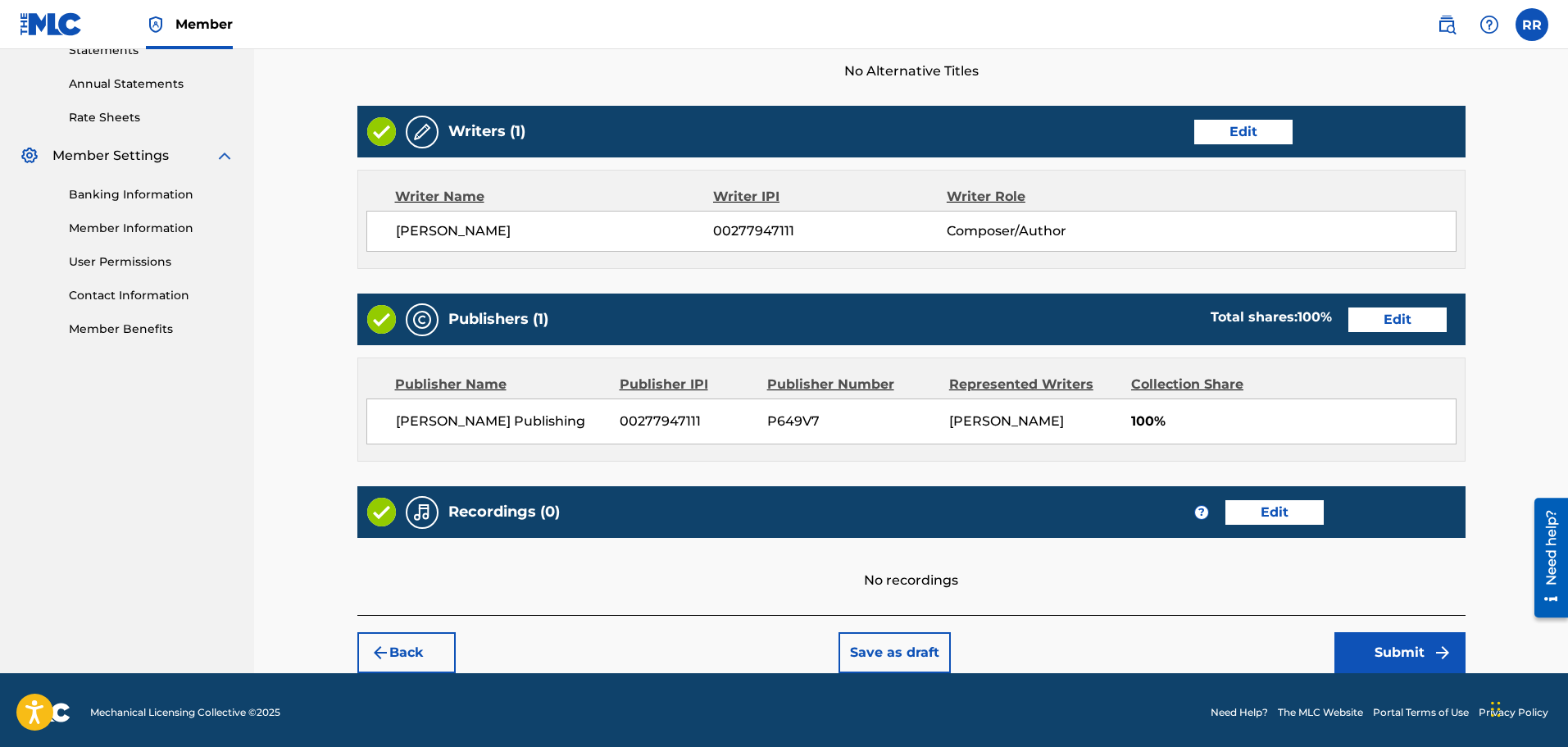
scroll to position [585, 0]
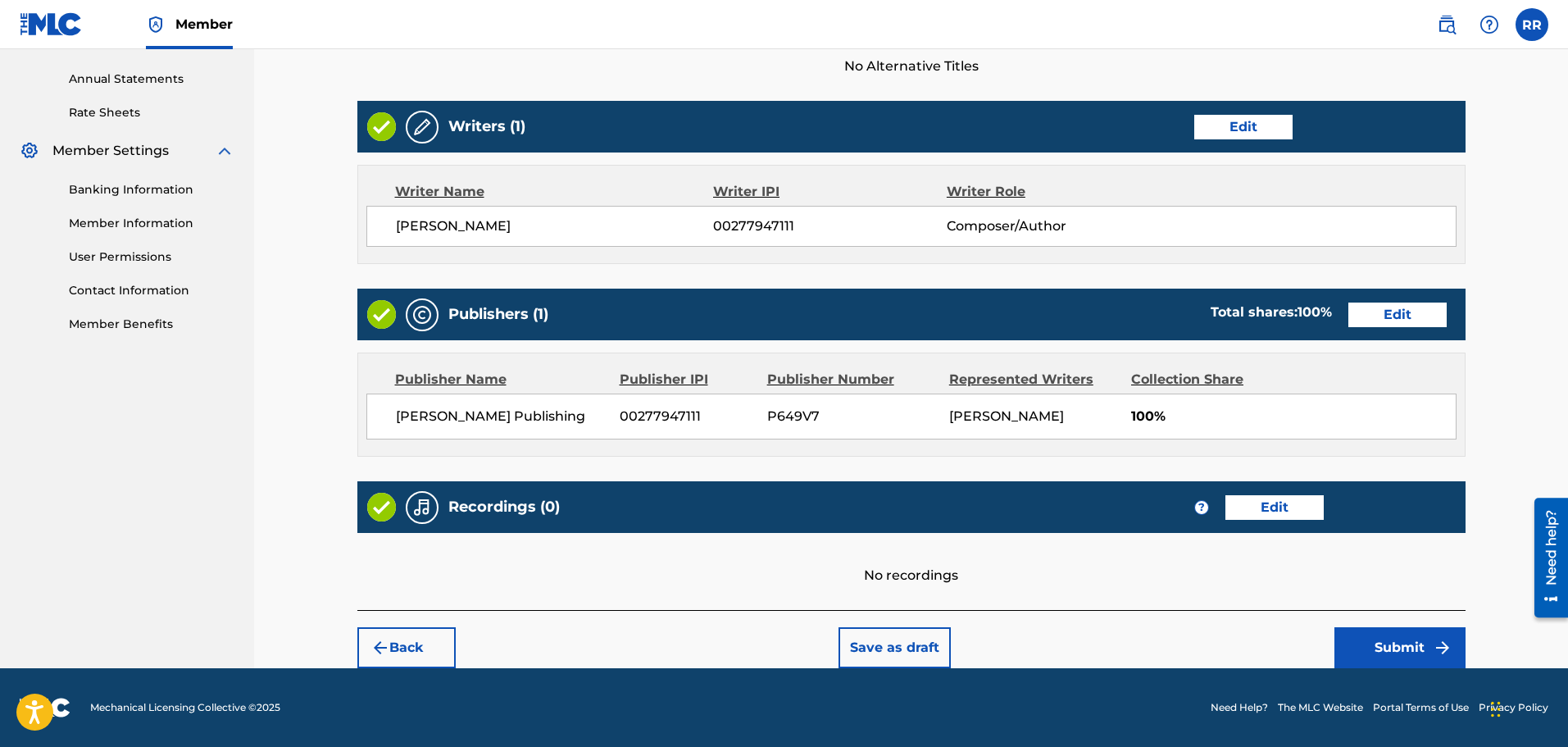
click at [1396, 643] on button "Submit" at bounding box center [1399, 647] width 131 height 41
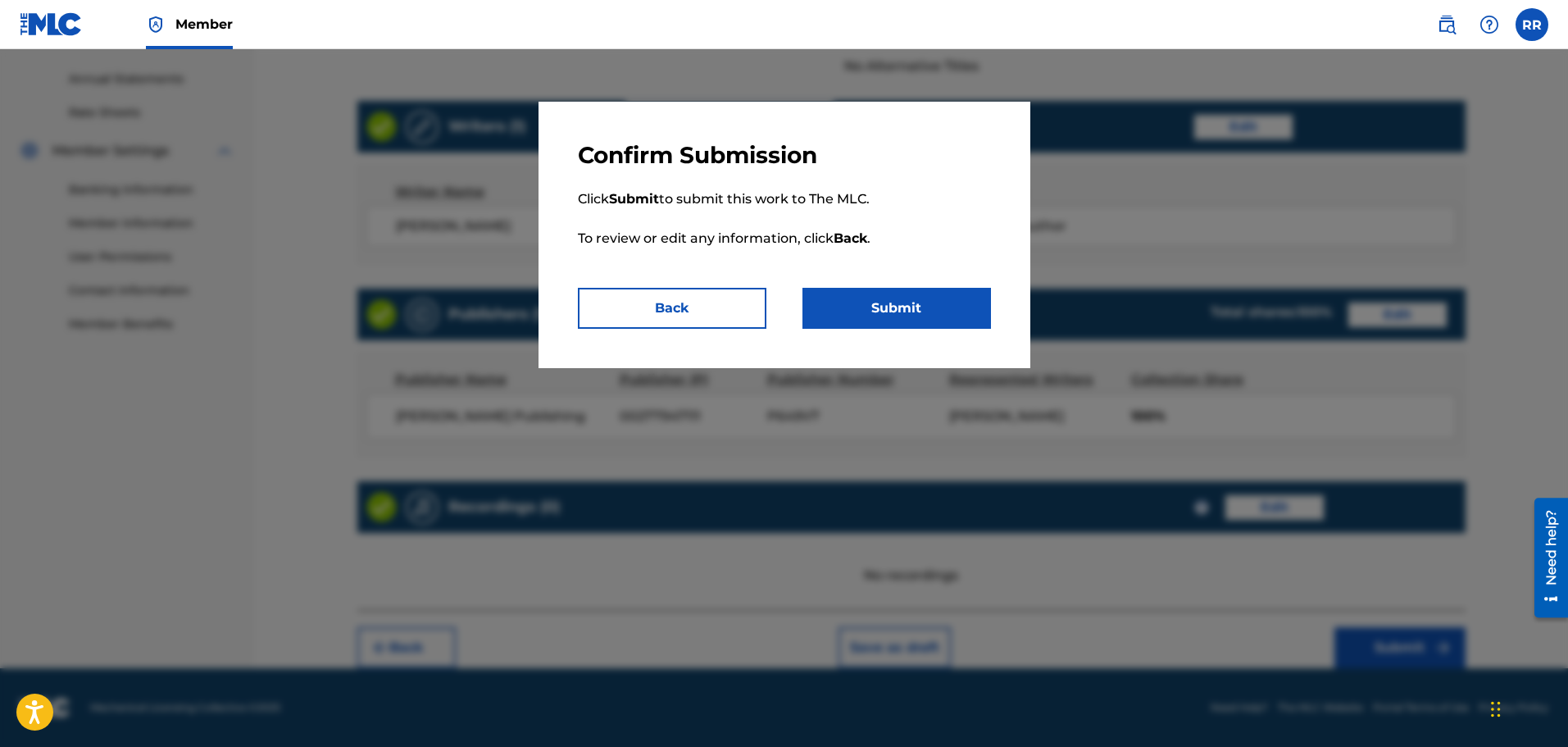
click at [900, 302] on button "Submit" at bounding box center [896, 308] width 189 height 41
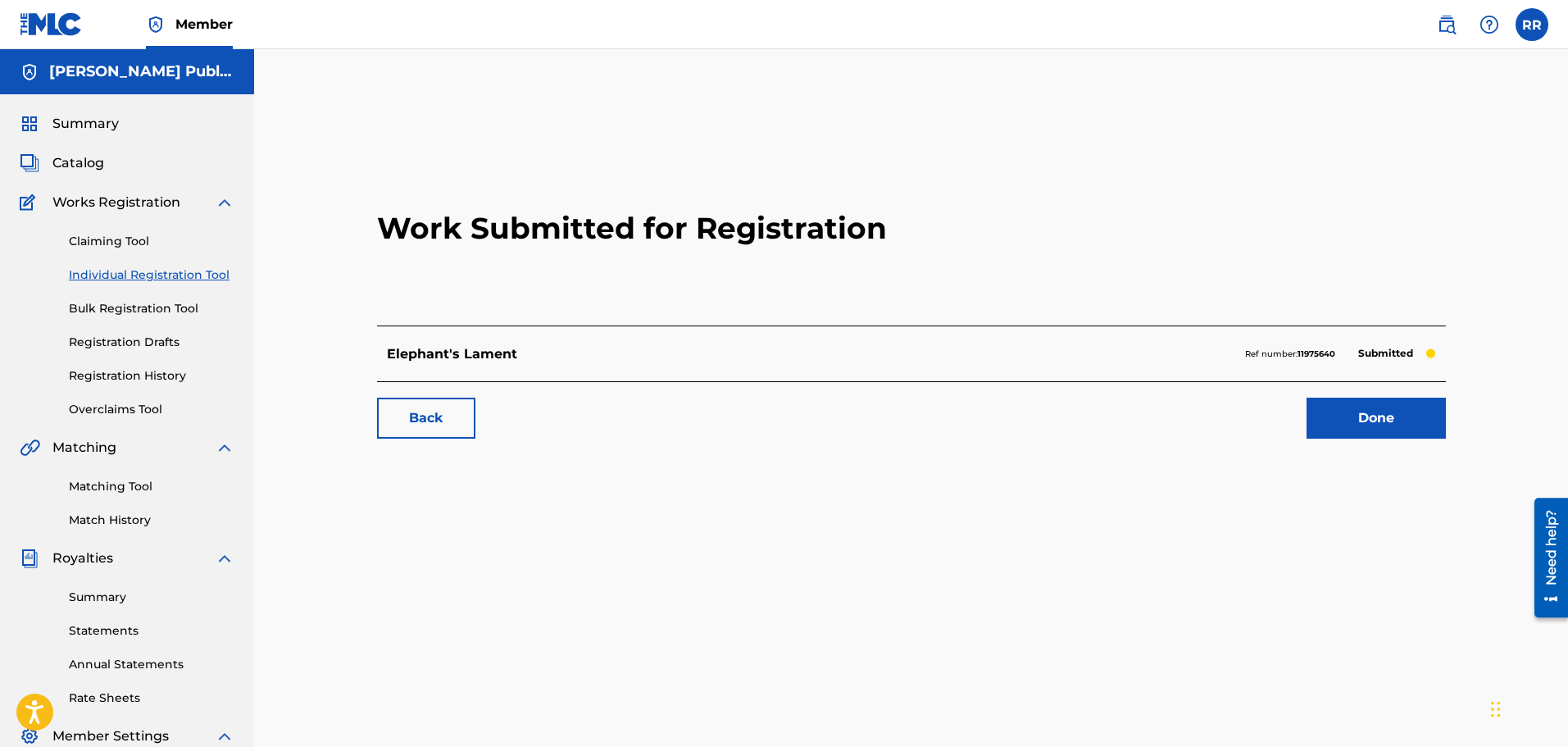
click at [1383, 413] on link "Done" at bounding box center [1376, 418] width 139 height 41
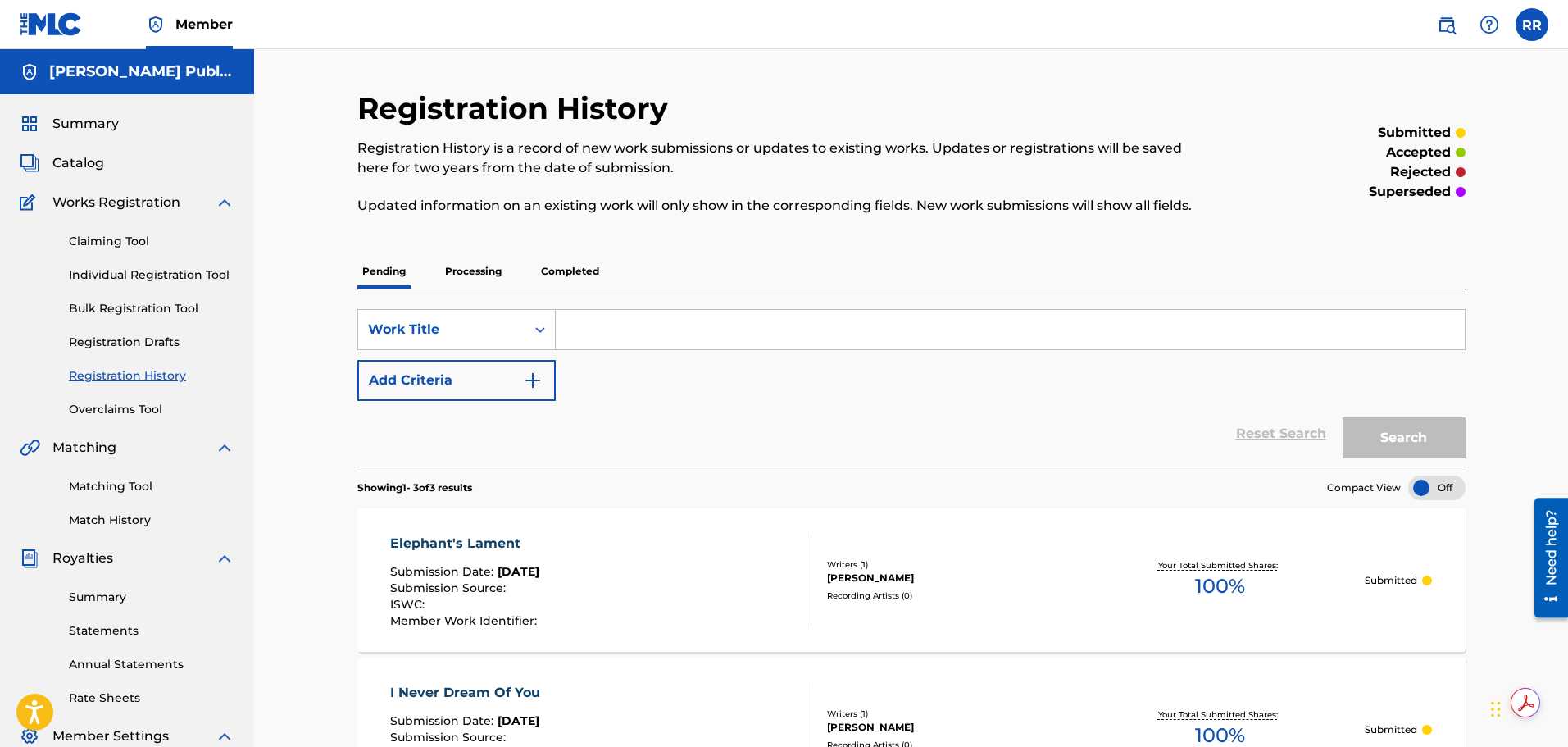
click at [105, 241] on link "Claiming Tool" at bounding box center [151, 241] width 165 height 18
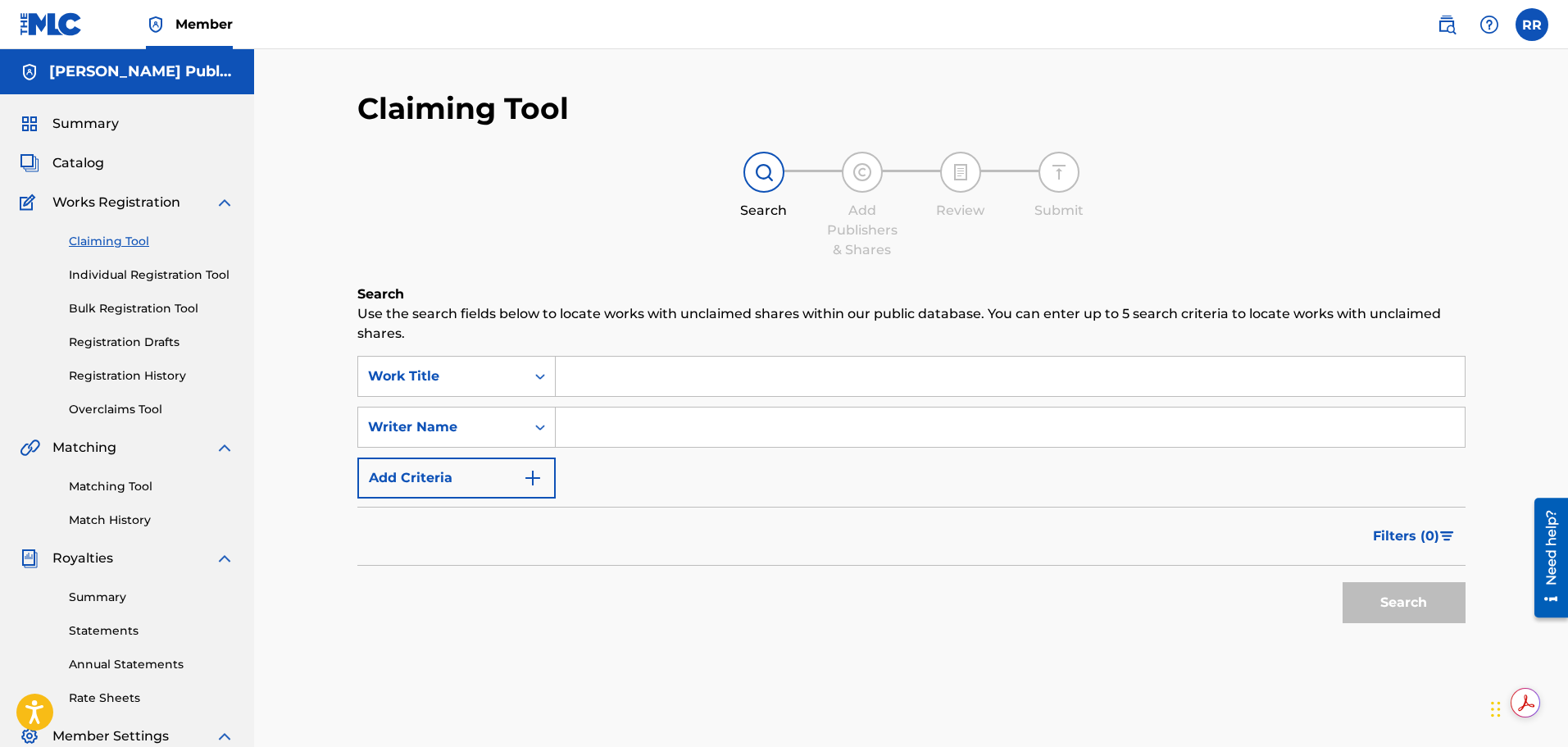
click at [612, 377] on input "Search Form" at bounding box center [1009, 376] width 909 height 39
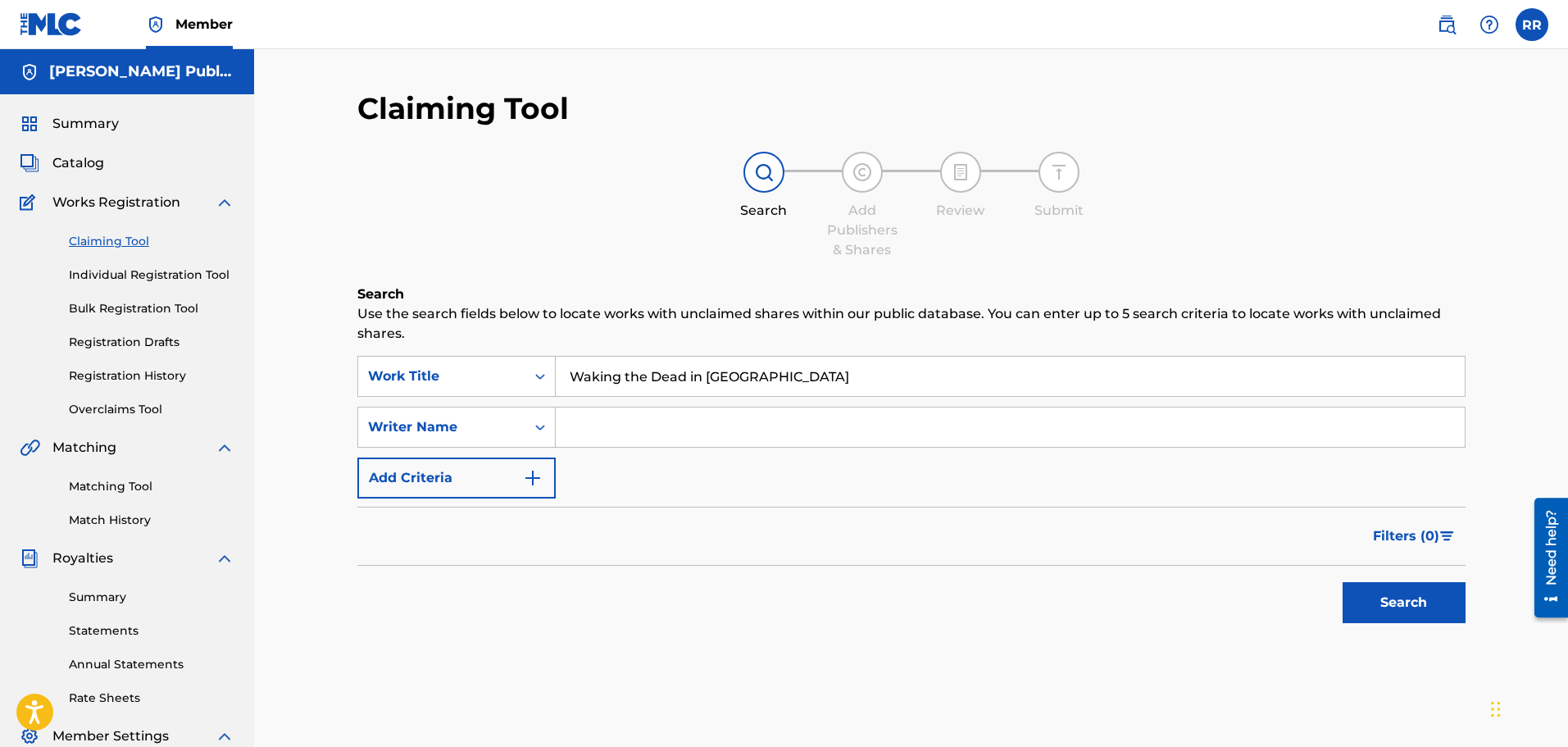
type input "Waking the Dead in [GEOGRAPHIC_DATA]"
click at [589, 425] on input "Search Form" at bounding box center [1009, 427] width 909 height 39
type input "[PERSON_NAME]"
click at [1390, 598] on button "Search" at bounding box center [1404, 603] width 123 height 41
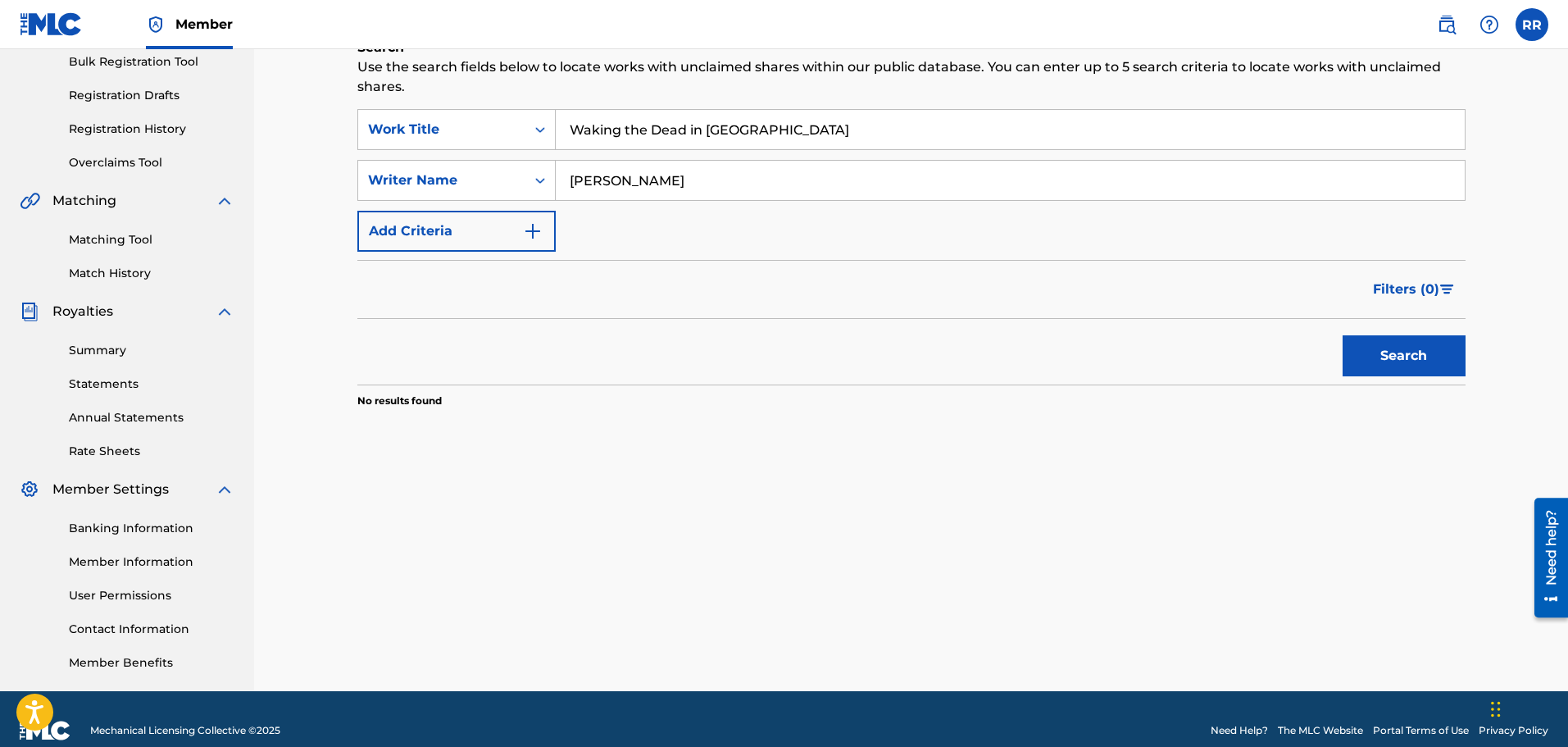
scroll to position [269, 0]
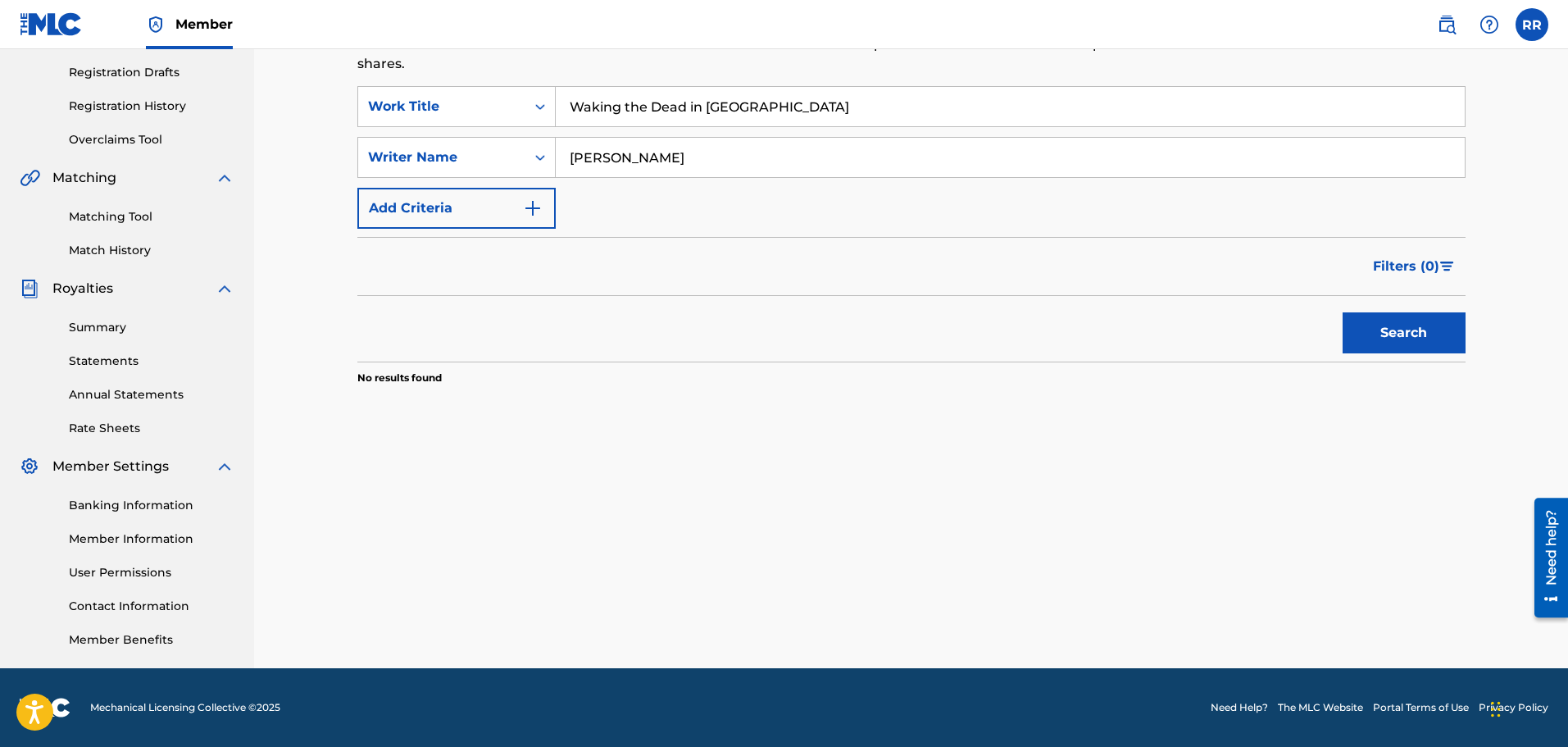
click at [1406, 328] on button "Search" at bounding box center [1404, 332] width 123 height 41
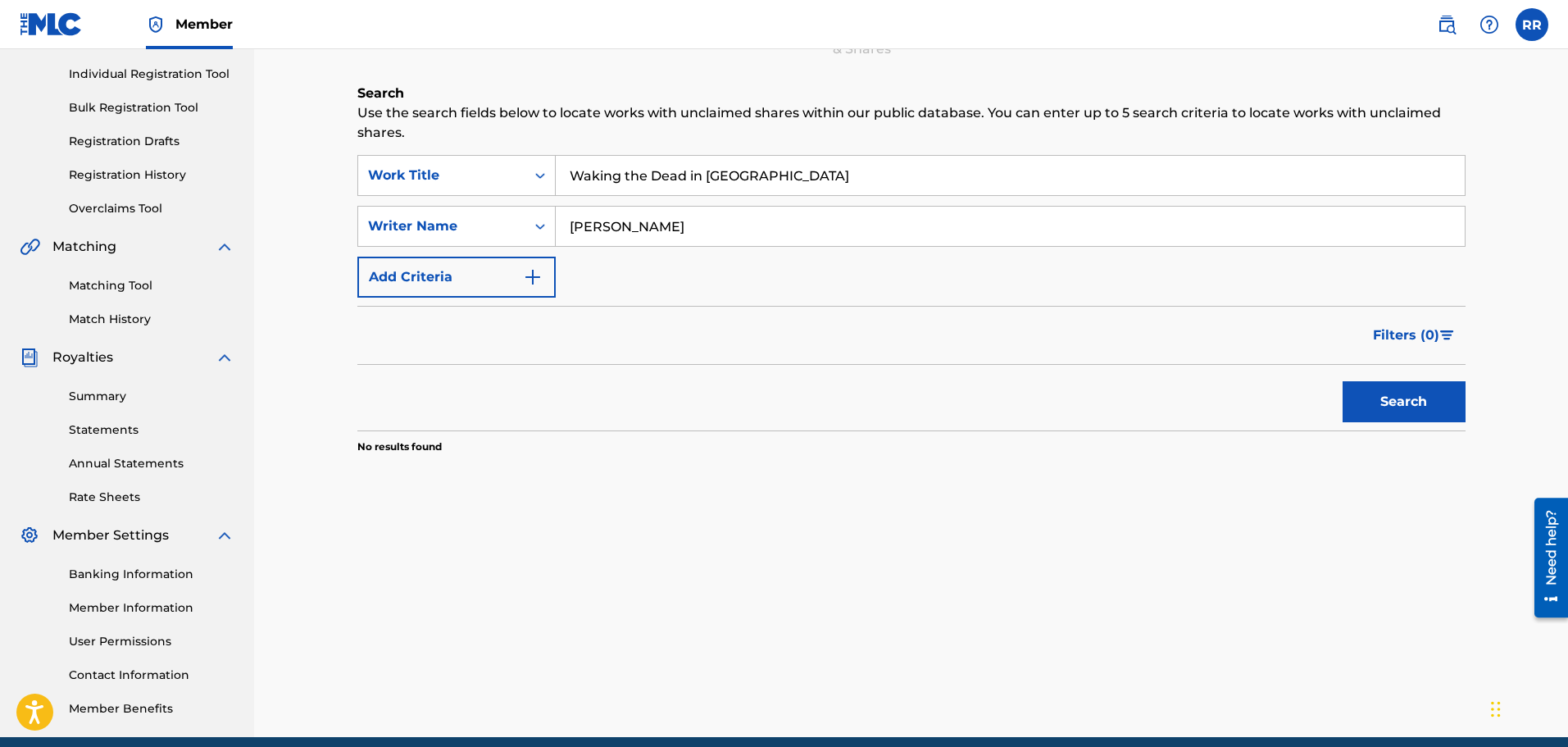
scroll to position [106, 0]
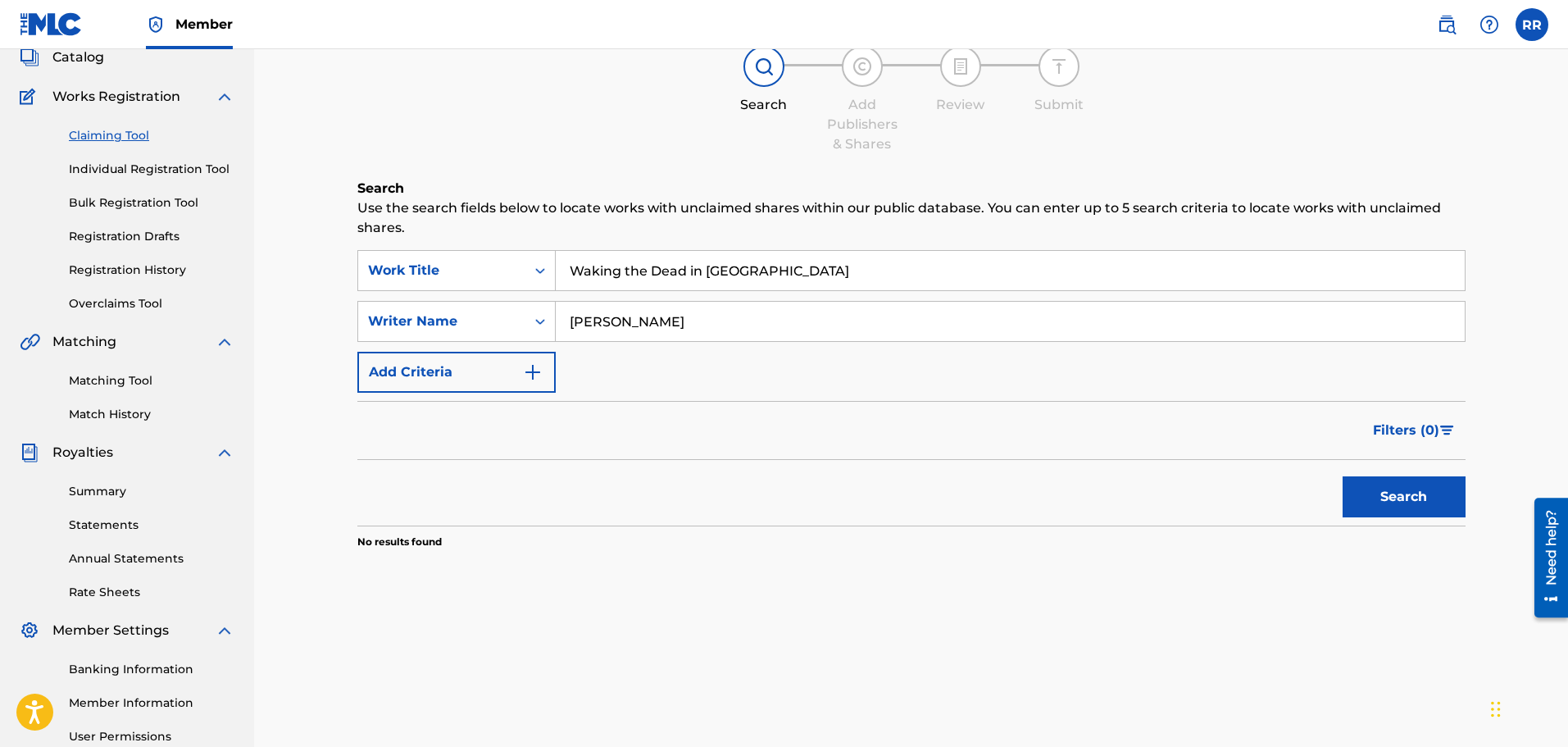
click at [160, 166] on link "Individual Registration Tool" at bounding box center [151, 169] width 165 height 18
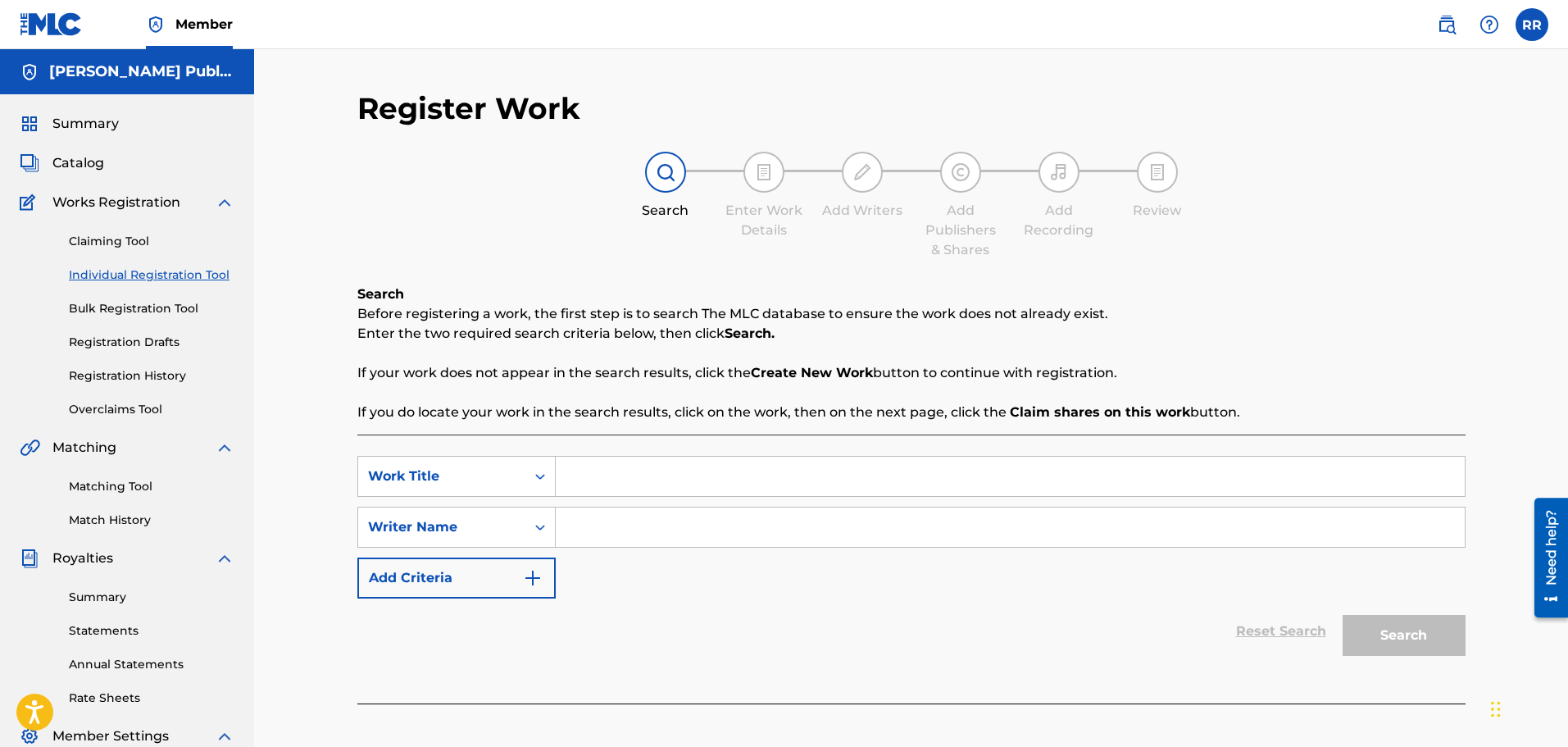
click at [613, 475] on input "Search Form" at bounding box center [1009, 476] width 909 height 39
type input "Waking the Dead in [GEOGRAPHIC_DATA]"
click at [604, 526] on input "Search Form" at bounding box center [1009, 527] width 909 height 39
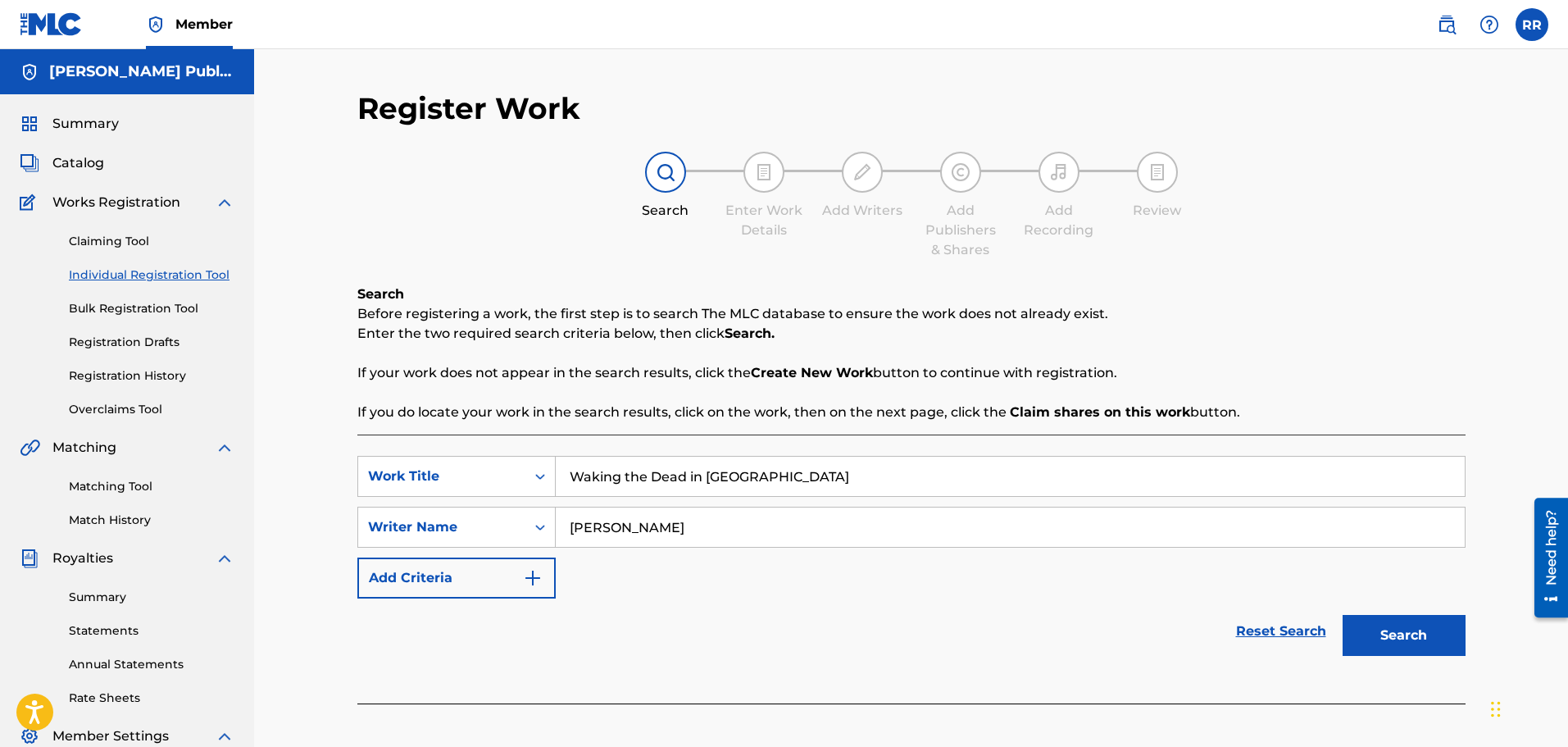
type input "[PERSON_NAME]"
click at [1395, 631] on button "Search" at bounding box center [1404, 635] width 123 height 41
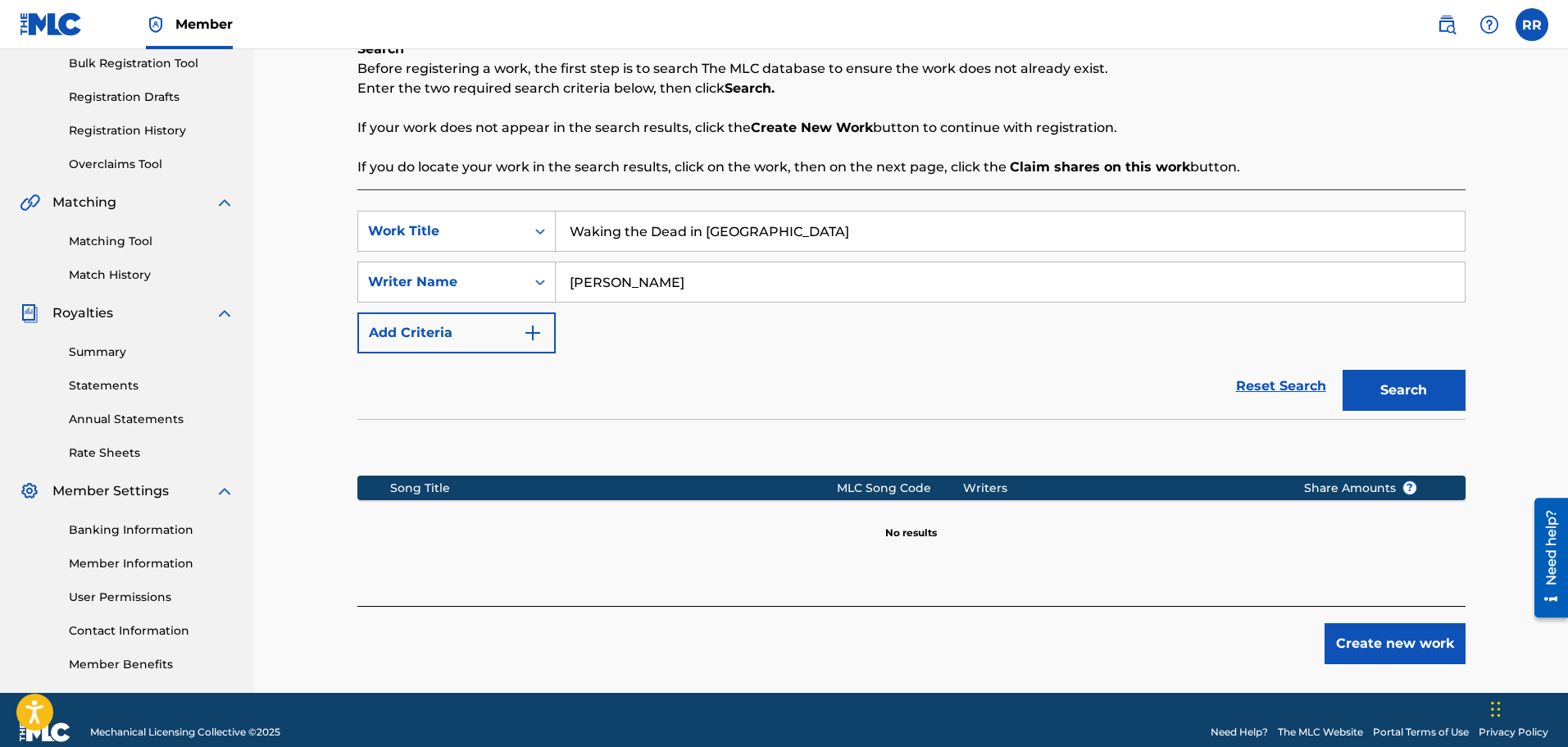
scroll to position [246, 0]
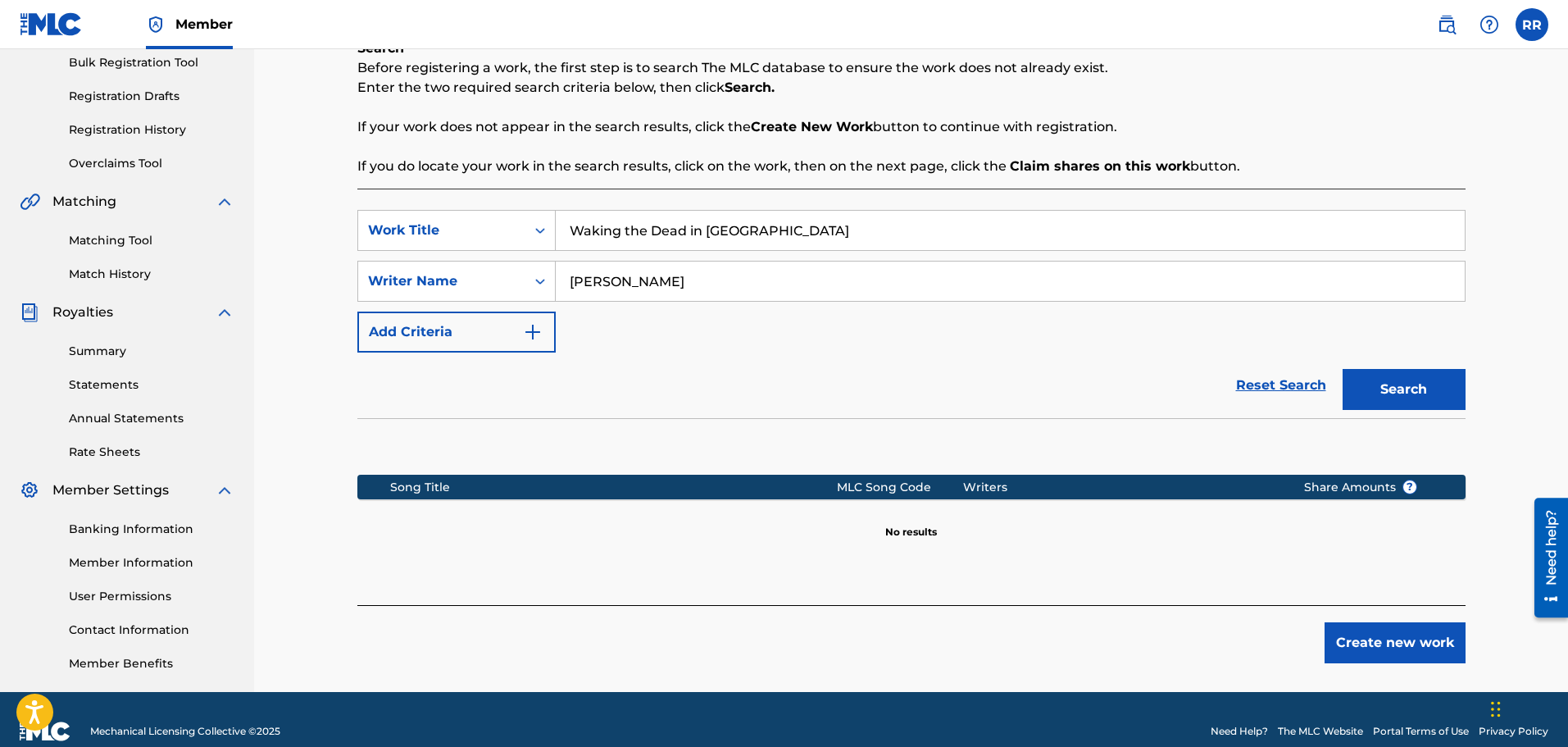
click at [1390, 636] on button "Create new work" at bounding box center [1395, 642] width 141 height 41
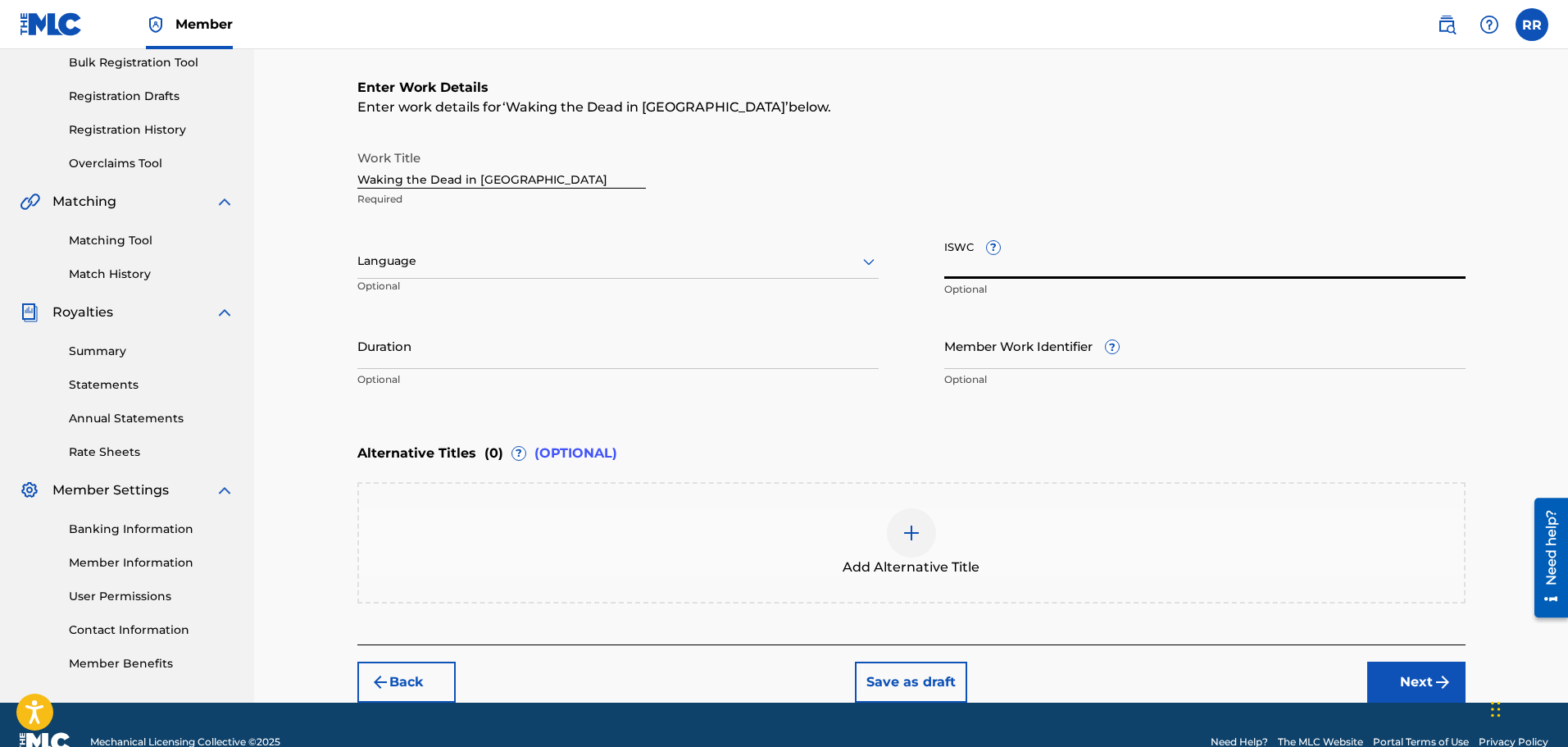
click at [956, 265] on input "ISWC ?" at bounding box center [1204, 255] width 521 height 47
paste input "T-061214886-3"
type input "T-061214886-3"
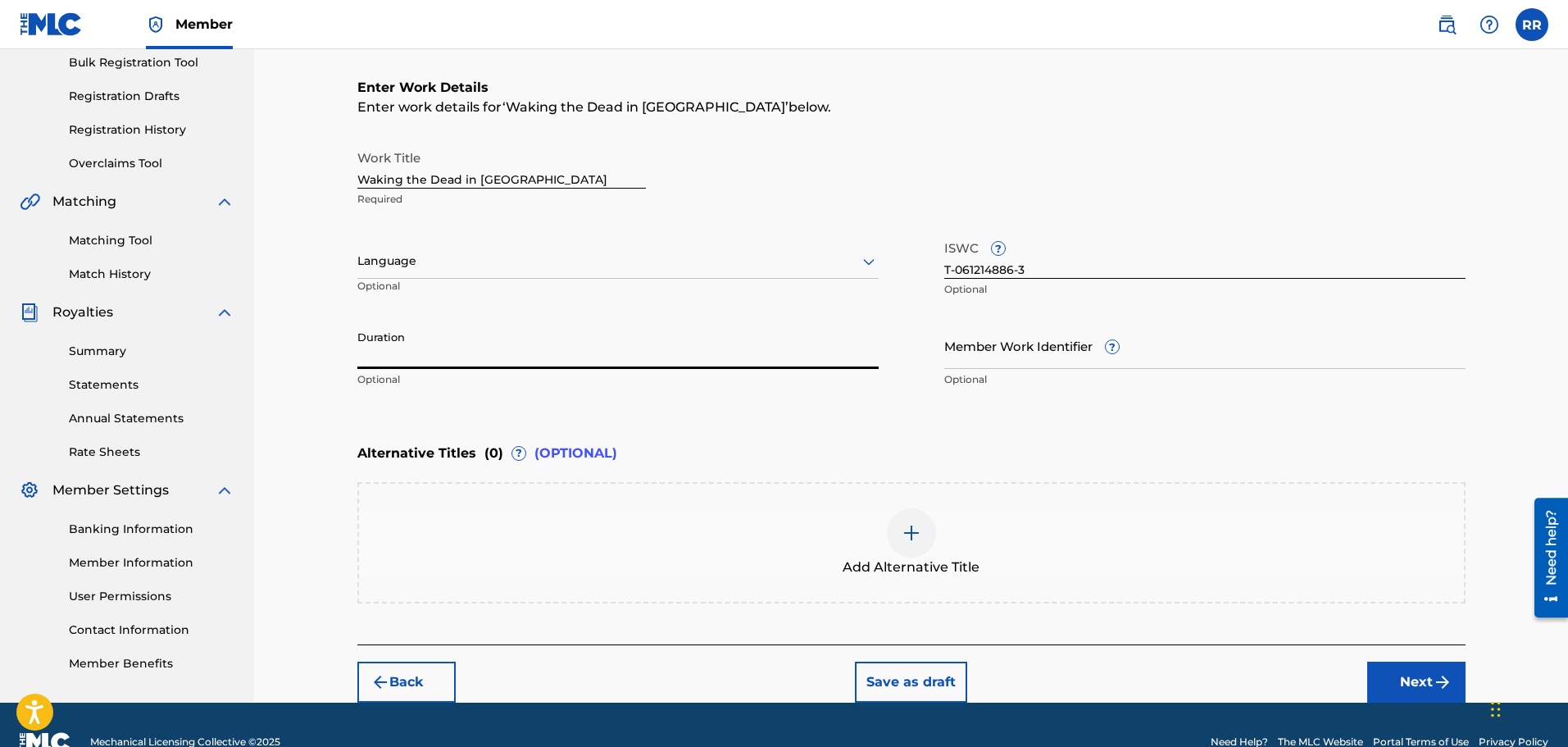
click at [408, 357] on input "Duration" at bounding box center [617, 346] width 521 height 47
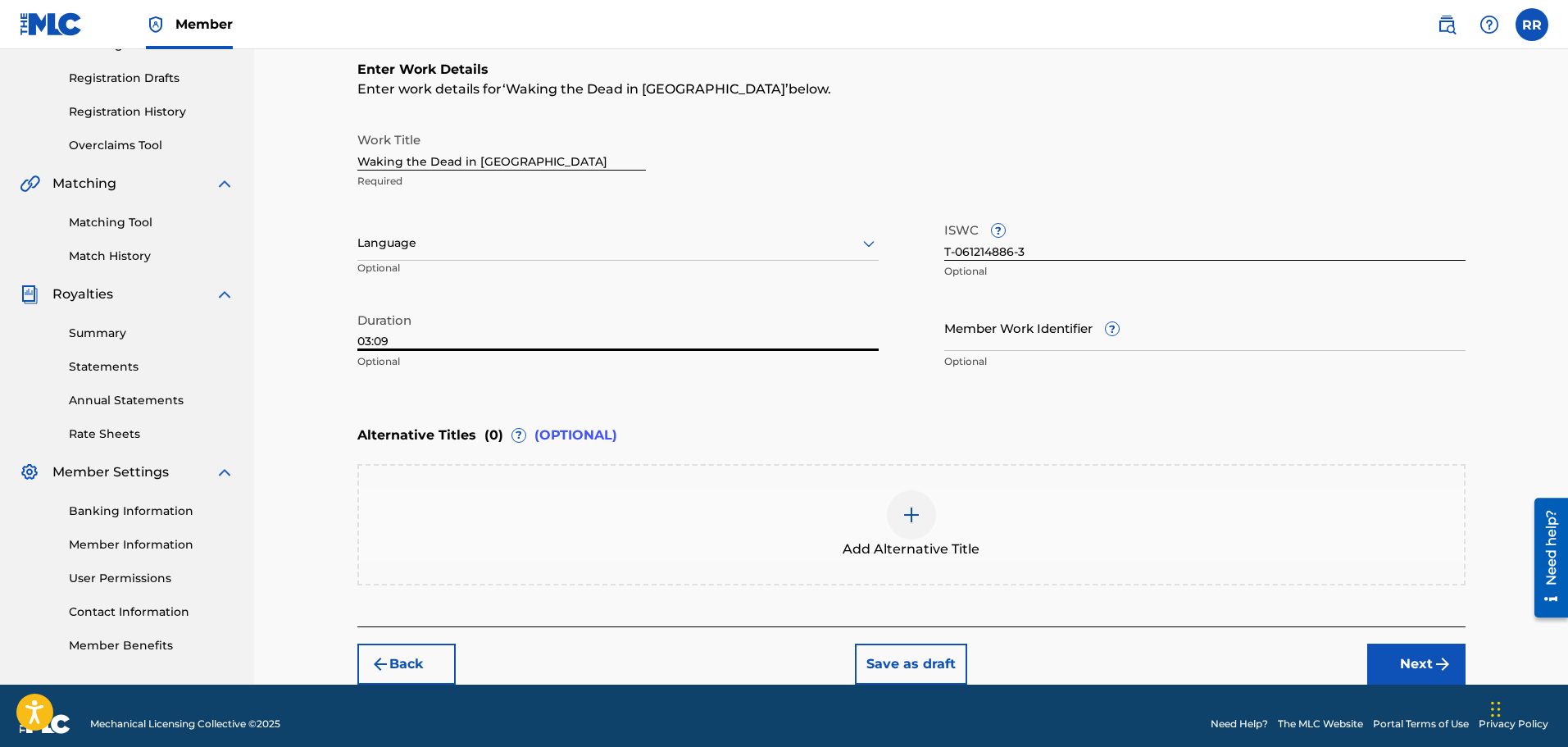
scroll to position [280, 0]
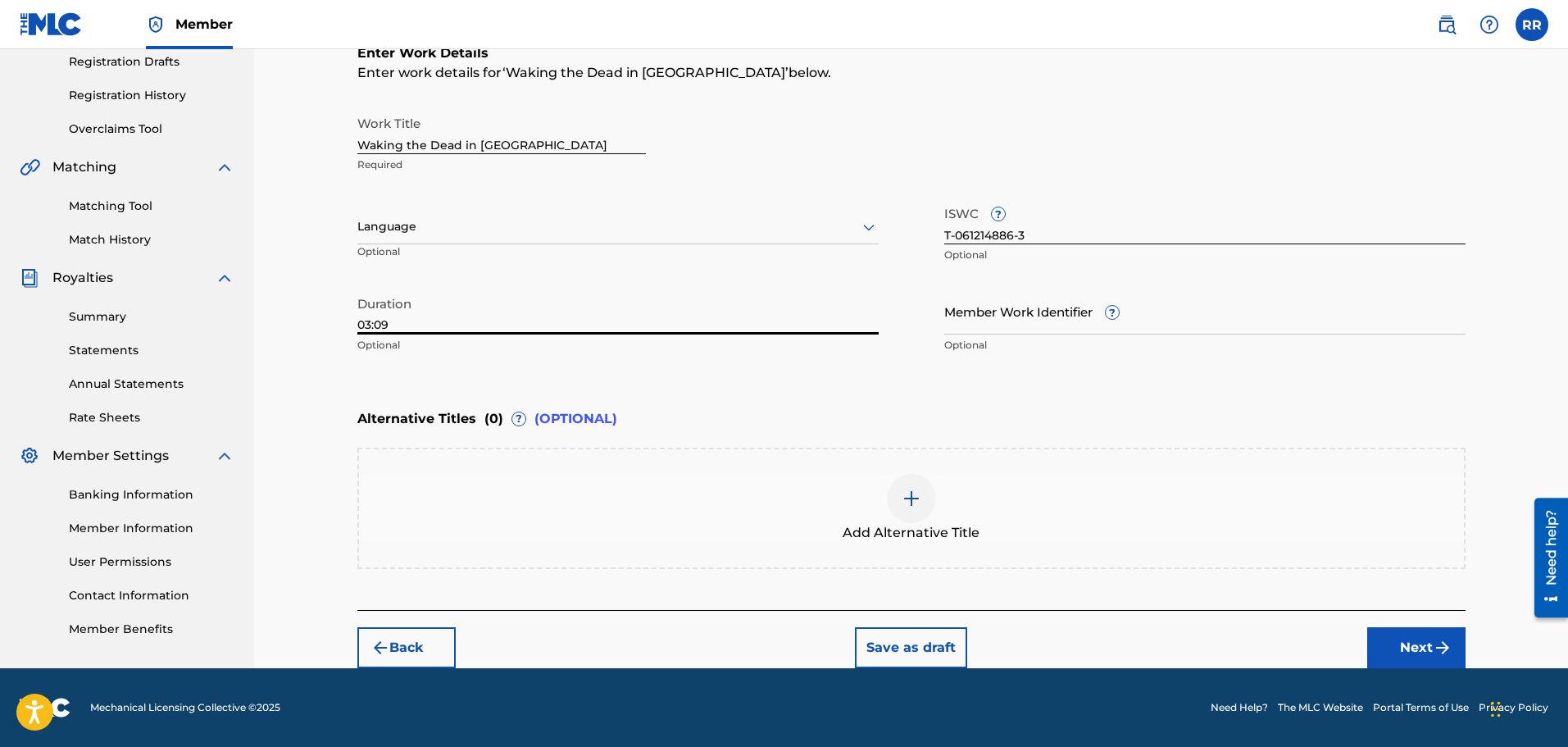
type input "03:09"
click at [1408, 642] on button "Next" at bounding box center [1415, 647] width 98 height 41
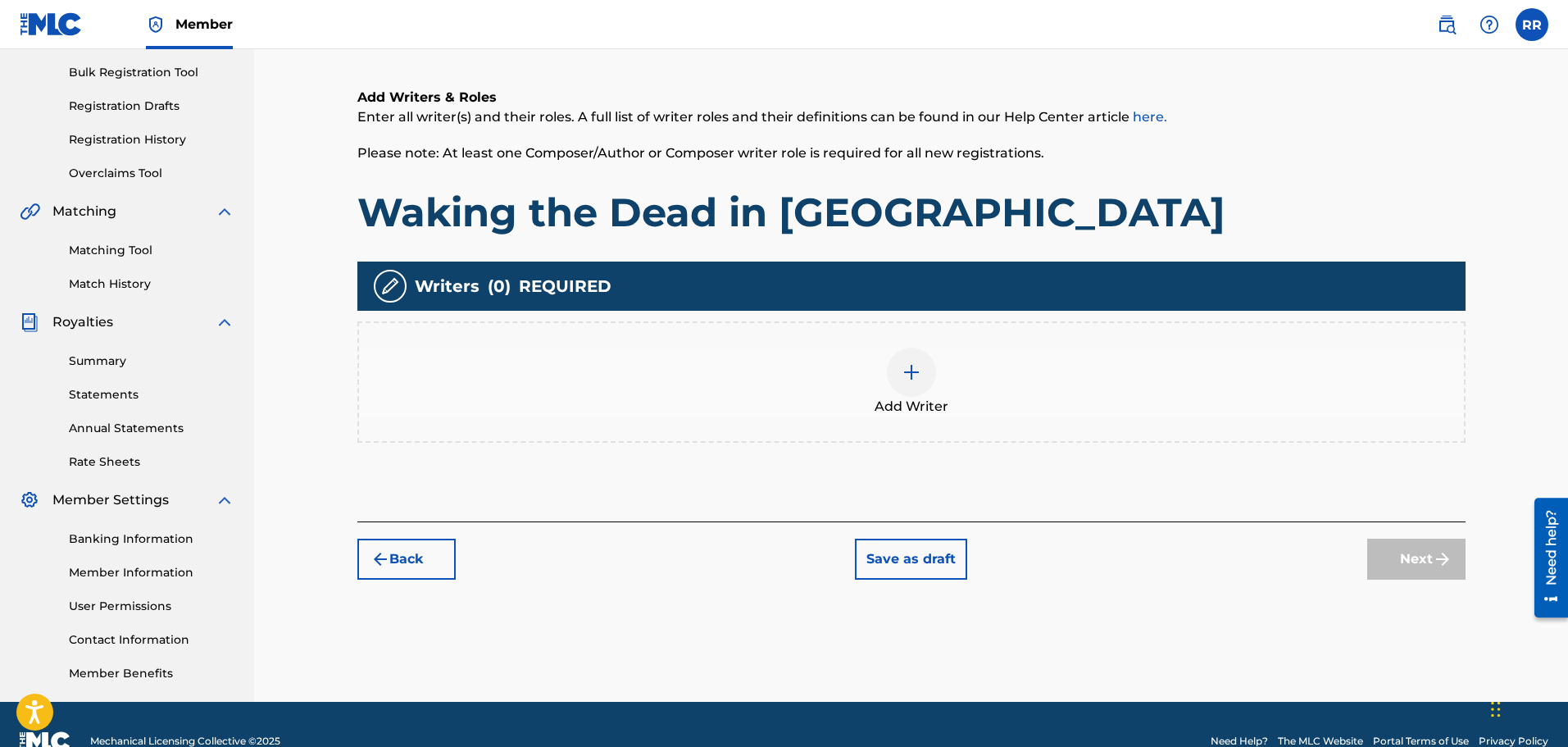
scroll to position [238, 0]
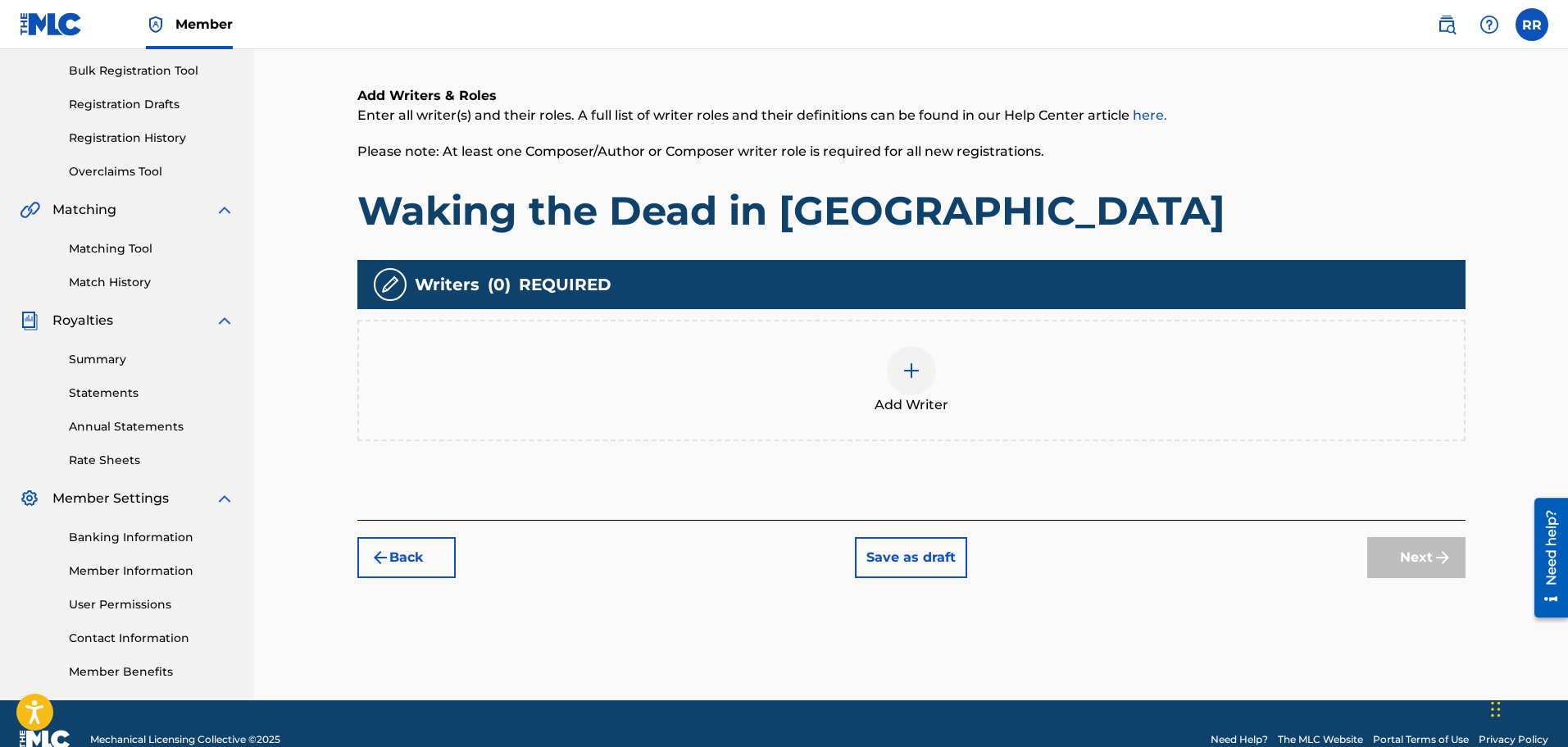
click at [906, 368] on img at bounding box center [911, 370] width 19 height 19
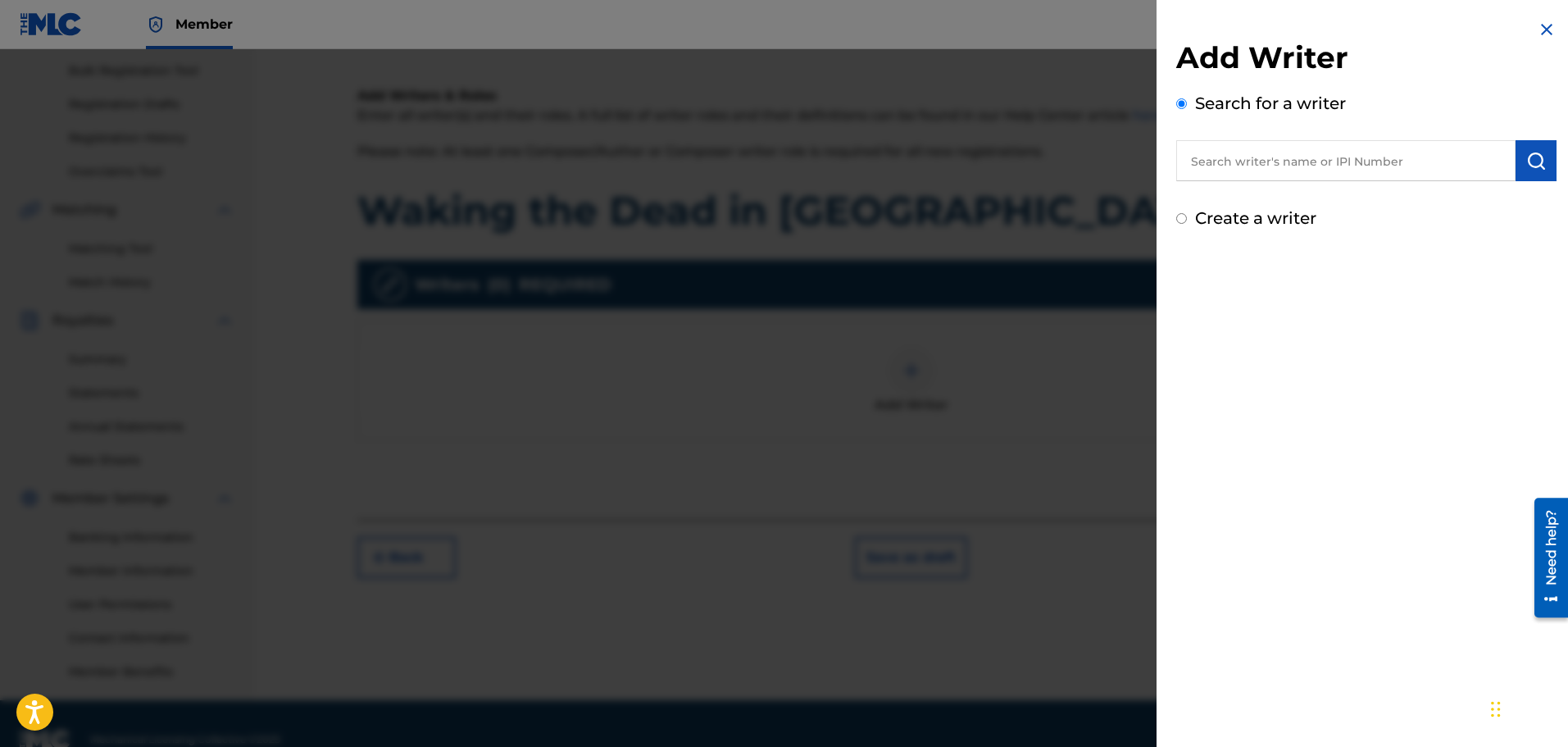
click at [1242, 160] on input "text" at bounding box center [1346, 160] width 339 height 41
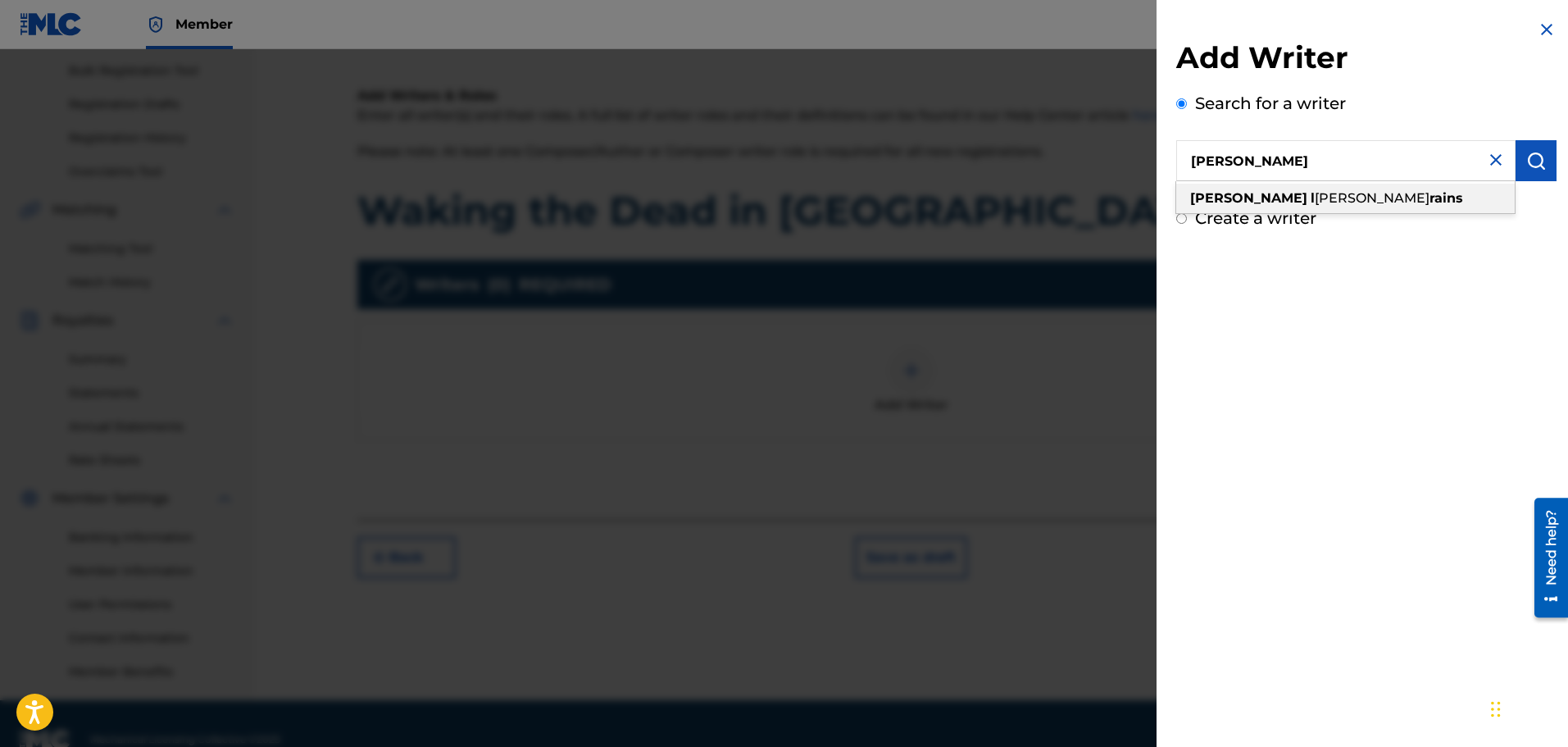
click at [1328, 199] on div "[PERSON_NAME] l [PERSON_NAME]" at bounding box center [1345, 198] width 338 height 29
type input "[PERSON_NAME]"
click at [1530, 160] on img "submit" at bounding box center [1535, 160] width 19 height 19
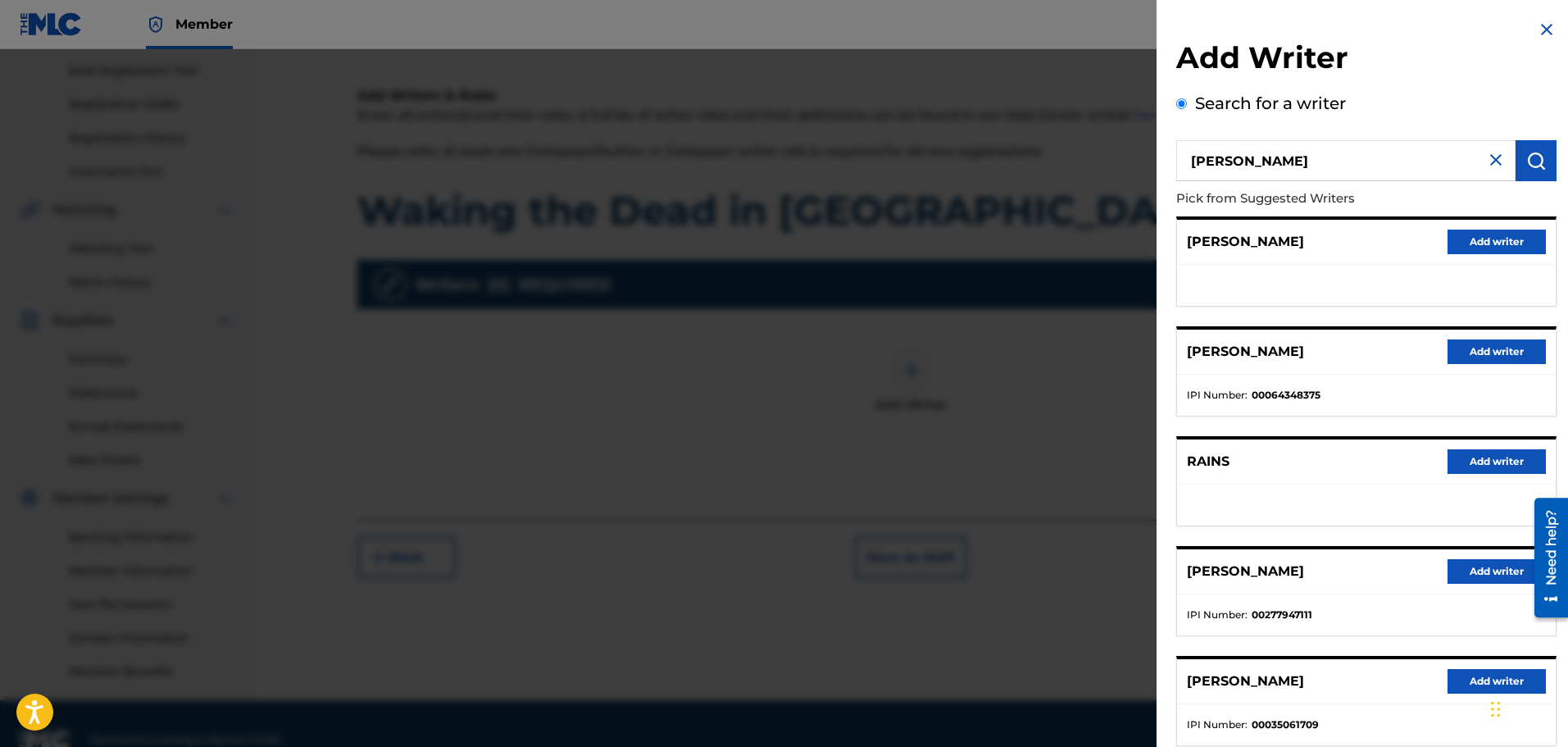
click at [1477, 572] on button "Add writer" at bounding box center [1496, 571] width 98 height 24
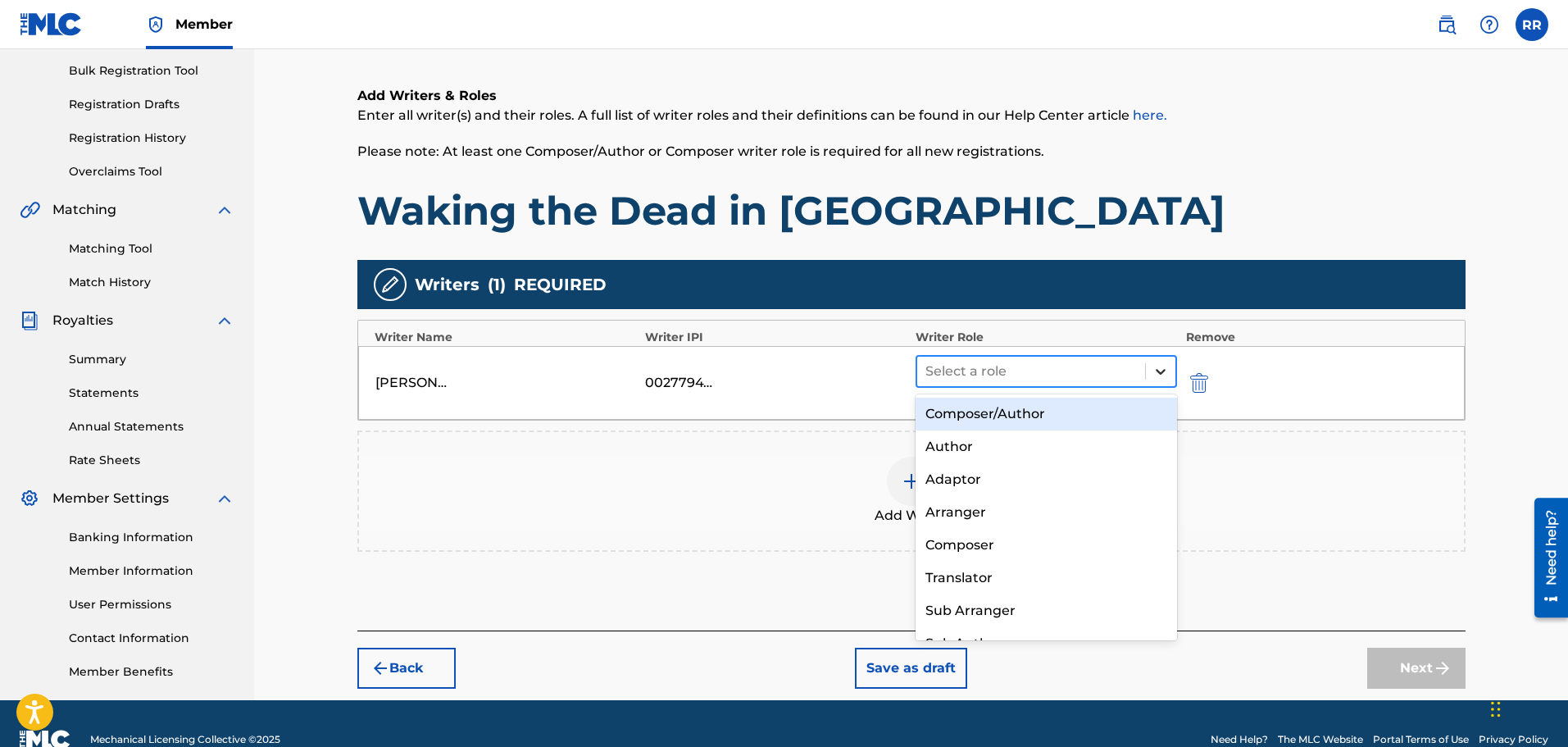
click at [1158, 372] on icon at bounding box center [1160, 372] width 10 height 6
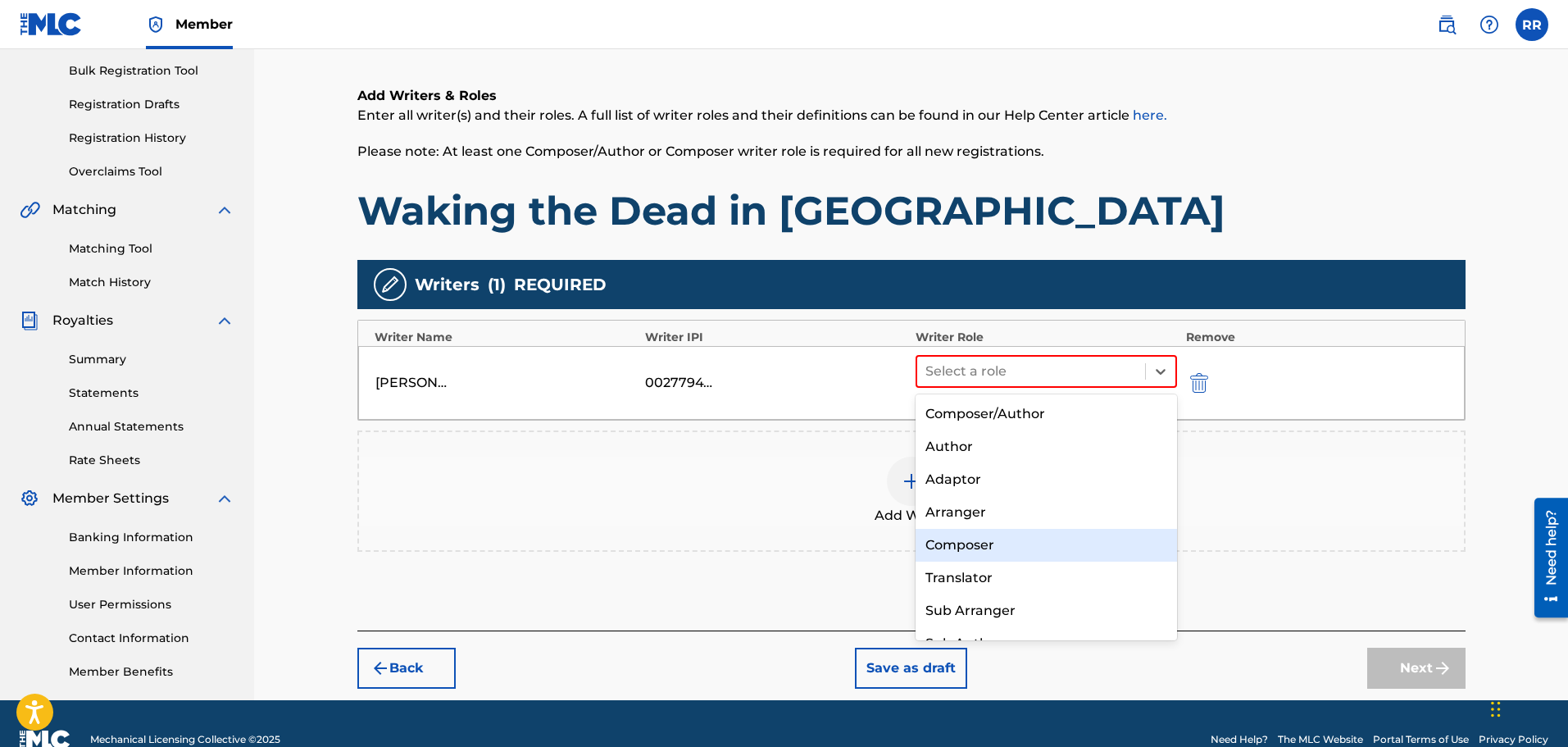
click at [940, 541] on div "Composer" at bounding box center [1046, 545] width 263 height 33
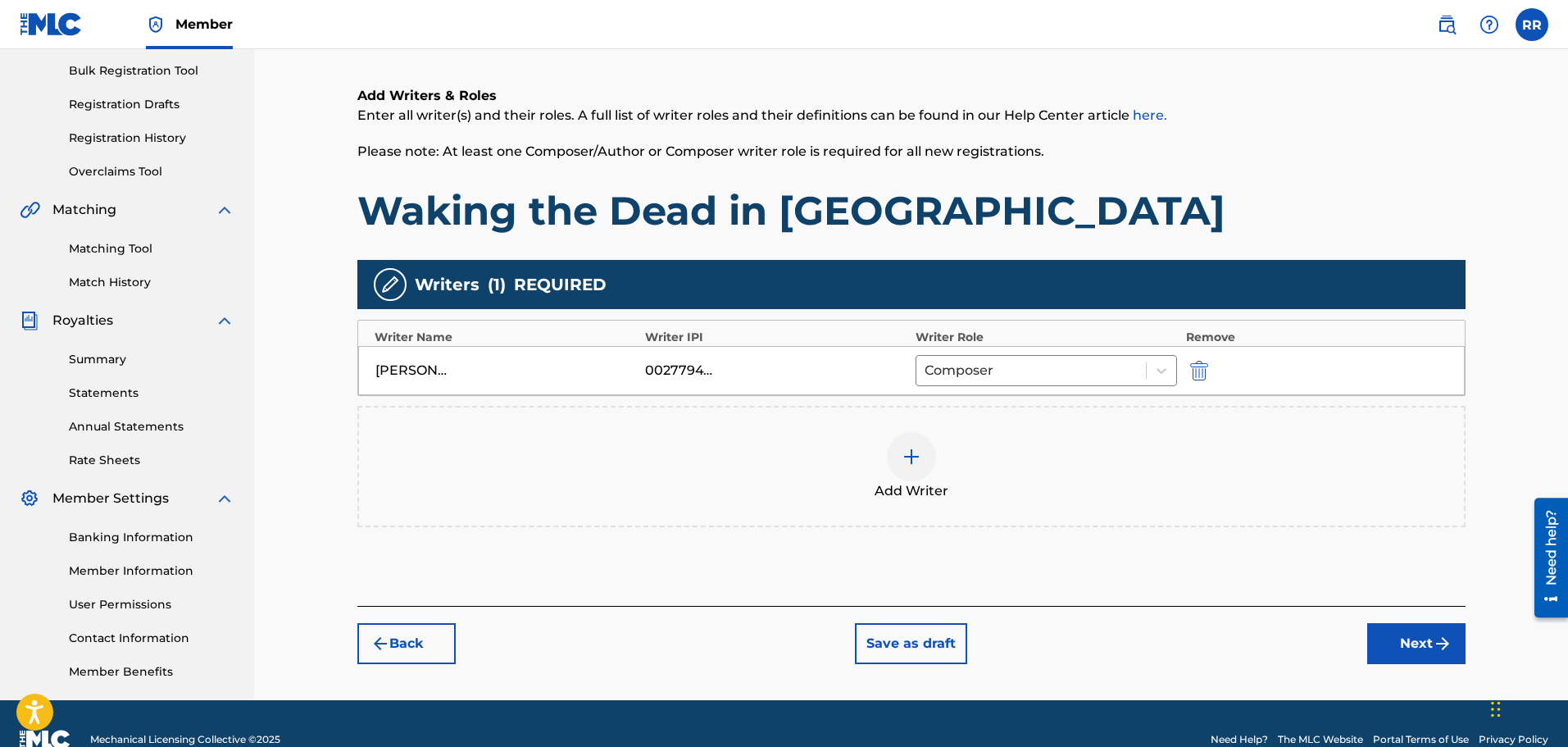
click at [1414, 637] on button "Next" at bounding box center [1415, 643] width 98 height 41
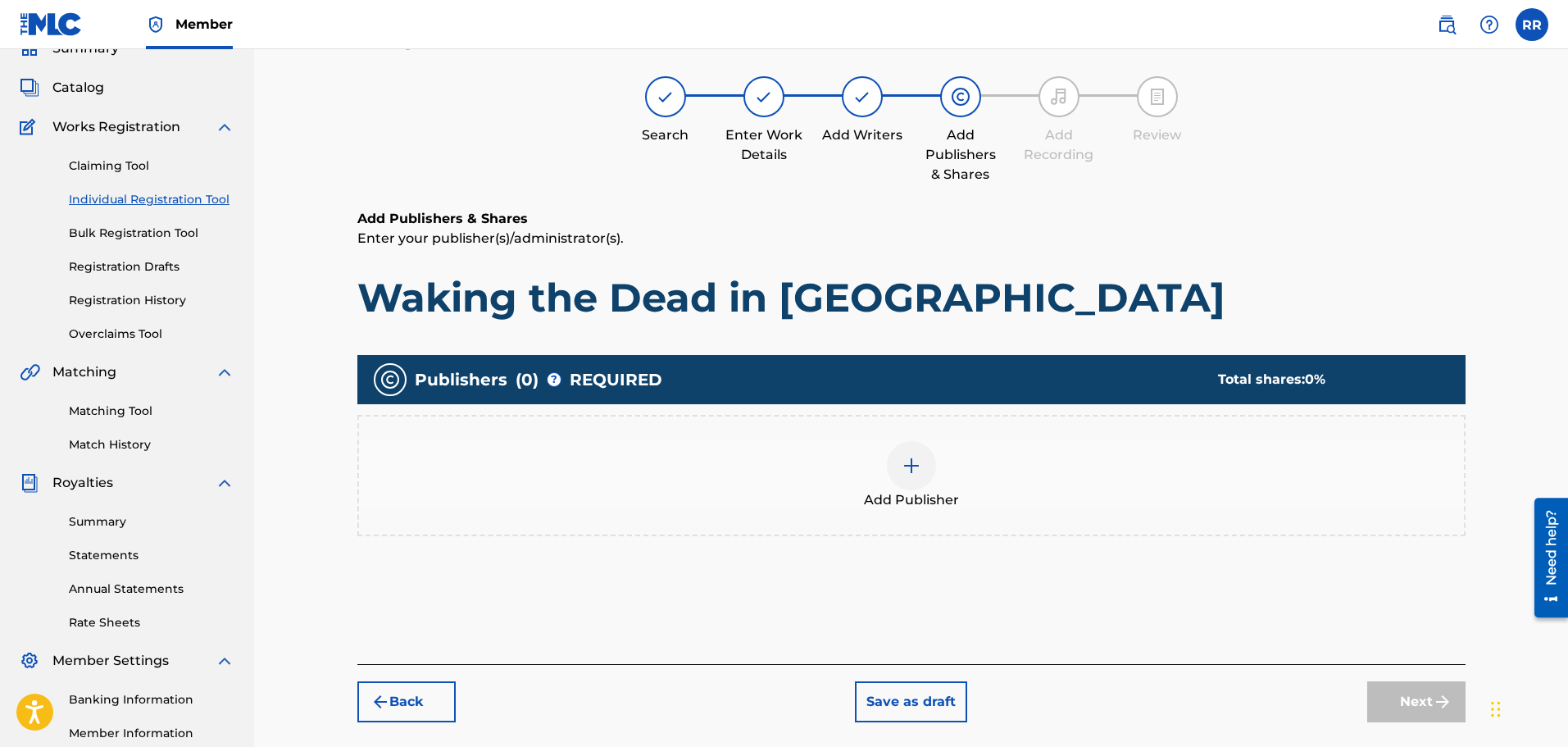
scroll to position [74, 0]
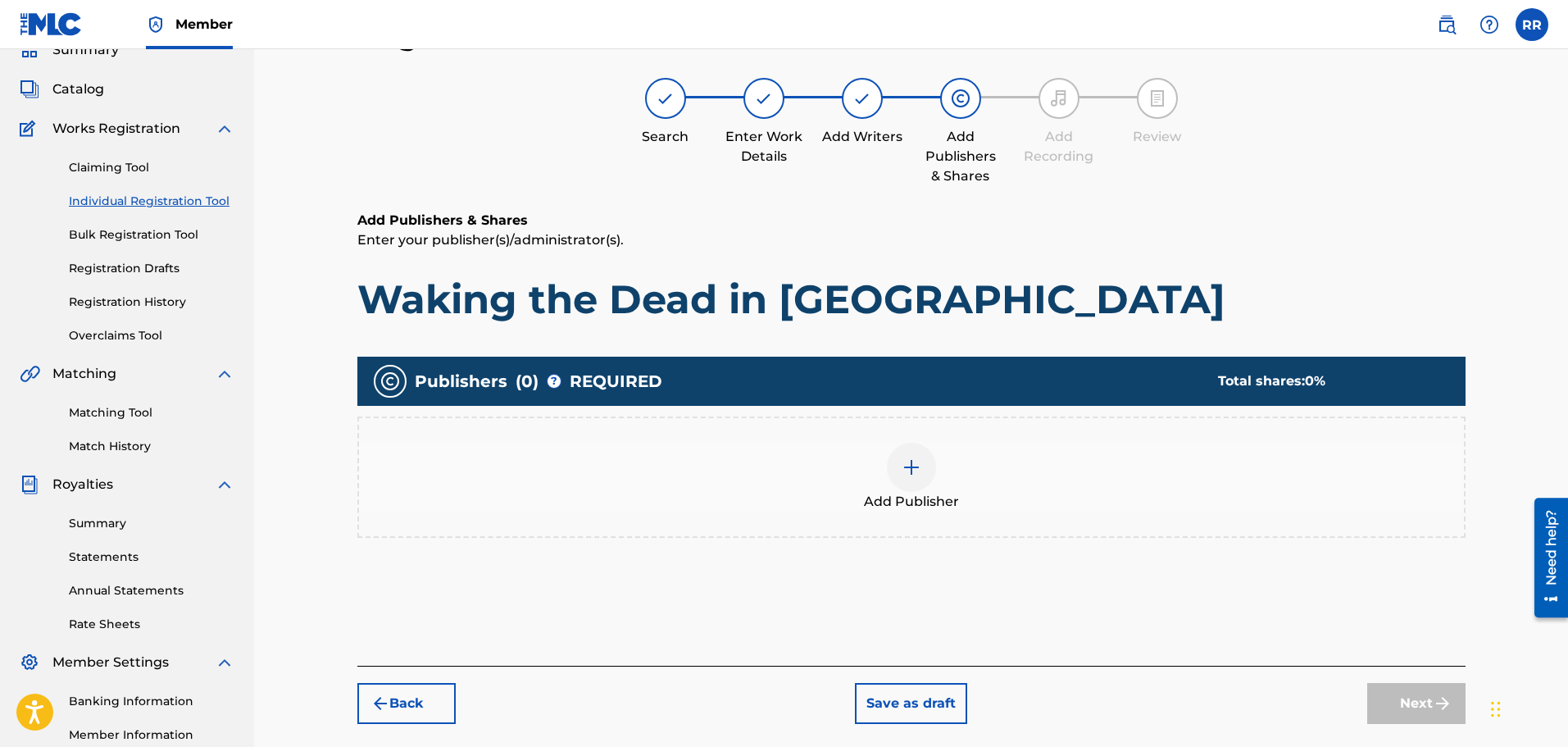
click at [908, 463] on img at bounding box center [911, 467] width 19 height 19
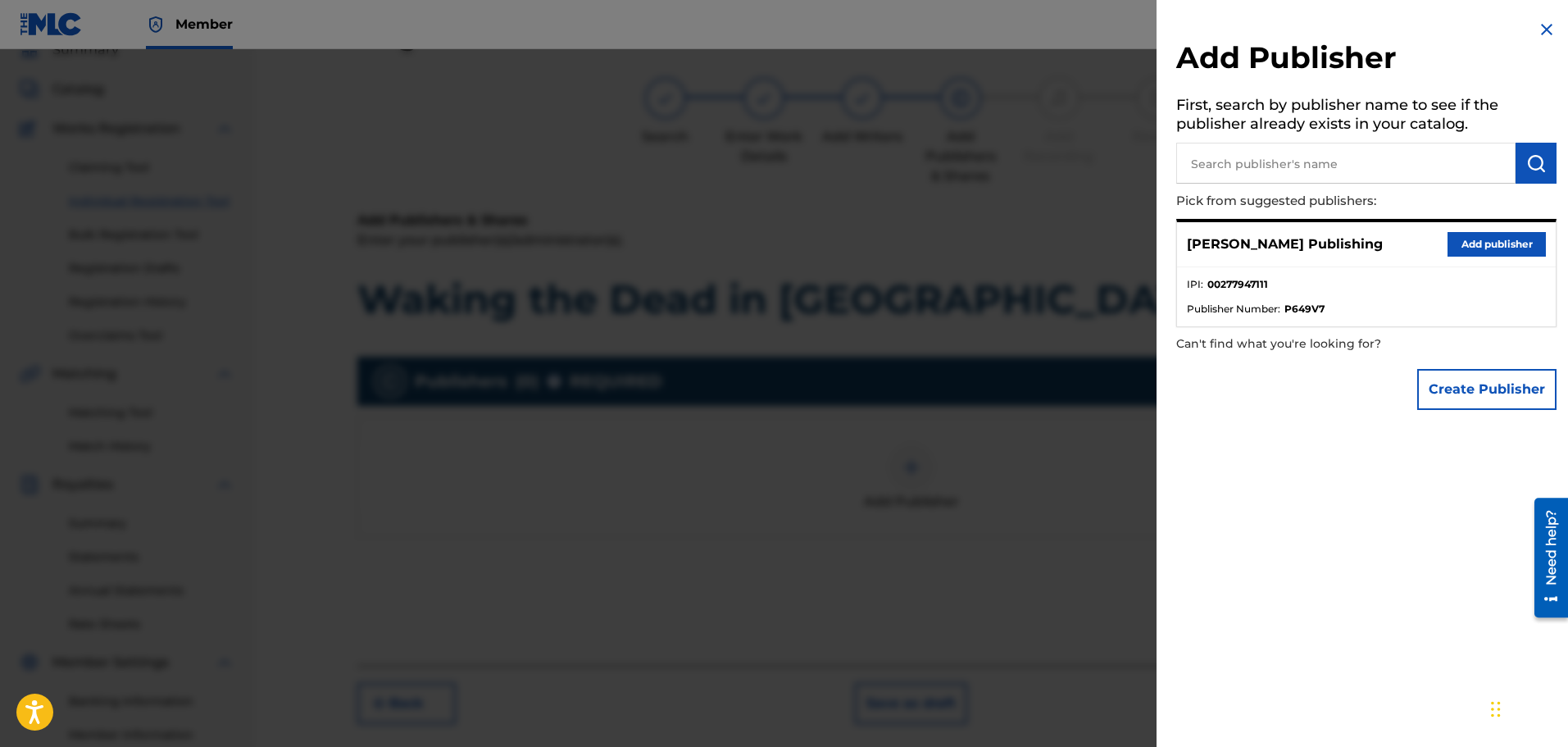
click at [1476, 238] on button "Add publisher" at bounding box center [1496, 243] width 98 height 24
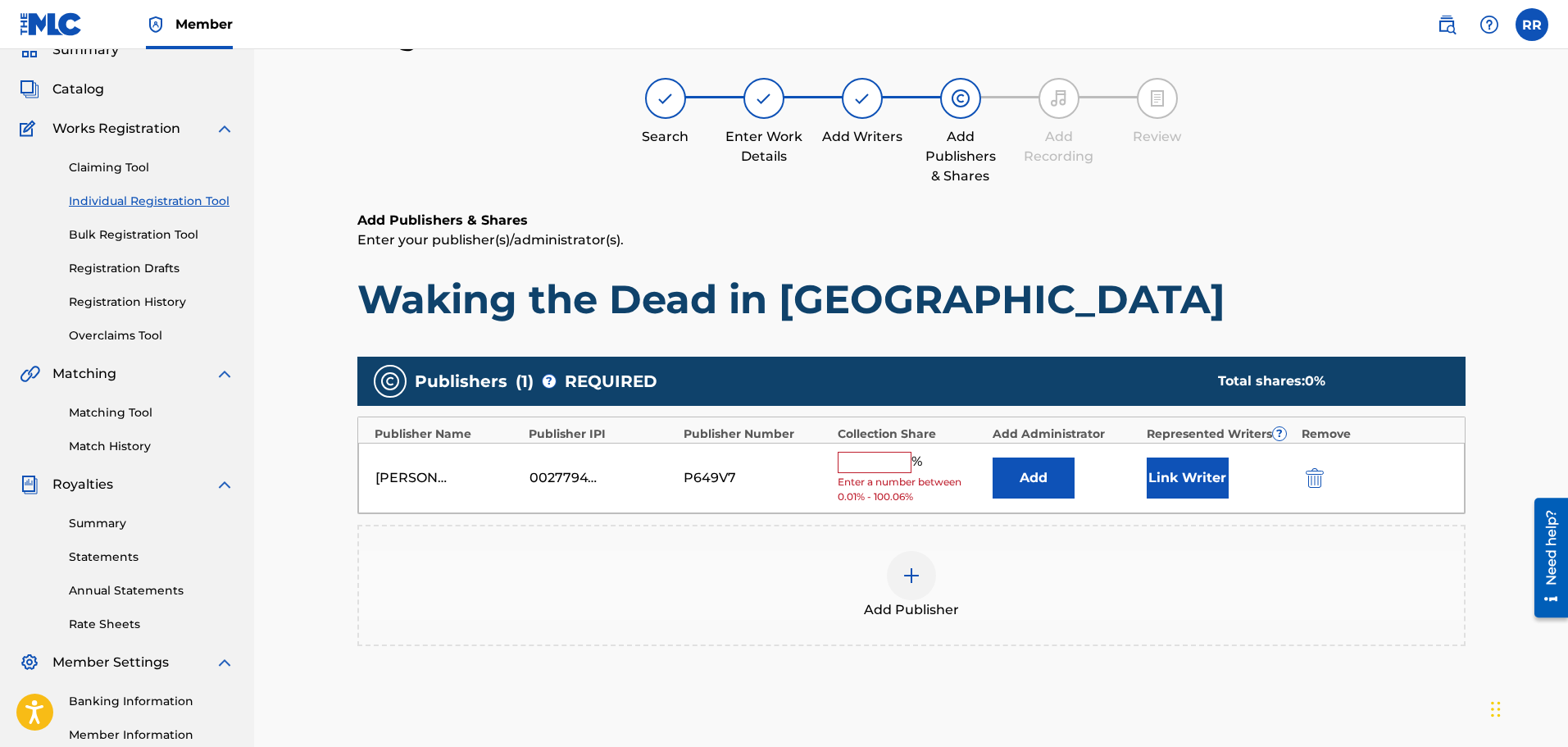
click at [885, 459] on input "text" at bounding box center [874, 462] width 74 height 21
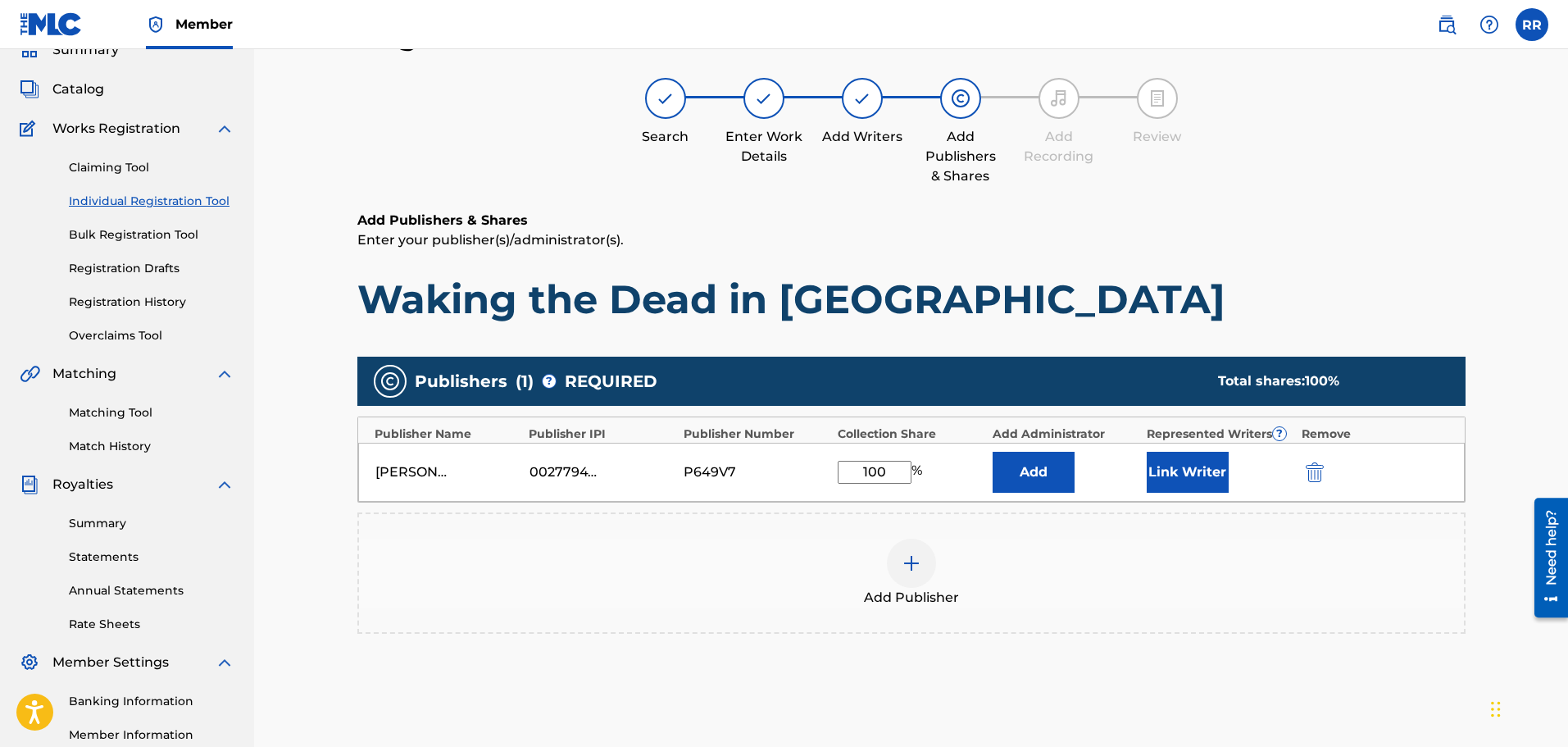
type input "100"
click at [1190, 467] on button "Link Writer" at bounding box center [1188, 472] width 82 height 41
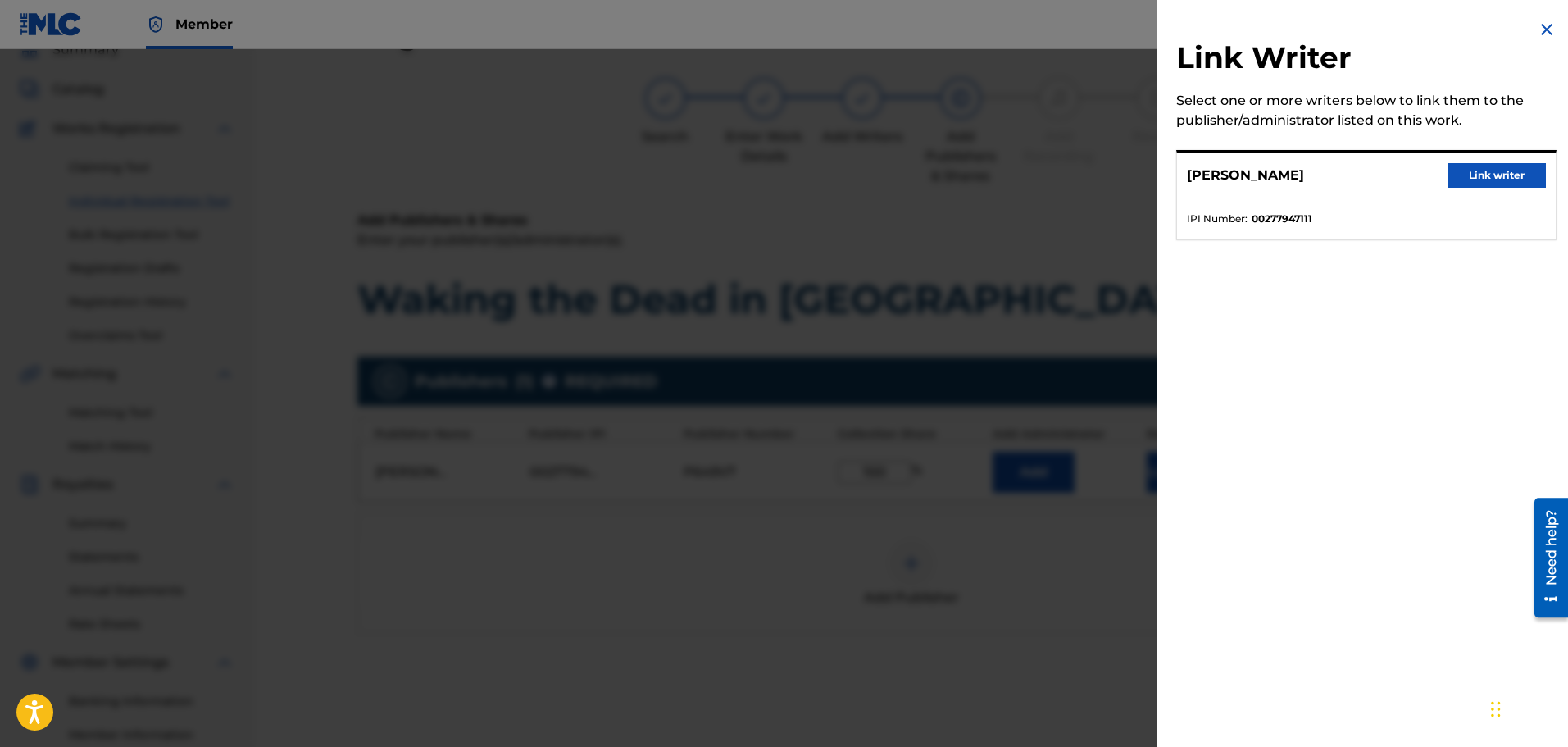
click at [1487, 175] on button "Link writer" at bounding box center [1496, 175] width 98 height 24
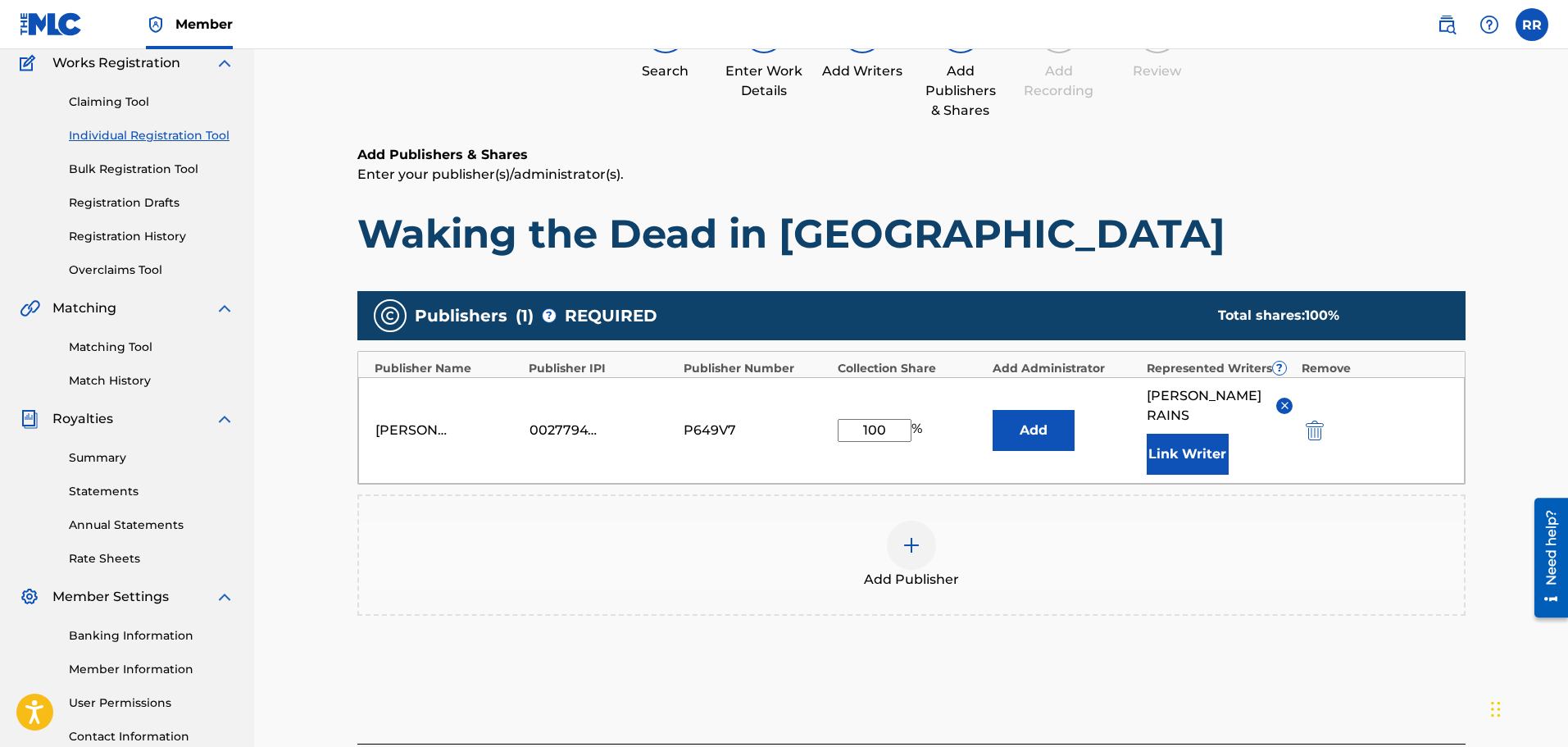
scroll to position [238, 0]
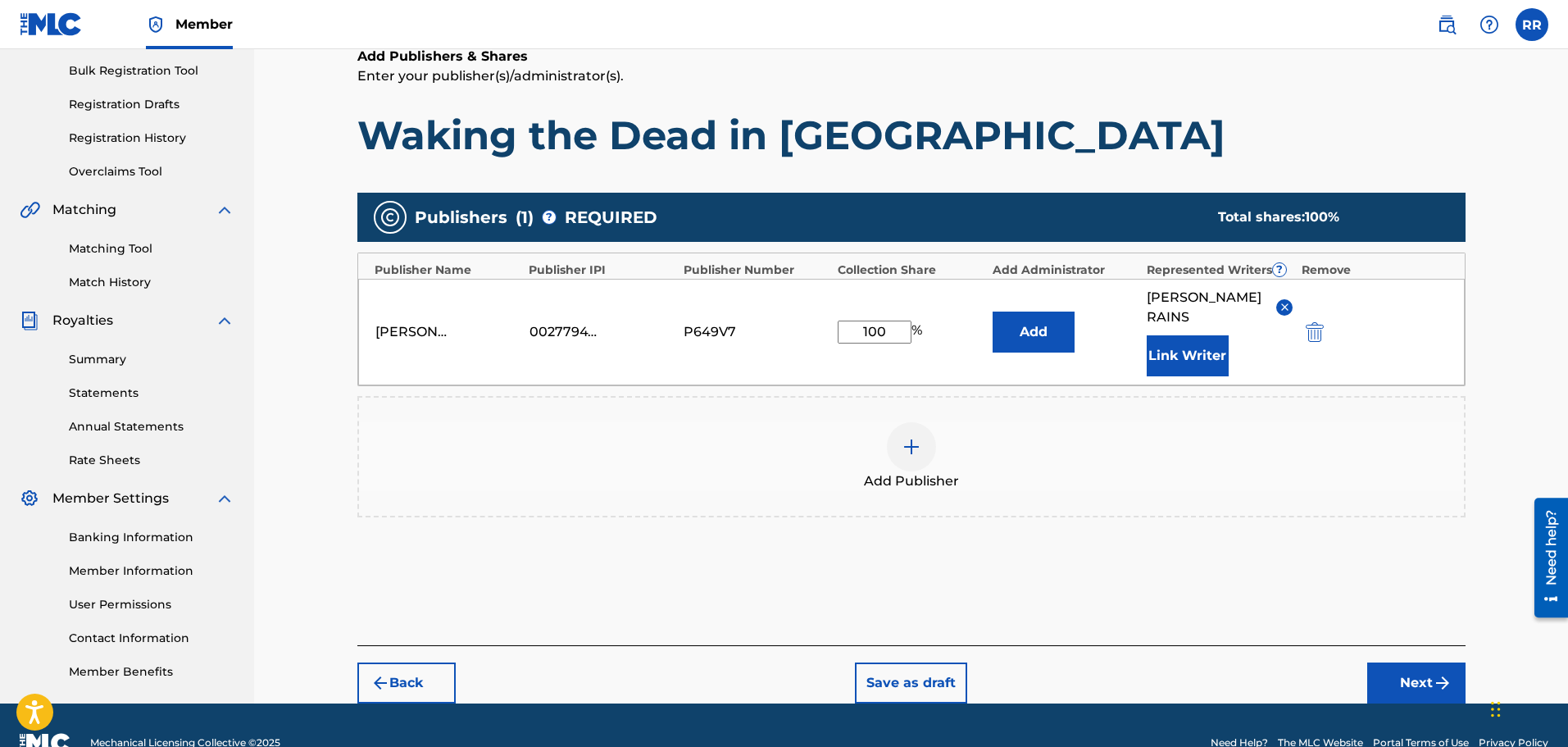
click at [1412, 681] on button "Next" at bounding box center [1415, 682] width 98 height 41
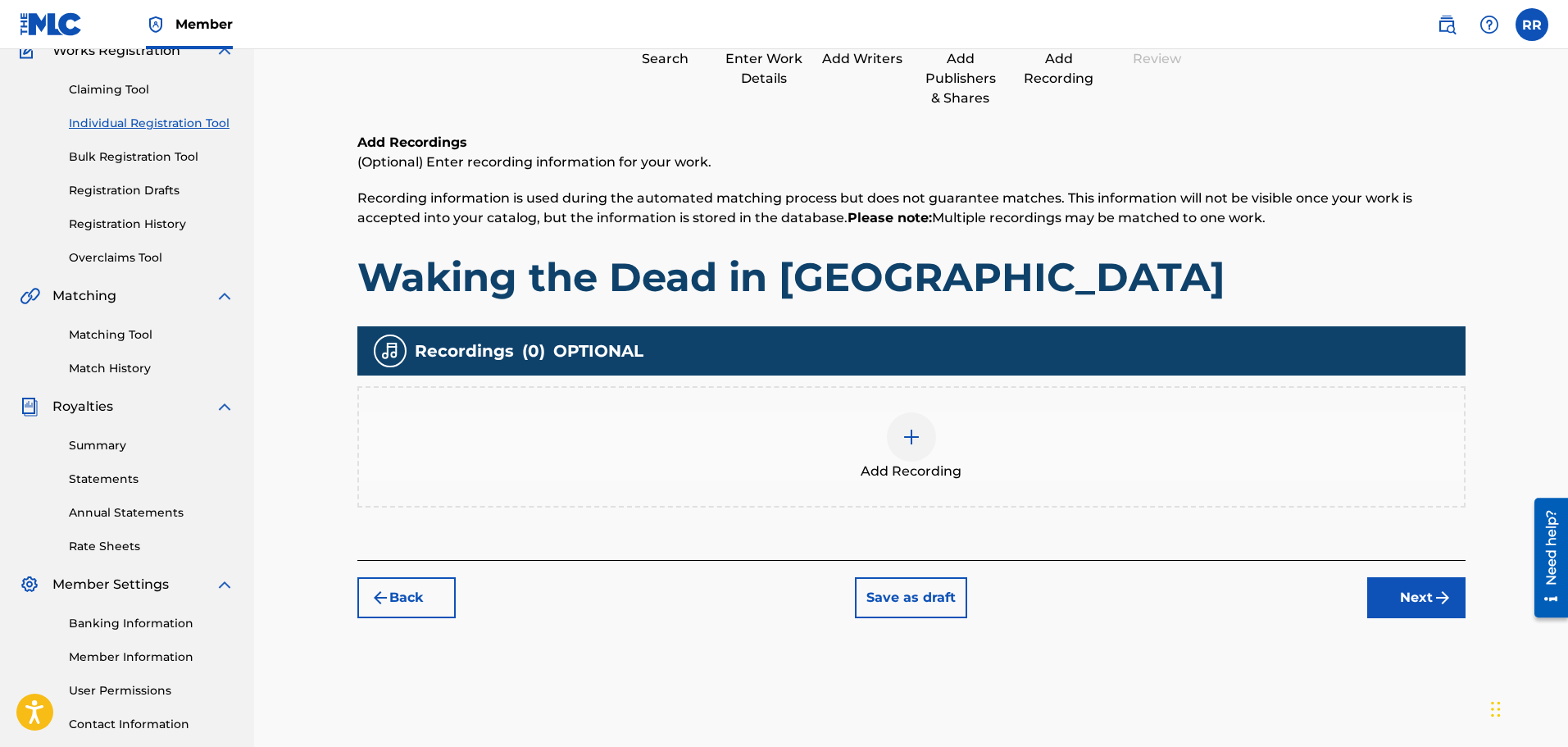
scroll to position [156, 0]
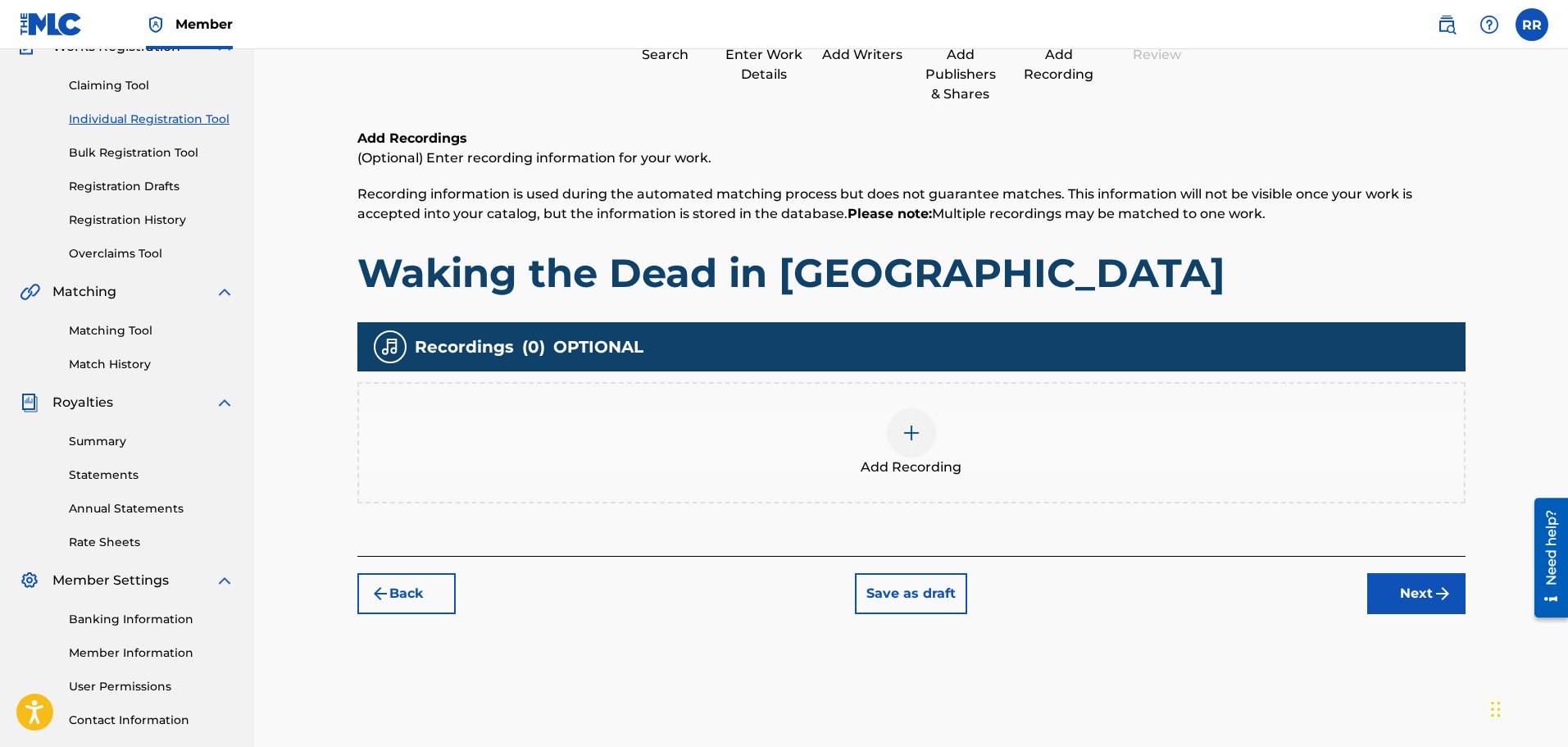
click at [1414, 589] on button "Next" at bounding box center [1415, 593] width 98 height 41
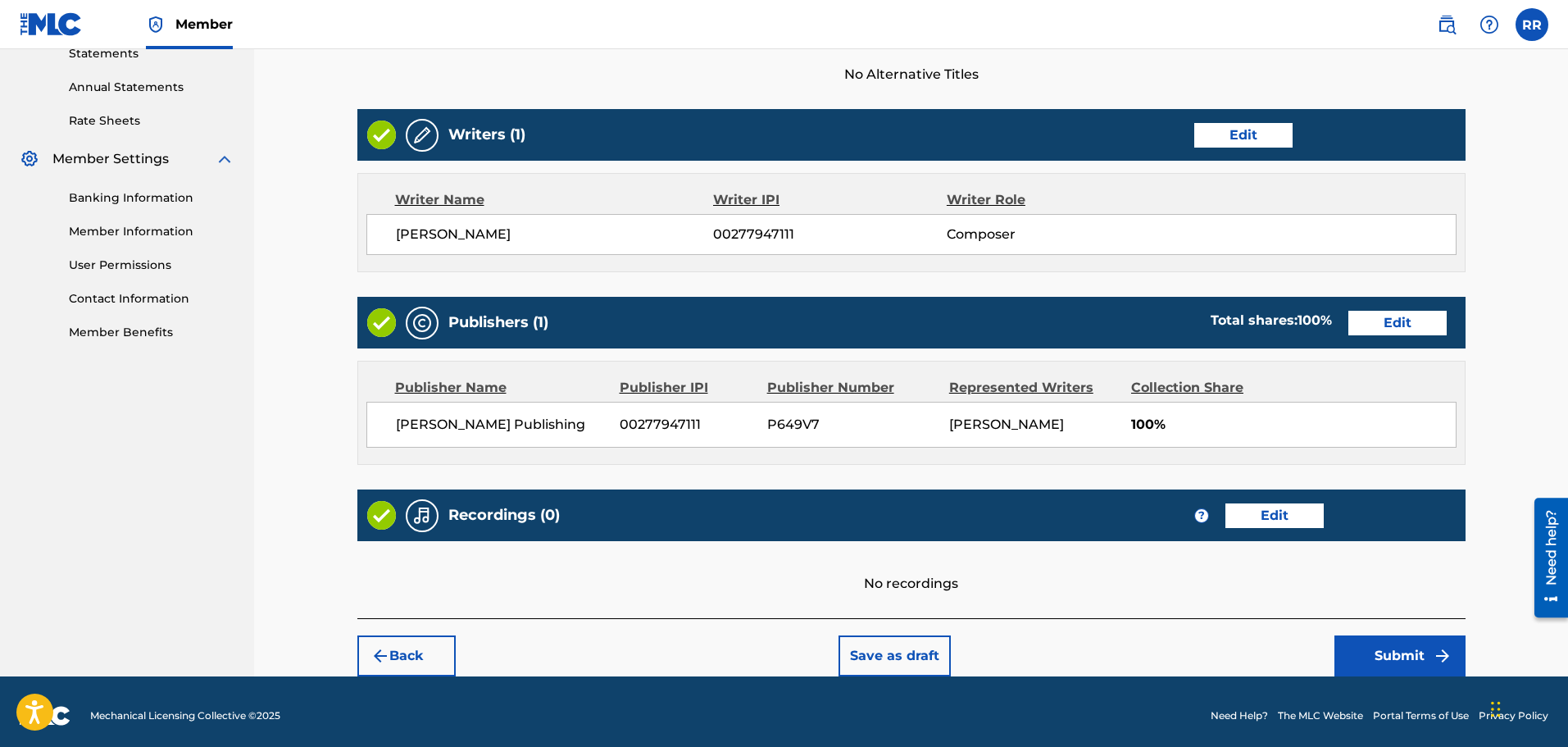
scroll to position [585, 0]
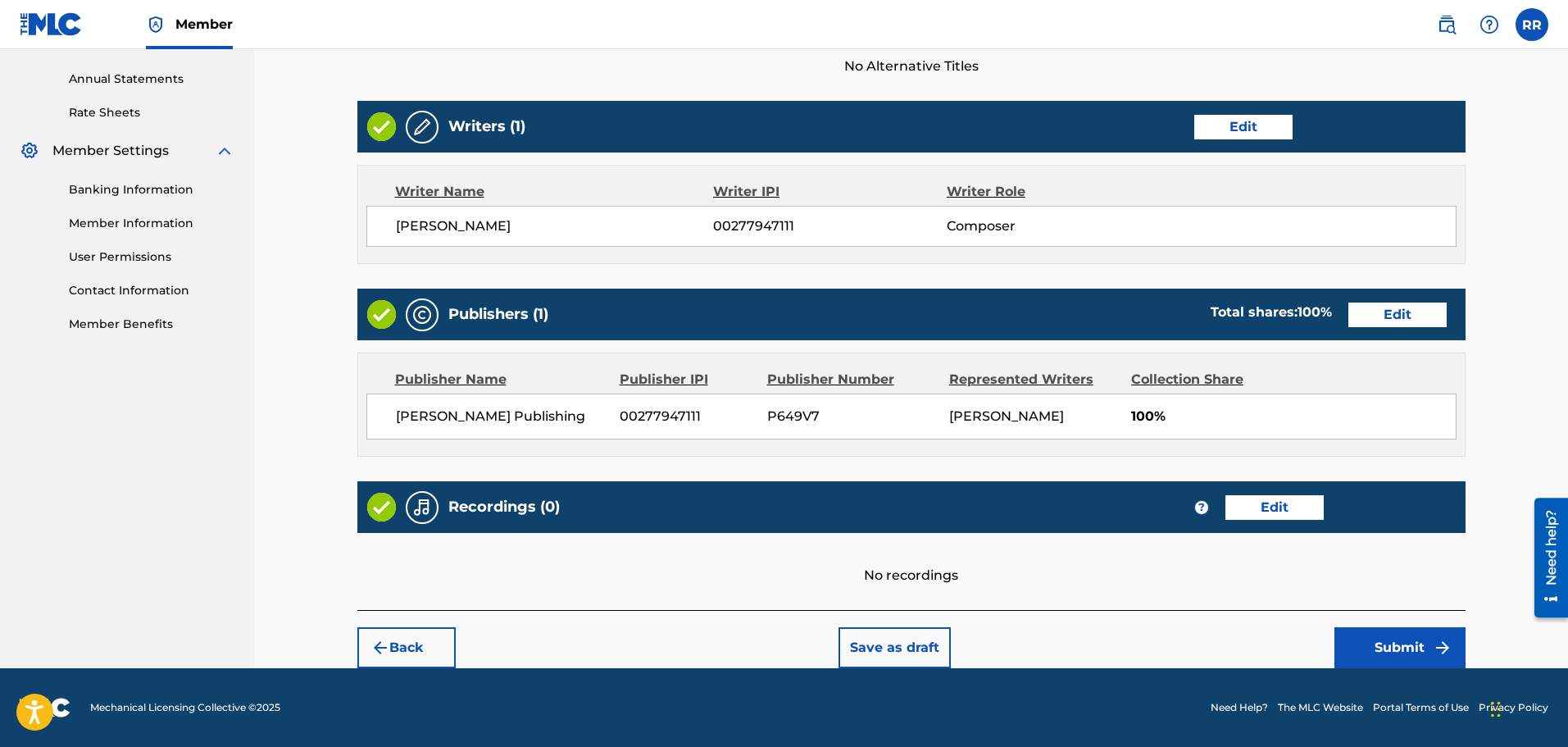
click at [396, 640] on button "Back" at bounding box center [406, 647] width 98 height 41
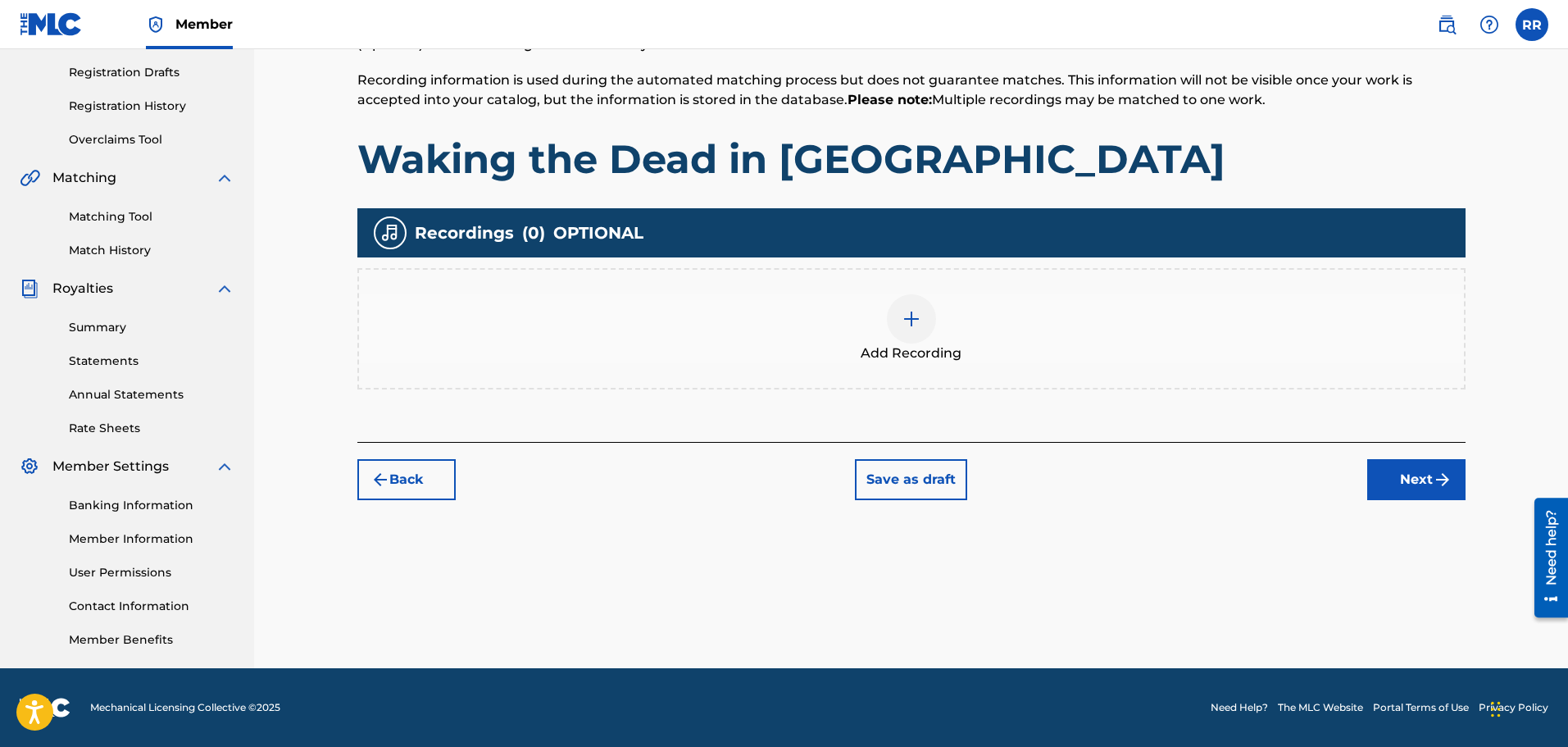
scroll to position [269, 0]
click at [410, 472] on button "Back" at bounding box center [406, 479] width 98 height 41
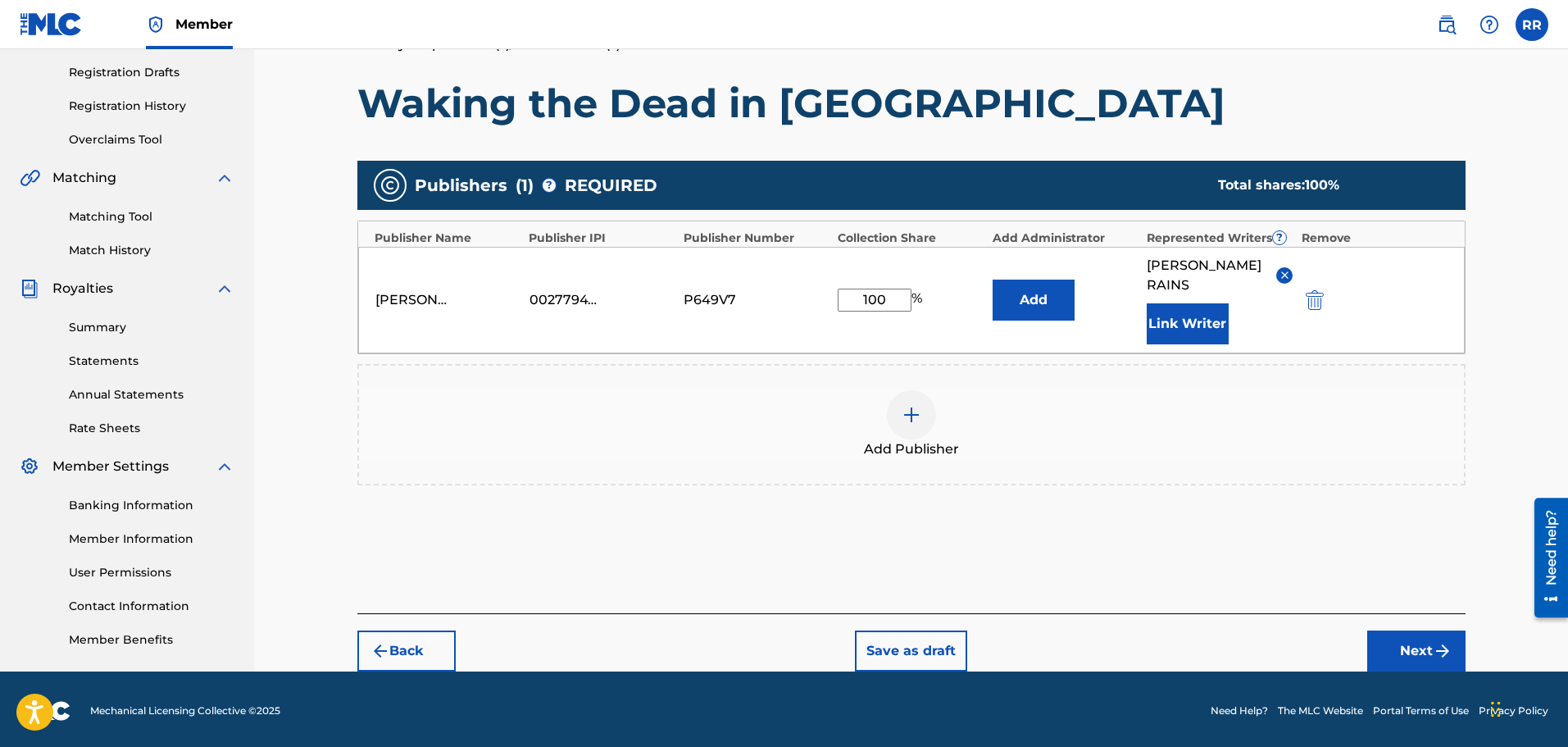
click at [408, 642] on button "Back" at bounding box center [406, 650] width 98 height 41
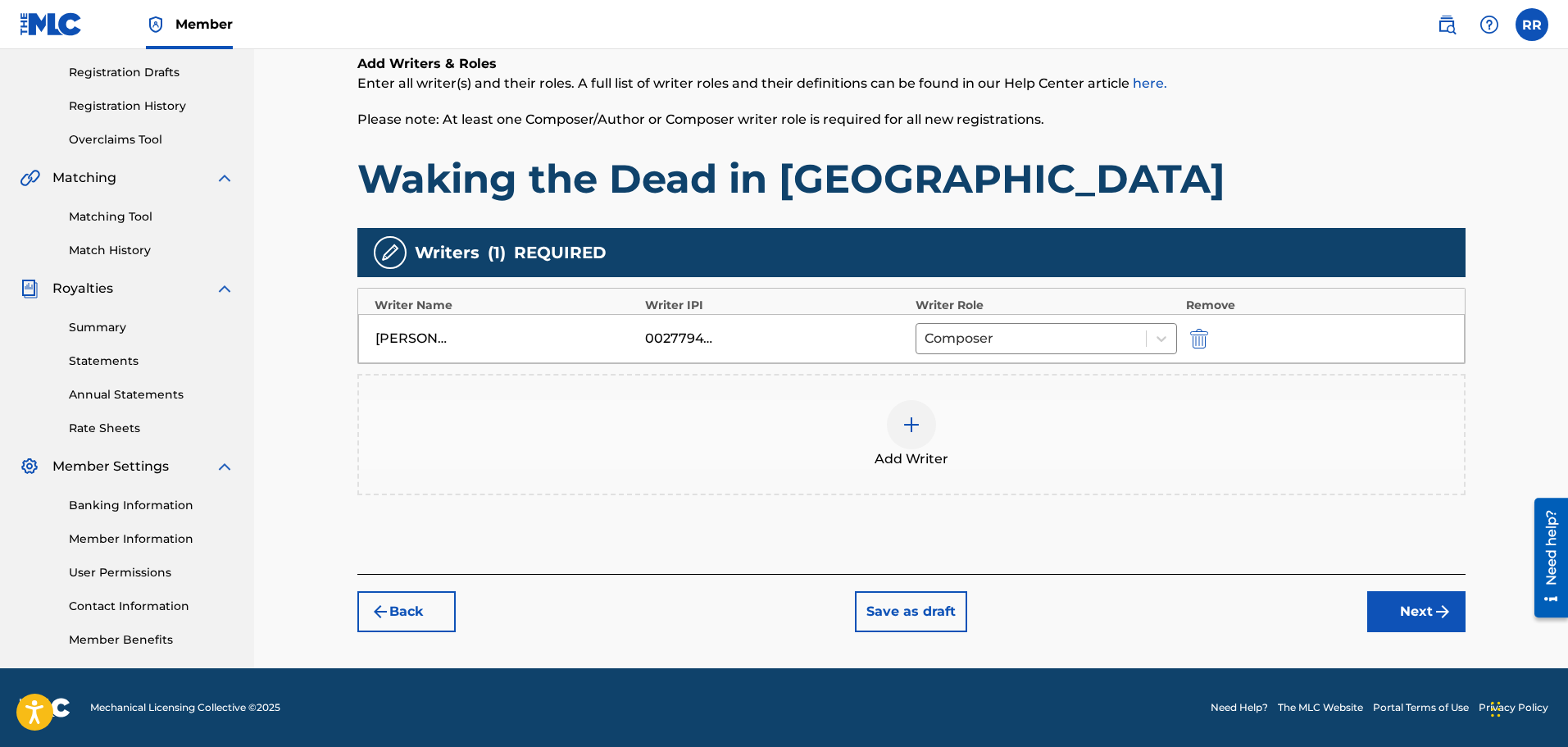
click at [409, 603] on button "Back" at bounding box center [406, 611] width 98 height 41
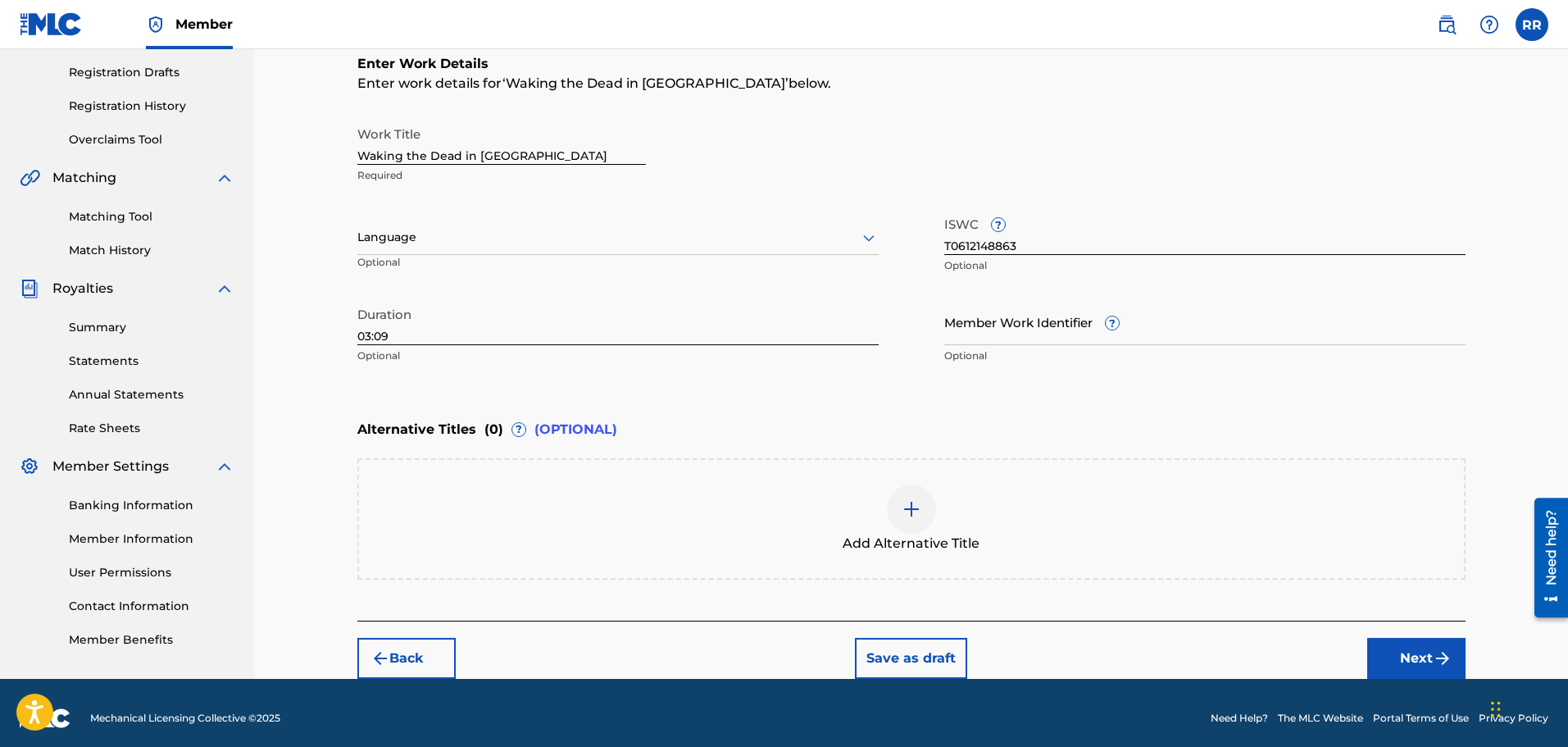
click at [912, 510] on img at bounding box center [911, 509] width 19 height 19
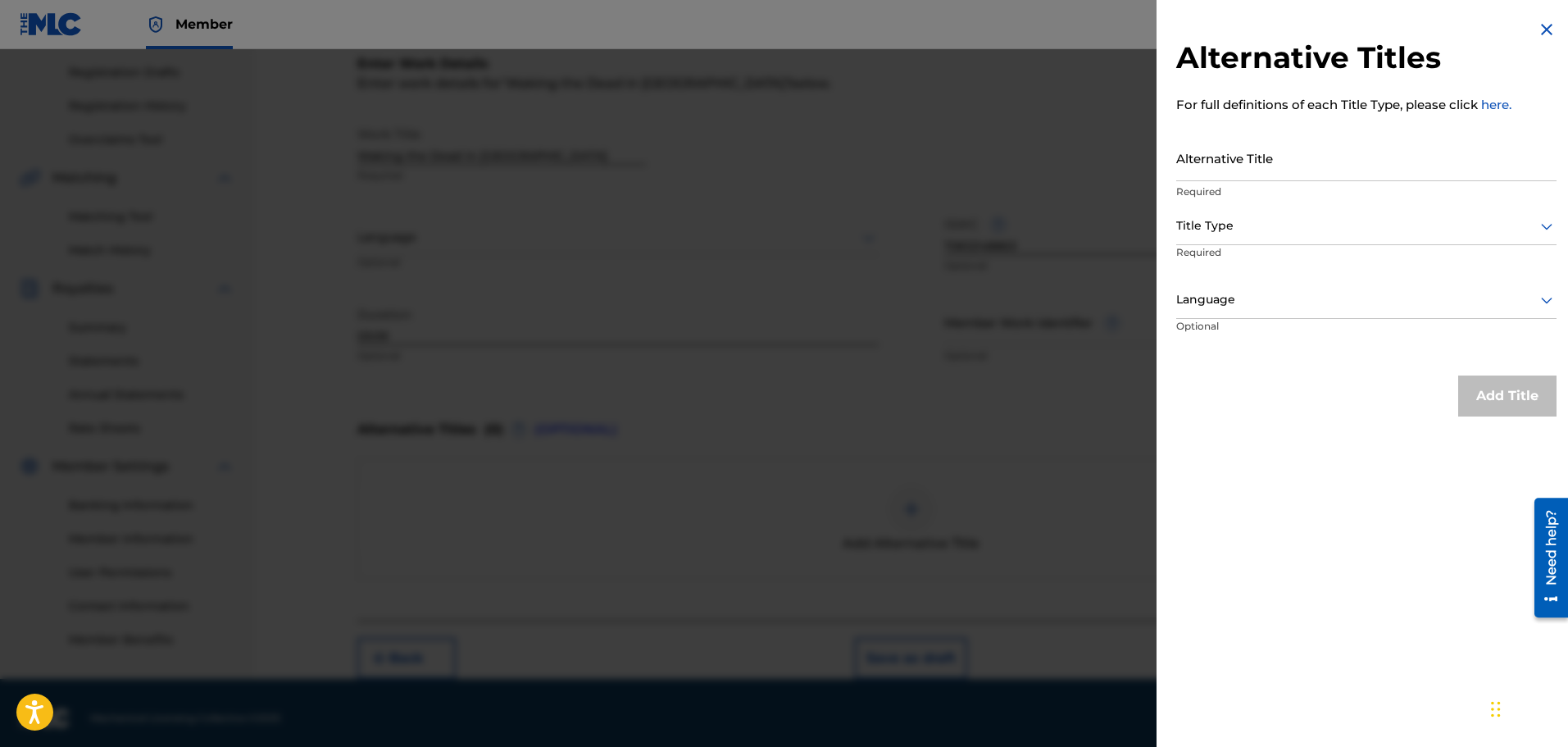
click at [1241, 161] on input "Alternative Title" at bounding box center [1366, 158] width 380 height 47
type input "Send Us Home"
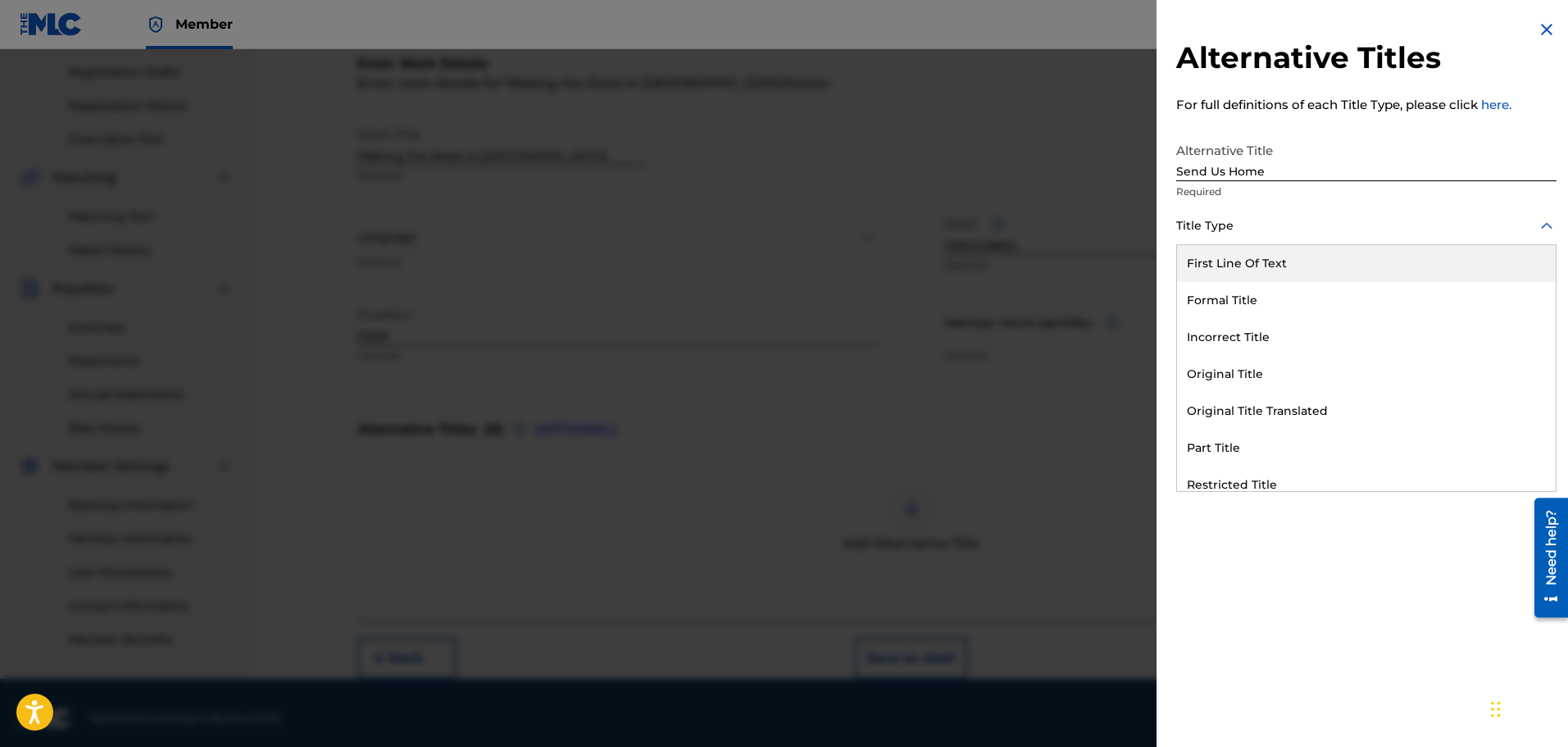
click at [1541, 226] on icon at bounding box center [1547, 226] width 12 height 7
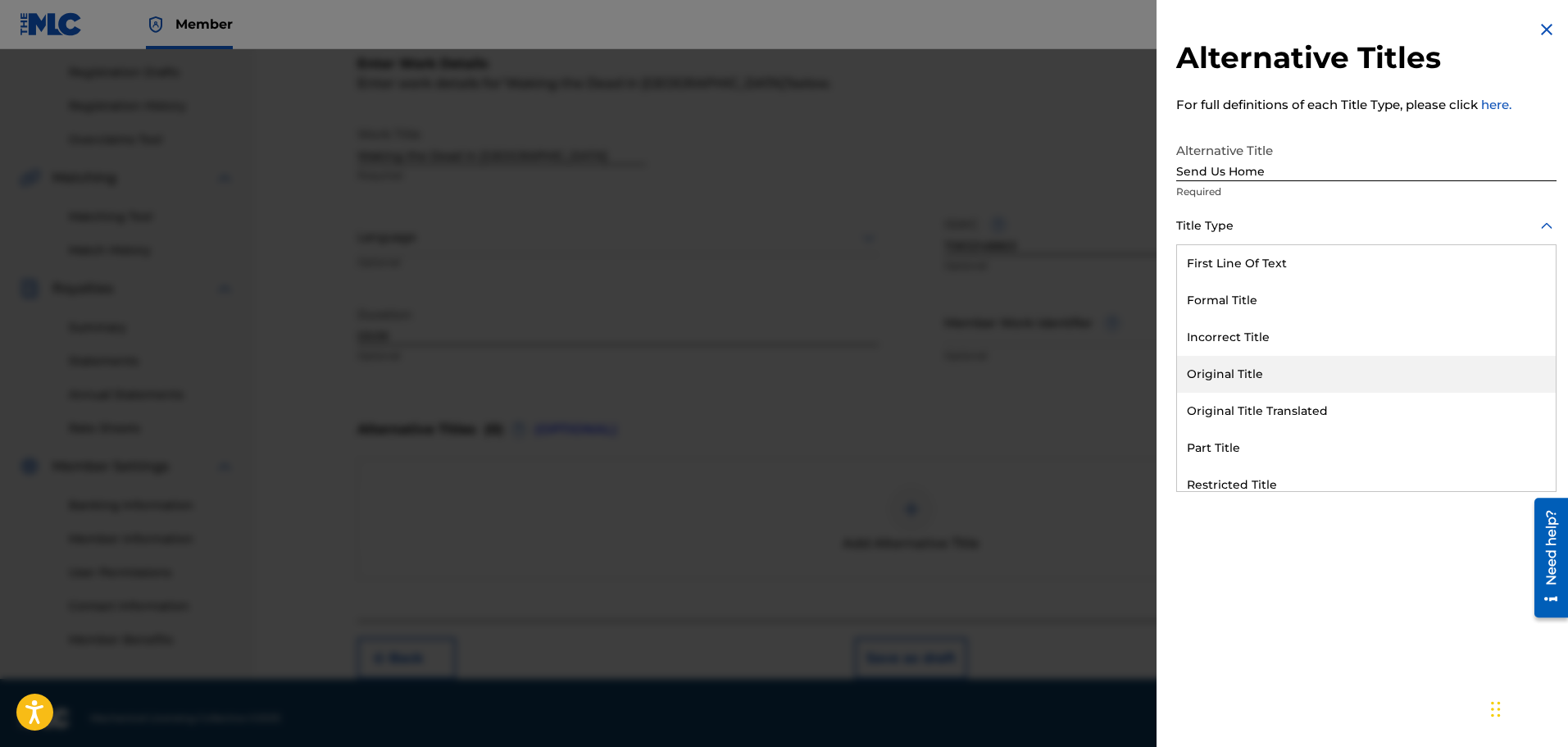
click at [1212, 369] on div "Original Title" at bounding box center [1366, 374] width 378 height 37
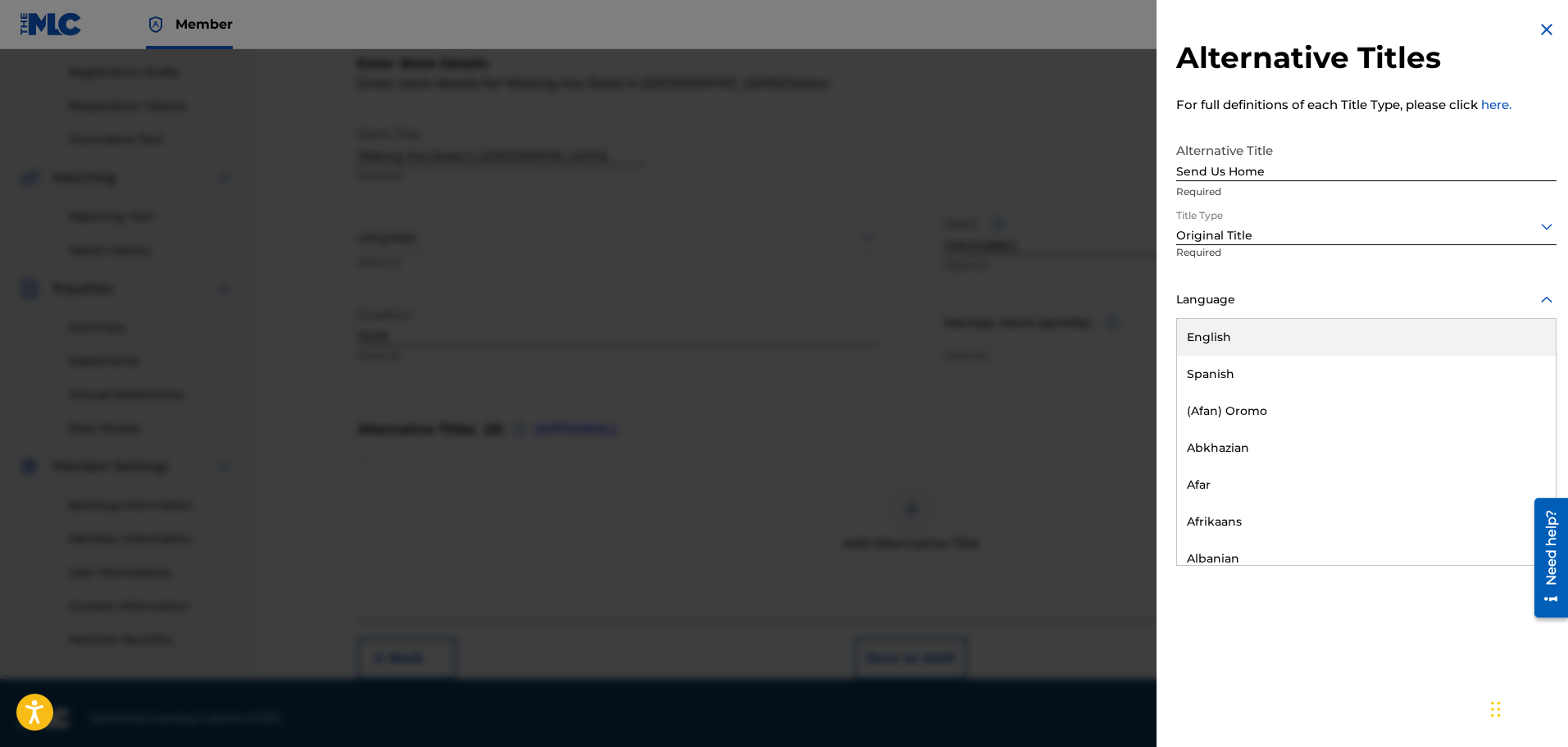
click at [1538, 296] on icon at bounding box center [1546, 300] width 19 height 19
click at [1246, 333] on div "English" at bounding box center [1366, 337] width 378 height 37
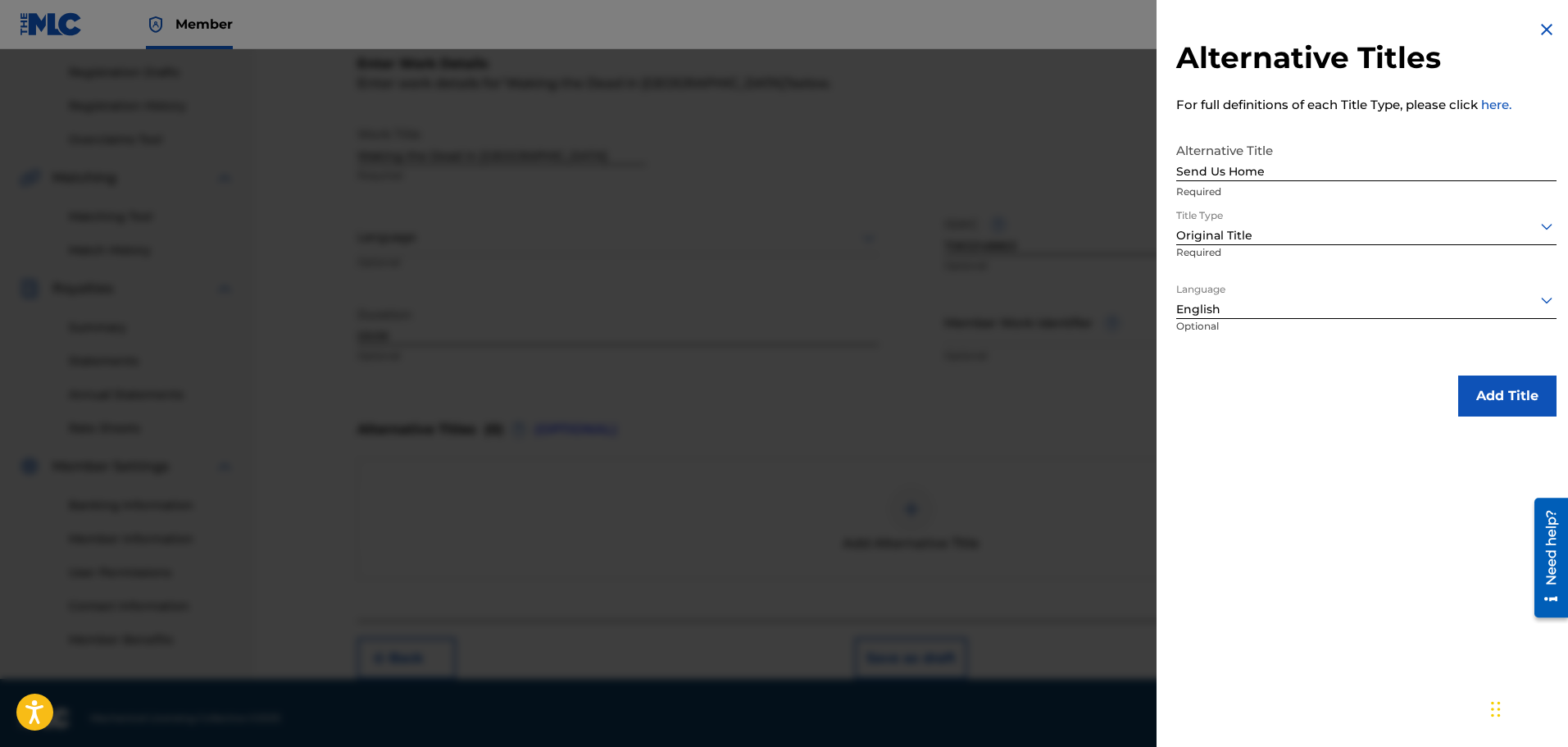
click at [1500, 394] on button "Add Title" at bounding box center [1507, 395] width 98 height 41
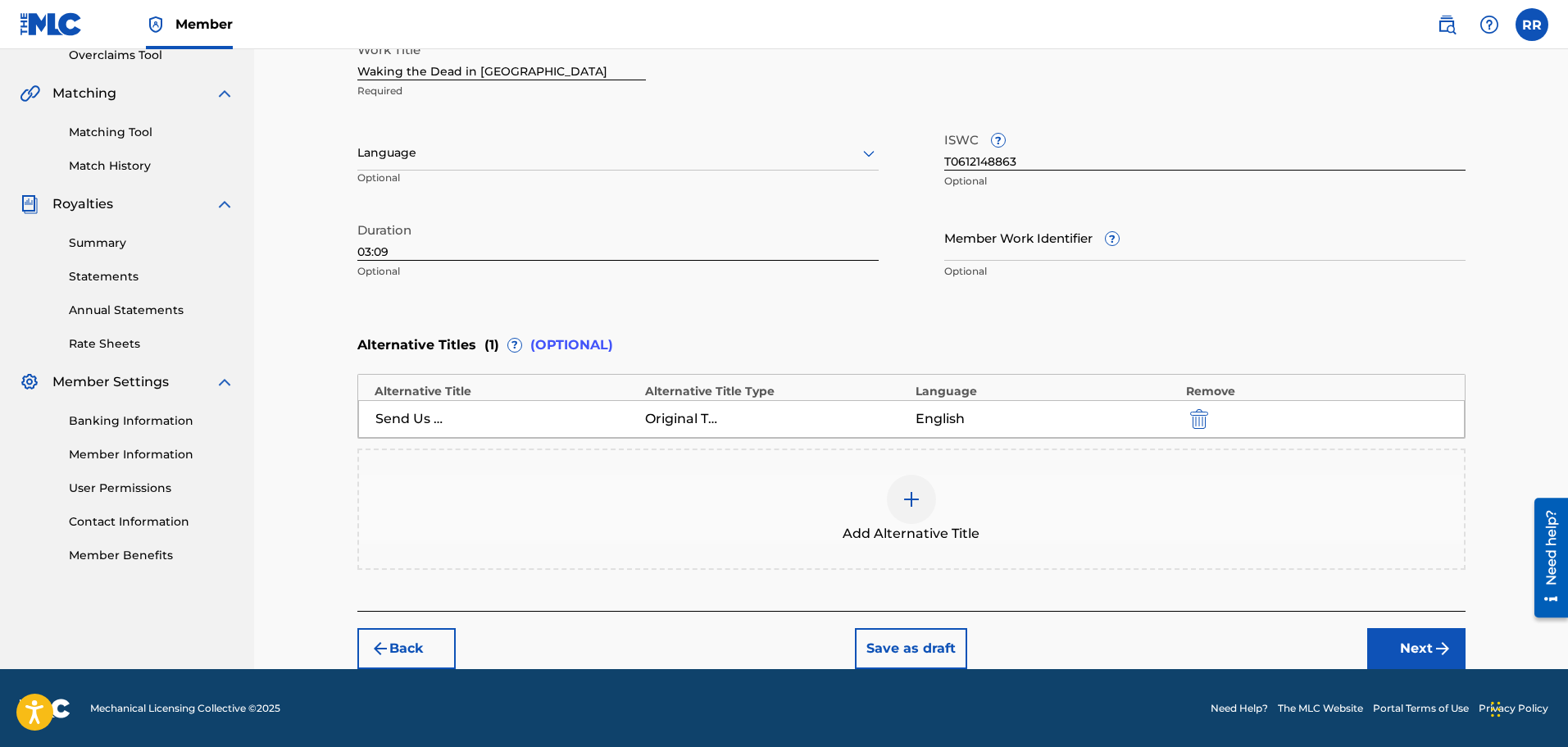
scroll to position [355, 0]
click at [1402, 643] on button "Next" at bounding box center [1415, 647] width 98 height 41
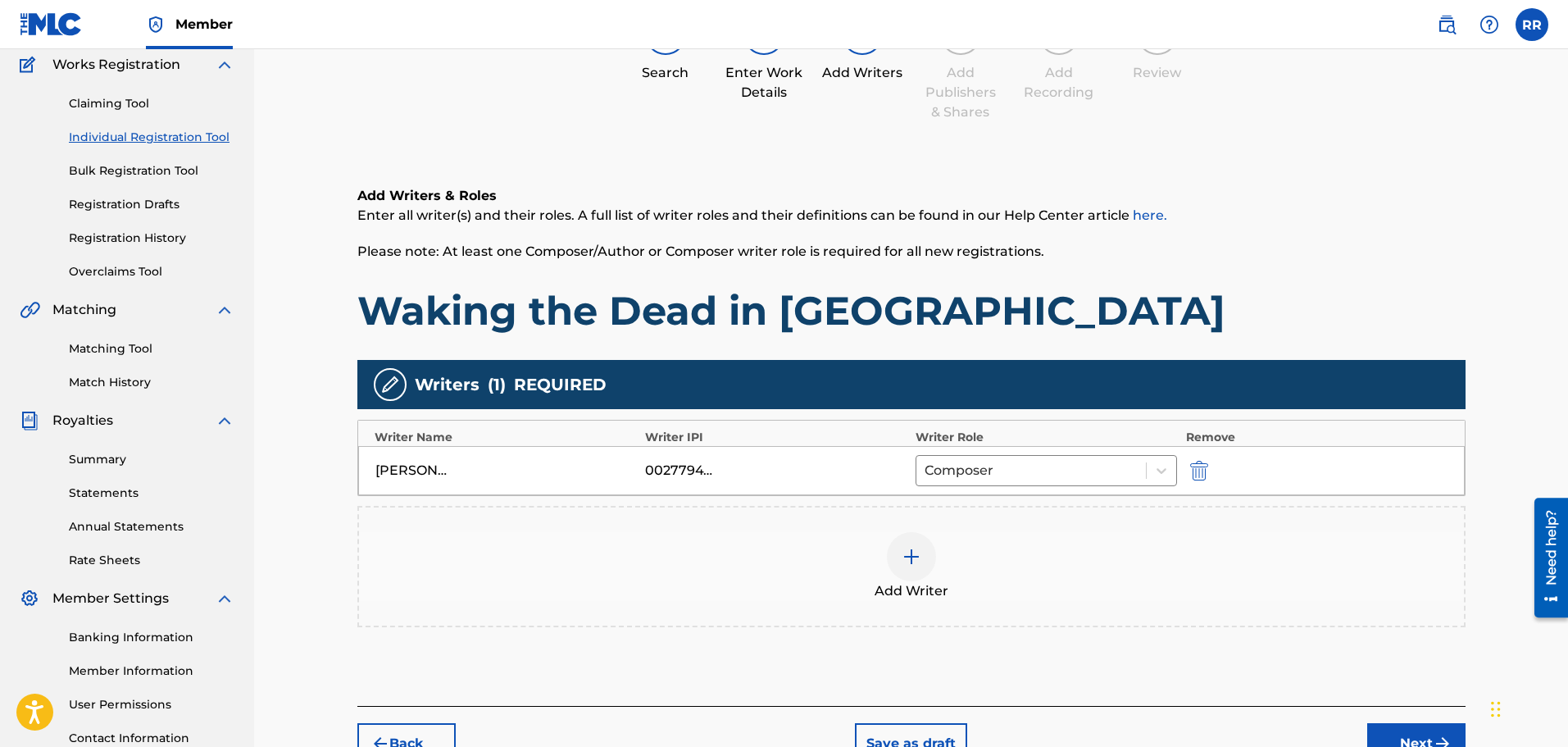
scroll to position [269, 0]
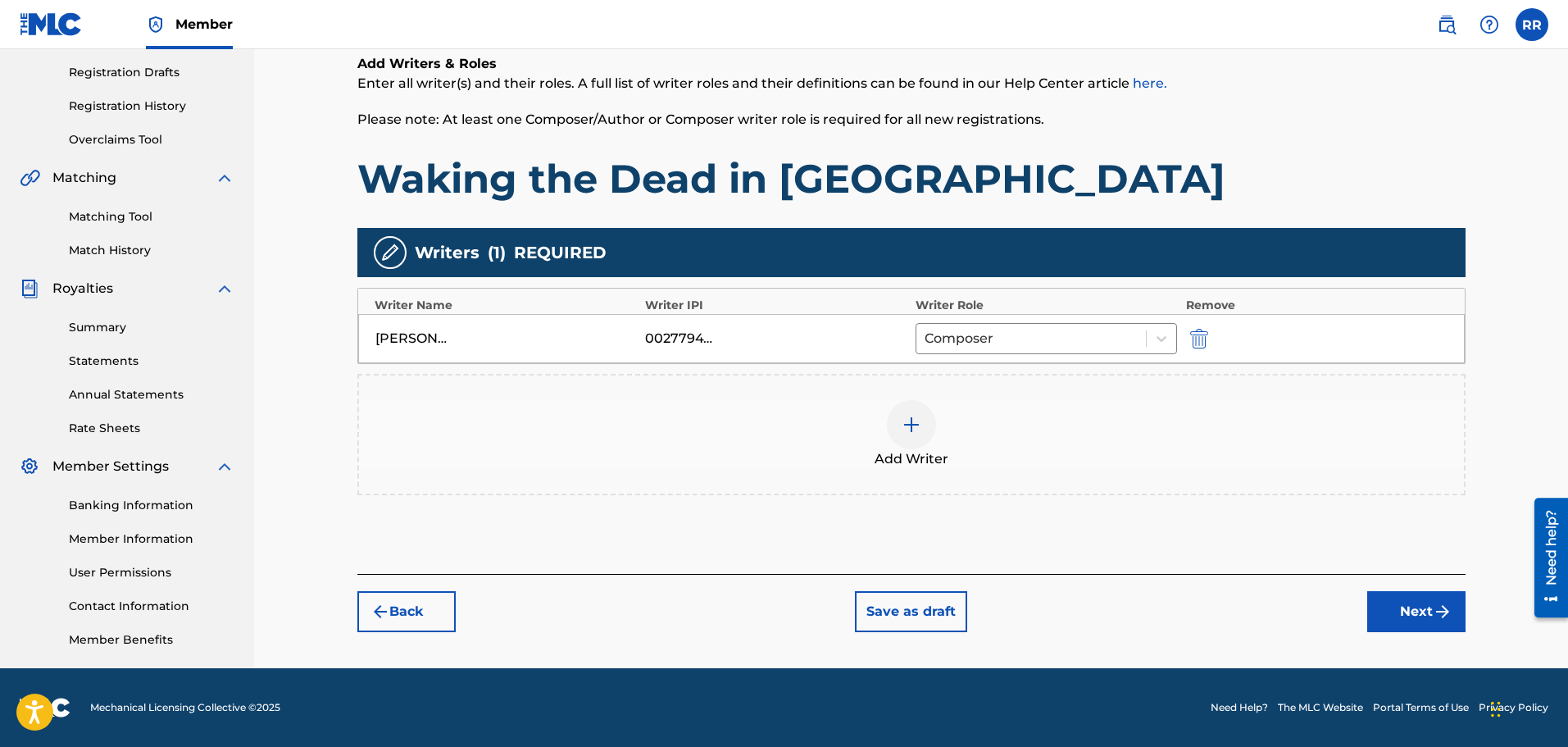
click at [1416, 602] on button "Next" at bounding box center [1415, 611] width 98 height 41
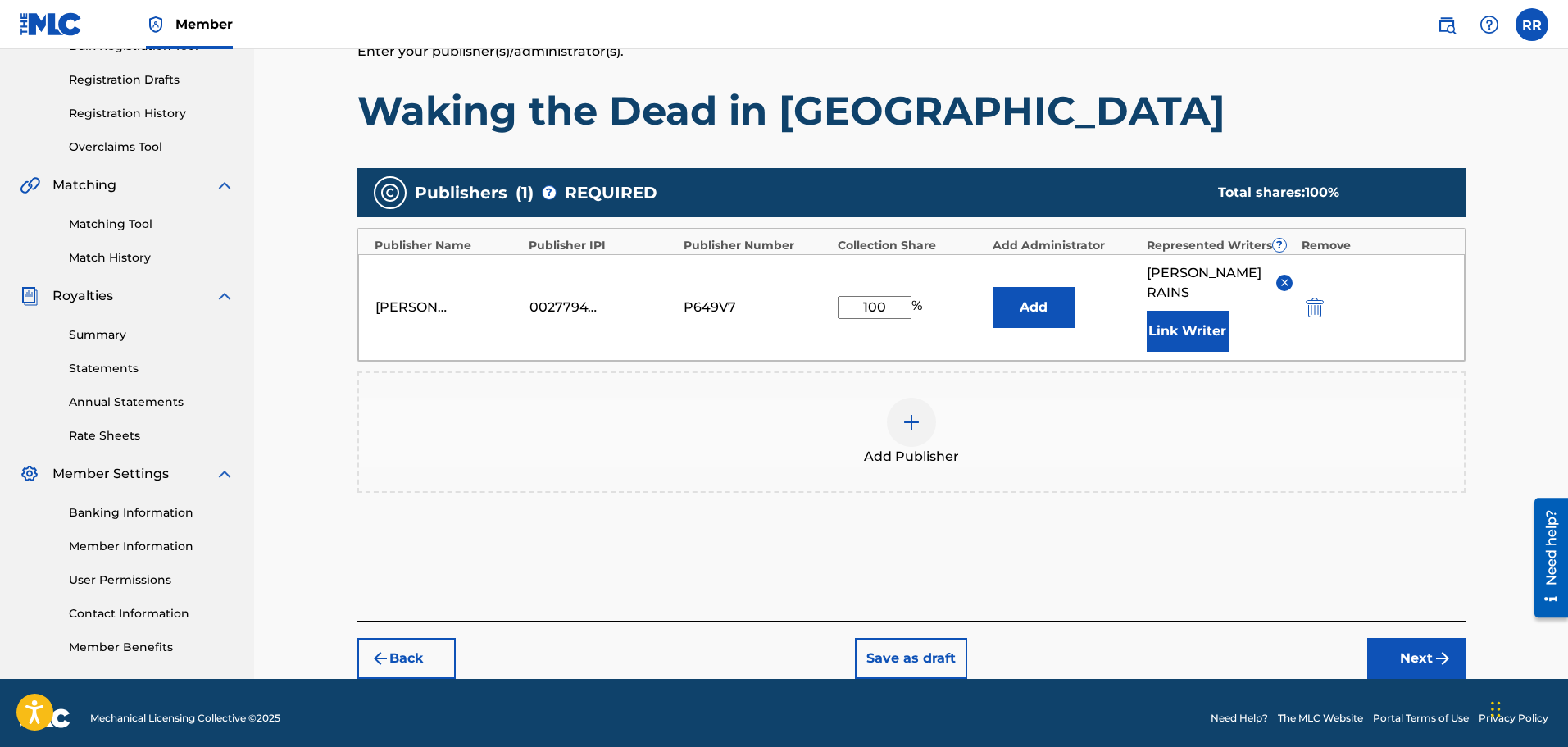
scroll to position [273, 0]
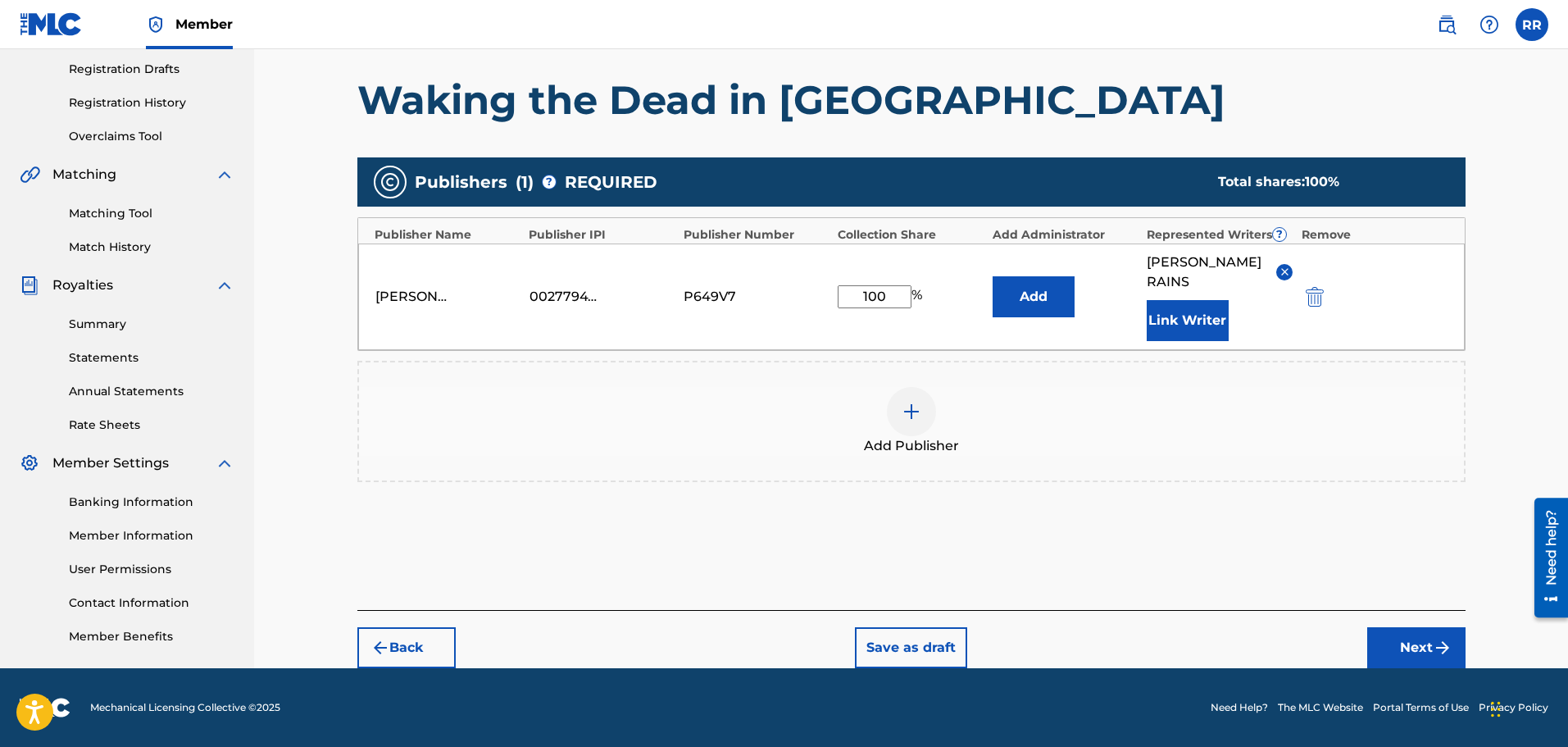
click at [1411, 645] on button "Next" at bounding box center [1415, 647] width 98 height 41
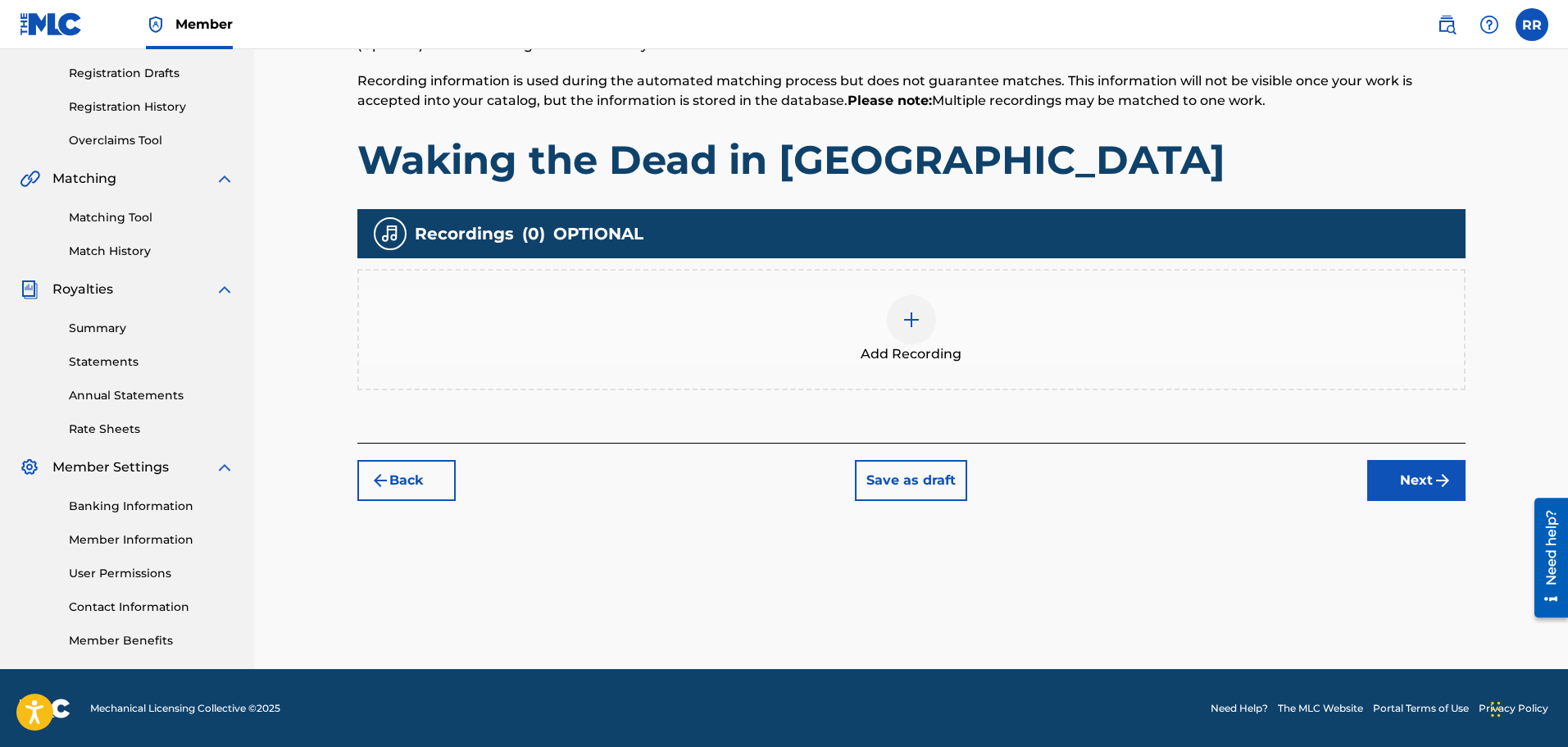
scroll to position [269, 0]
click at [1424, 472] on button "Next" at bounding box center [1415, 479] width 98 height 41
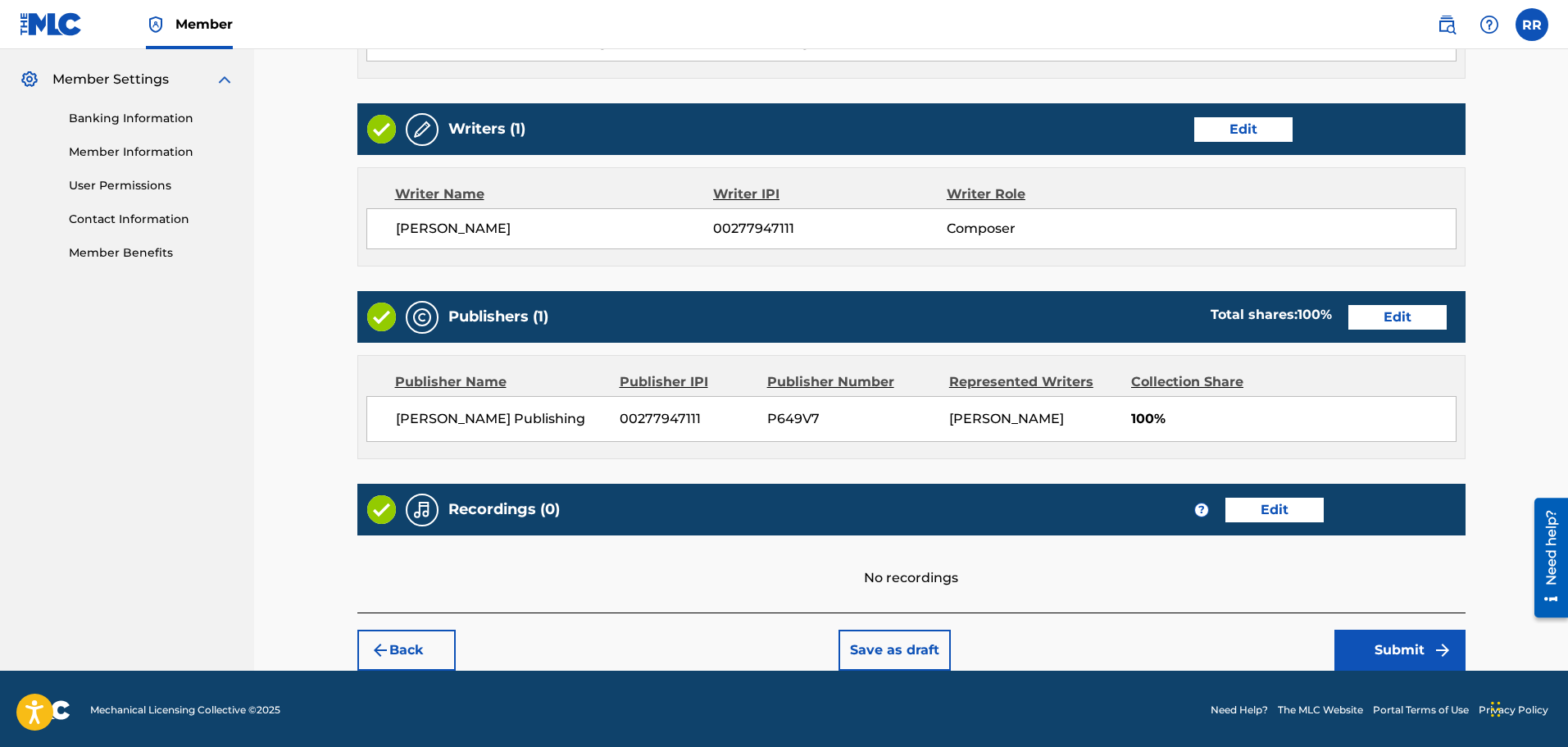
scroll to position [659, 0]
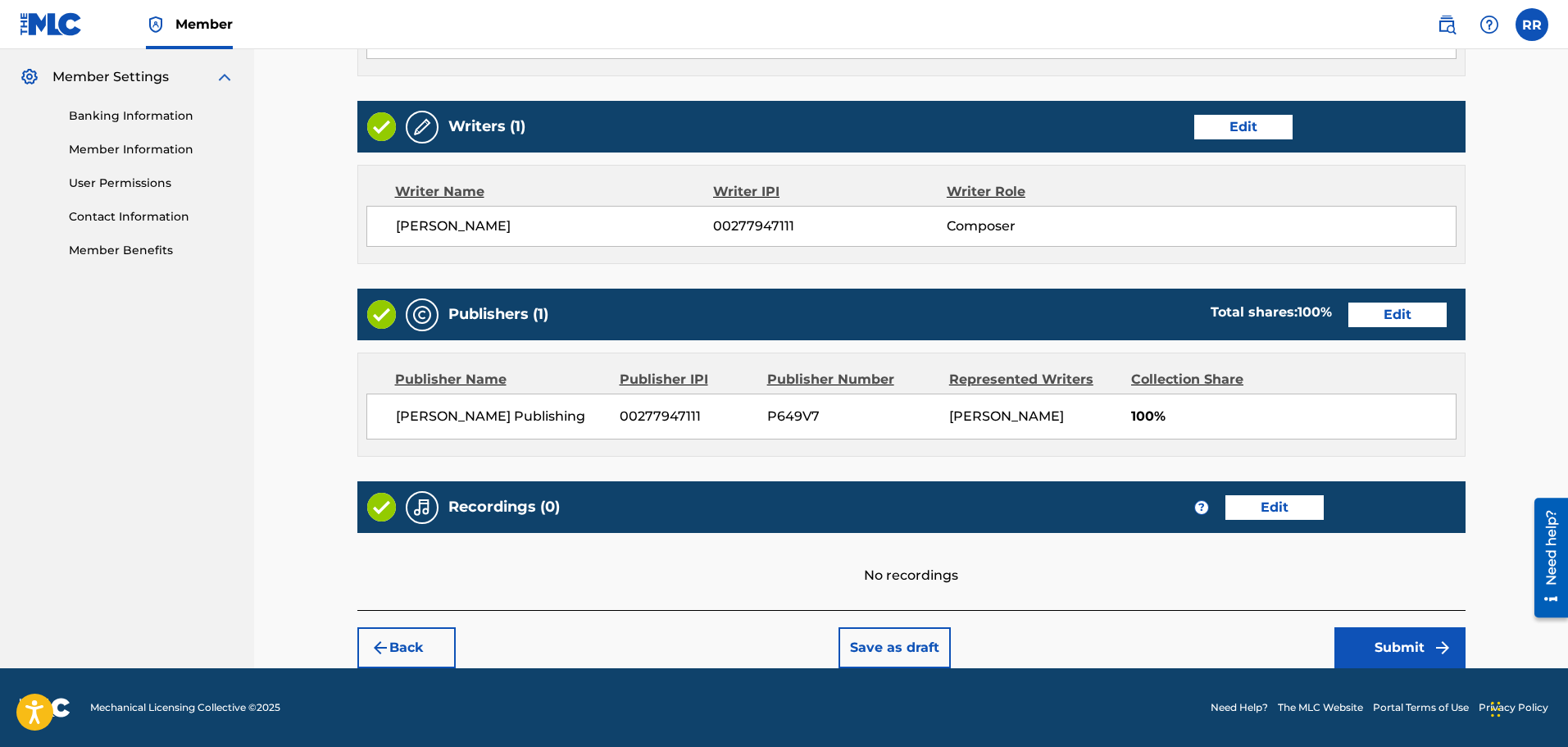
click at [1394, 645] on button "Submit" at bounding box center [1399, 647] width 131 height 41
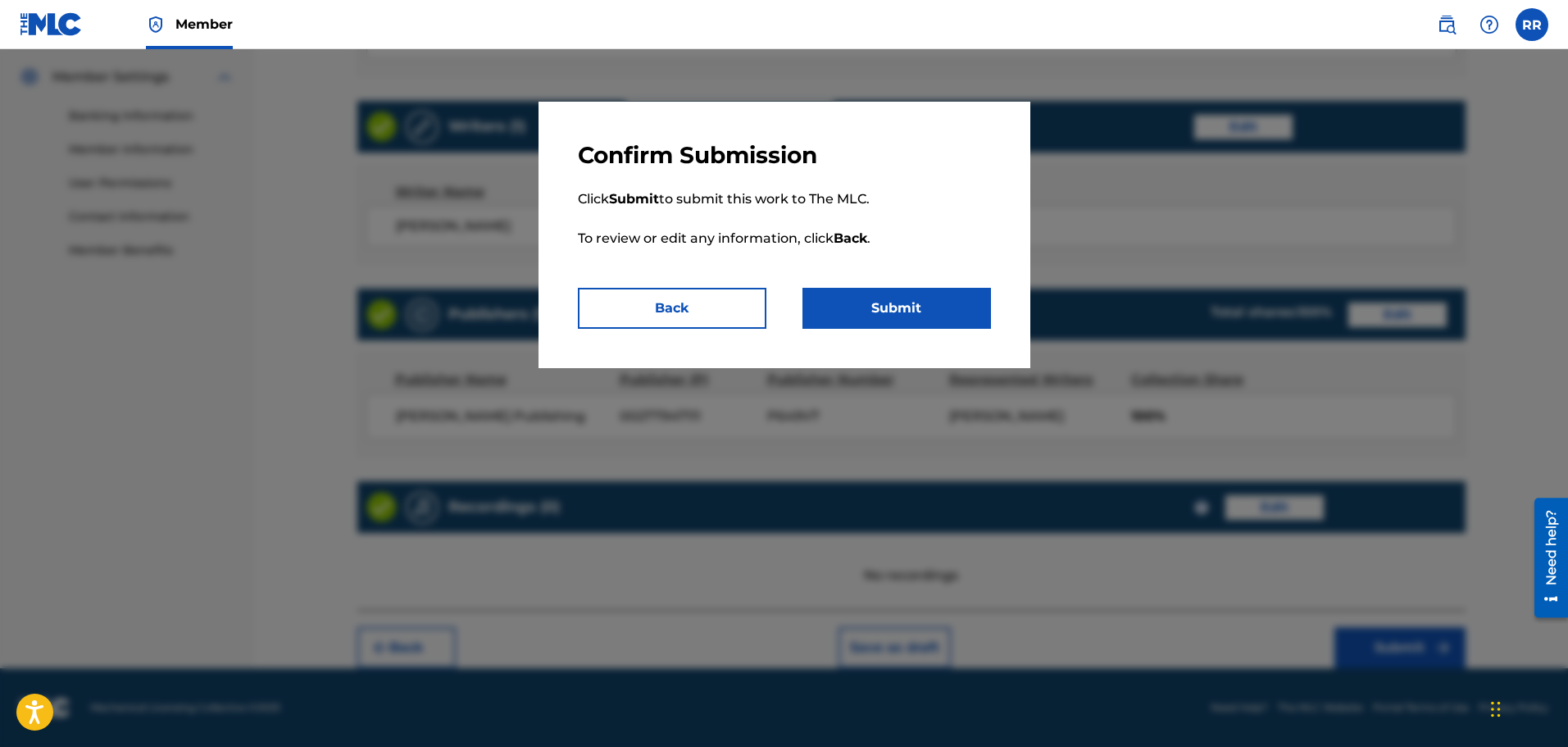
click at [897, 302] on button "Submit" at bounding box center [896, 308] width 189 height 41
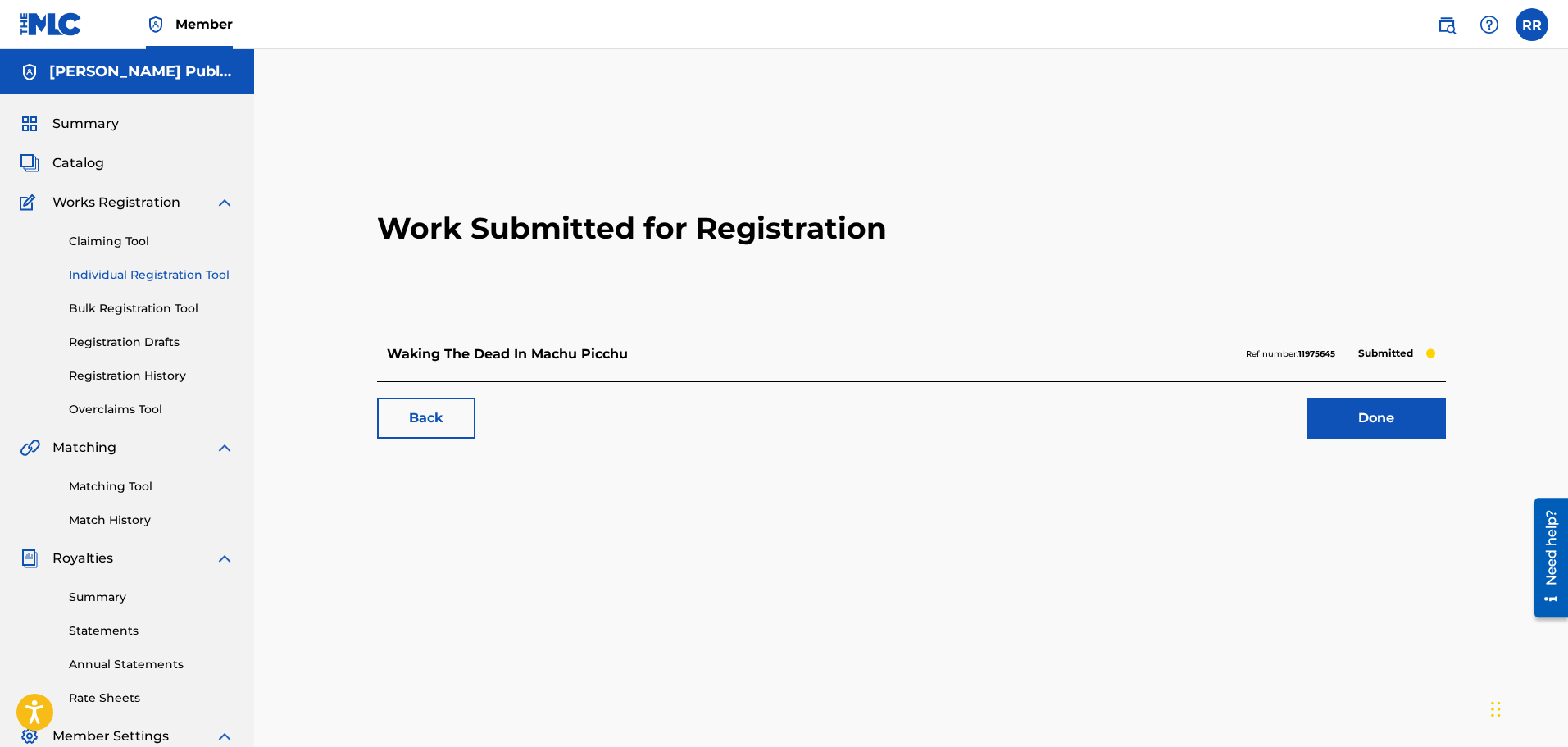
click at [1373, 413] on link "Done" at bounding box center [1376, 418] width 139 height 41
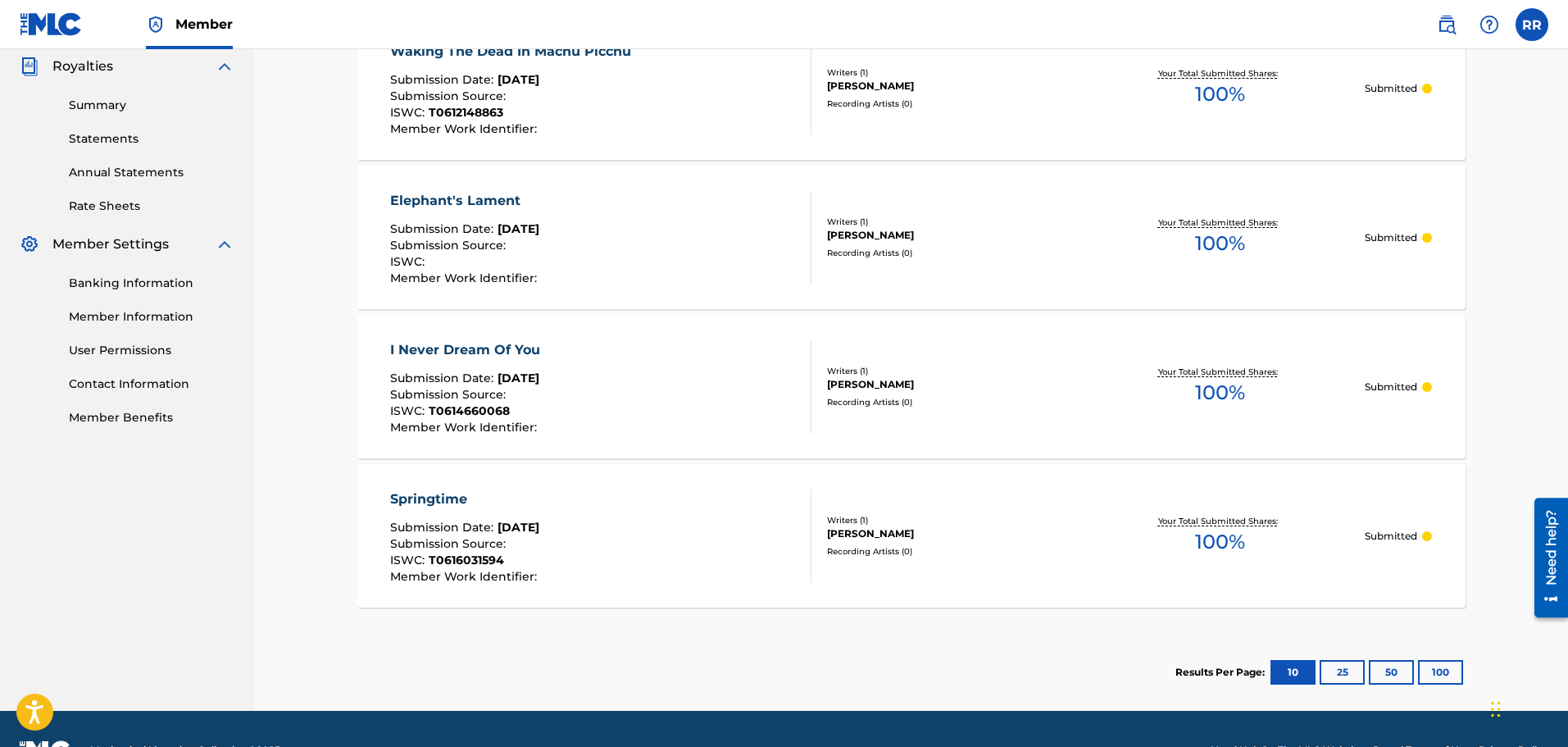
scroll to position [410, 0]
